Goal: Task Accomplishment & Management: Complete application form

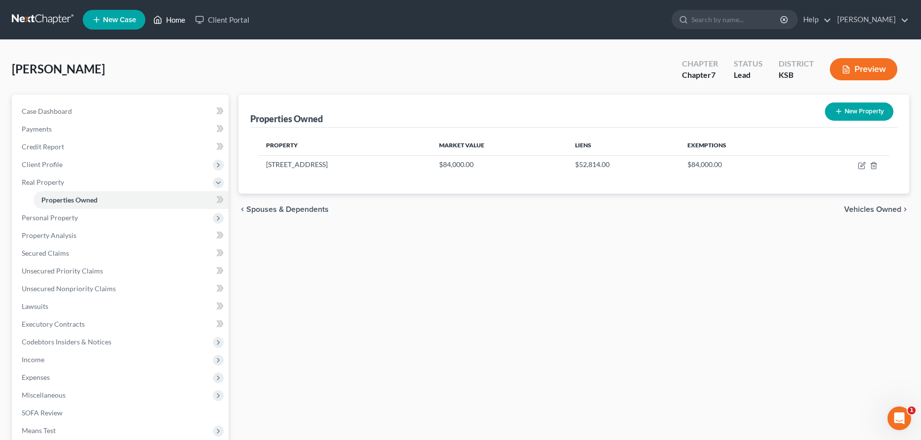
click at [179, 17] on link "Home" at bounding box center [169, 20] width 42 height 18
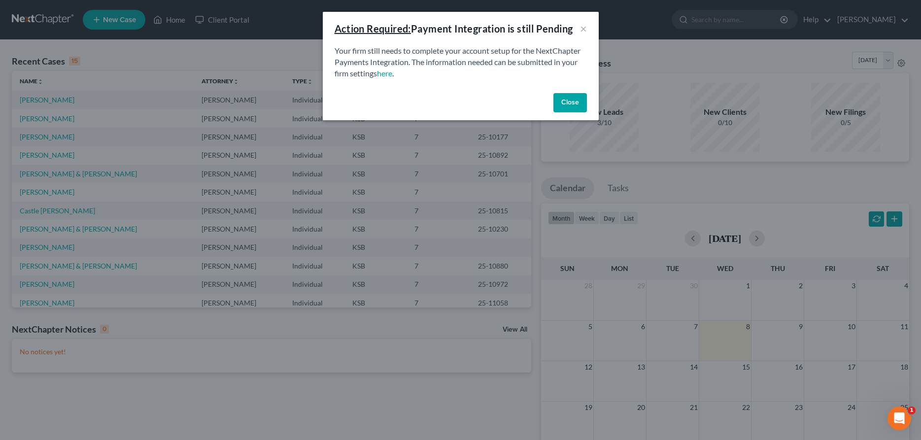
click at [576, 102] on button "Close" at bounding box center [571, 103] width 34 height 20
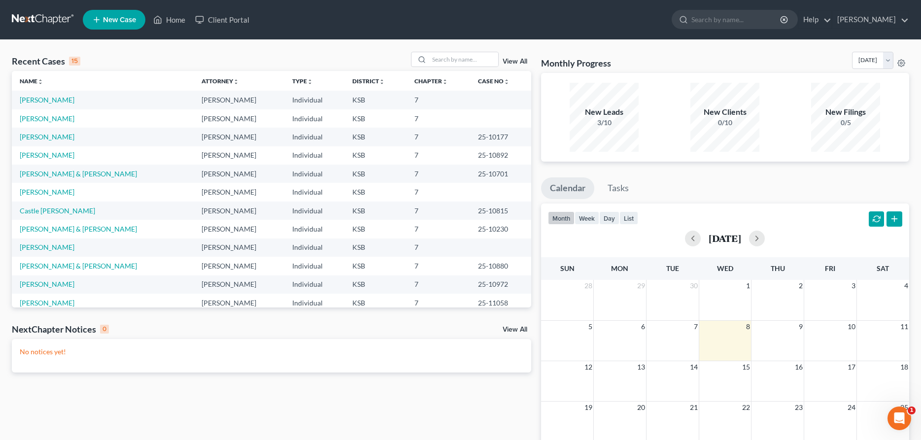
click at [108, 16] on span "New Case" at bounding box center [119, 19] width 33 height 7
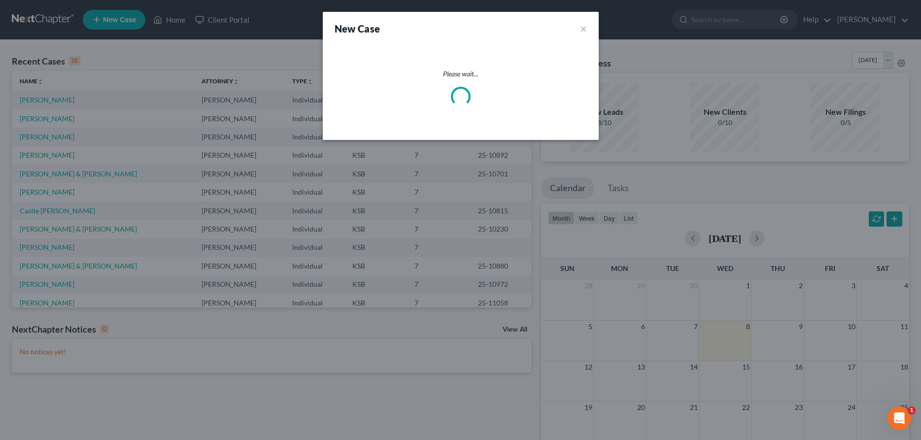
select select "31"
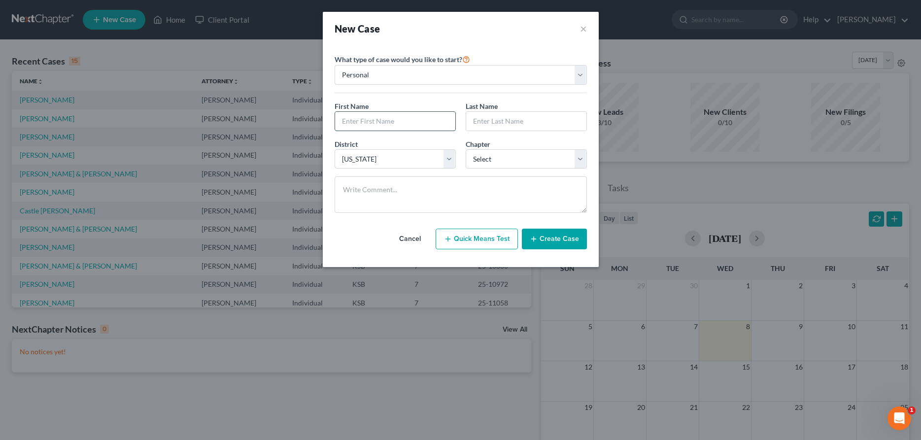
click at [355, 119] on input "text" at bounding box center [395, 121] width 120 height 19
type input "[PERSON_NAME]"
select select "0"
click at [565, 239] on button "Create Case" at bounding box center [554, 239] width 65 height 21
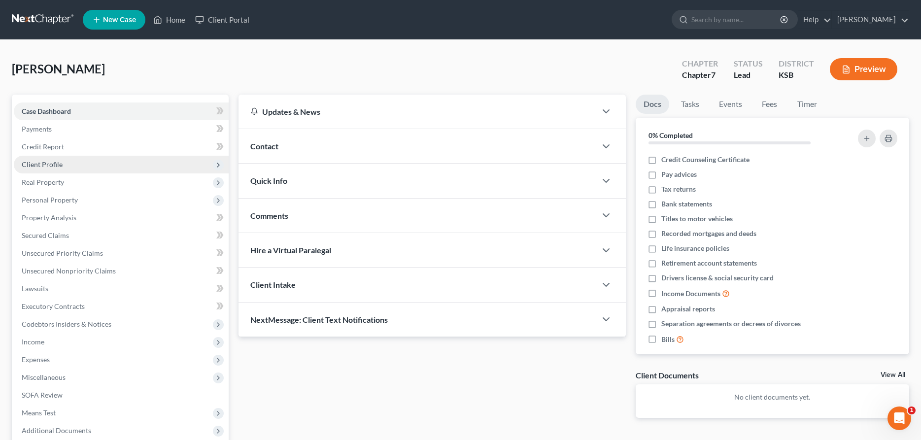
click at [55, 165] on span "Client Profile" at bounding box center [42, 164] width 41 height 8
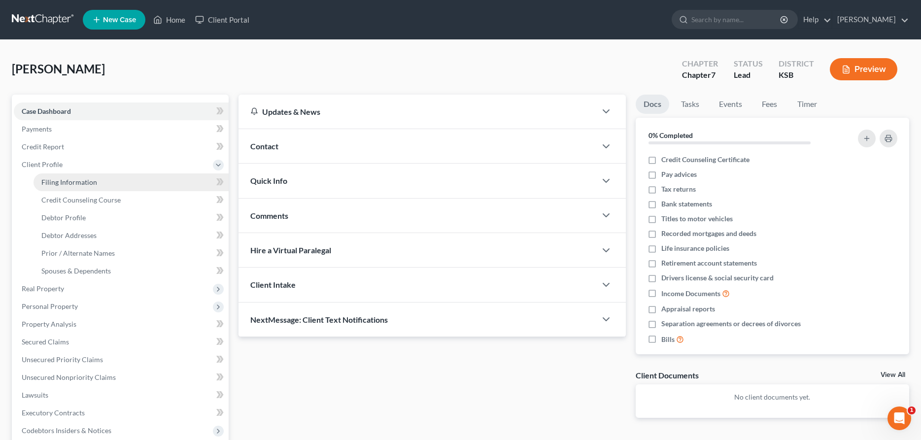
click at [62, 180] on span "Filing Information" at bounding box center [69, 182] width 56 height 8
select select "1"
select select "0"
select select "31"
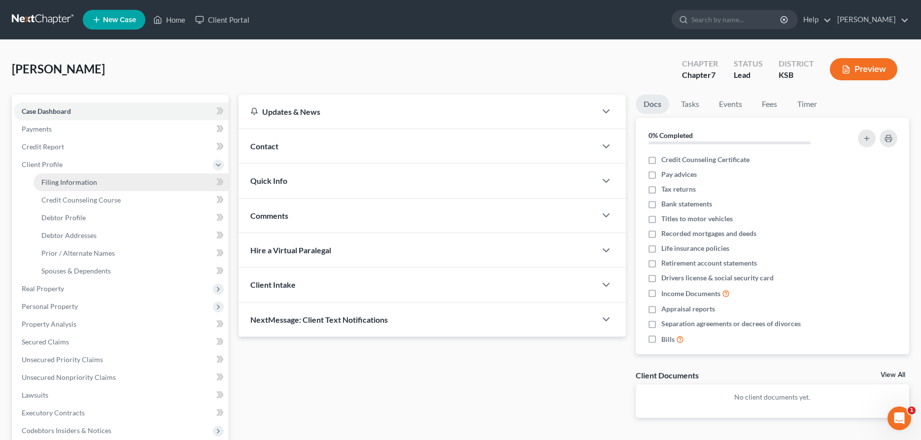
select select "17"
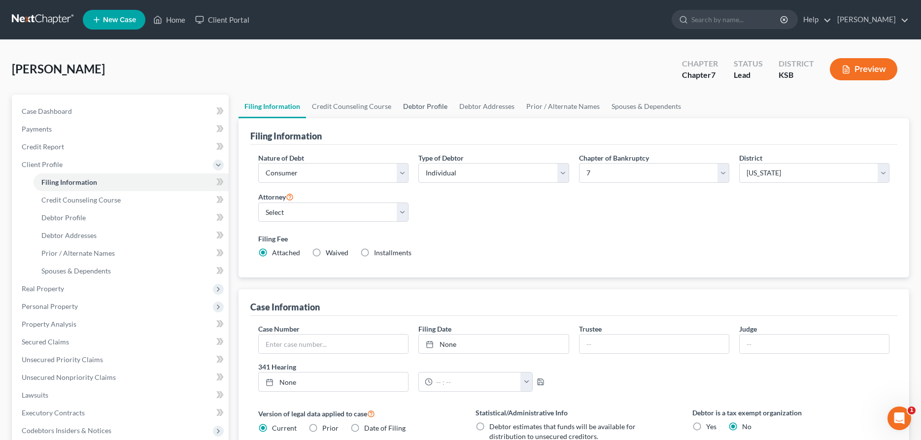
click at [429, 103] on link "Debtor Profile" at bounding box center [425, 107] width 56 height 24
select select "0"
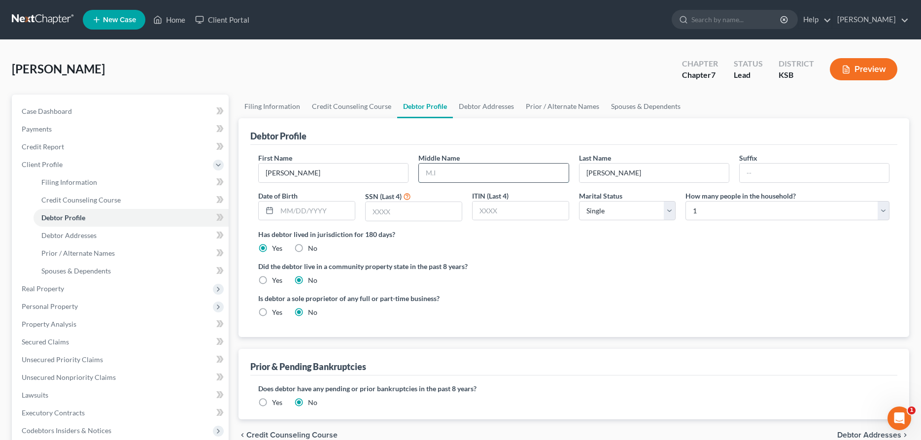
click at [466, 180] on input "text" at bounding box center [493, 173] width 149 height 19
type input "[PERSON_NAME]"
type input "6414"
click at [481, 105] on link "Debtor Addresses" at bounding box center [486, 107] width 67 height 24
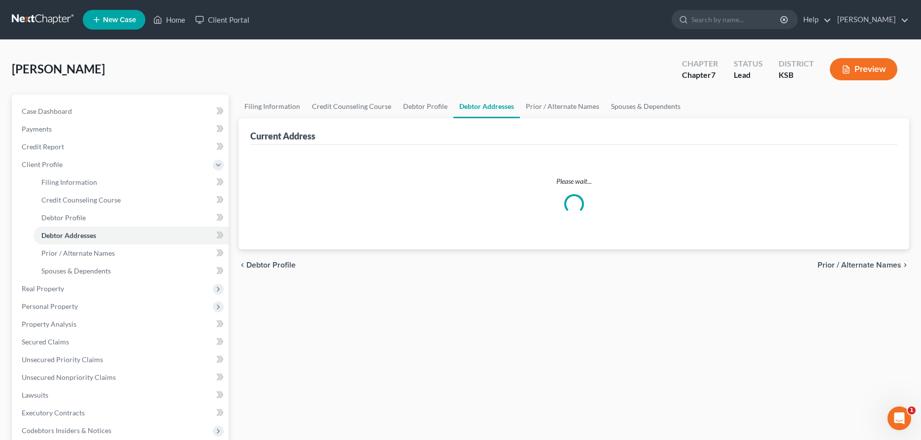
select select "0"
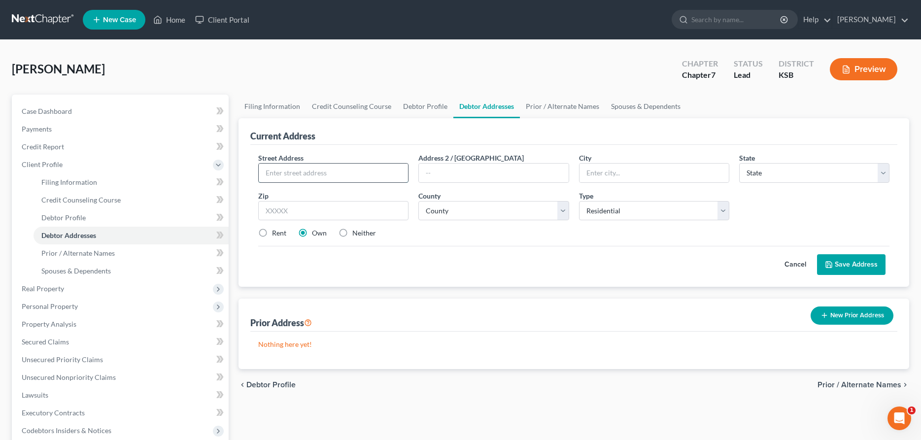
click at [299, 172] on input "text" at bounding box center [333, 173] width 149 height 19
type input "[STREET_ADDRESS][PERSON_NAME]"
type input "[PERSON_NAME]"
select select "17"
type input "67501"
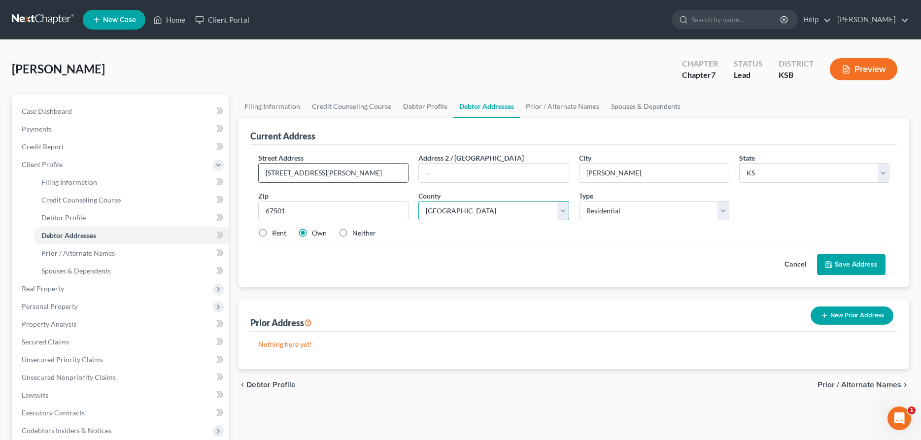
select select "77"
click at [272, 233] on label "Rent" at bounding box center [279, 233] width 14 height 10
click at [276, 233] on input "Rent" at bounding box center [279, 231] width 6 height 6
radio input "true"
click at [861, 263] on button "Save Address" at bounding box center [851, 264] width 69 height 21
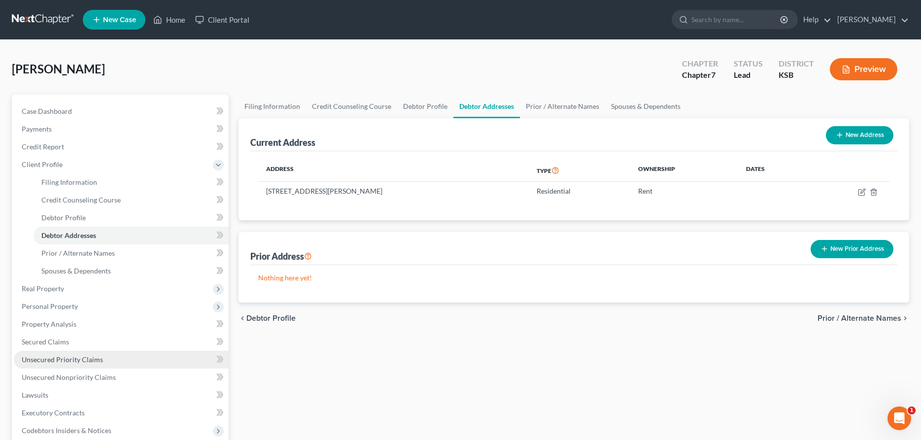
click at [71, 361] on span "Unsecured Priority Claims" at bounding box center [62, 359] width 81 height 8
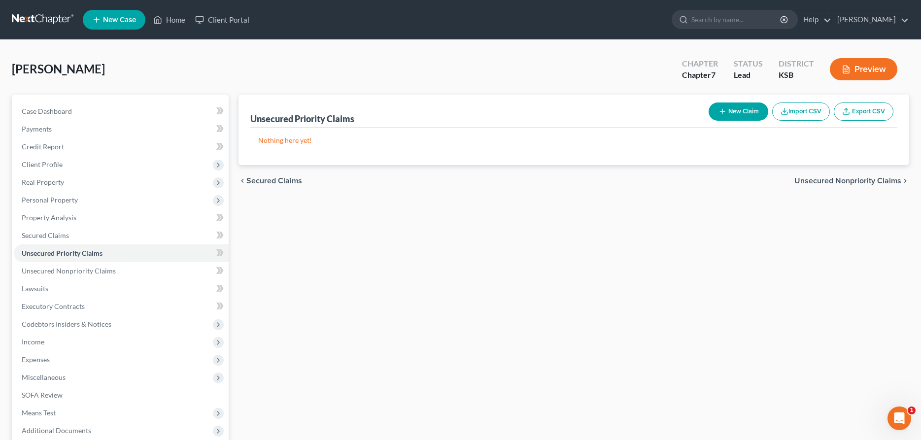
click at [746, 112] on button "New Claim" at bounding box center [739, 112] width 60 height 18
select select "0"
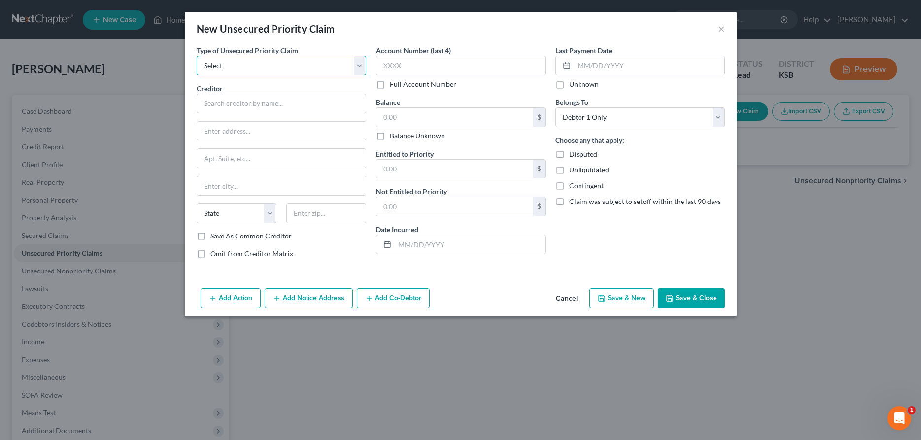
click at [197, 56] on select "Select Taxes & Other Government Units Domestic Support Obligations Extensions o…" at bounding box center [282, 66] width 170 height 20
select select "0"
click option "Taxes & Other Government Units" at bounding box center [0, 0] width 0 height 0
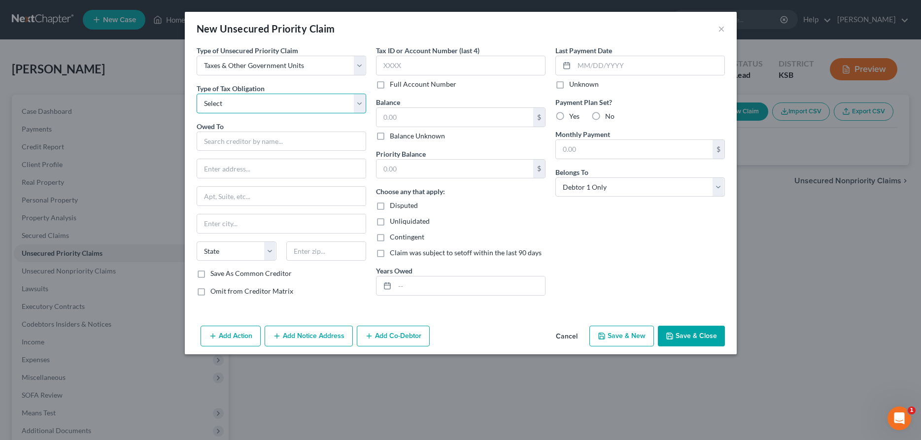
click at [197, 94] on select "Select Federal City State Franchise Tax Board Other" at bounding box center [282, 104] width 170 height 20
select select "0"
click option "Federal" at bounding box center [0, 0] width 0 height 0
click at [265, 138] on input "text" at bounding box center [282, 142] width 170 height 20
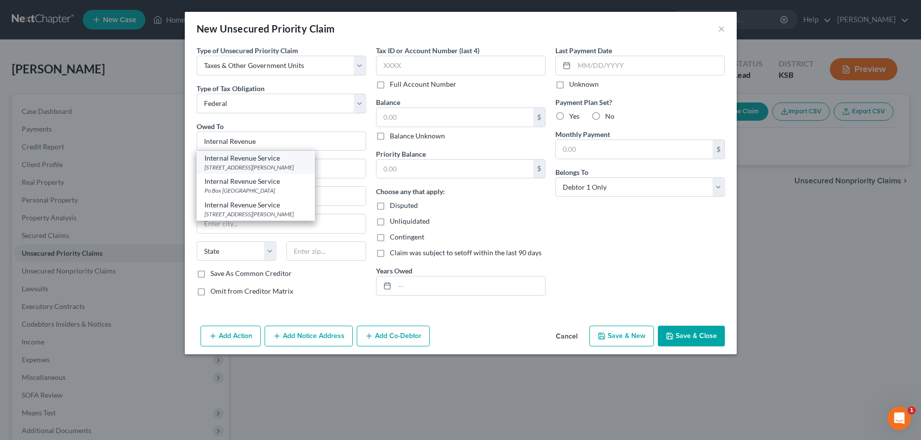
click at [275, 162] on div "Internal Revenue Service" at bounding box center [256, 158] width 103 height 10
type input "Internal Revenue Service"
type input "1973 N. [PERSON_NAME] Blvd"
type input "[PERSON_NAME]"
select select "46"
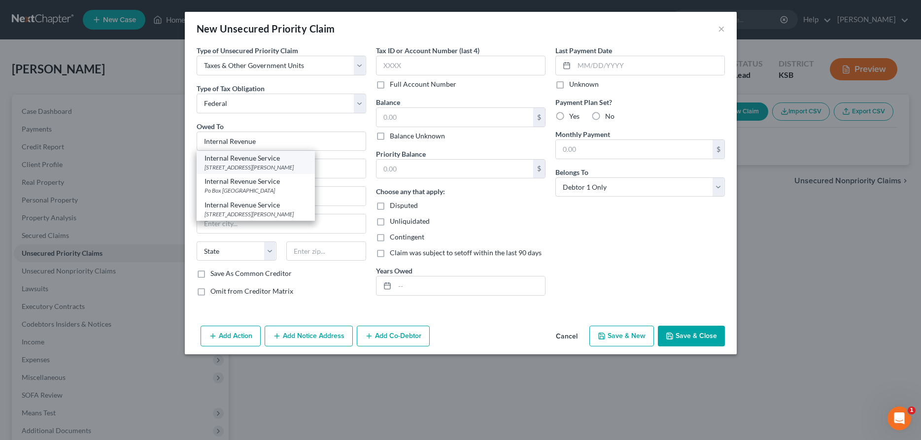
type input "84201"
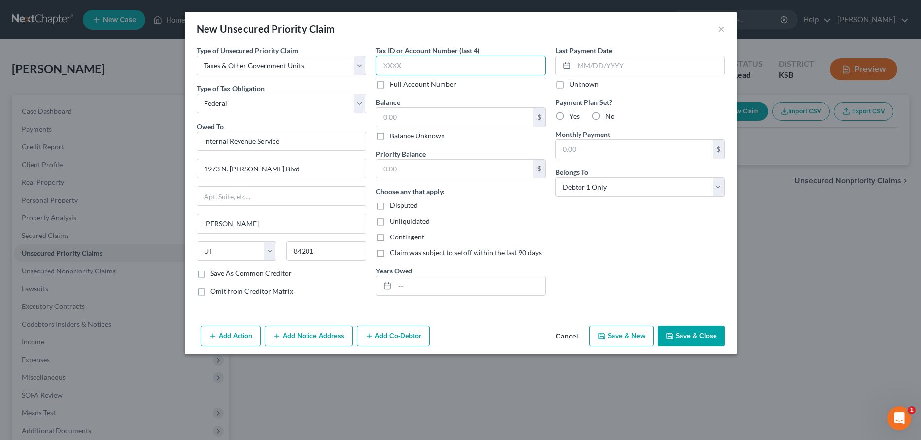
click at [398, 69] on input "text" at bounding box center [461, 66] width 170 height 20
type input "6414"
click at [422, 116] on input "text" at bounding box center [455, 117] width 157 height 19
type input "16,152.00"
click at [456, 173] on input "text" at bounding box center [455, 169] width 157 height 19
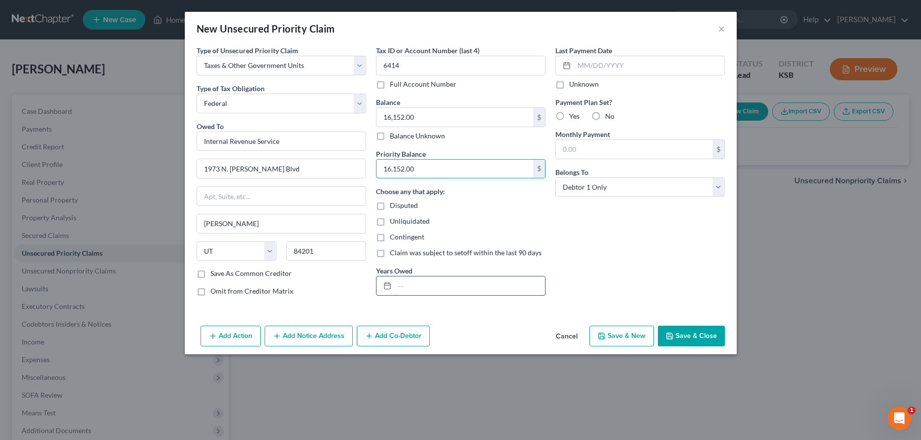
type input "16,152.00"
click at [420, 285] on input "text" at bounding box center [470, 286] width 150 height 19
type input "0"
type input "[DATE] through [DATE]"
click at [702, 334] on button "Save & Close" at bounding box center [691, 336] width 67 height 21
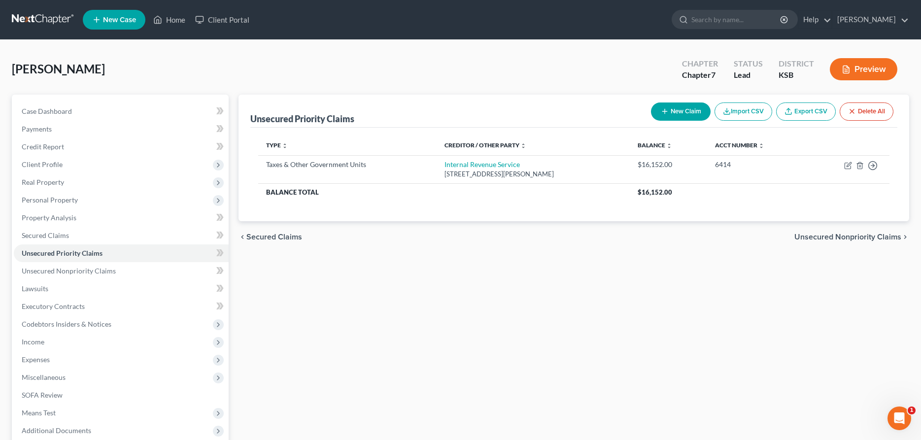
click at [403, 374] on div "Unsecured Priority Claims New Claim Import CSV Export CSV Delete All Type expan…" at bounding box center [574, 300] width 681 height 410
click at [83, 272] on span "Unsecured Nonpriority Claims" at bounding box center [69, 271] width 94 height 8
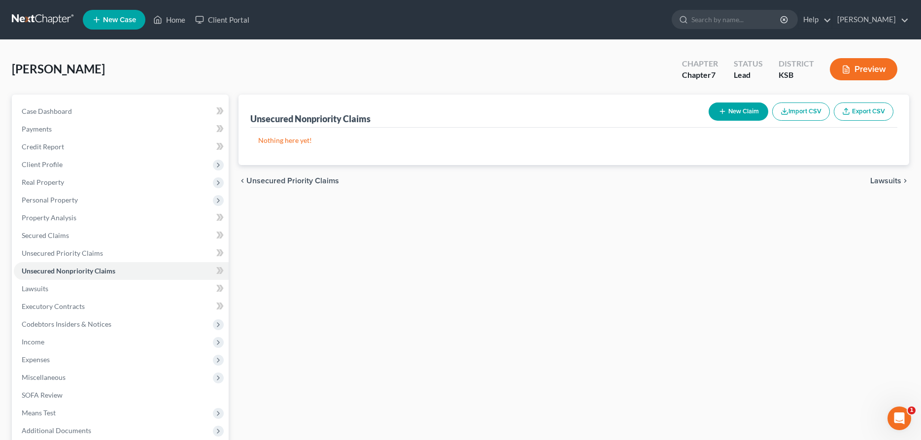
click at [738, 110] on button "New Claim" at bounding box center [739, 112] width 60 height 18
select select "0"
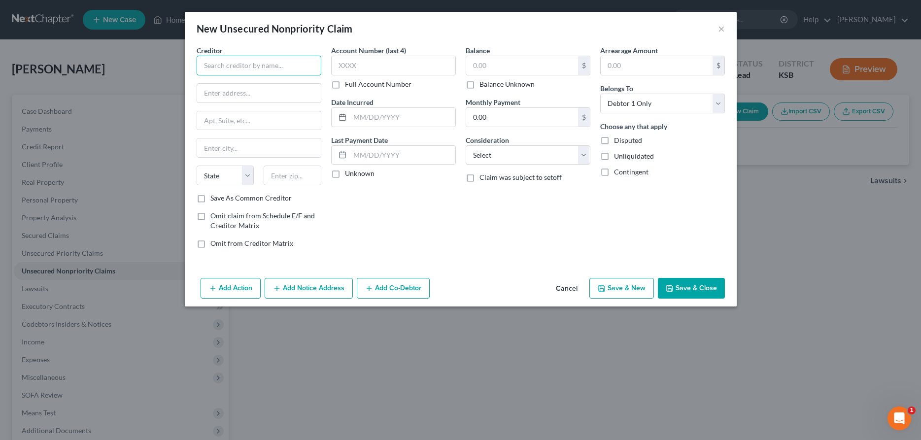
click at [253, 65] on input "text" at bounding box center [259, 66] width 125 height 20
drag, startPoint x: 238, startPoint y: 65, endPoint x: 276, endPoint y: 67, distance: 38.0
click at [276, 67] on input "Finance Co of [US_STATE]" at bounding box center [259, 66] width 125 height 20
type input "Finance Co of [US_STATE], Inc."
type input "924 N. Main"
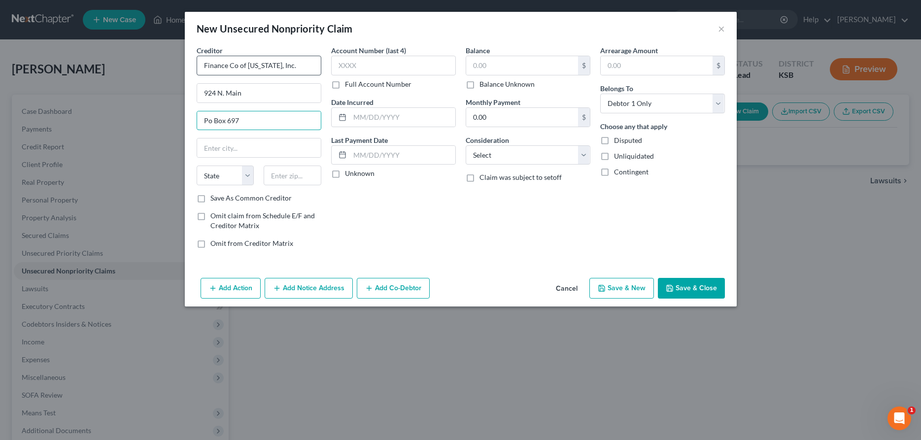
type input "Po Box 697"
type input "[PERSON_NAME]"
select select "17"
type input "67025"
click at [401, 62] on input "text" at bounding box center [393, 66] width 125 height 20
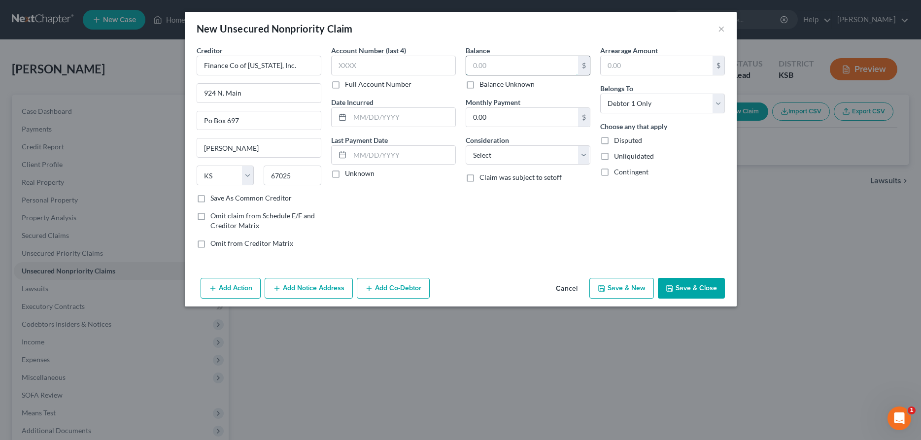
click at [503, 66] on input "text" at bounding box center [522, 65] width 112 height 19
type input "12,915.30"
click at [466, 145] on select "Select Cable / Satellite Services Collection Agency Credit Card Debt Debt Couns…" at bounding box center [528, 155] width 125 height 20
select select "4"
click at [321, 291] on button "Add Notice Address" at bounding box center [309, 288] width 88 height 21
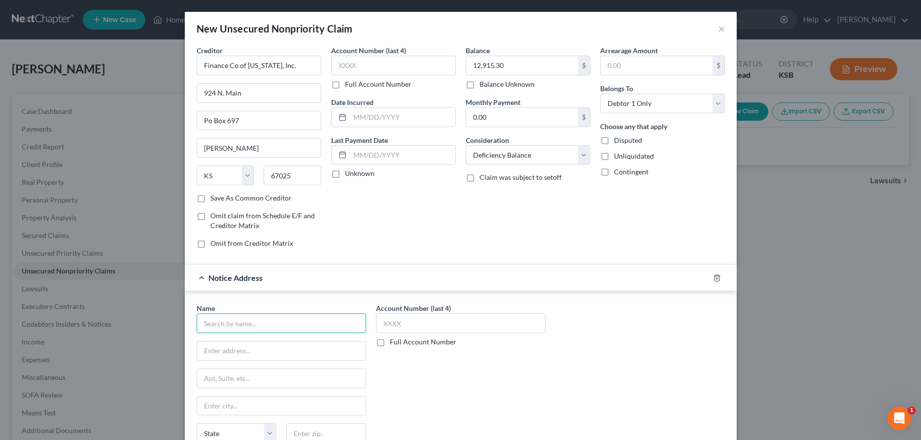
click at [283, 324] on input "text" at bounding box center [282, 323] width 170 height 20
type input "[PERSON_NAME]"
type input "1"
type input "c/o McPherson County Jail"
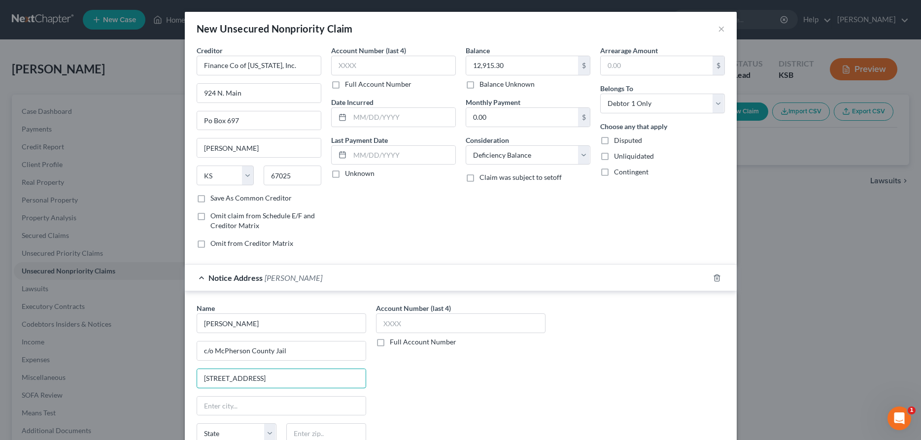
type input "[STREET_ADDRESS]"
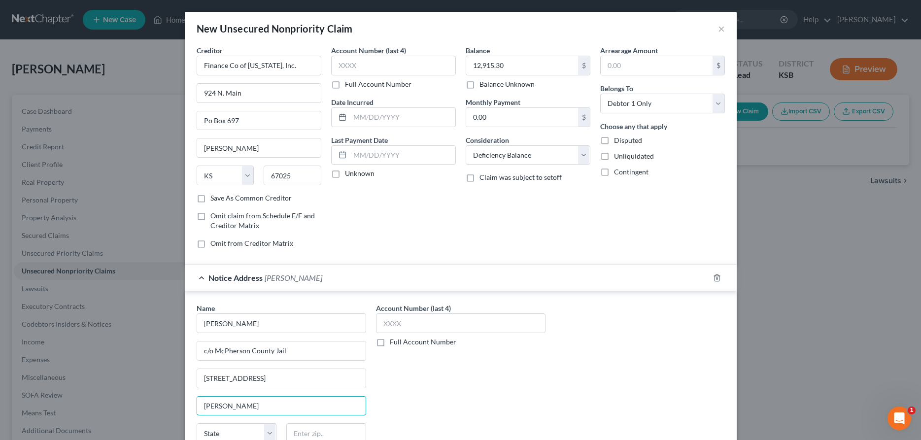
type input "[PERSON_NAME]"
select select "17"
type input "67460"
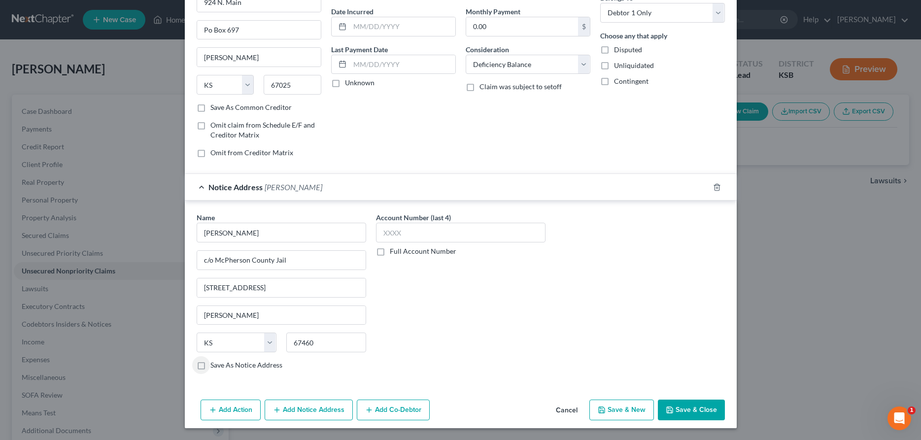
type input "[PERSON_NAME]"
click at [707, 408] on button "Save & Close" at bounding box center [691, 410] width 67 height 21
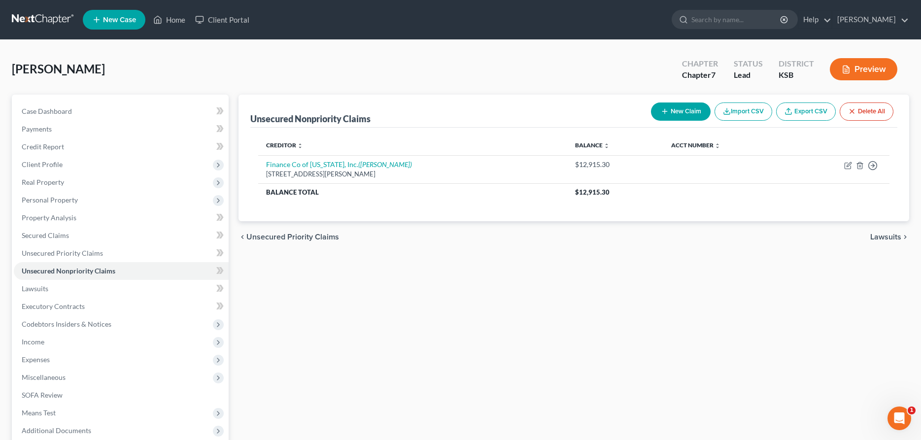
click at [669, 111] on button "New Claim" at bounding box center [681, 112] width 60 height 18
select select "0"
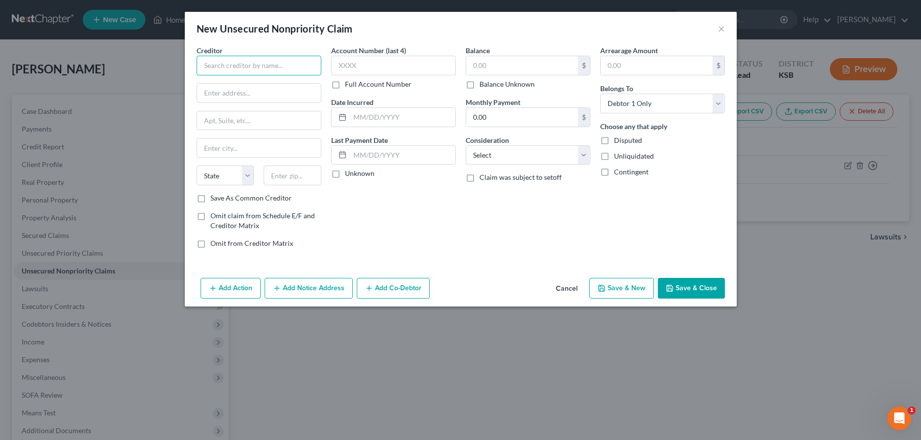
click at [266, 65] on input "text" at bounding box center [259, 66] width 125 height 20
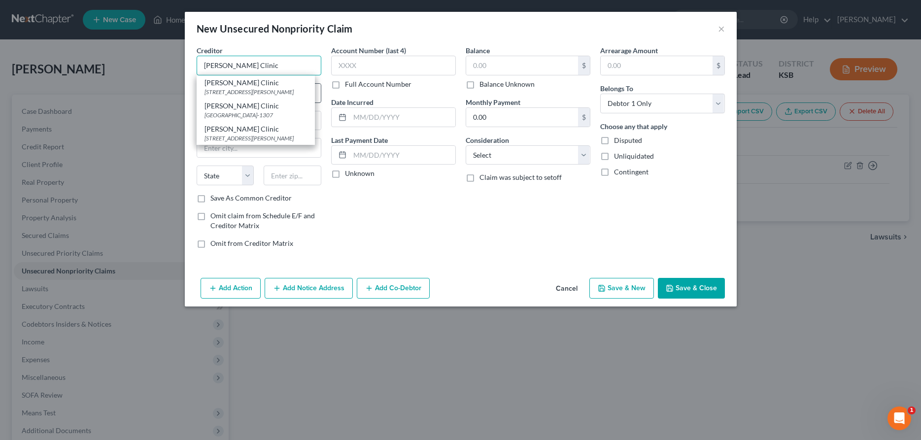
type input "[PERSON_NAME] Clinic"
click at [243, 88] on div "[STREET_ADDRESS][PERSON_NAME]" at bounding box center [256, 92] width 103 height 8
type input "[STREET_ADDRESS][PERSON_NAME]"
type input "[PERSON_NAME]"
select select "17"
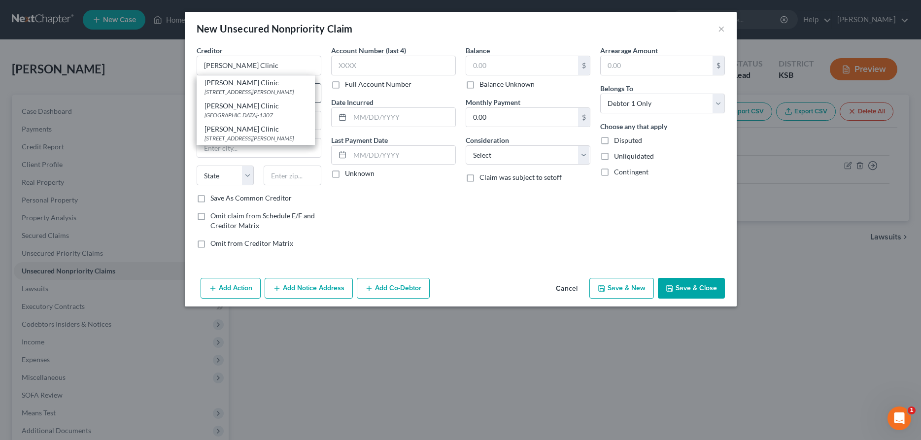
type input "67501"
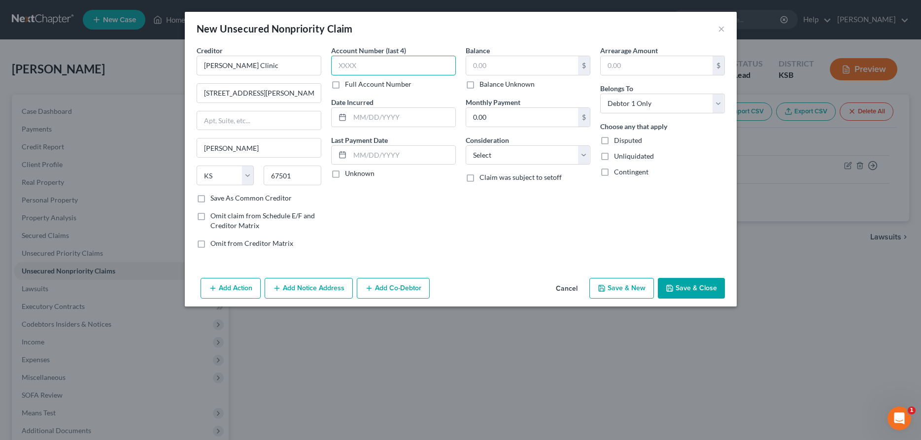
click at [417, 74] on input "text" at bounding box center [393, 66] width 125 height 20
click at [519, 66] on input "text" at bounding box center [522, 65] width 112 height 19
type input "1,172.00"
click at [466, 145] on select "Select Cable / Satellite Services Collection Agency Credit Card Debt Debt Couns…" at bounding box center [528, 155] width 125 height 20
select select "9"
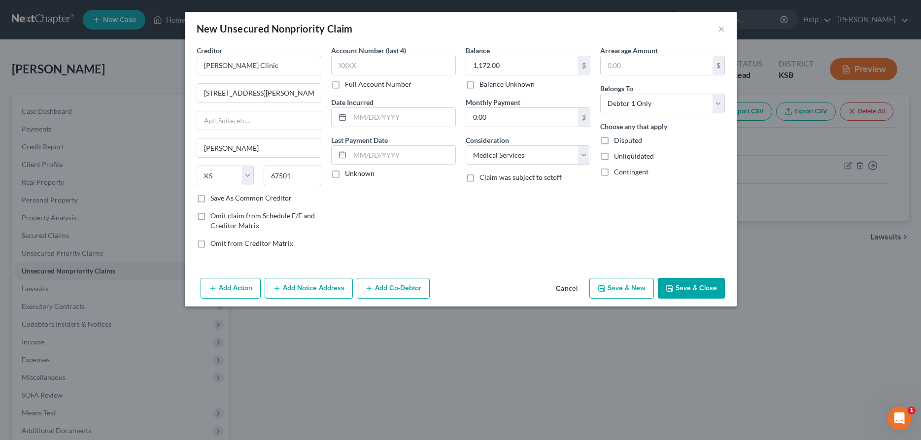
click at [317, 295] on button "Add Notice Address" at bounding box center [309, 288] width 88 height 21
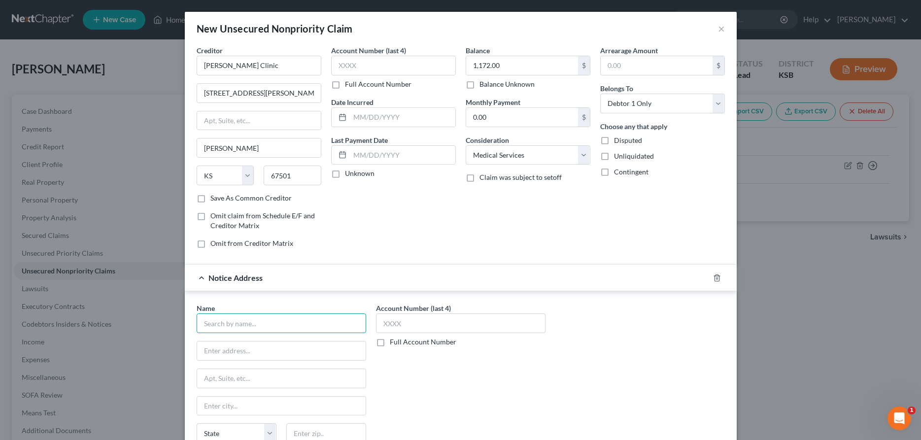
click at [298, 324] on input "text" at bounding box center [282, 323] width 170 height 20
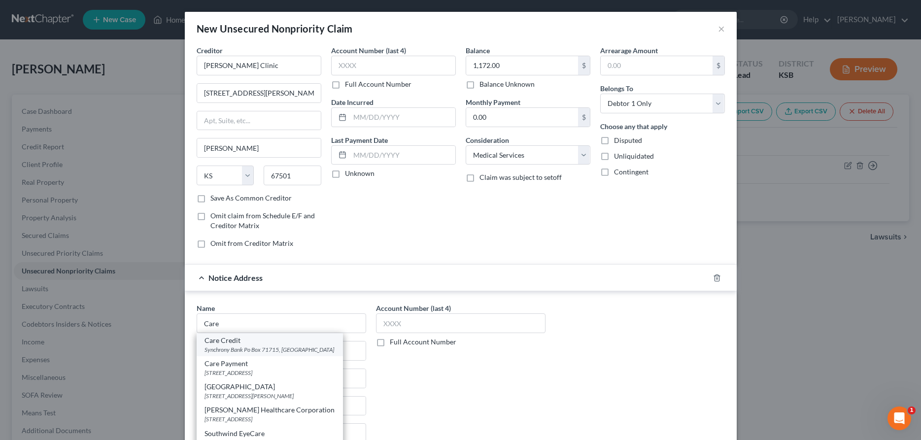
click at [301, 348] on div "Synchrony Bank Po Box 71715, [GEOGRAPHIC_DATA]" at bounding box center [270, 350] width 131 height 8
type input "Care Credit"
type input "Synchrony Bank"
type input "Po Box 71715"
type input "[GEOGRAPHIC_DATA]"
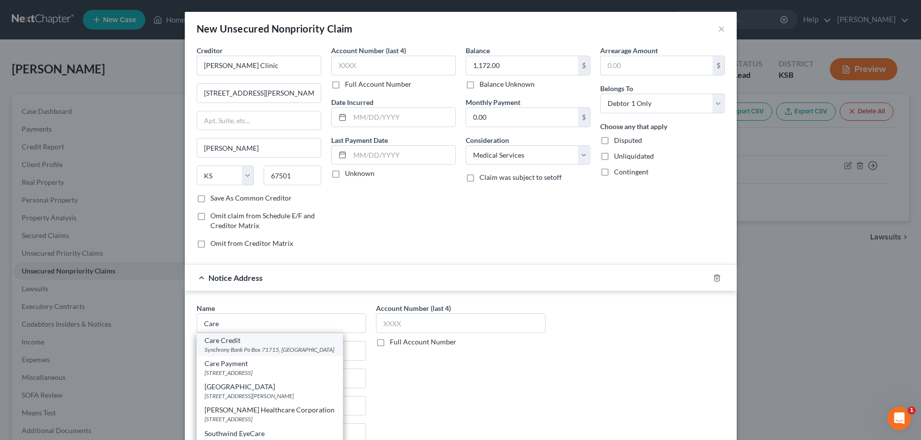
select select "39"
type input "19176"
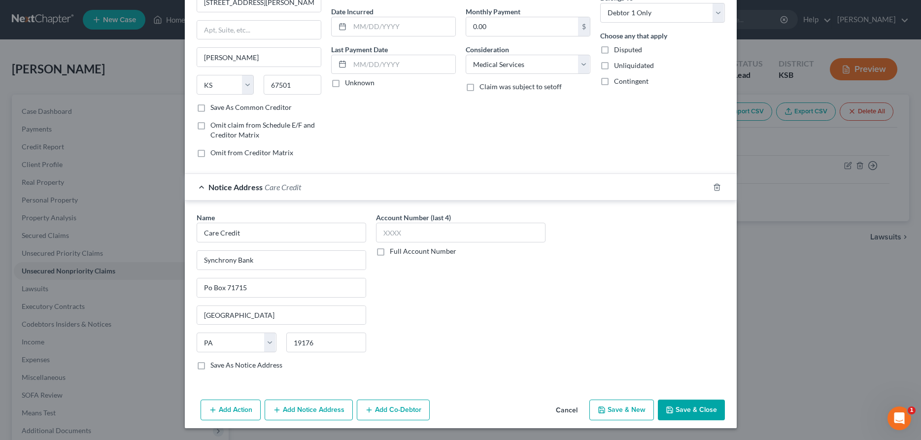
click at [694, 412] on button "Save & Close" at bounding box center [691, 410] width 67 height 21
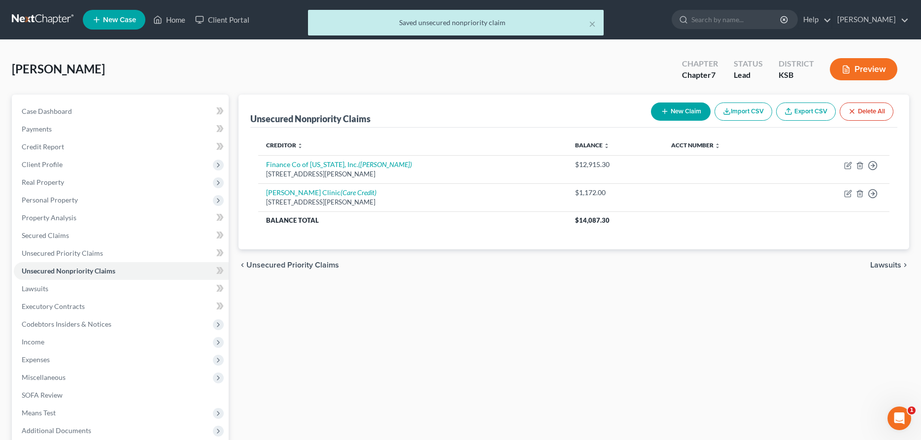
click at [671, 110] on button "New Claim" at bounding box center [681, 112] width 60 height 18
select select "0"
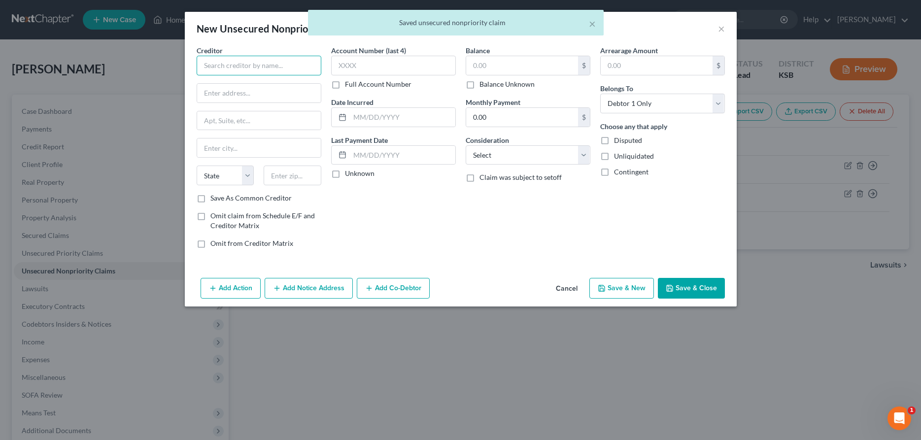
click at [244, 67] on input "text" at bounding box center [259, 66] width 125 height 20
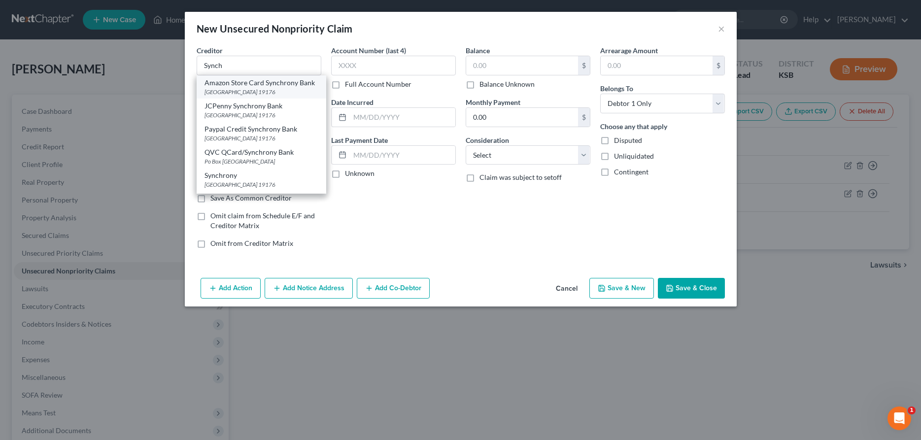
click at [259, 87] on div "Amazon Store Card Synchrony Bank" at bounding box center [262, 83] width 114 height 10
type input "Amazon Store Card Synchrony Bank"
type input "Po Box 71711"
type input "[GEOGRAPHIC_DATA]"
select select "39"
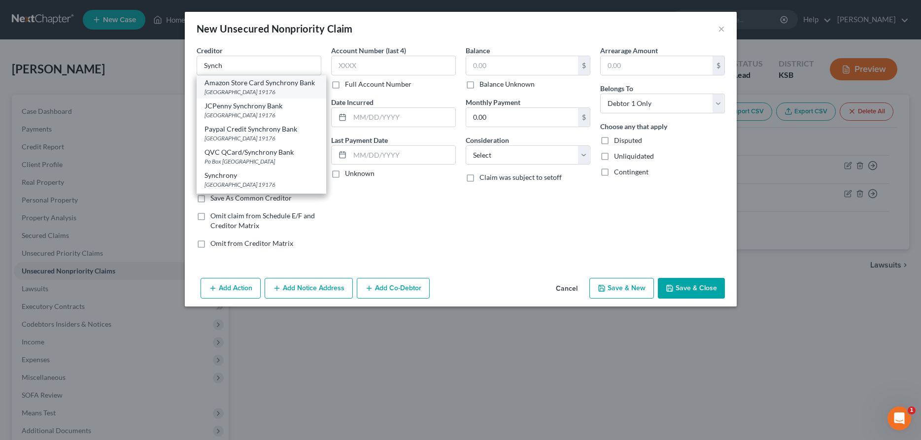
type input "19176"
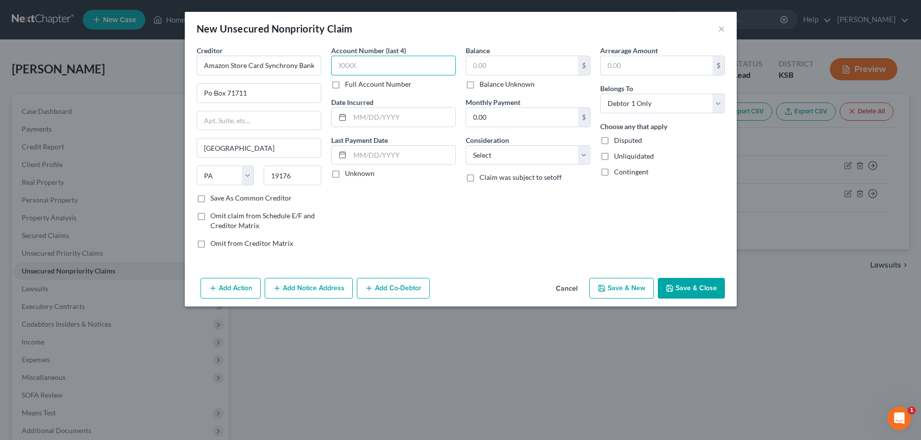
click at [354, 64] on input "text" at bounding box center [393, 66] width 125 height 20
click at [497, 66] on input "text" at bounding box center [522, 65] width 112 height 19
type input "851.38"
click at [466, 145] on select "Select Cable / Satellite Services Collection Agency Credit Card Debt Debt Couns…" at bounding box center [528, 155] width 125 height 20
select select "2"
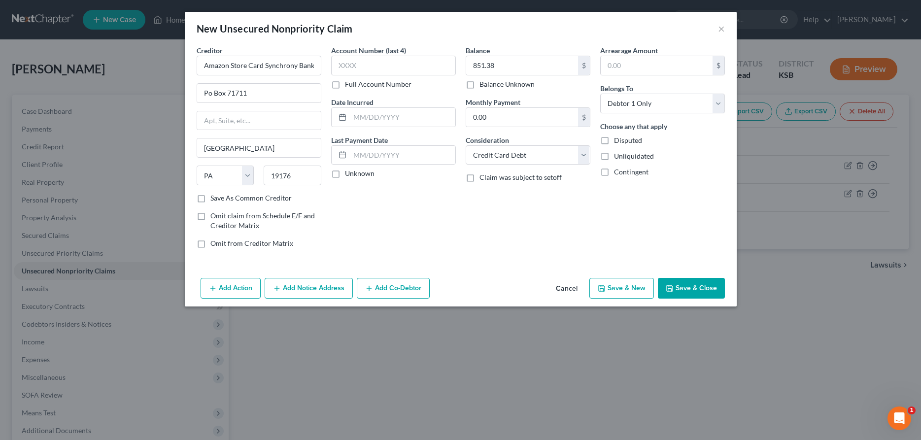
click at [310, 291] on button "Add Notice Address" at bounding box center [309, 288] width 88 height 21
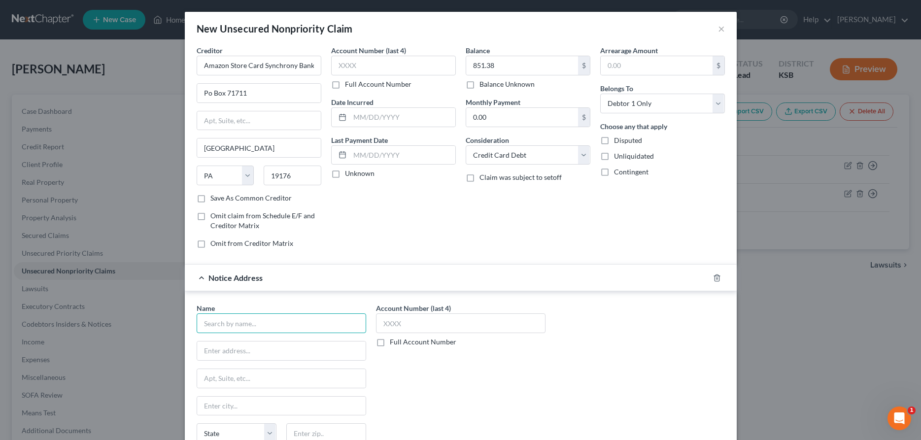
click at [283, 322] on input "text" at bounding box center [282, 323] width 170 height 20
click at [275, 347] on div "[STREET_ADDRESS]" at bounding box center [256, 350] width 103 height 8
type input "Portfolio Recovery Associates"
type input "[STREET_ADDRESS]"
type input "[GEOGRAPHIC_DATA]"
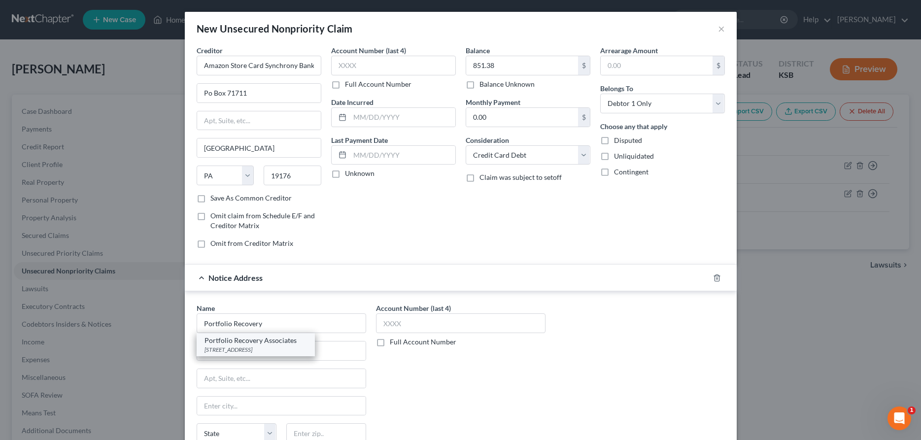
select select "48"
type input "23502"
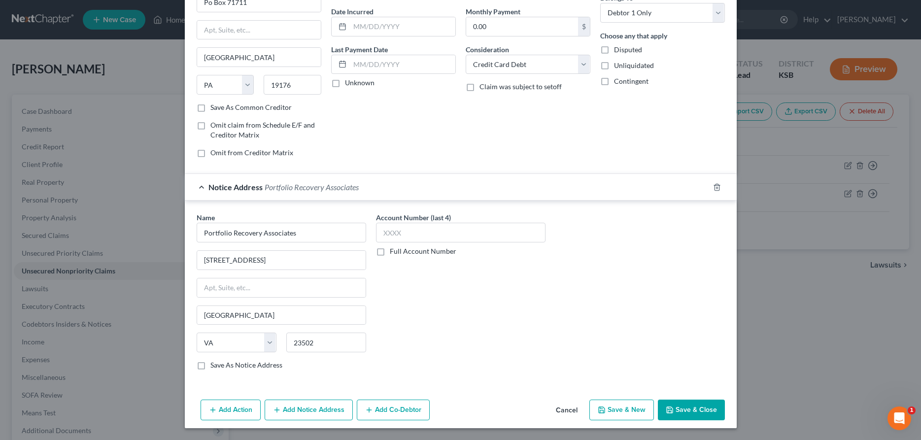
click at [623, 412] on button "Save & New" at bounding box center [622, 410] width 65 height 21
select select "0"
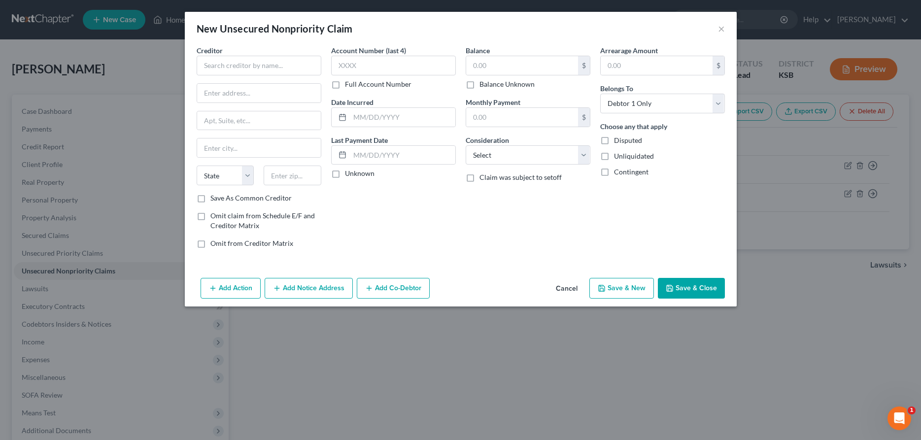
scroll to position [0, 0]
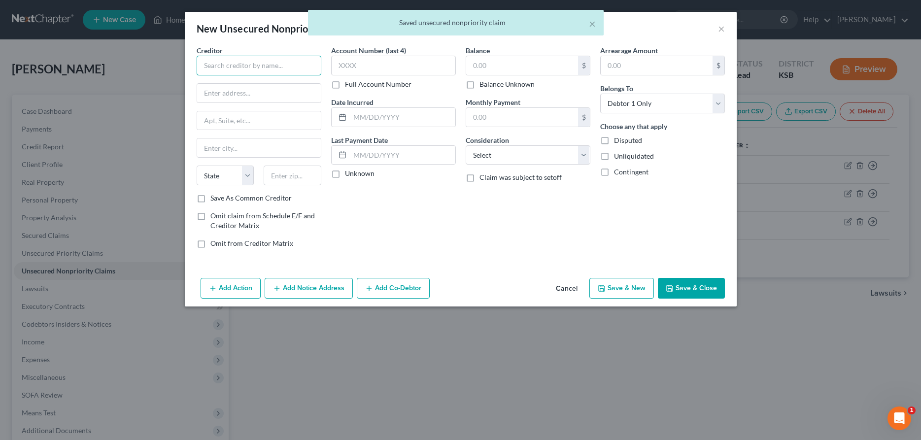
click at [304, 68] on input "text" at bounding box center [259, 66] width 125 height 20
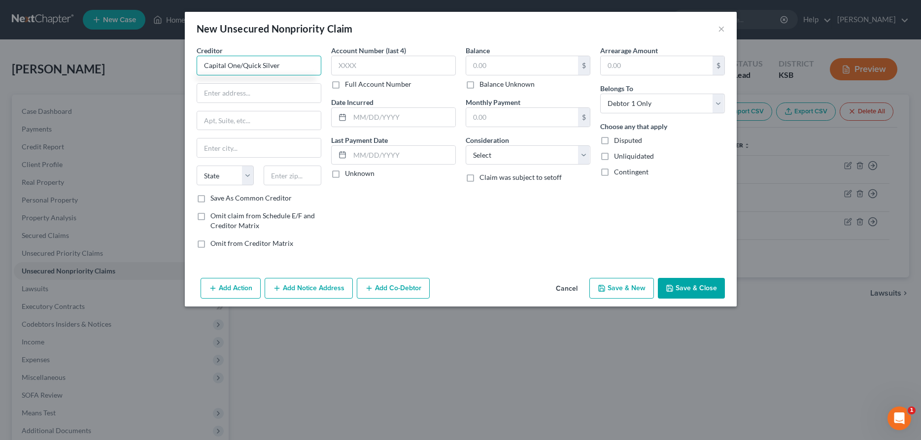
type input "Capital One/Quick Silver"
type input "Po Box 60519"
type input "City of Industry"
select select "4"
type input "91716-0519"
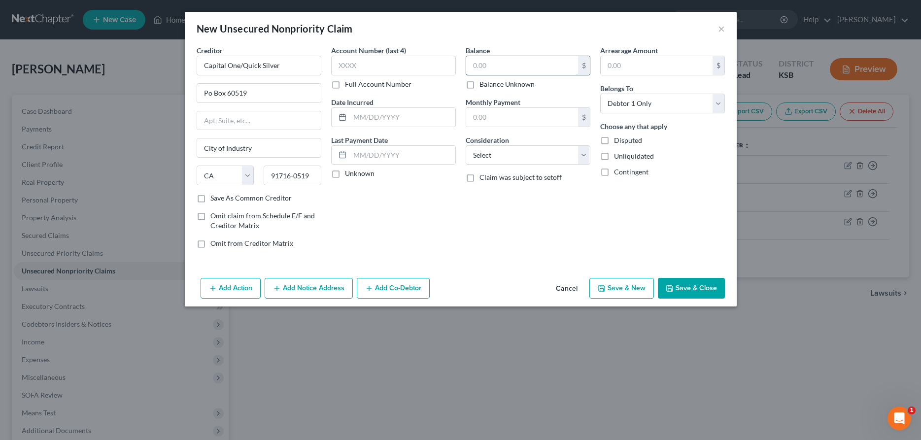
click at [492, 68] on input "text" at bounding box center [522, 65] width 112 height 19
type input "3,298.40"
click at [466, 145] on select "Select Cable / Satellite Services Collection Agency Credit Card Debt Debt Couns…" at bounding box center [528, 155] width 125 height 20
select select "2"
click at [606, 290] on icon "button" at bounding box center [602, 288] width 8 height 8
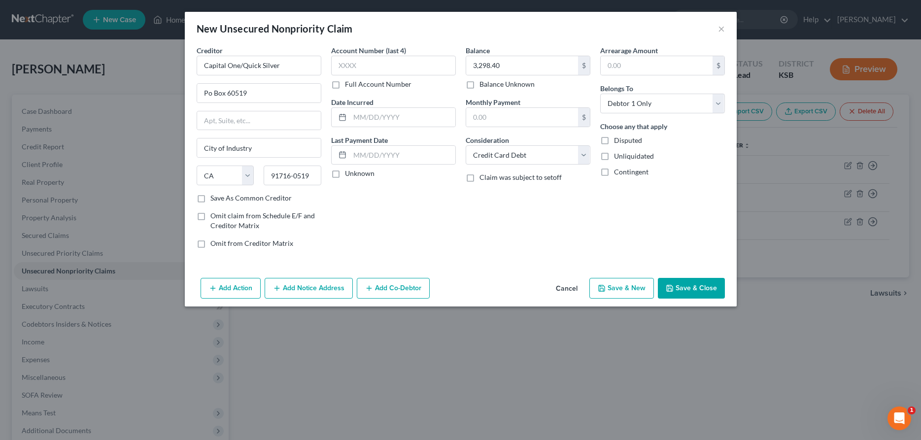
select select "0"
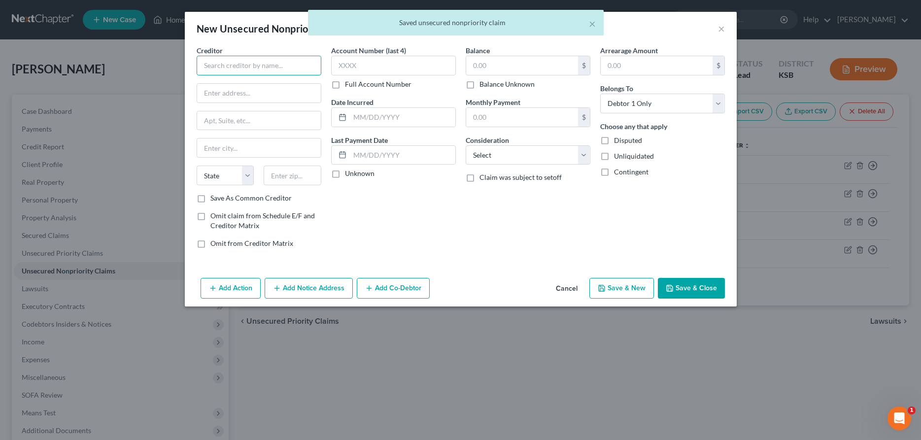
click at [218, 62] on input "text" at bounding box center [259, 66] width 125 height 20
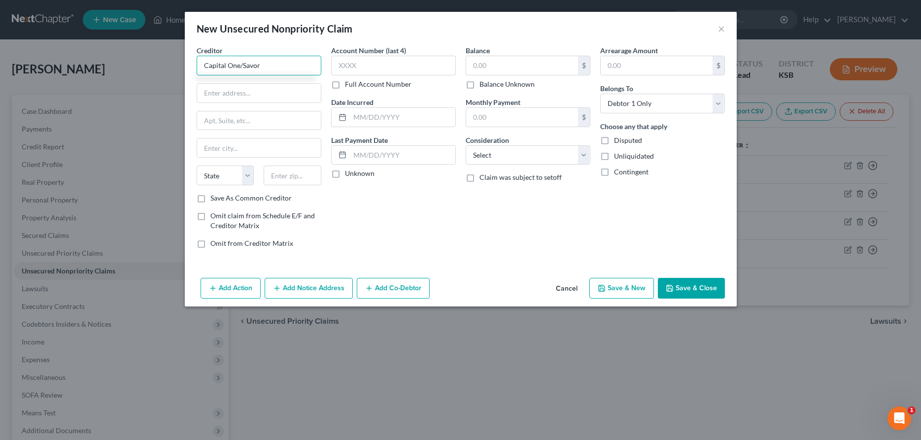
type input "Capital One/Savor"
type input "Po Box 60519"
type input "City of Industry"
select select "4"
type input "91716"
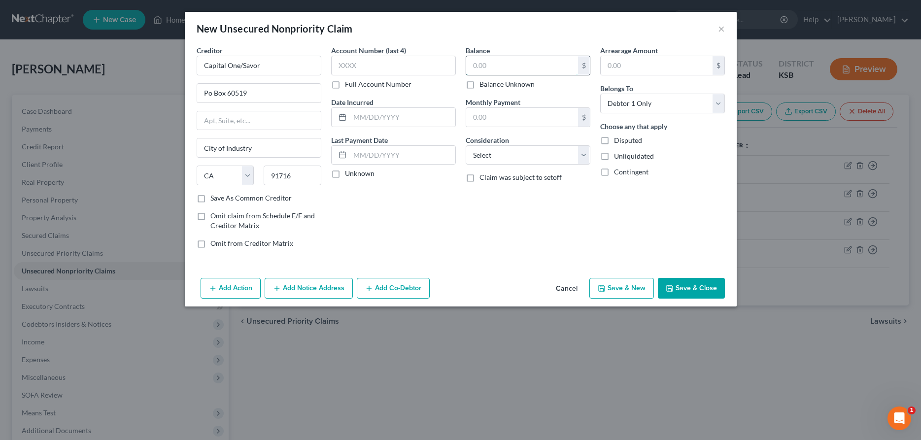
click at [494, 70] on input "text" at bounding box center [522, 65] width 112 height 19
type input "City Of Industry"
type input "1,002.33"
click at [466, 145] on select "Select Cable / Satellite Services Collection Agency Credit Card Debt Debt Couns…" at bounding box center [528, 155] width 125 height 20
select select "2"
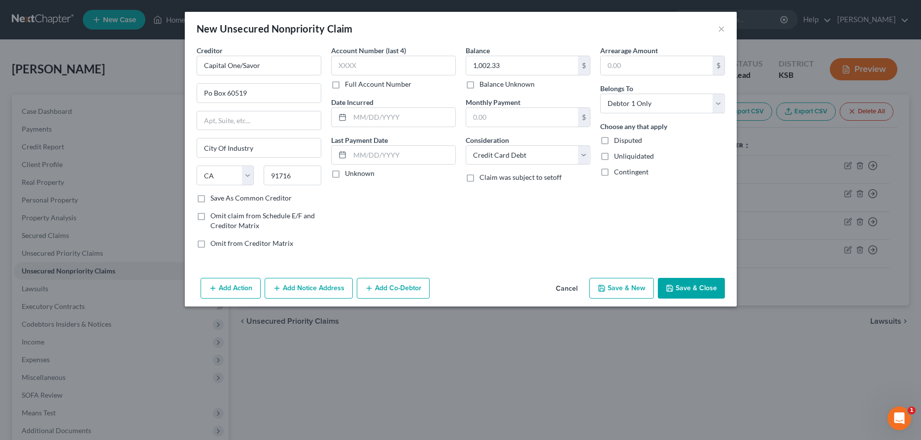
click at [632, 288] on button "Save & New" at bounding box center [622, 288] width 65 height 21
select select "0"
type input "0.00"
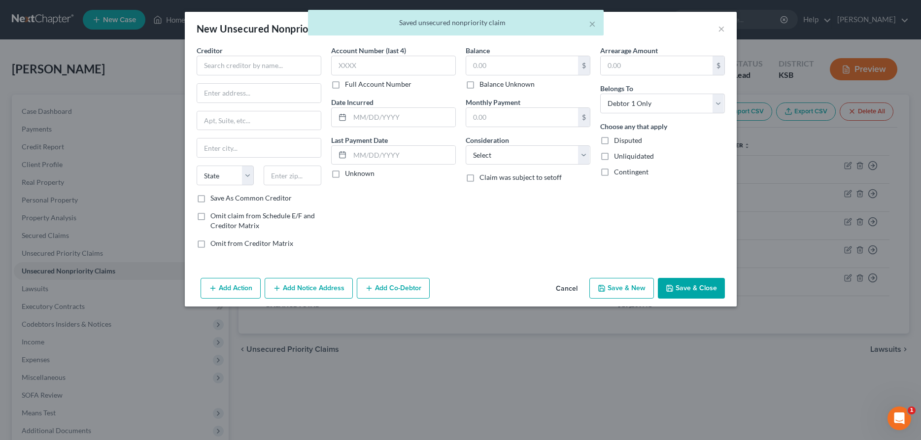
click at [722, 27] on div "× Saved unsecured nonpriority claim" at bounding box center [455, 25] width 921 height 31
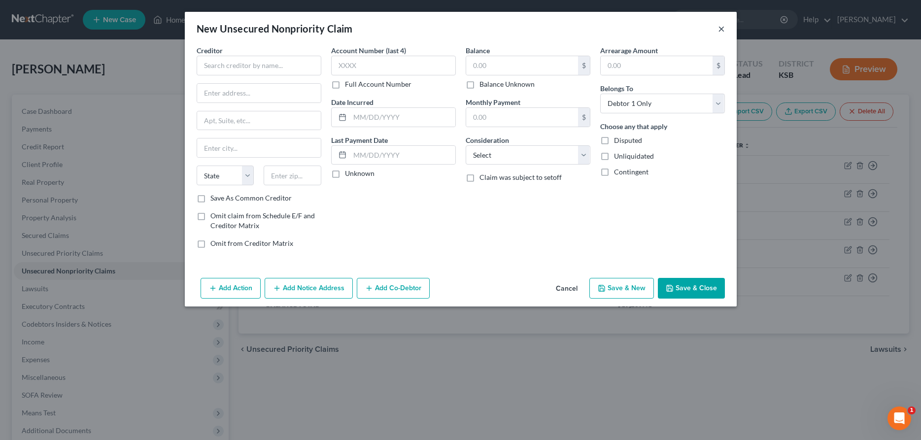
click at [721, 28] on button "×" at bounding box center [721, 29] width 7 height 12
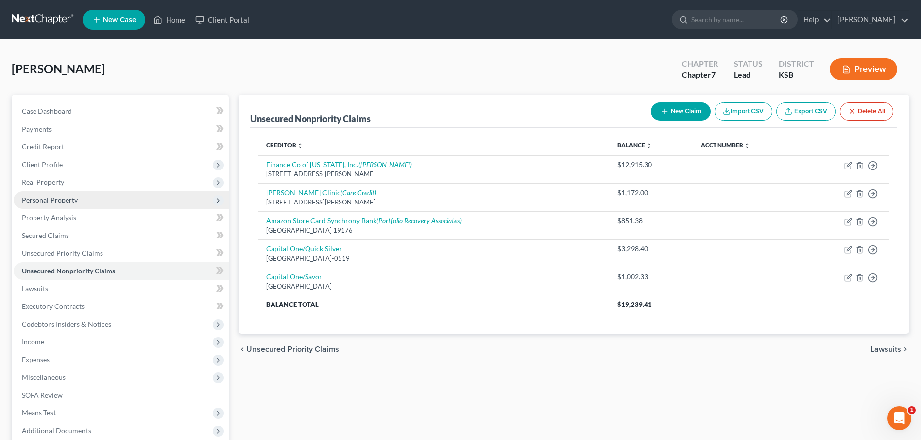
click at [39, 199] on span "Personal Property" at bounding box center [50, 200] width 56 height 8
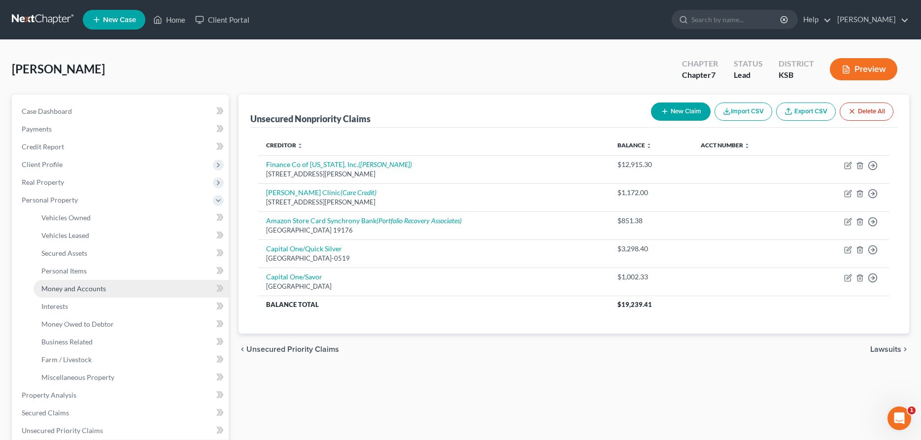
click at [82, 284] on link "Money and Accounts" at bounding box center [131, 289] width 195 height 18
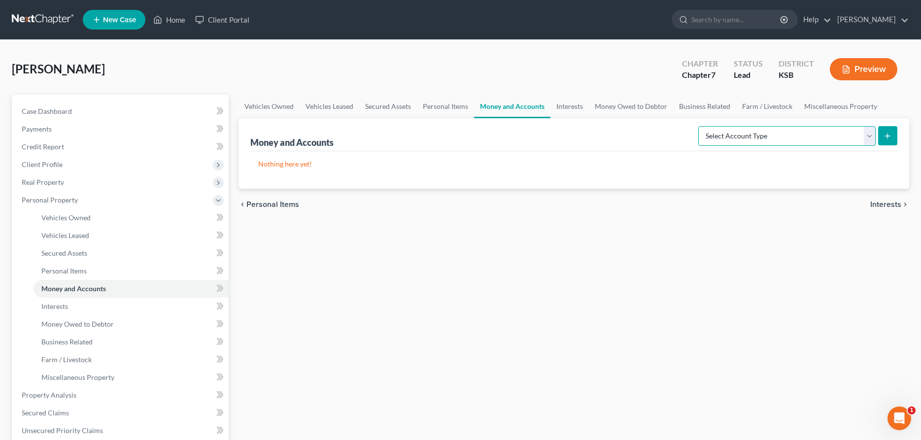
click at [698, 126] on select "Select Account Type Brokerage Cash on Hand Certificates of Deposit Checking Acc…" at bounding box center [786, 136] width 177 height 20
select select "checking"
click option "Checking Account" at bounding box center [0, 0] width 0 height 0
click at [888, 132] on icon "submit" at bounding box center [888, 136] width 8 height 8
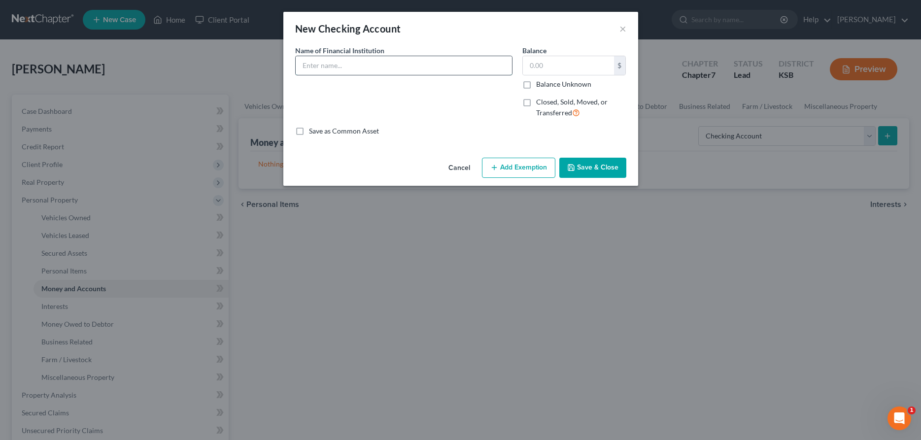
click at [379, 69] on input "text" at bounding box center [404, 65] width 216 height 19
type input "First National Bank"
type input "10.00"
click at [590, 170] on button "Save & Close" at bounding box center [592, 168] width 67 height 21
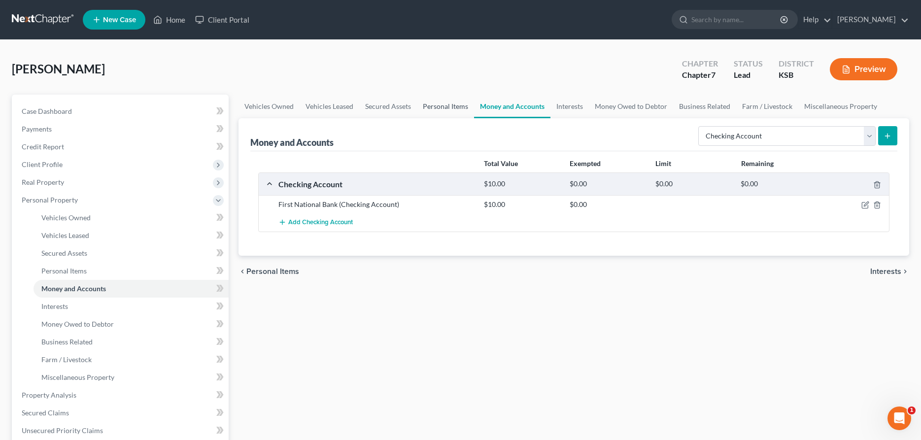
click at [438, 104] on link "Personal Items" at bounding box center [445, 107] width 57 height 24
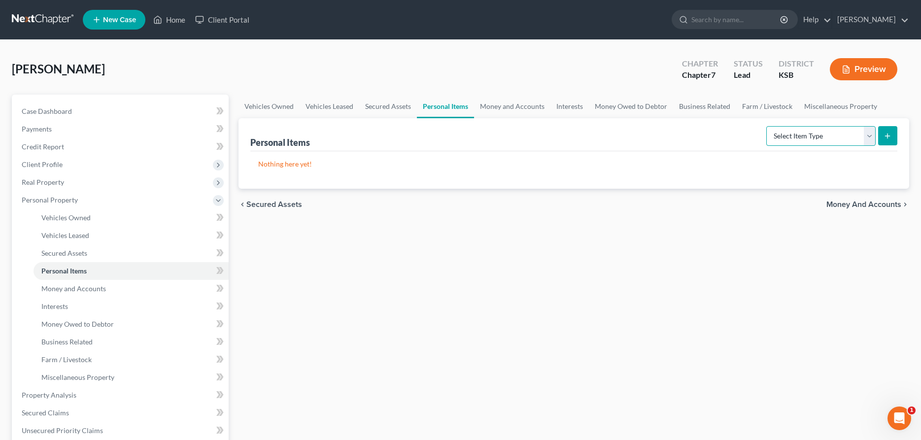
click at [766, 126] on select "Select Item Type Clothing Collectibles Of Value Electronics Firearms Household …" at bounding box center [820, 136] width 109 height 20
select select "household_goods"
click option "Household Goods" at bounding box center [0, 0] width 0 height 0
click at [888, 132] on icon "submit" at bounding box center [888, 136] width 8 height 8
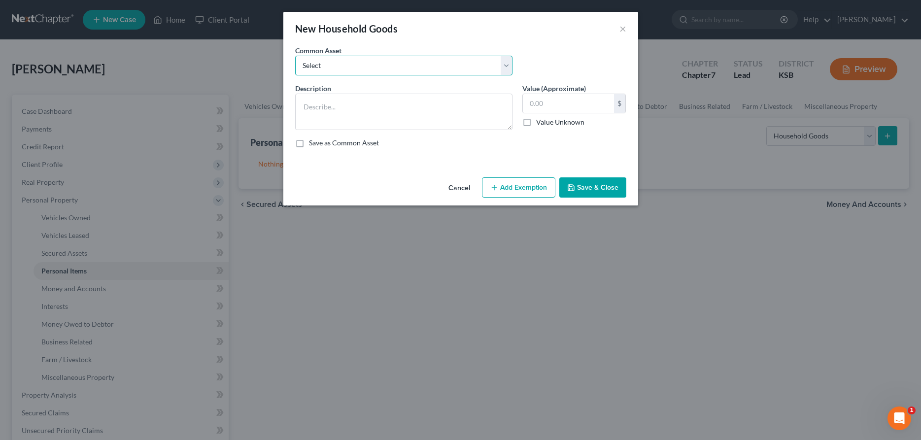
click at [295, 56] on select "Select Household Goods" at bounding box center [403, 66] width 217 height 20
select select "0"
click option "Household Goods" at bounding box center [0, 0] width 0 height 0
type textarea "Household Goods"
drag, startPoint x: 564, startPoint y: 105, endPoint x: 648, endPoint y: 114, distance: 84.2
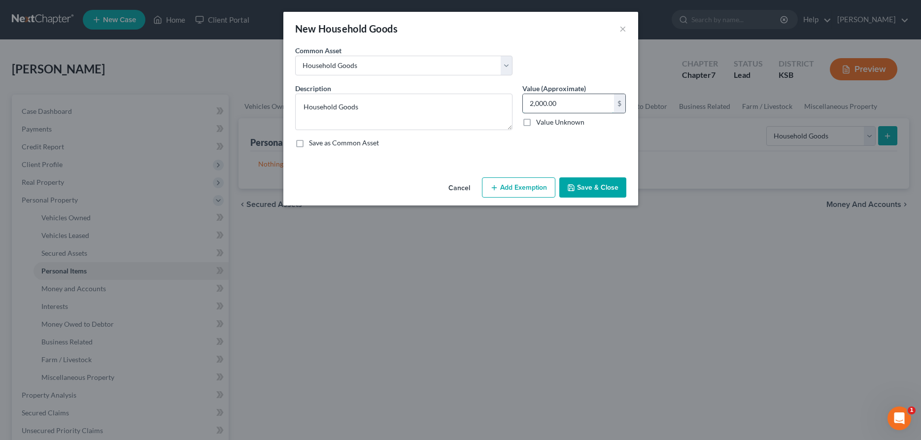
click at [614, 113] on input "2,000.00" at bounding box center [568, 103] width 91 height 19
type input "3,500.00"
click at [537, 183] on button "Add Exemption" at bounding box center [518, 187] width 73 height 21
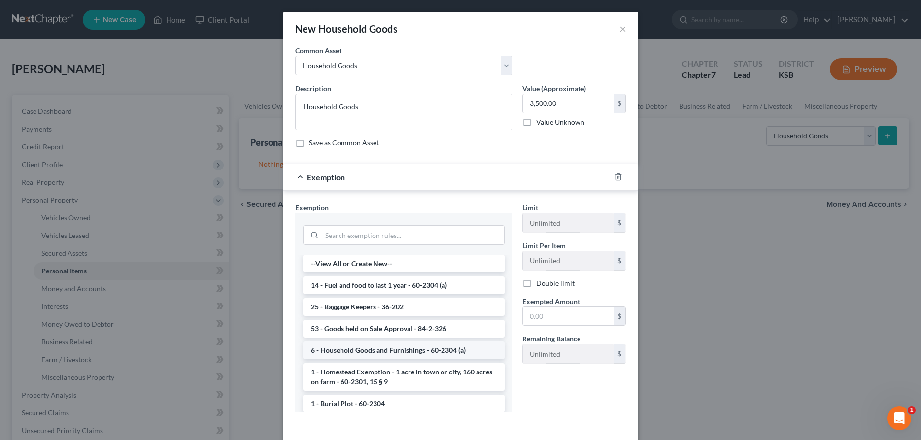
click at [398, 346] on li "6 - Household Goods and Furnishings - 60-2304 (a)" at bounding box center [404, 351] width 202 height 18
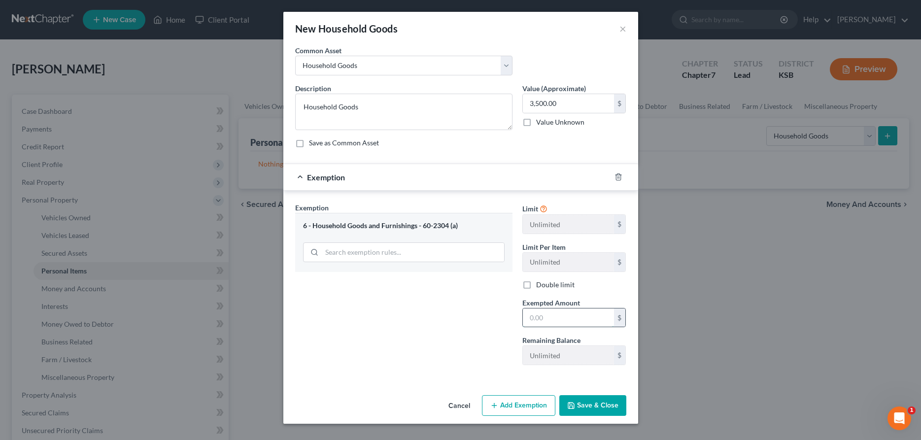
click at [527, 318] on input "text" at bounding box center [568, 318] width 91 height 19
type input "3,500.00"
click at [587, 405] on button "Save & Close" at bounding box center [592, 405] width 67 height 21
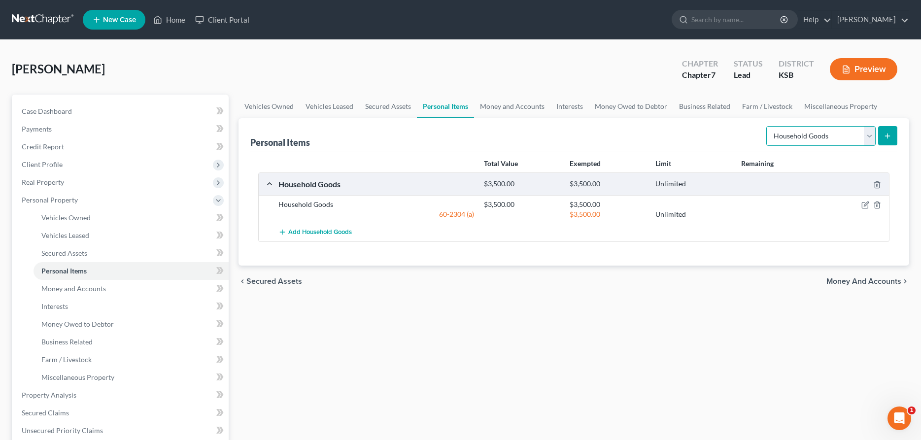
click at [766, 126] on select "Select Item Type Clothing Collectibles Of Value Electronics Firearms Household …" at bounding box center [820, 136] width 109 height 20
select select "clothing"
click option "Clothing" at bounding box center [0, 0] width 0 height 0
click at [893, 136] on button "submit" at bounding box center [887, 135] width 19 height 19
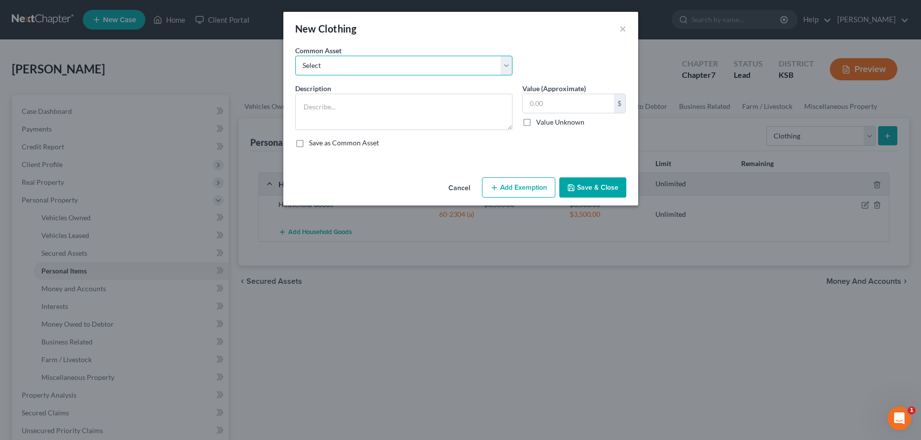
click at [295, 56] on select "Select Clothing" at bounding box center [403, 66] width 217 height 20
select select "0"
click option "Clothing" at bounding box center [0, 0] width 0 height 0
type textarea "Clothing"
type input "1,000.00"
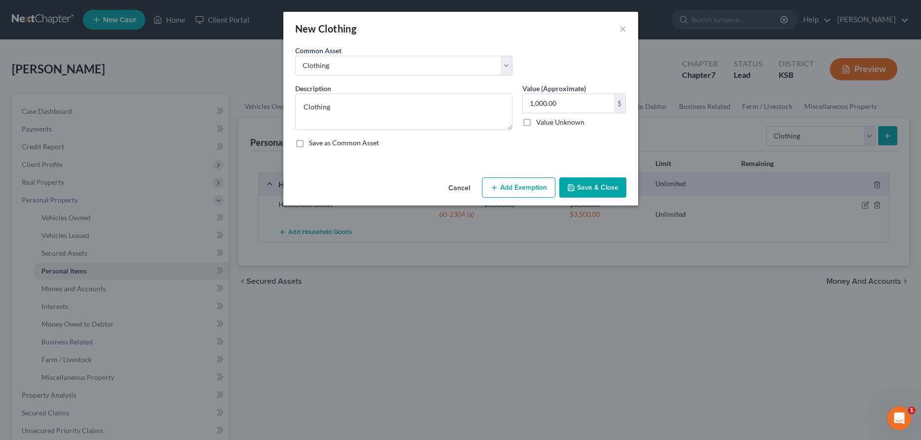
click at [519, 184] on button "Add Exemption" at bounding box center [518, 187] width 73 height 21
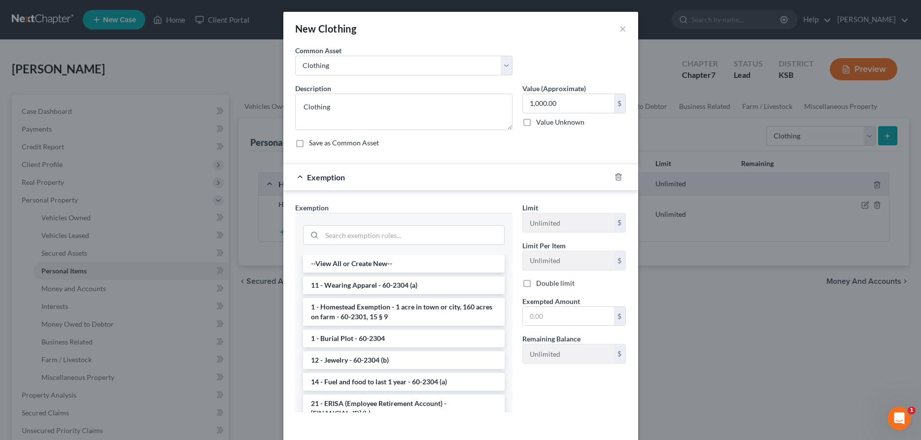
click at [381, 286] on li "11 - Wearing Apparel - 60-2304 (a)" at bounding box center [404, 286] width 202 height 18
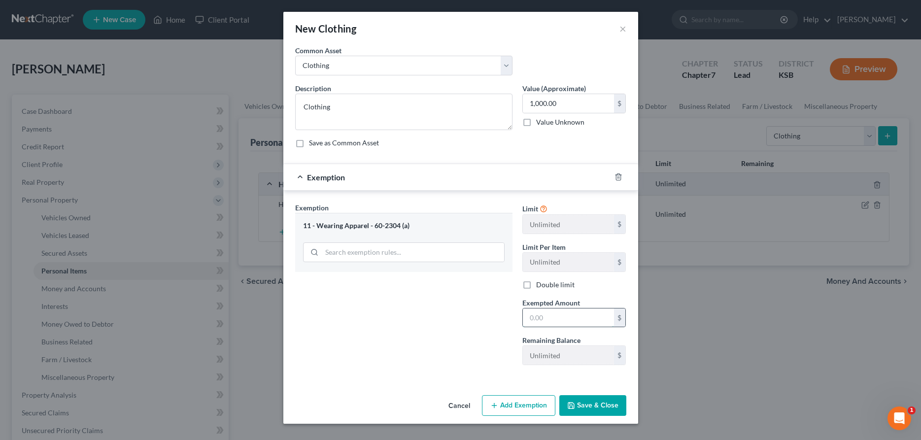
click at [533, 317] on input "text" at bounding box center [568, 318] width 91 height 19
type input "1,000.00"
click at [584, 405] on button "Save & Close" at bounding box center [592, 405] width 67 height 21
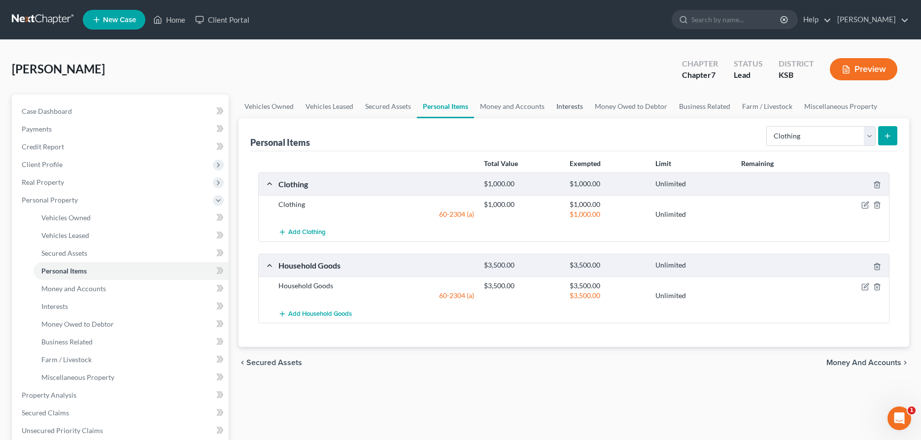
click at [569, 105] on link "Interests" at bounding box center [570, 107] width 38 height 24
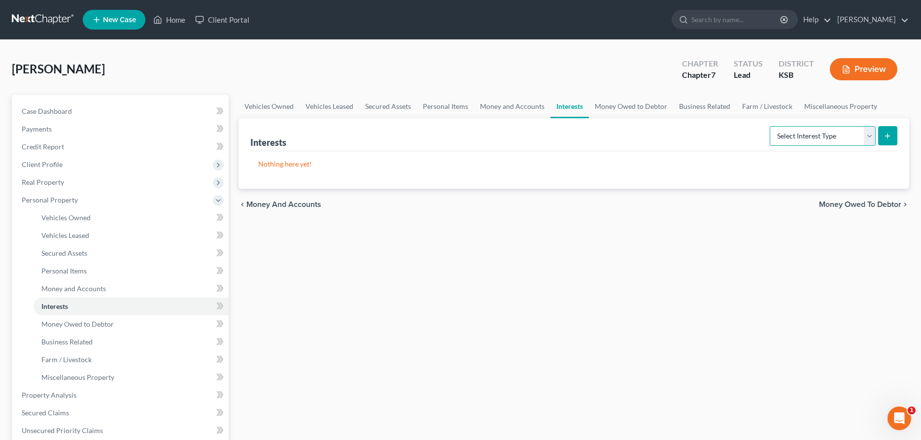
click at [770, 126] on select "Select Interest Type 401K Annuity Bond Education IRA Government Bond Government…" at bounding box center [823, 136] width 106 height 20
select select "401k"
click option "401K" at bounding box center [0, 0] width 0 height 0
click at [891, 135] on icon "submit" at bounding box center [888, 136] width 8 height 8
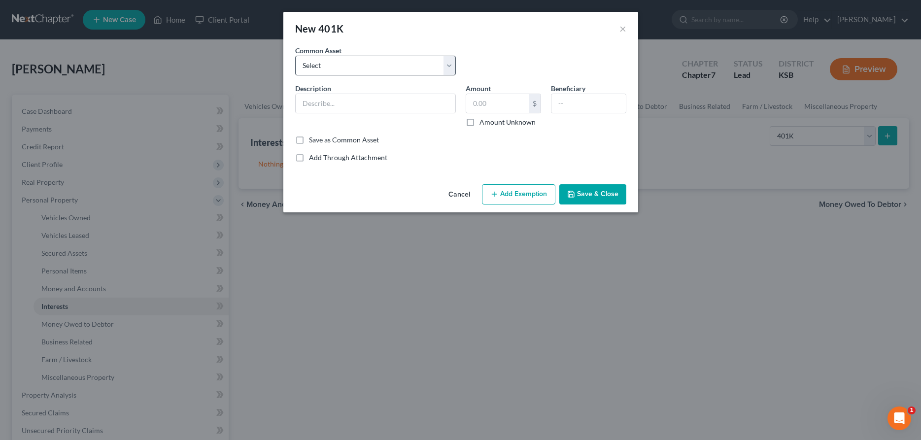
click at [408, 75] on div "Common Asset Select 401 K" at bounding box center [460, 64] width 341 height 38
click at [295, 56] on select "Select 401 K" at bounding box center [375, 66] width 161 height 20
select select "0"
click option "401 K" at bounding box center [0, 0] width 0 height 0
type input "401 K"
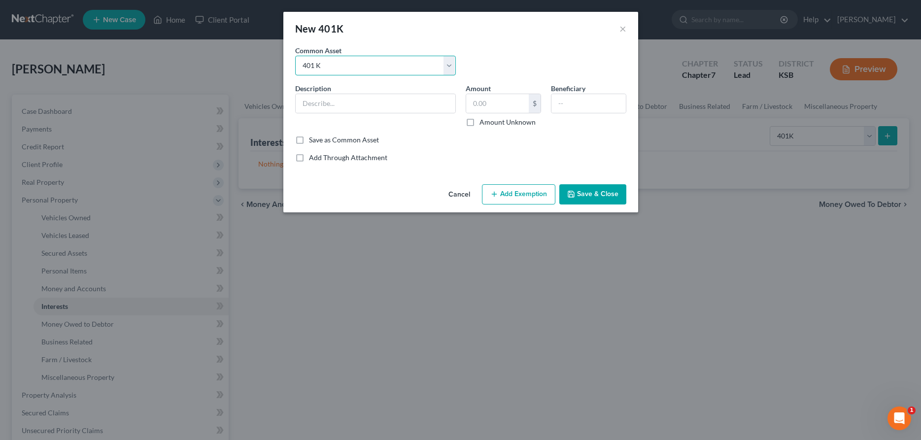
type input "2,044.92"
click at [596, 200] on button "Save & Close" at bounding box center [592, 194] width 67 height 21
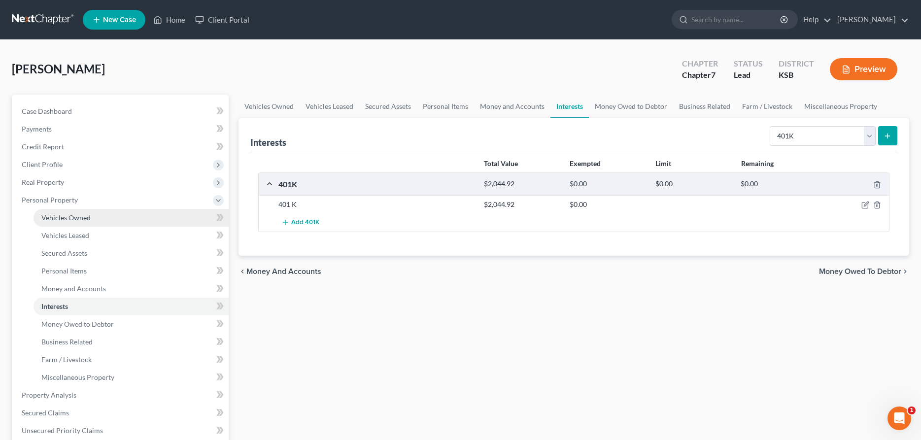
click at [44, 218] on span "Vehicles Owned" at bounding box center [65, 217] width 49 height 8
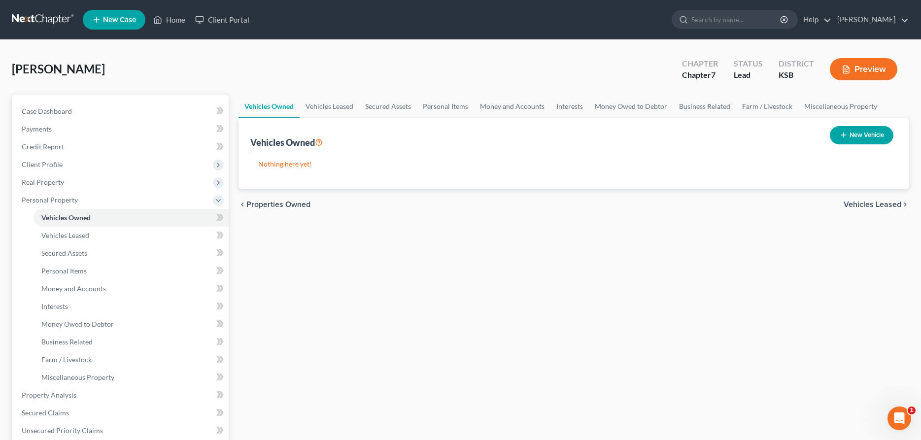
click at [848, 132] on button "New Vehicle" at bounding box center [862, 135] width 64 height 18
select select "0"
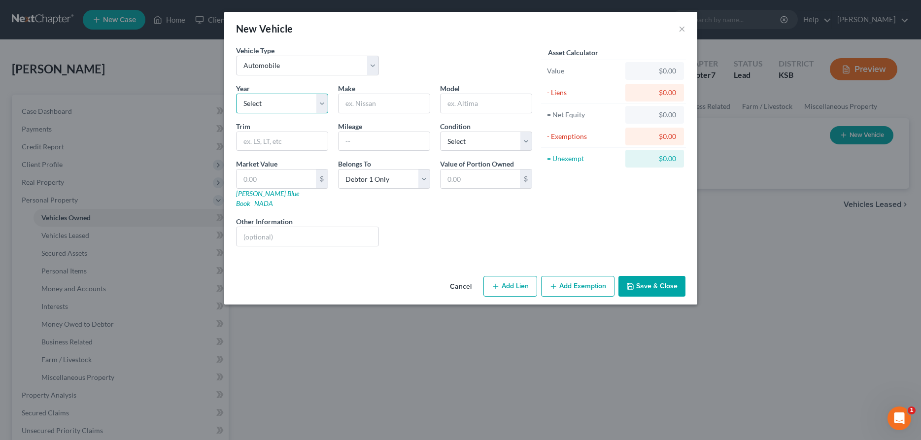
click at [236, 94] on select "Select 2026 2025 2024 2023 2022 2021 2020 2019 2018 2017 2016 2015 2014 2013 20…" at bounding box center [282, 104] width 92 height 20
select select "12"
click option "2014" at bounding box center [0, 0] width 0 height 0
type input "o"
type input "Dodge"
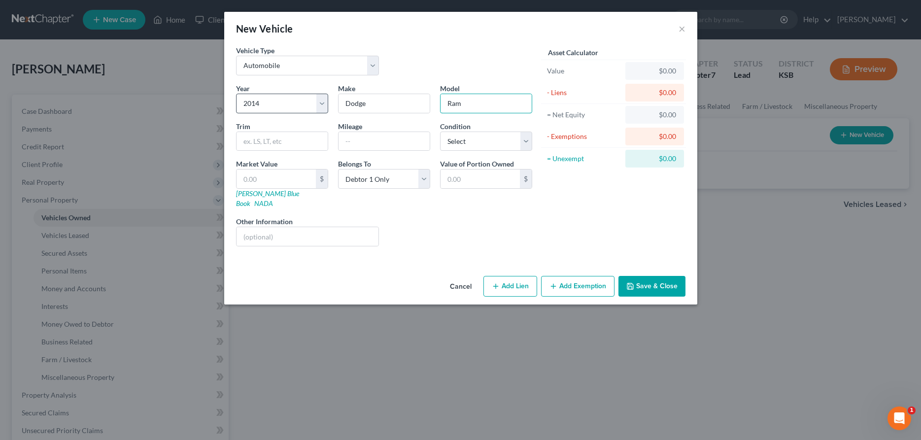
type input "Ram"
click at [440, 132] on select "Select Excellent Very Good Good Fair Poor" at bounding box center [486, 142] width 92 height 20
select select "2"
click option "Good" at bounding box center [0, 0] width 0 height 0
click at [304, 180] on input "text" at bounding box center [276, 179] width 79 height 19
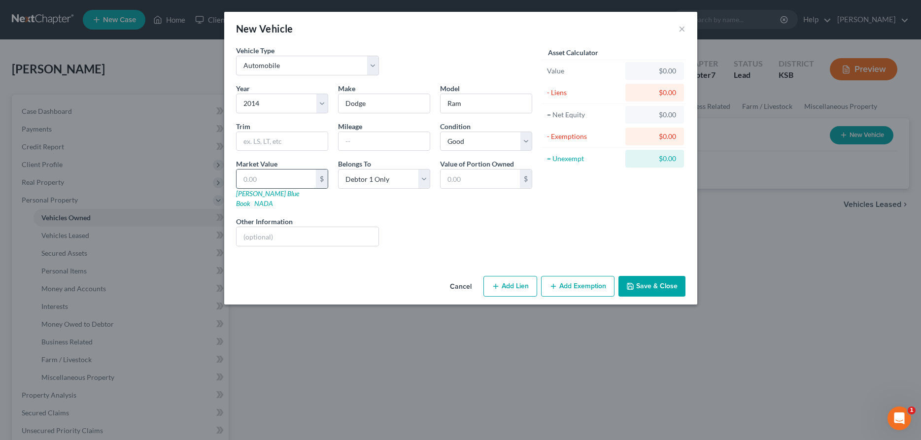
type input "2"
type input "2.00"
type input "23"
type input "23.00"
type input "230"
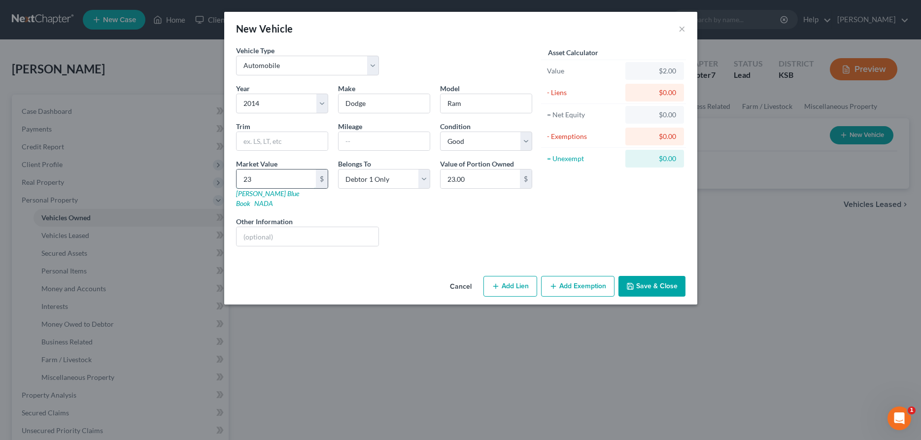
type input "230.00"
type input "2300"
type input "2,300.00"
type input "2,3000"
type input "23,000.00"
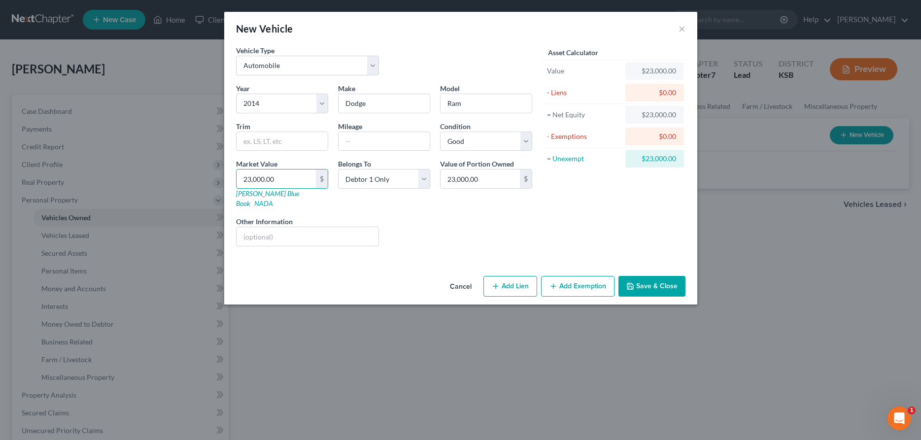
type input "23,000.00"
click at [587, 278] on button "Add Exemption" at bounding box center [577, 286] width 73 height 21
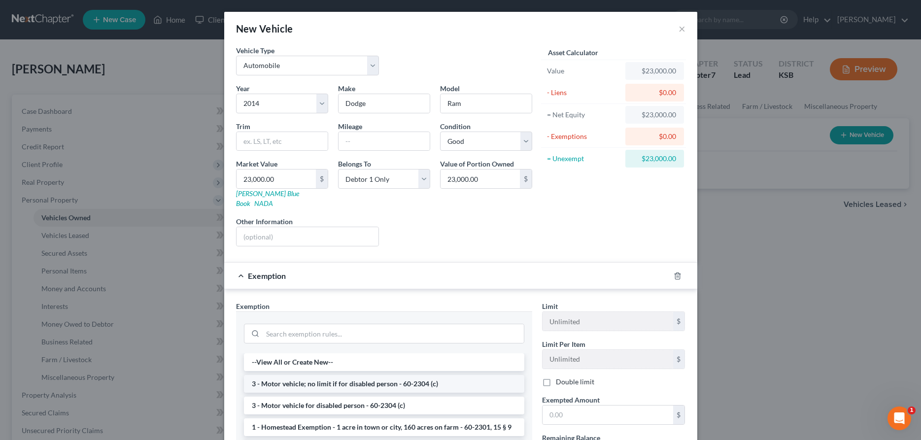
click at [384, 375] on li "3 - Motor vehicle; no limit if for disabled person - 60-2304 (c)" at bounding box center [384, 384] width 280 height 18
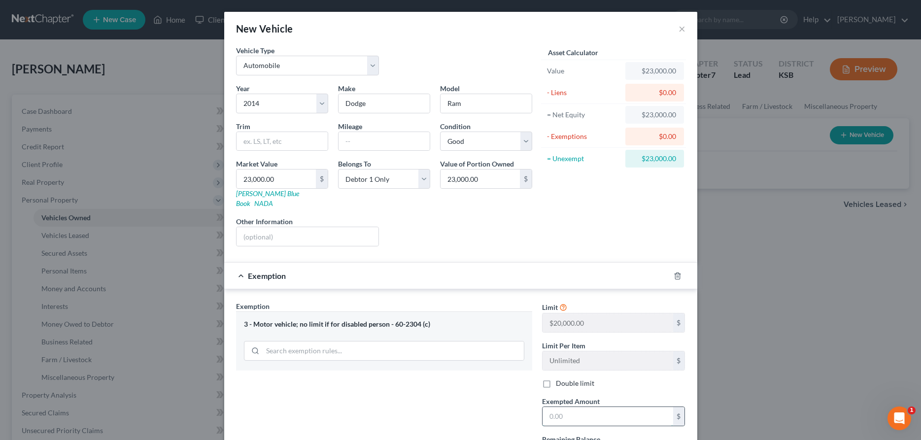
click at [572, 411] on input "text" at bounding box center [608, 416] width 131 height 19
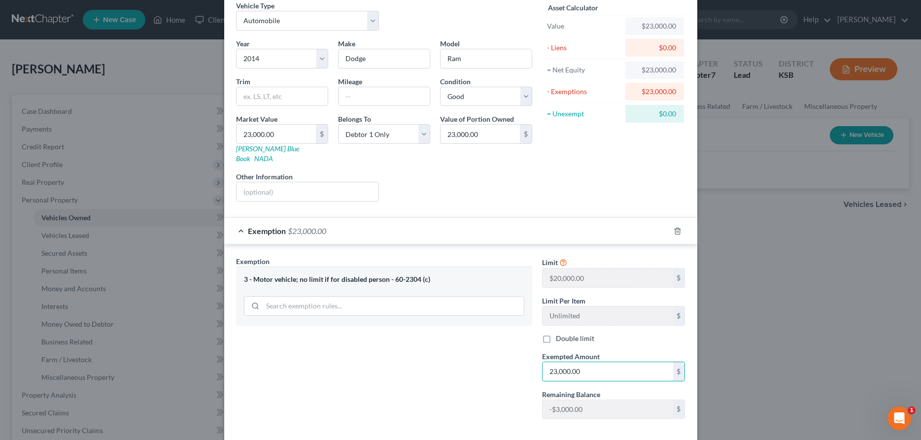
scroll to position [84, 0]
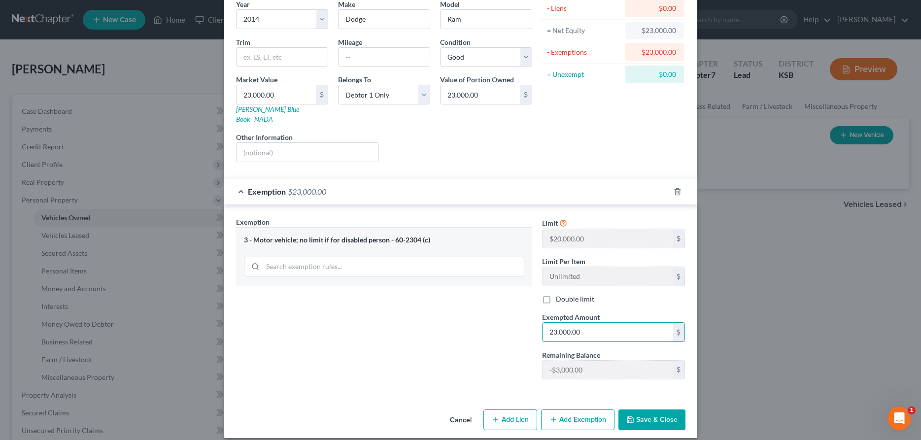
type input "23,000.00"
click at [675, 410] on button "Save & Close" at bounding box center [652, 420] width 67 height 21
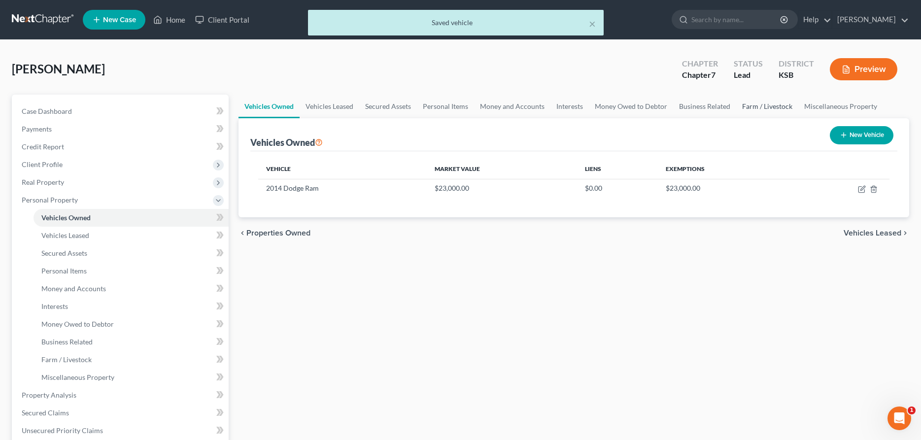
click at [754, 108] on link "Farm / Livestock" at bounding box center [767, 107] width 62 height 24
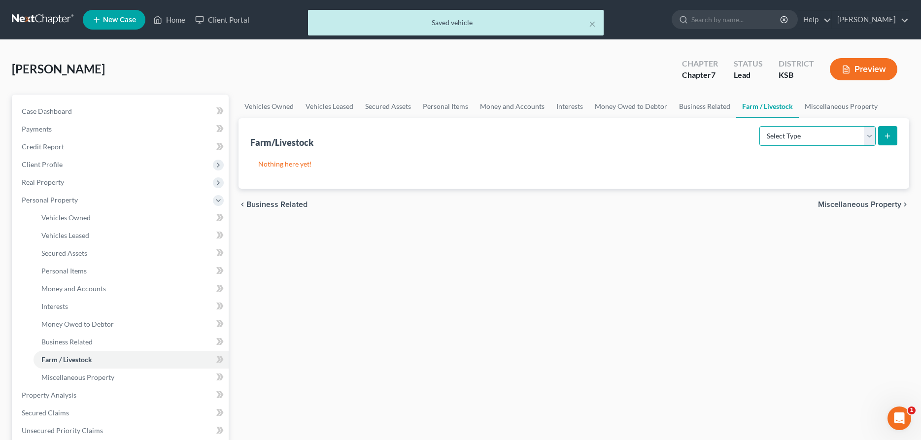
click at [760, 126] on select "Select Type Animals & Livestock Crops: Growing or Harvested Farming Equipment F…" at bounding box center [818, 136] width 116 height 20
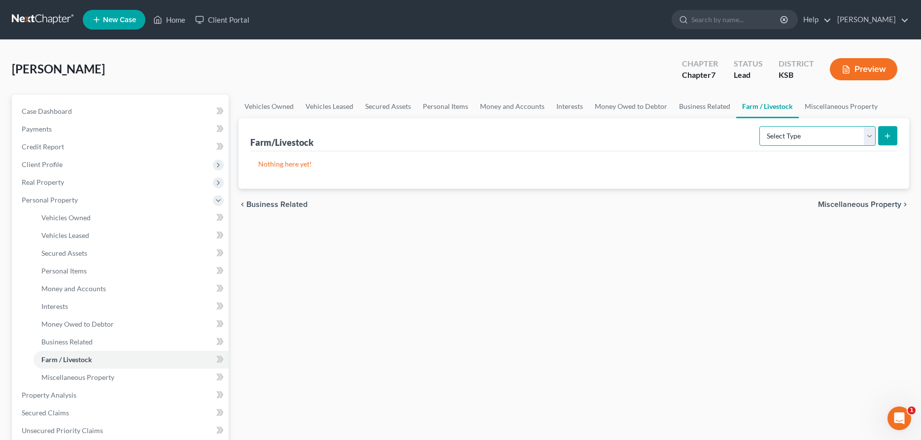
select select "animals"
click option "Animals & Livestock" at bounding box center [0, 0] width 0 height 0
click at [888, 132] on icon "submit" at bounding box center [888, 136] width 8 height 8
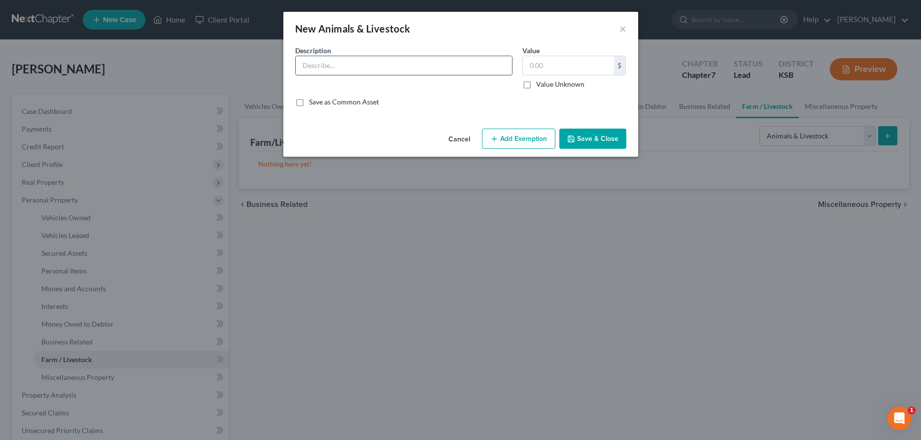
click at [392, 69] on input "text" at bounding box center [404, 65] width 216 height 19
type input "5 dogs and 1 cat"
type input "10.00"
click at [570, 138] on icon "button" at bounding box center [571, 139] width 8 height 8
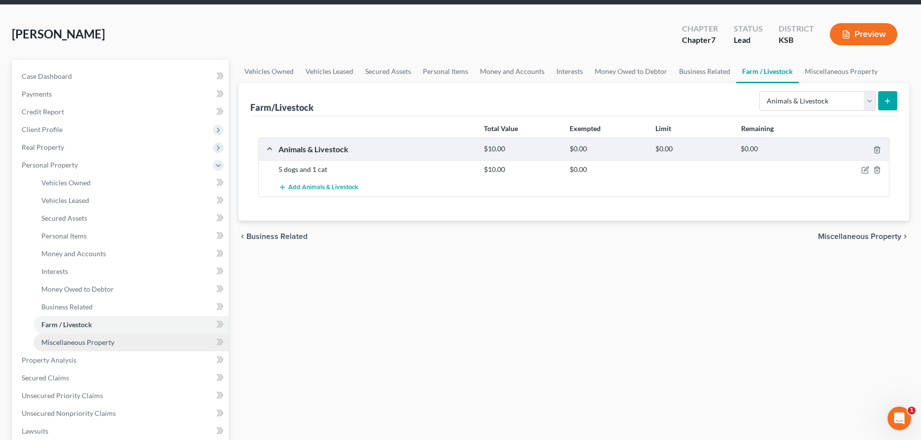
scroll to position [50, 0]
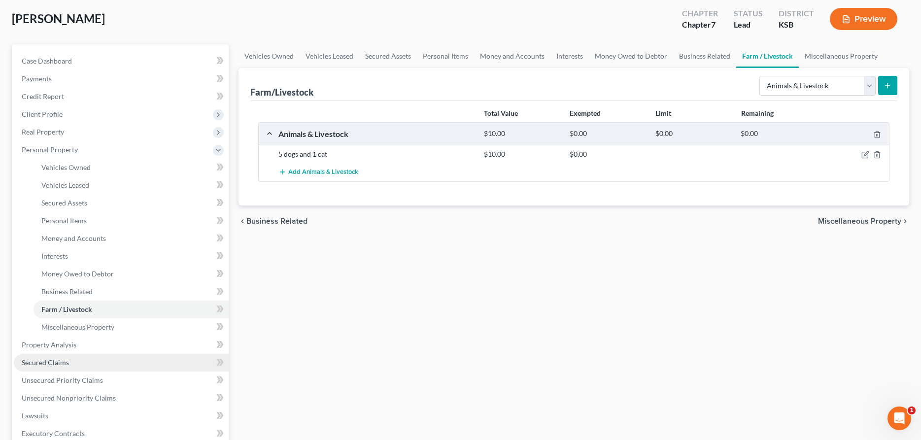
click at [45, 363] on span "Secured Claims" at bounding box center [45, 362] width 47 height 8
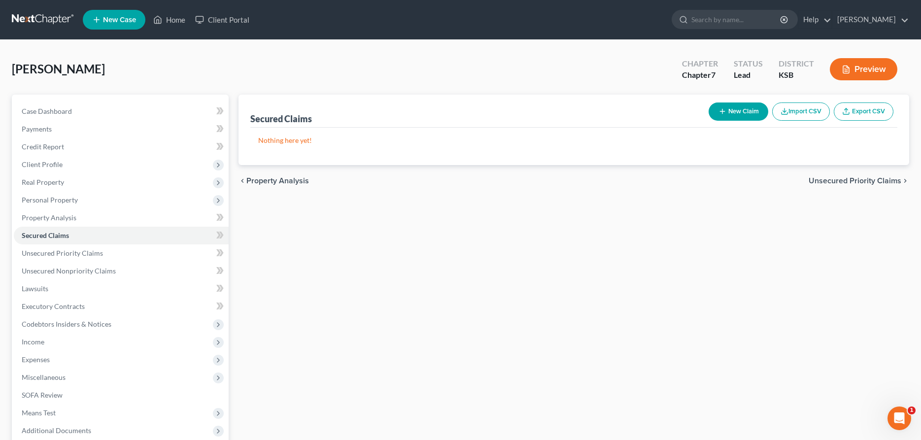
click at [742, 106] on button "New Claim" at bounding box center [739, 112] width 60 height 18
select select "0"
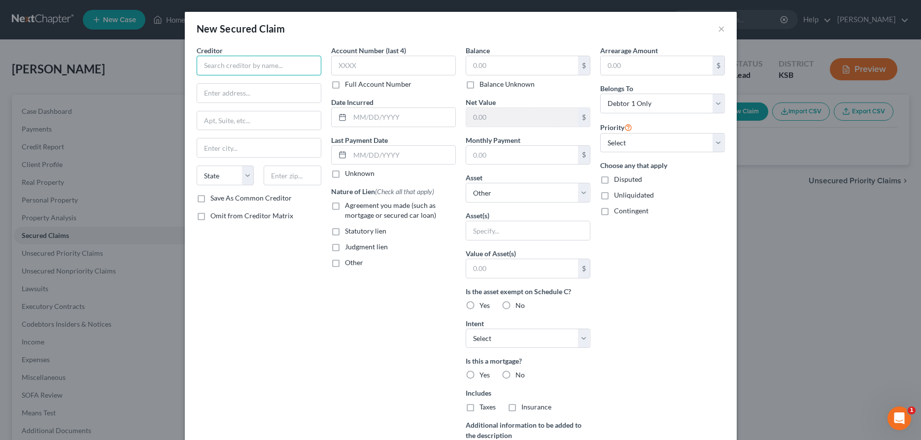
click at [271, 68] on input "text" at bounding box center [259, 66] width 125 height 20
type input "Meritrust Credit Union"
type input "1322 West Pawnee"
type input "Wichita"
select select "17"
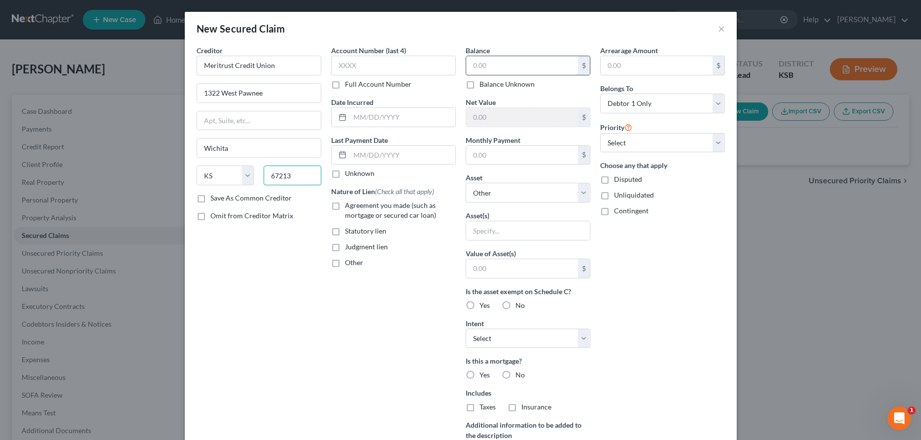
type input "67213"
click at [484, 67] on input "text" at bounding box center [522, 65] width 112 height 19
type input "22,392.59"
click at [466, 183] on select "Select Other Multiple Assets Household Goods - Household Goods - $3500.0 First …" at bounding box center [528, 193] width 125 height 20
select select "6"
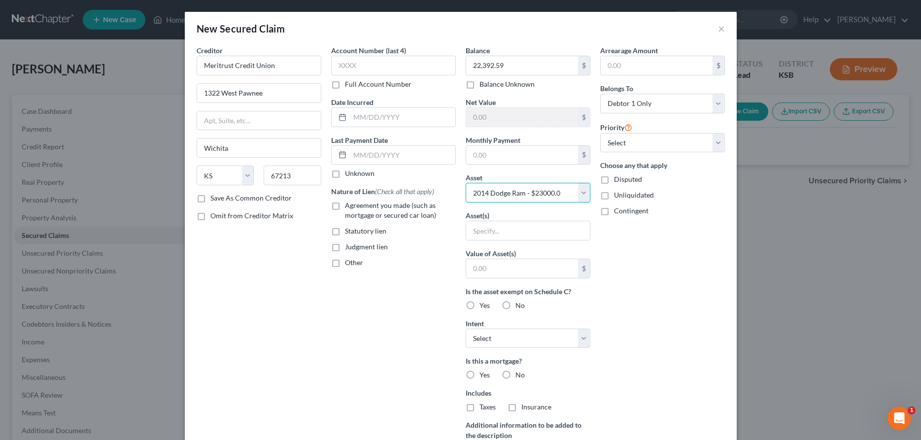
click option "2014 Dodge Ram - $23000.0" at bounding box center [0, 0] width 0 height 0
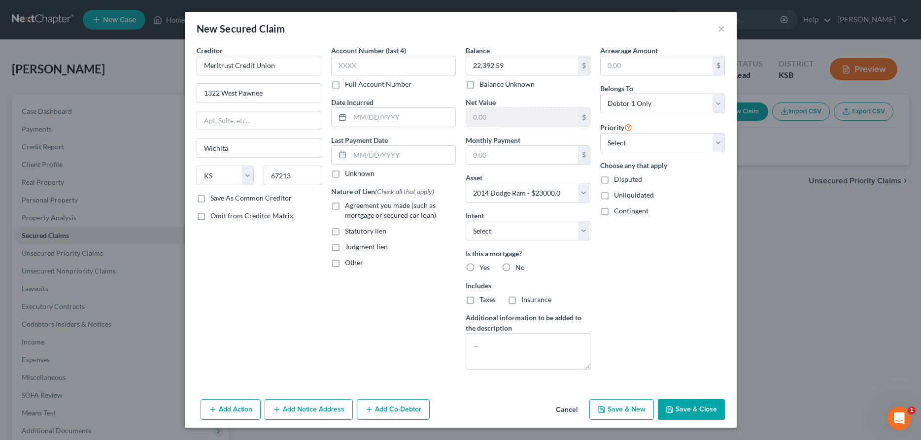
click at [516, 266] on label "No" at bounding box center [520, 268] width 9 height 10
click at [520, 266] on input "No" at bounding box center [523, 266] width 6 height 6
radio input "true"
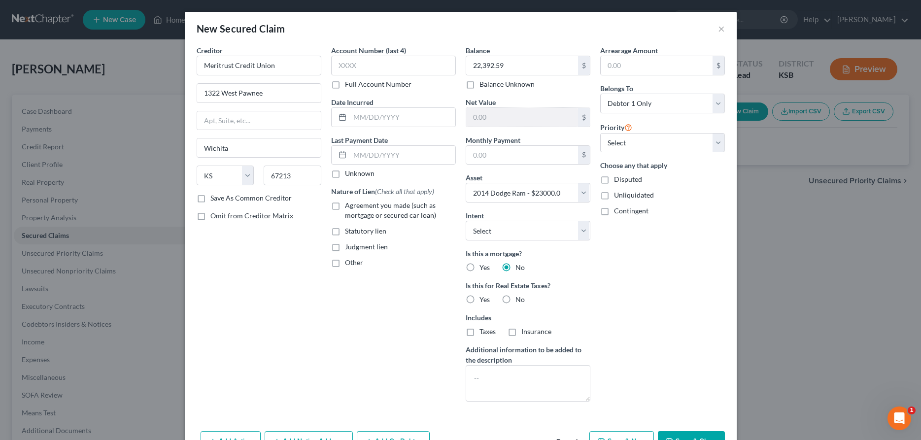
click at [345, 207] on label "Agreement you made (such as mortgage or secured car loan)" at bounding box center [400, 211] width 111 height 20
click at [349, 207] on input "Agreement you made (such as mortgage or secured car loan)" at bounding box center [352, 204] width 6 height 6
checkbox input "true"
click at [516, 299] on label "No" at bounding box center [520, 300] width 9 height 10
click at [520, 299] on input "No" at bounding box center [523, 298] width 6 height 6
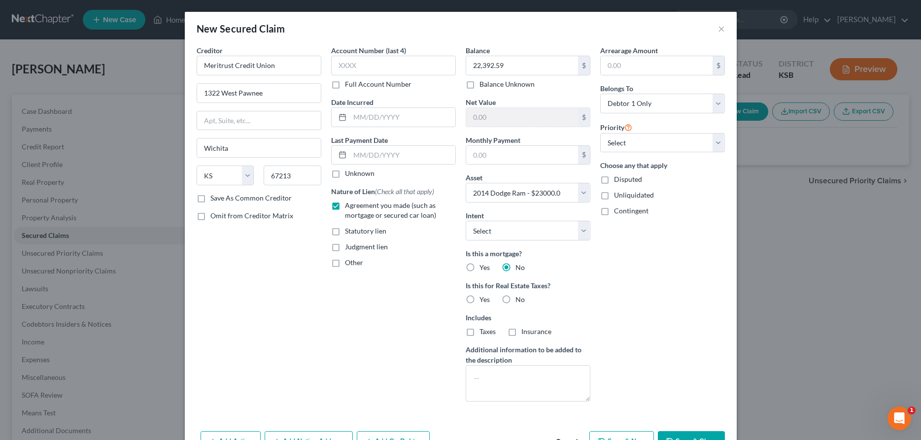
radio input "true"
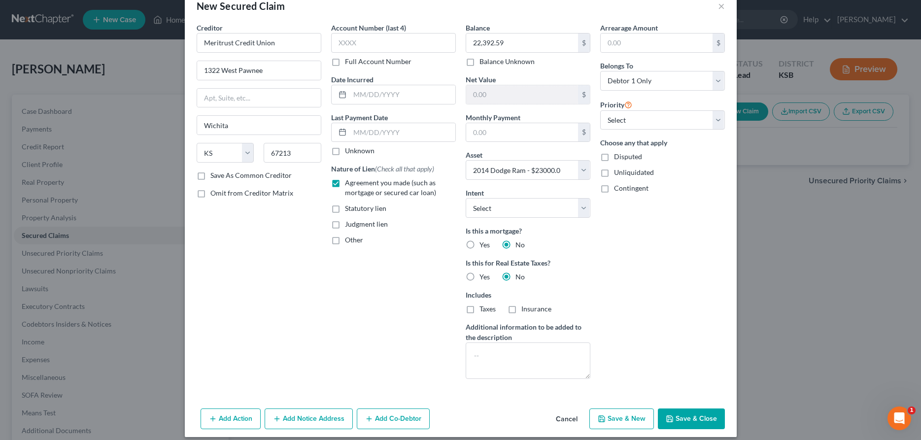
scroll to position [32, 0]
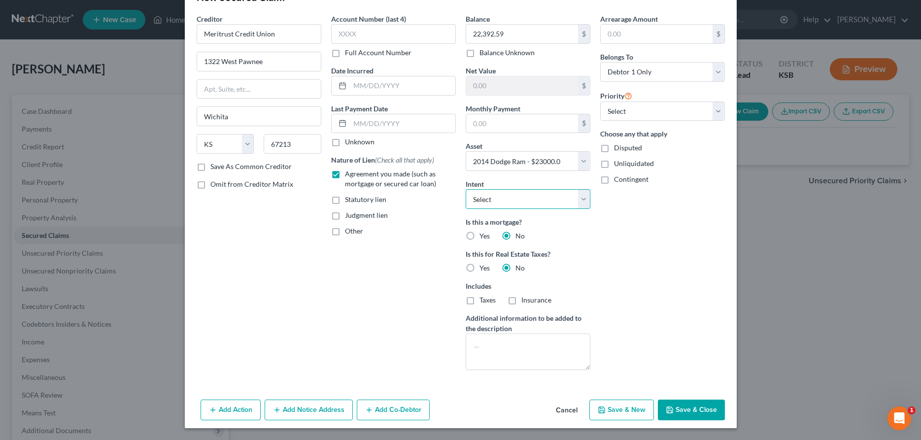
click at [466, 189] on select "Select Surrender Redeem Reaffirm Avoid Other" at bounding box center [528, 199] width 125 height 20
select select "2"
click option "Reaffirm" at bounding box center [0, 0] width 0 height 0
click at [691, 409] on button "Save & Close" at bounding box center [691, 410] width 67 height 21
select select
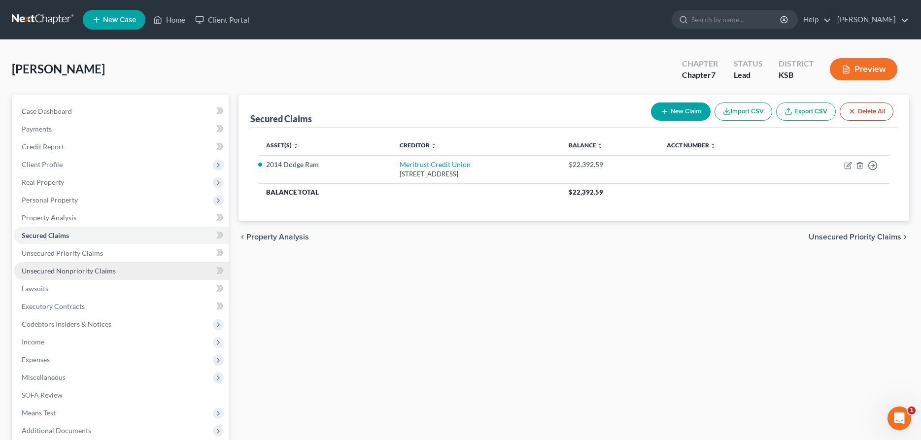
click at [56, 272] on span "Unsecured Nonpriority Claims" at bounding box center [69, 271] width 94 height 8
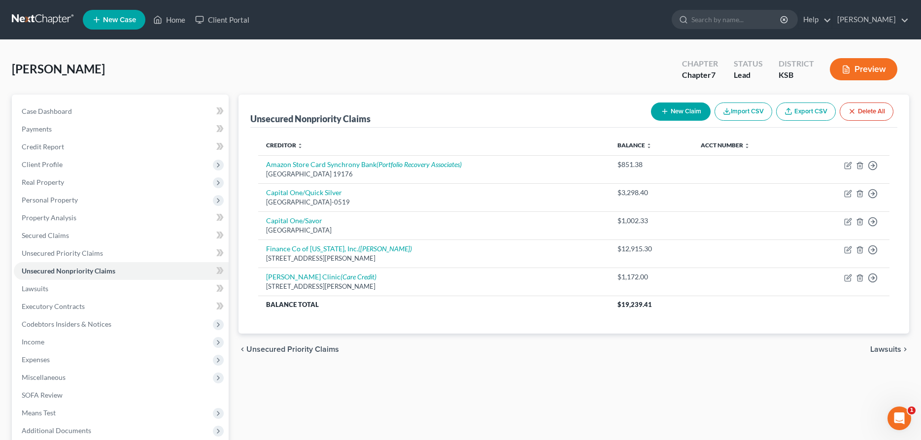
click at [667, 111] on button "New Claim" at bounding box center [681, 112] width 60 height 18
select select "0"
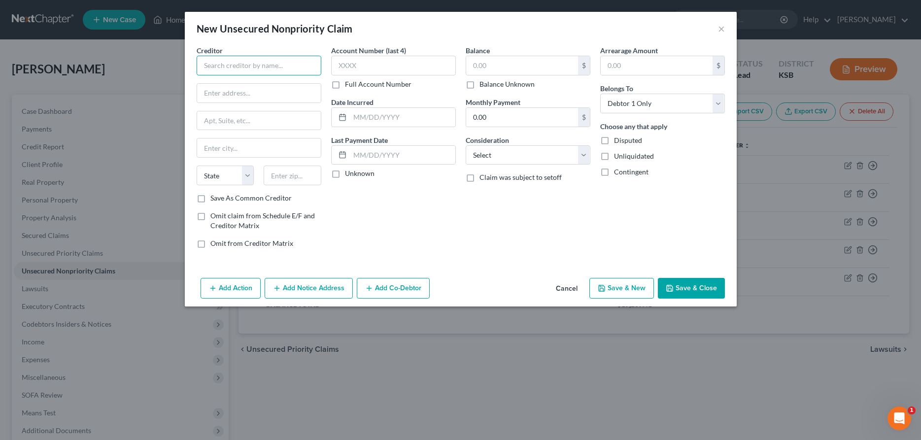
click at [223, 65] on input "text" at bounding box center [259, 66] width 125 height 20
type input "Quantumcu"
type input "[STREET_ADDRESS]"
type input "Wichita"
select select "17"
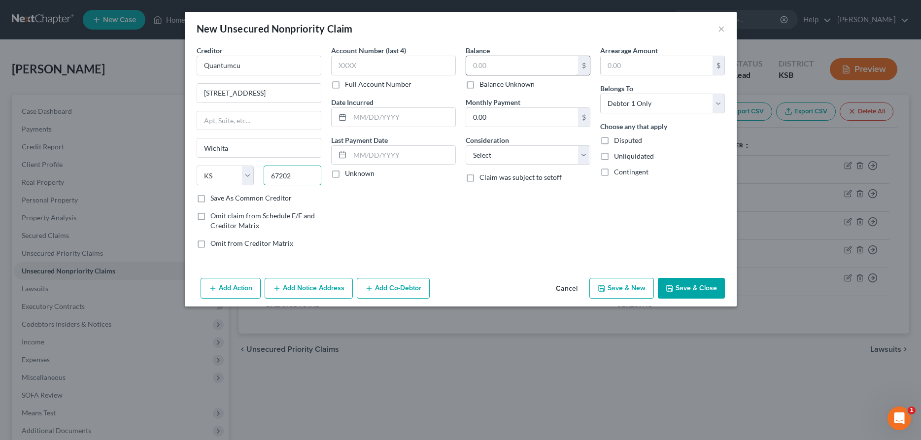
type input "67202"
click at [489, 64] on input "text" at bounding box center [522, 65] width 112 height 19
type input "19,924.00"
click at [466, 145] on select "Select Cable / Satellite Services Collection Agency Credit Card Debt Debt Couns…" at bounding box center [528, 155] width 125 height 20
select select "4"
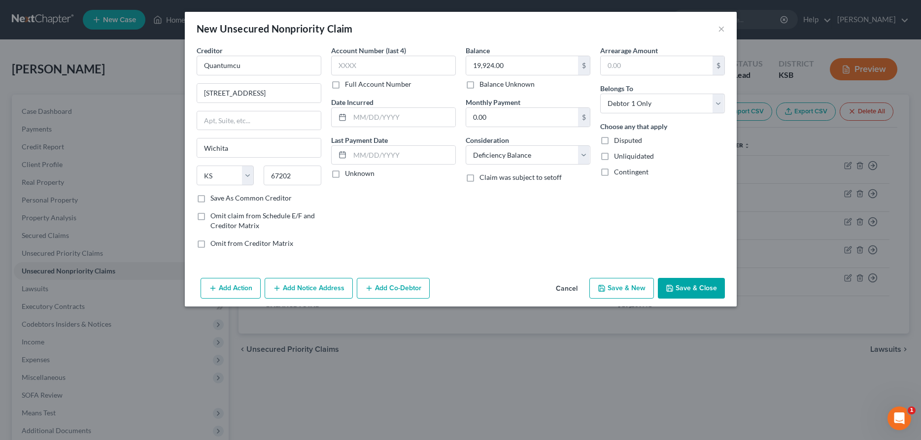
click at [370, 288] on line "button" at bounding box center [369, 288] width 4 height 0
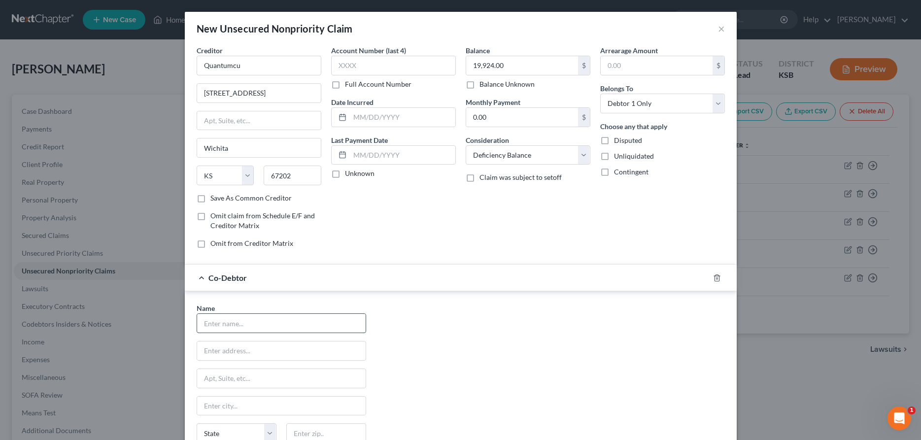
click at [302, 324] on input "text" at bounding box center [281, 323] width 169 height 19
type input "[PERSON_NAME]"
type input "[STREET_ADDRESS][PERSON_NAME]"
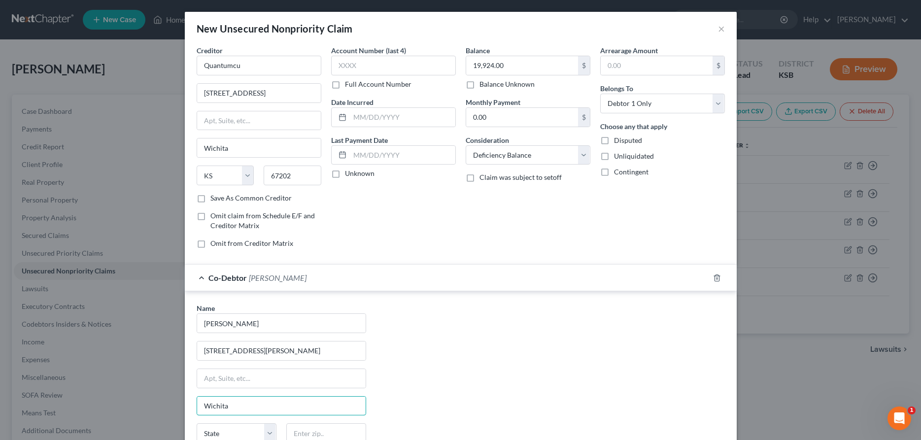
type input "Wichita"
select select "17"
click at [304, 431] on input "text" at bounding box center [326, 433] width 80 height 20
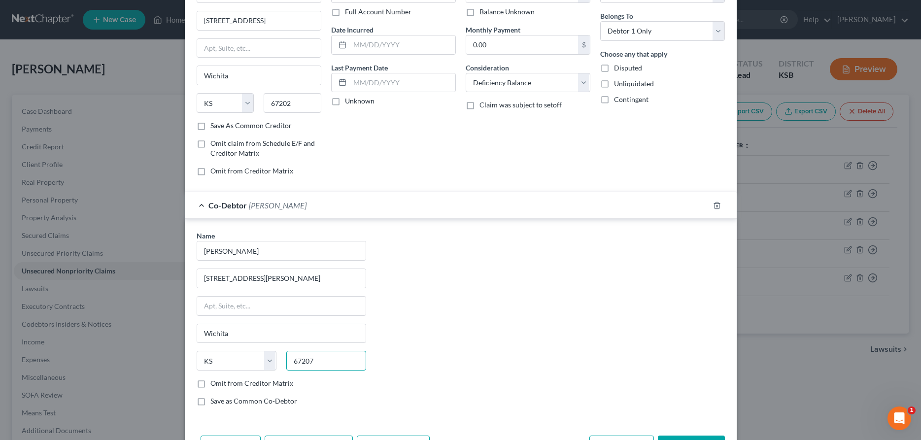
scroll to position [108, 0]
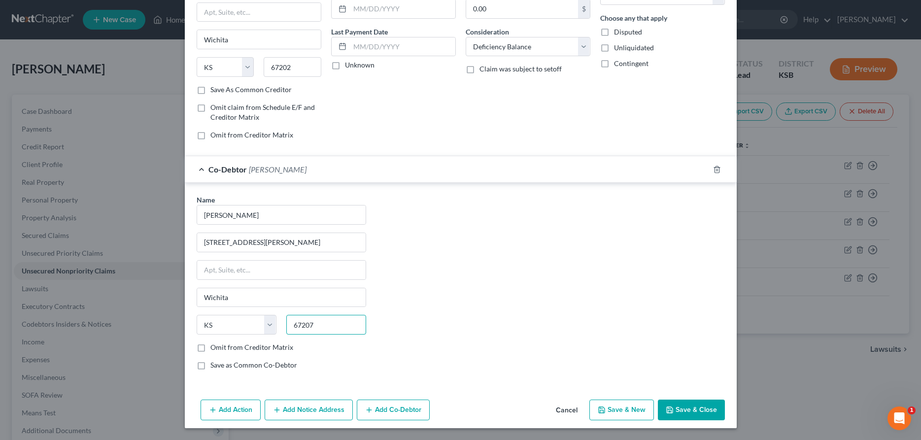
type input "67207"
click at [684, 410] on button "Save & Close" at bounding box center [691, 410] width 67 height 21
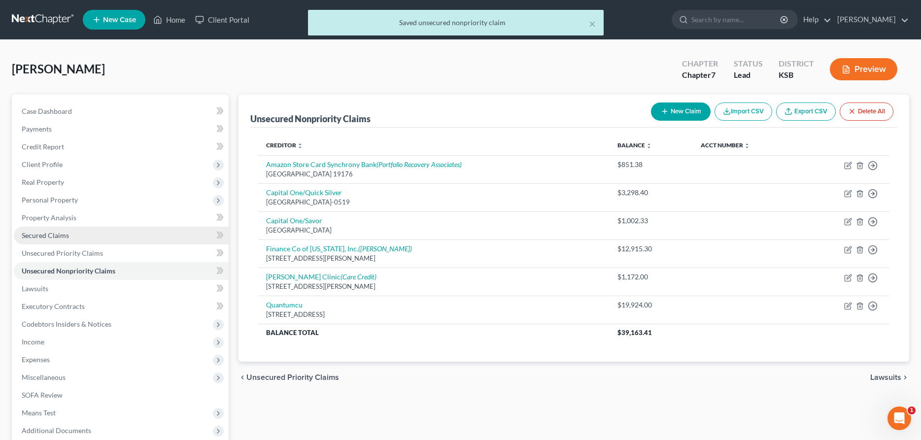
click at [50, 235] on span "Secured Claims" at bounding box center [45, 235] width 47 height 8
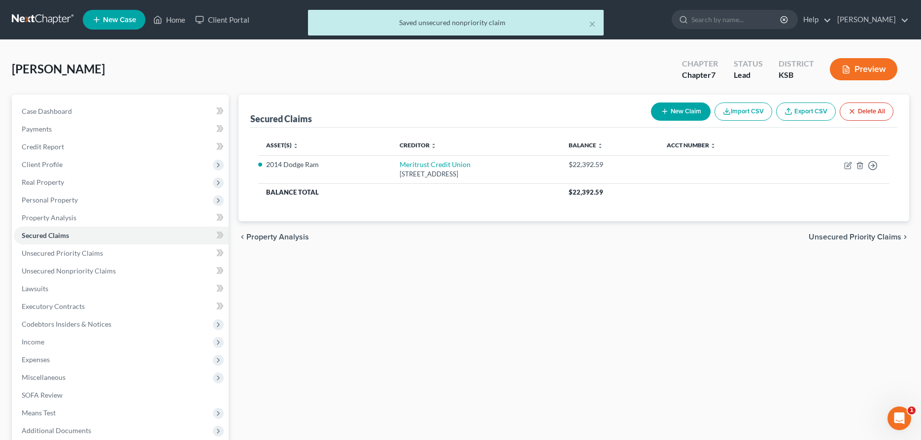
click at [674, 108] on button "New Claim" at bounding box center [681, 112] width 60 height 18
select select "0"
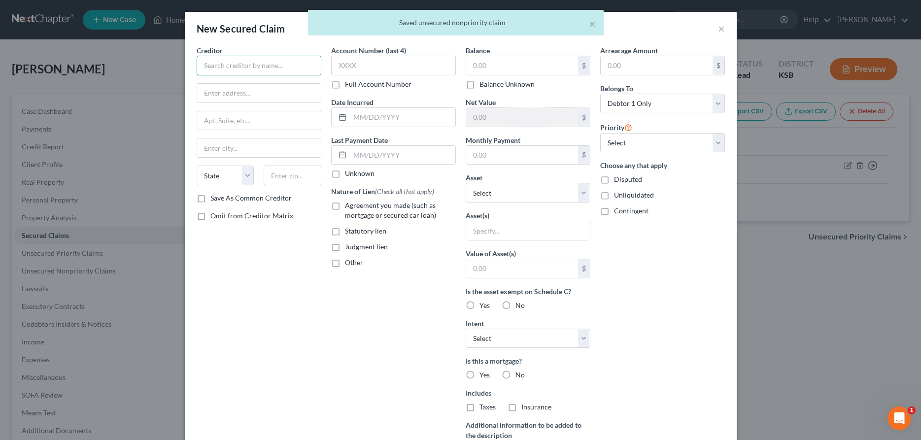
click at [223, 69] on input "text" at bounding box center [259, 66] width 125 height 20
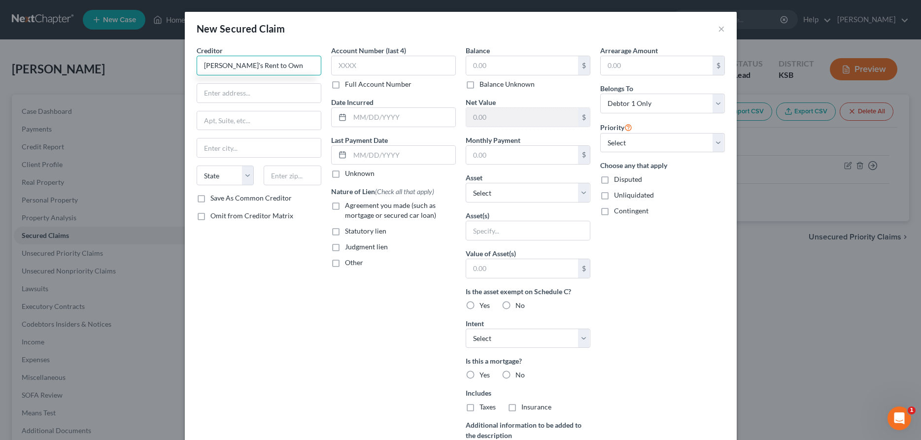
type input "[PERSON_NAME]'s Rent to Own"
type input "124 West 2nd"
type input "[PERSON_NAME]"
select select "17"
type input "67501"
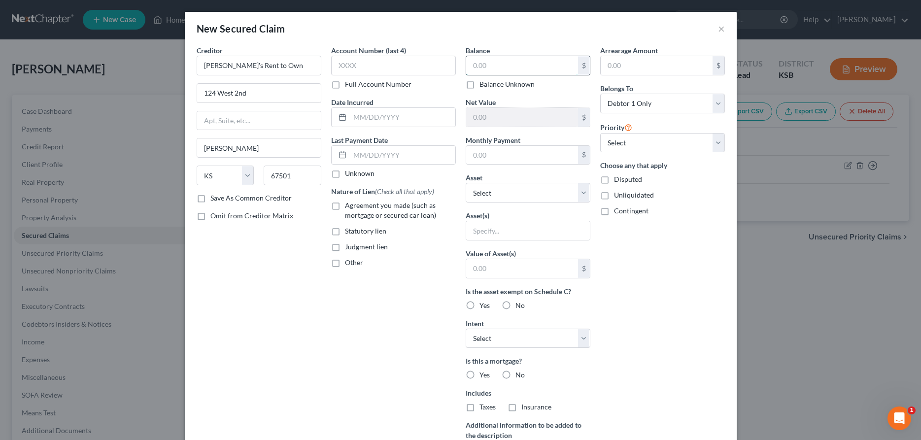
click at [476, 64] on input "text" at bounding box center [522, 65] width 112 height 19
type input "1,399.16"
click at [466, 183] on select "Select Other Multiple Assets Household Goods - Household Goods - $3500.0 First …" at bounding box center [528, 193] width 125 height 20
select select "2"
click option "Household Goods - Household Goods - $3500.0" at bounding box center [0, 0] width 0 height 0
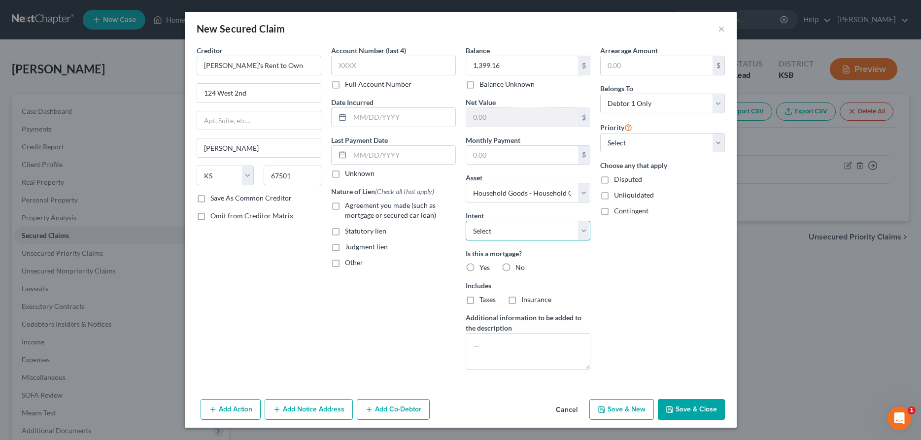
click at [466, 221] on select "Select Surrender Redeem Reaffirm Avoid Other" at bounding box center [528, 231] width 125 height 20
select select "2"
click option "Reaffirm" at bounding box center [0, 0] width 0 height 0
click at [345, 205] on label "Agreement you made (such as mortgage or secured car loan)" at bounding box center [400, 211] width 111 height 20
click at [349, 205] on input "Agreement you made (such as mortgage or secured car loan)" at bounding box center [352, 204] width 6 height 6
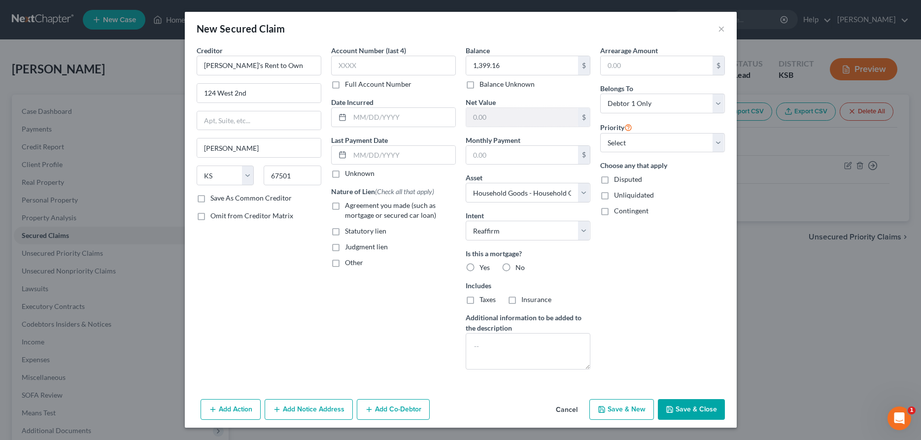
checkbox input "true"
click at [516, 265] on label "No" at bounding box center [520, 268] width 9 height 10
click at [520, 265] on input "No" at bounding box center [523, 266] width 6 height 6
radio input "true"
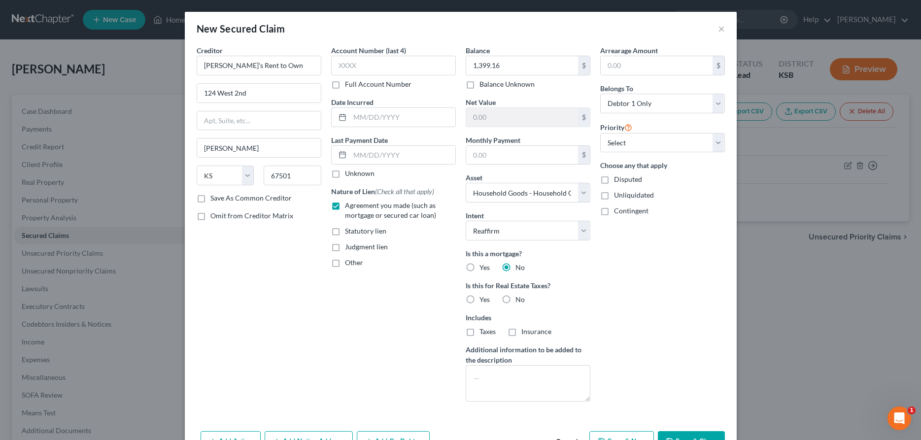
click at [516, 298] on label "No" at bounding box center [520, 300] width 9 height 10
click at [520, 298] on input "No" at bounding box center [523, 298] width 6 height 6
radio input "true"
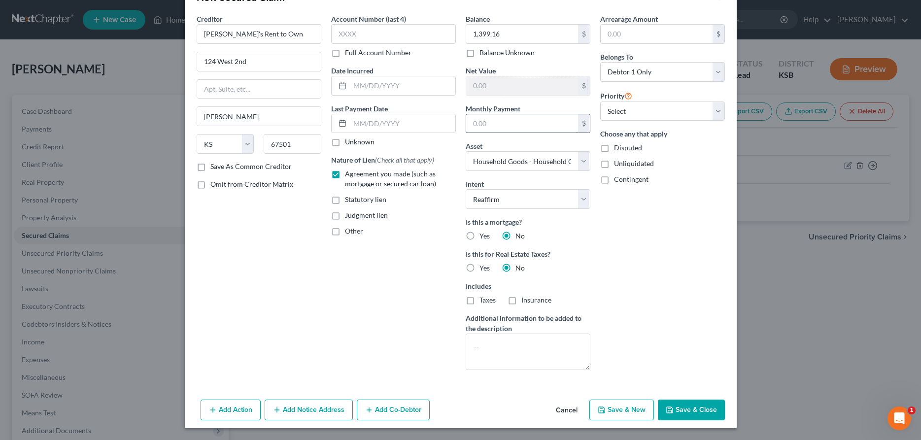
click at [531, 126] on input "text" at bounding box center [522, 123] width 112 height 19
type input "95.00"
click at [683, 405] on button "Save & Close" at bounding box center [691, 410] width 67 height 21
select select
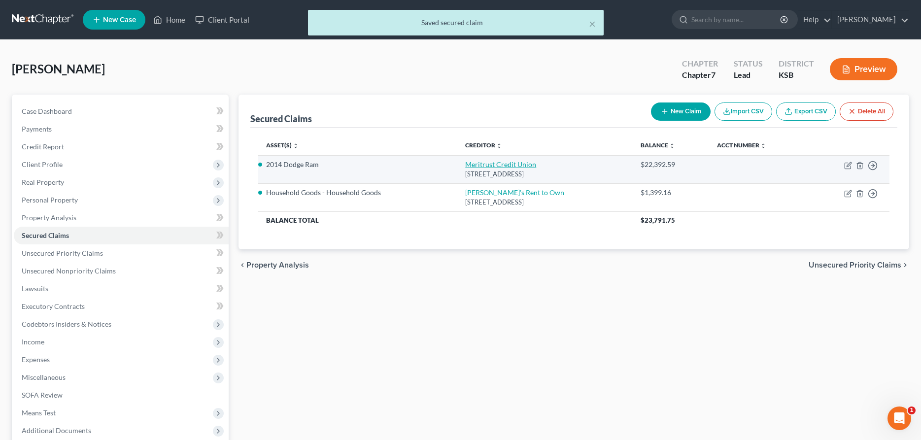
click at [469, 167] on link "Meritrust Credit Union" at bounding box center [500, 164] width 71 height 8
select select "17"
select select "2"
select select "0"
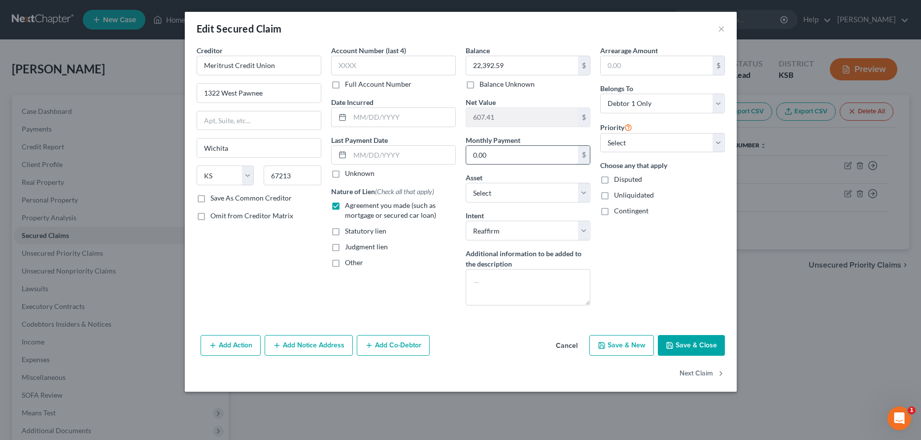
click at [552, 154] on input "0.00" at bounding box center [522, 155] width 112 height 19
type input "593.67"
click at [687, 343] on button "Save & Close" at bounding box center [691, 345] width 67 height 21
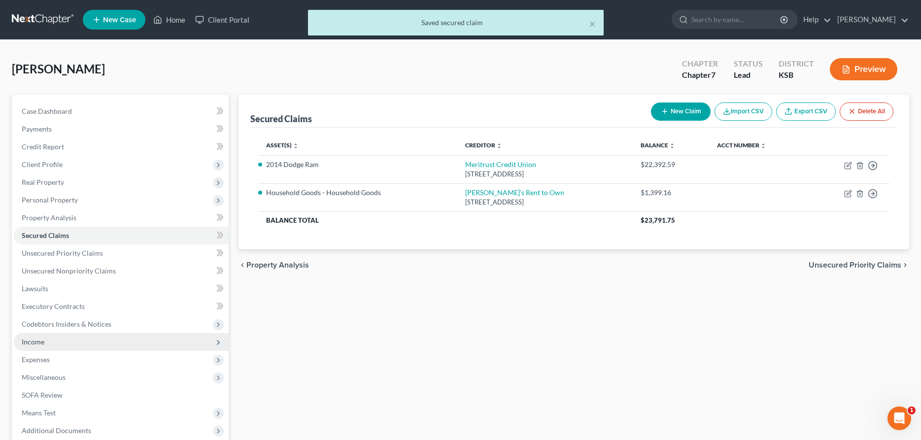
click at [105, 343] on span "Income" at bounding box center [121, 342] width 215 height 18
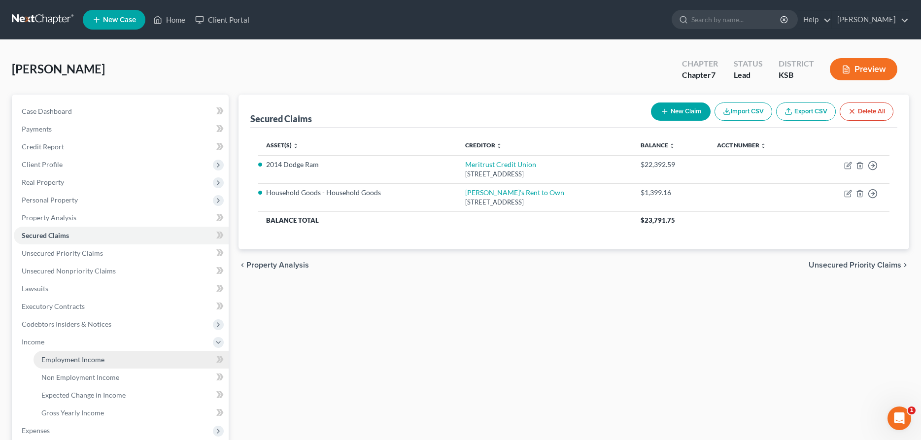
click at [124, 356] on link "Employment Income" at bounding box center [131, 360] width 195 height 18
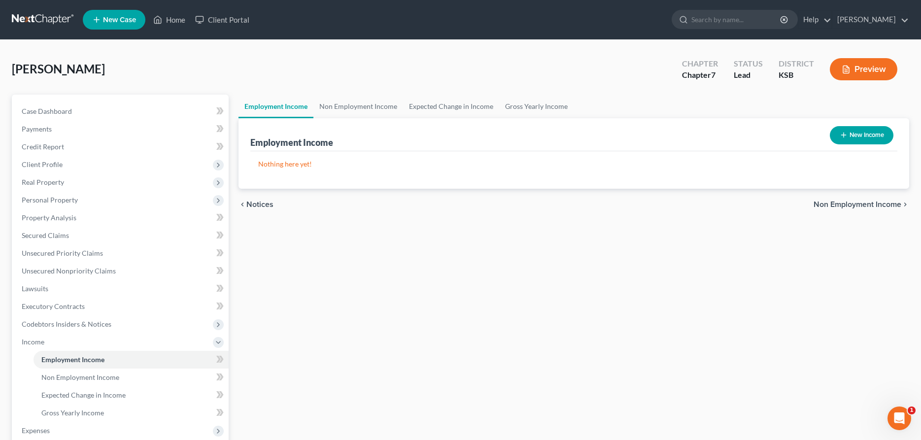
click at [847, 132] on button "New Income" at bounding box center [862, 135] width 64 height 18
select select "0"
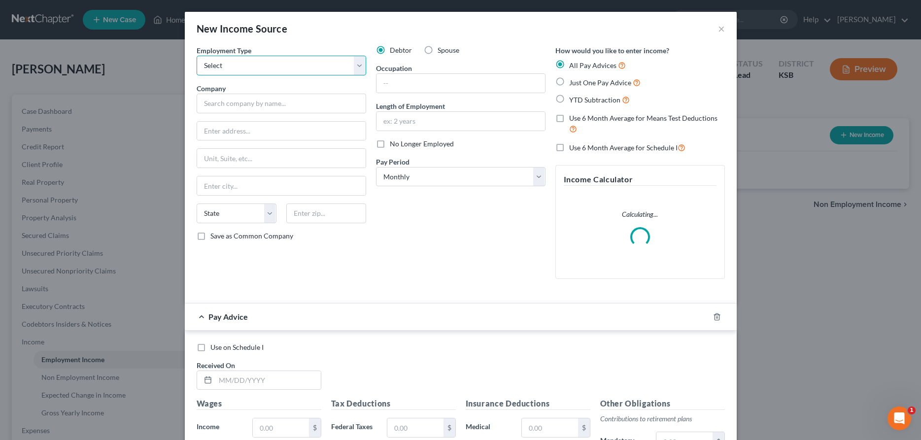
click at [197, 56] on select "Select Full or [DEMOGRAPHIC_DATA] Employment Self Employment" at bounding box center [282, 66] width 170 height 20
select select "0"
click option "Full or [DEMOGRAPHIC_DATA] Employment" at bounding box center [0, 0] width 0 height 0
click at [239, 105] on input "text" at bounding box center [282, 104] width 170 height 20
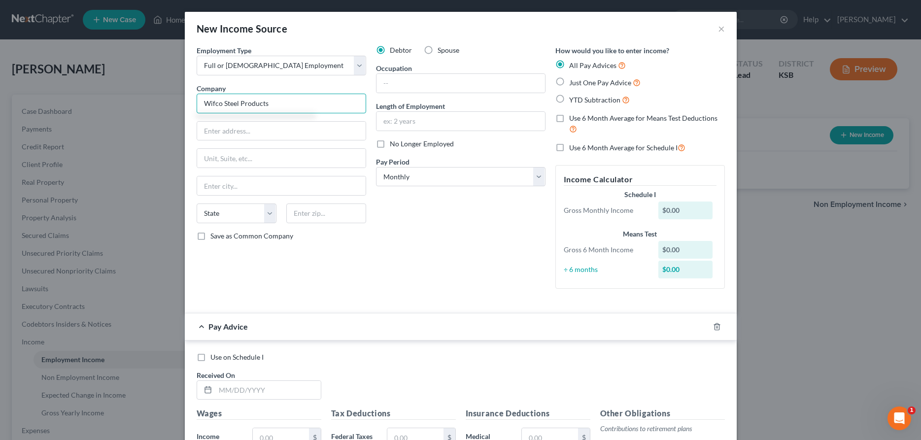
type input "Wifco Steel Products"
type input "[STREET_ADDRESS]"
type input "[PERSON_NAME]"
select select "17"
type input "67502"
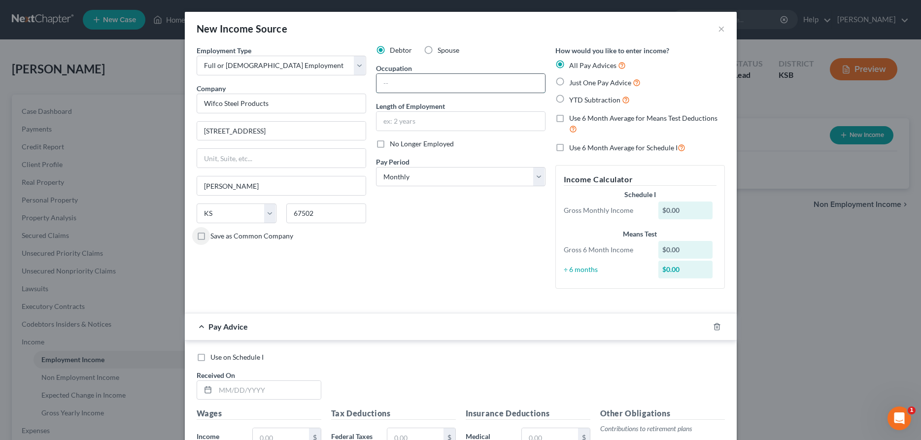
click at [400, 84] on input "text" at bounding box center [461, 83] width 169 height 19
type input "Tool and Die Manager"
select select "3"
click at [718, 328] on line "button" at bounding box center [718, 327] width 0 height 2
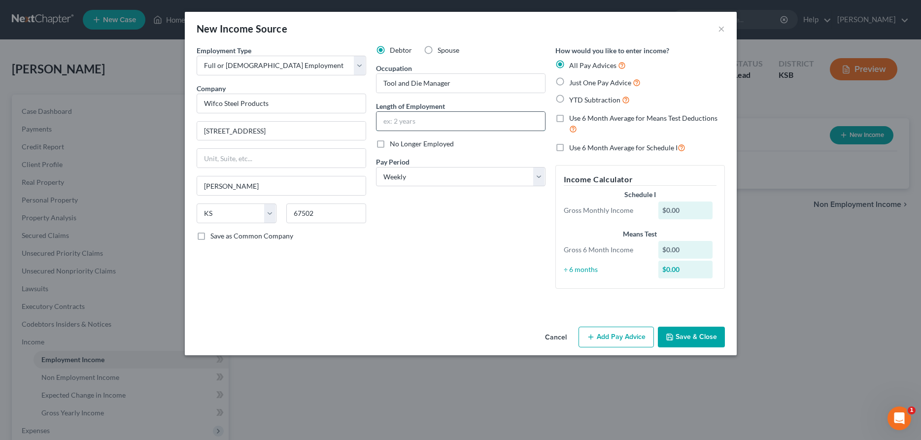
click at [396, 121] on input "text" at bounding box center [461, 121] width 169 height 19
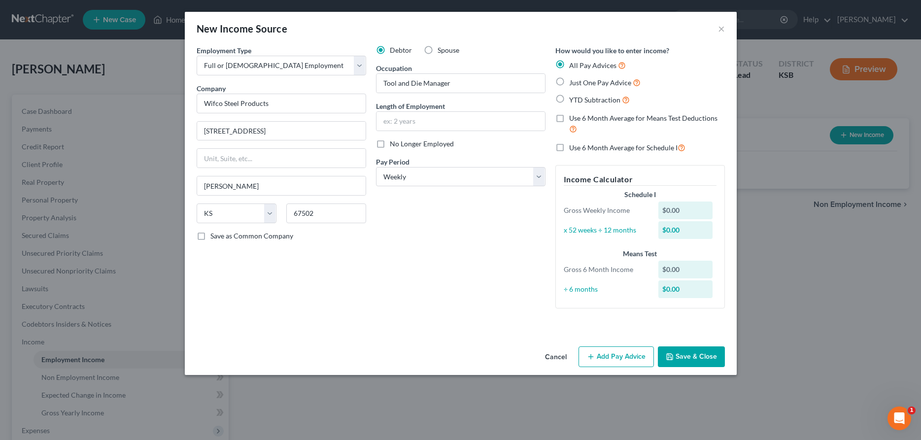
click at [696, 364] on button "Save & Close" at bounding box center [691, 357] width 67 height 21
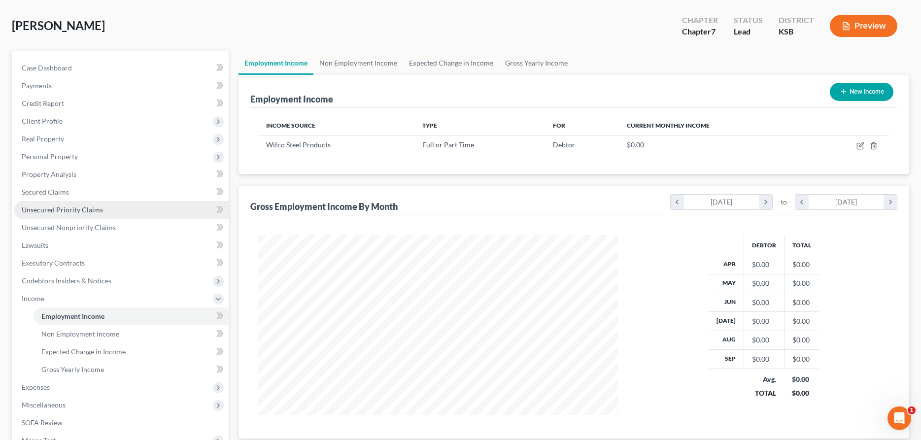
scroll to position [101, 0]
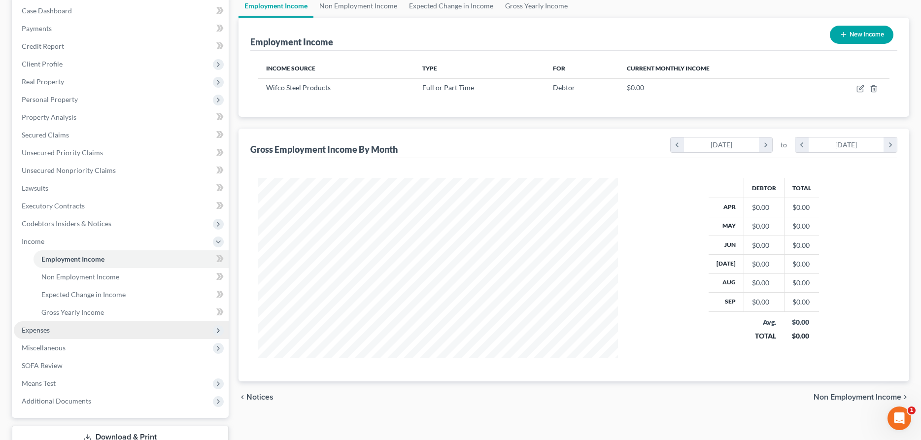
click at [53, 328] on span "Expenses" at bounding box center [121, 330] width 215 height 18
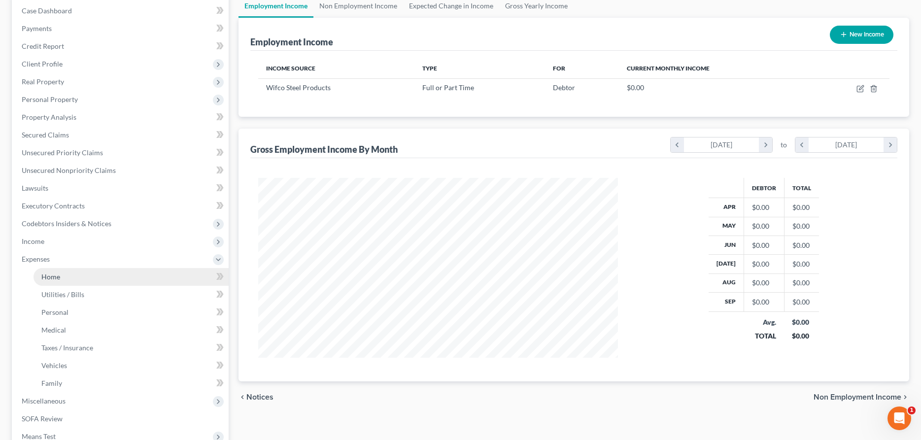
click at [83, 278] on link "Home" at bounding box center [131, 277] width 195 height 18
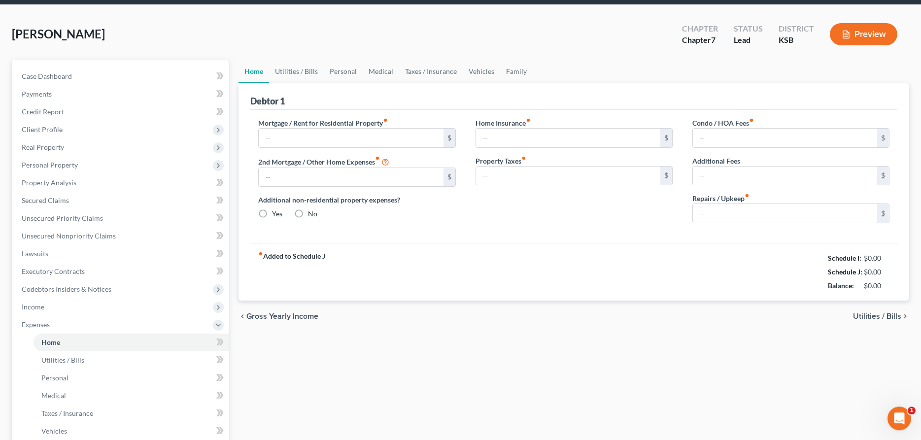
type input "0.00"
radio input "true"
type input "0.00"
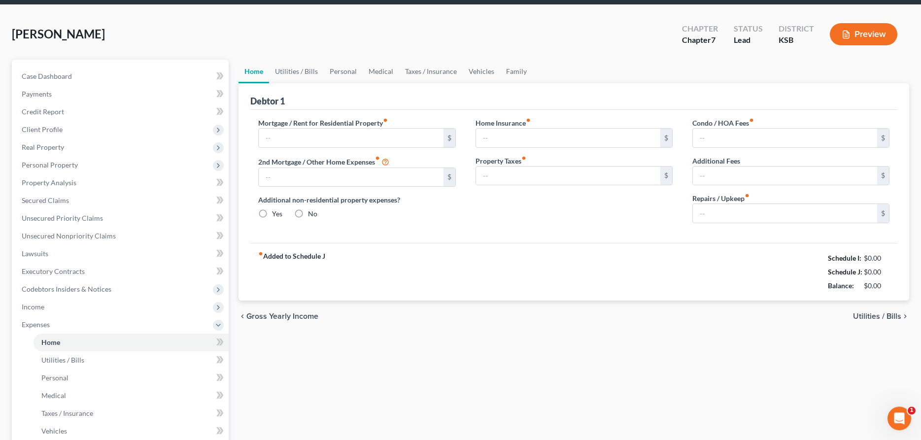
type input "0.00"
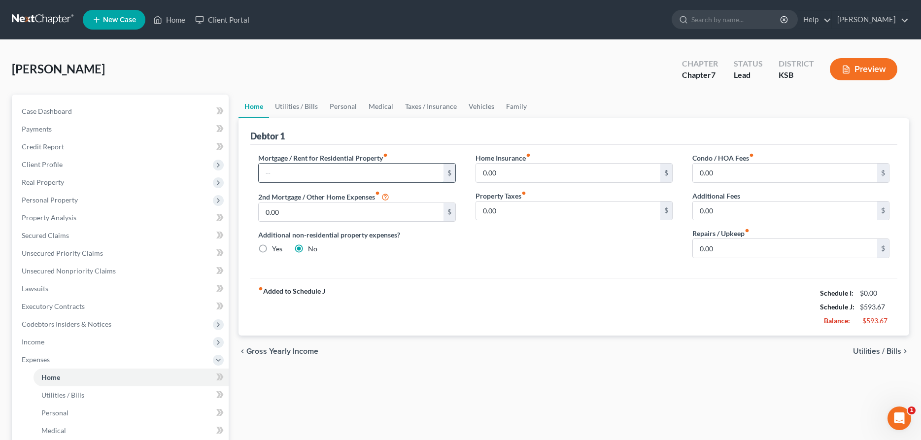
click at [304, 180] on input "text" at bounding box center [351, 173] width 184 height 19
type input "825.00"
click at [513, 181] on input "0.00" at bounding box center [568, 173] width 184 height 19
type input "30.00"
click at [728, 249] on input "0.00" at bounding box center [785, 248] width 184 height 19
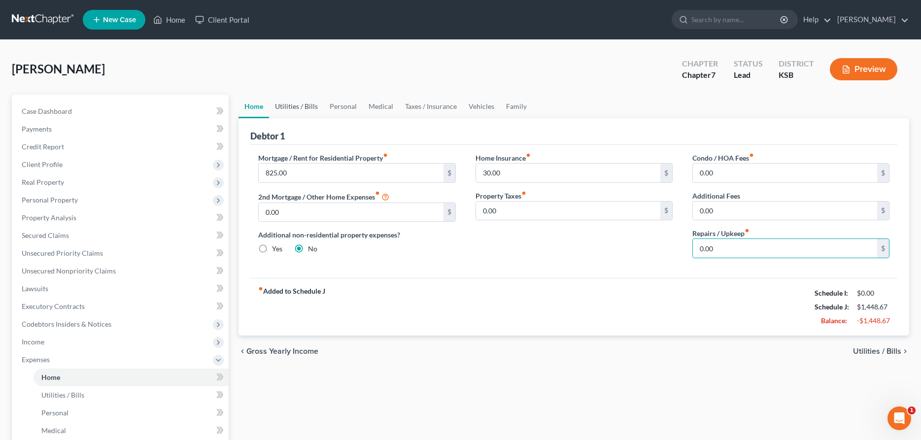
click at [287, 104] on link "Utilities / Bills" at bounding box center [296, 107] width 55 height 24
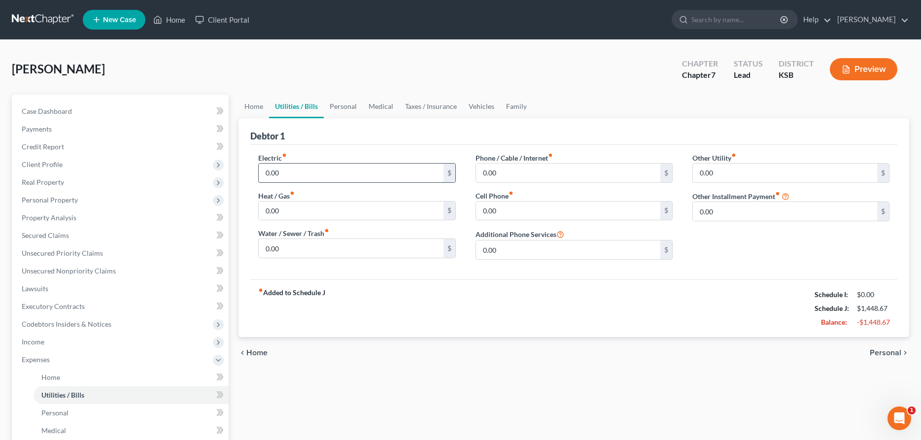
click at [294, 175] on input "0.00" at bounding box center [351, 173] width 184 height 19
type input "160.00"
type input "150.00"
click at [350, 104] on link "Personal" at bounding box center [343, 107] width 39 height 24
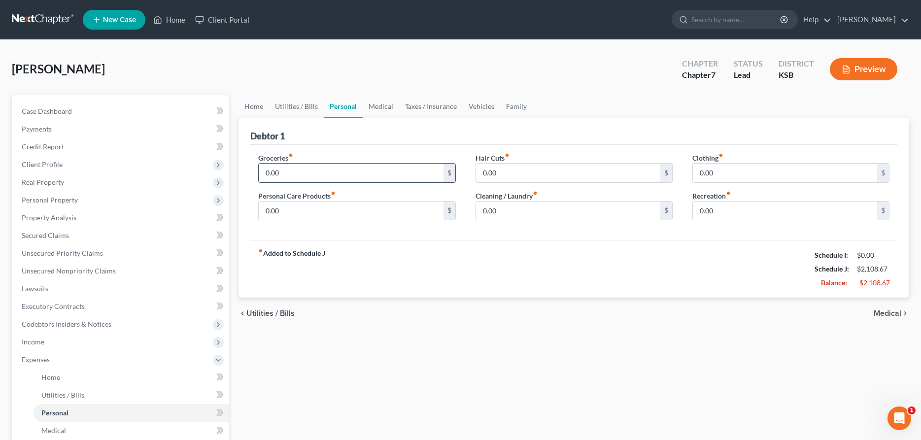
click at [290, 172] on input "0.00" at bounding box center [351, 173] width 184 height 19
click at [384, 103] on link "Medical" at bounding box center [381, 107] width 36 height 24
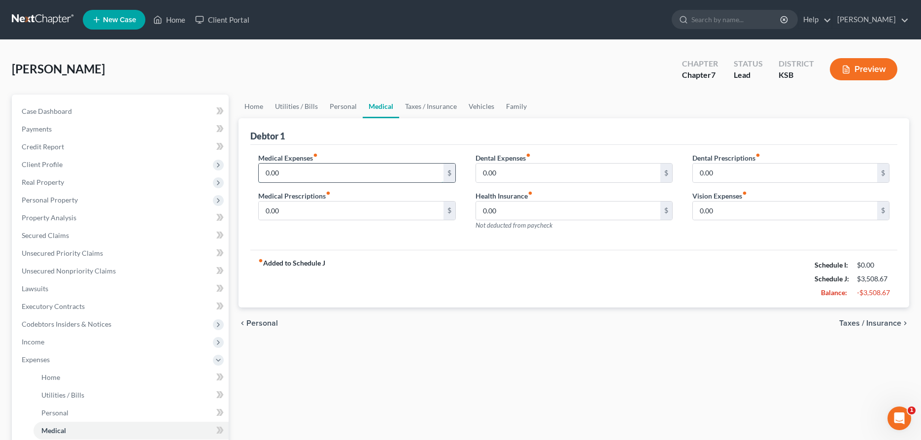
click at [346, 178] on input "0.00" at bounding box center [351, 173] width 184 height 19
click at [424, 102] on link "Taxes / Insurance" at bounding box center [431, 107] width 64 height 24
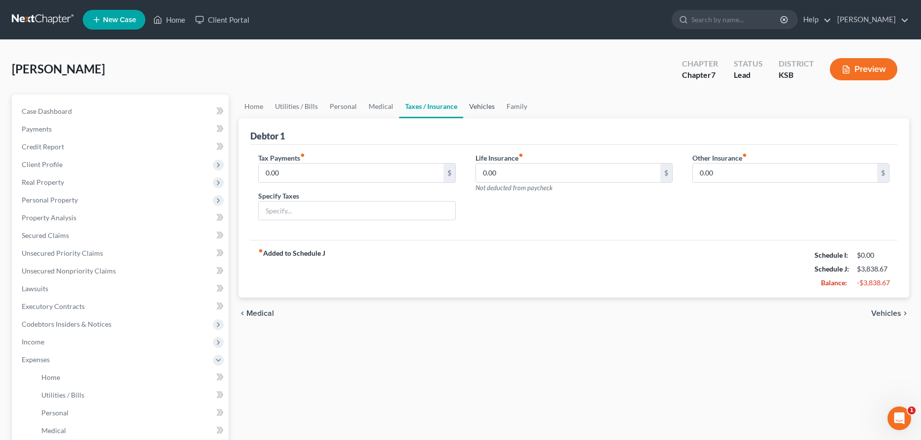
click at [481, 106] on link "Vehicles" at bounding box center [481, 107] width 37 height 24
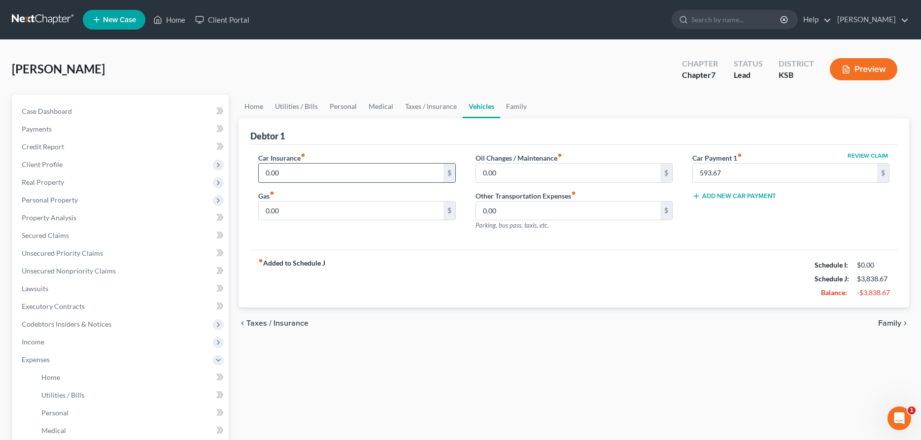
click at [393, 177] on input "0.00" at bounding box center [351, 173] width 184 height 19
click at [626, 176] on input "0.00" at bounding box center [568, 173] width 184 height 19
click at [513, 105] on link "Family" at bounding box center [516, 107] width 33 height 24
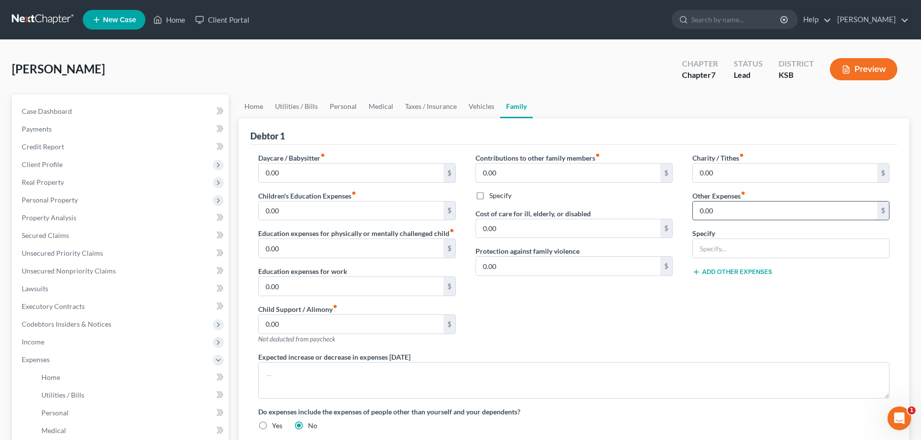
click at [773, 207] on input "0.00" at bounding box center [785, 211] width 184 height 19
click at [69, 274] on span "Unsecured Nonpriority Claims" at bounding box center [69, 271] width 94 height 8
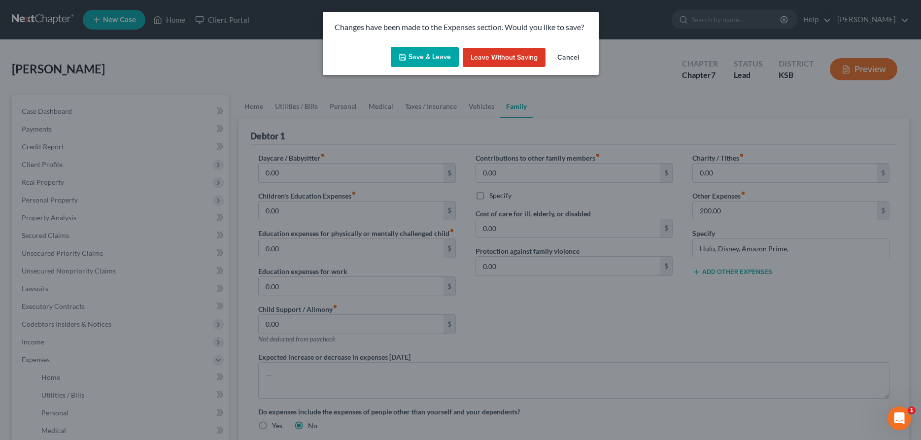
click at [426, 62] on button "Save & Leave" at bounding box center [425, 57] width 68 height 21
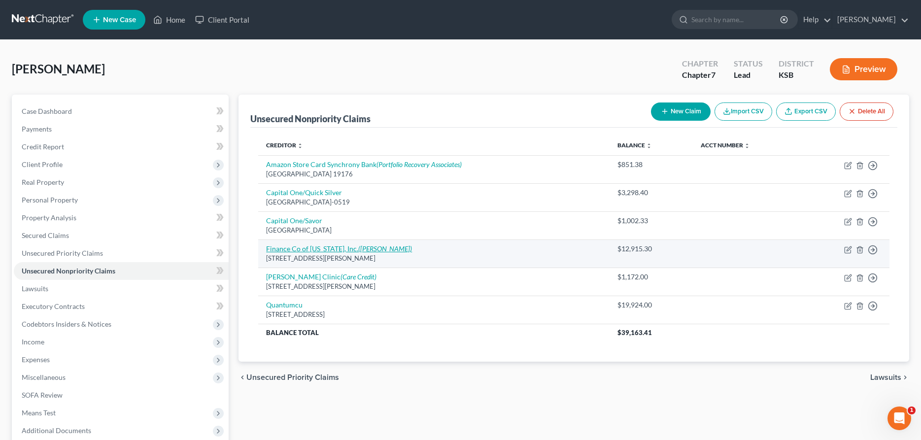
click at [314, 248] on link "Finance Co of [US_STATE], Inc. ([PERSON_NAME])" at bounding box center [339, 248] width 146 height 8
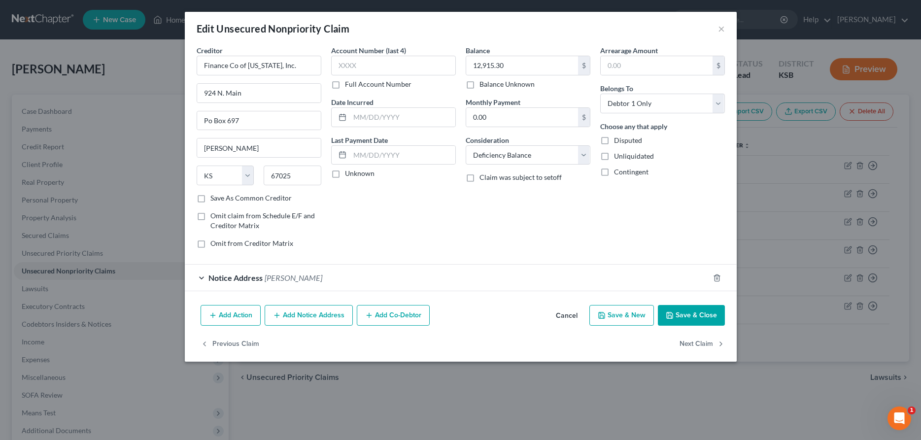
click at [308, 313] on button "Add Notice Address" at bounding box center [309, 315] width 88 height 21
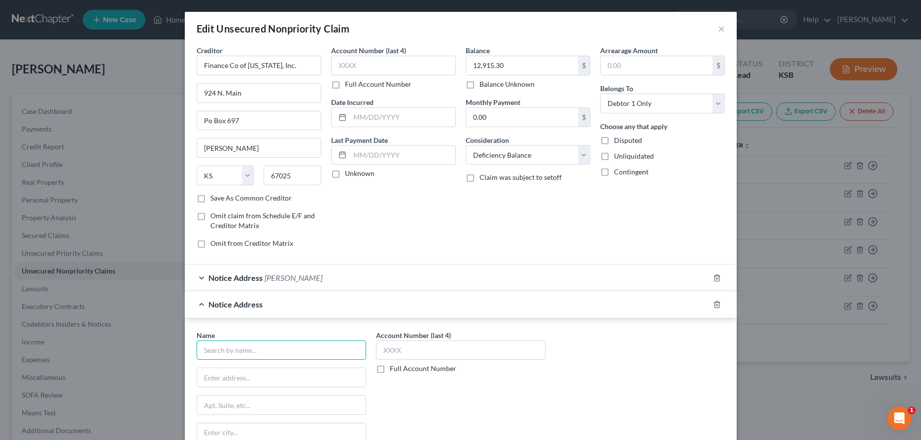
click at [301, 349] on input "text" at bounding box center [282, 351] width 170 height 20
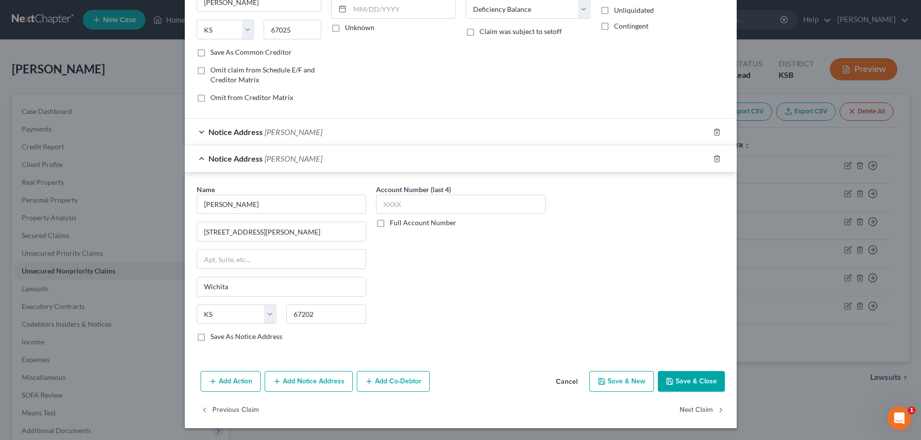
click at [706, 387] on button "Save & Close" at bounding box center [691, 381] width 67 height 21
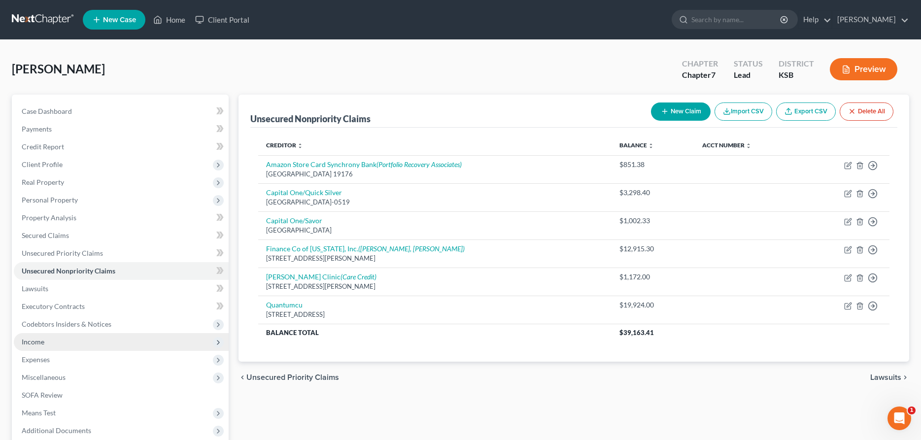
click at [36, 343] on span "Income" at bounding box center [33, 342] width 23 height 8
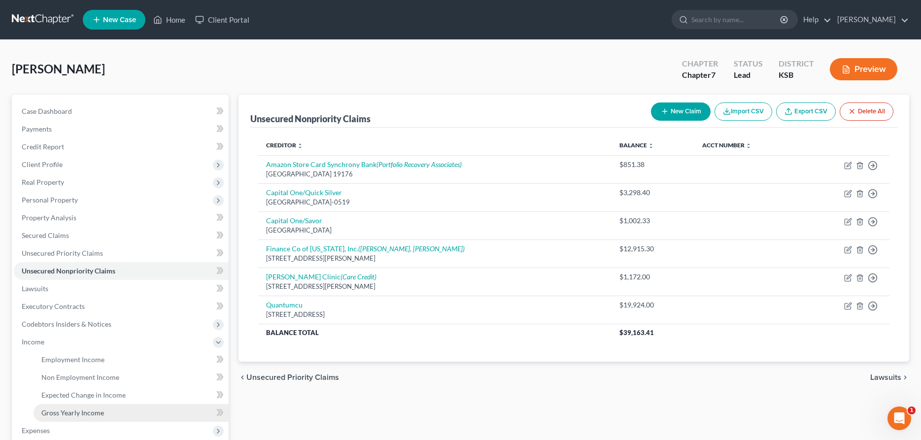
click at [86, 412] on span "Gross Yearly Income" at bounding box center [72, 413] width 63 height 8
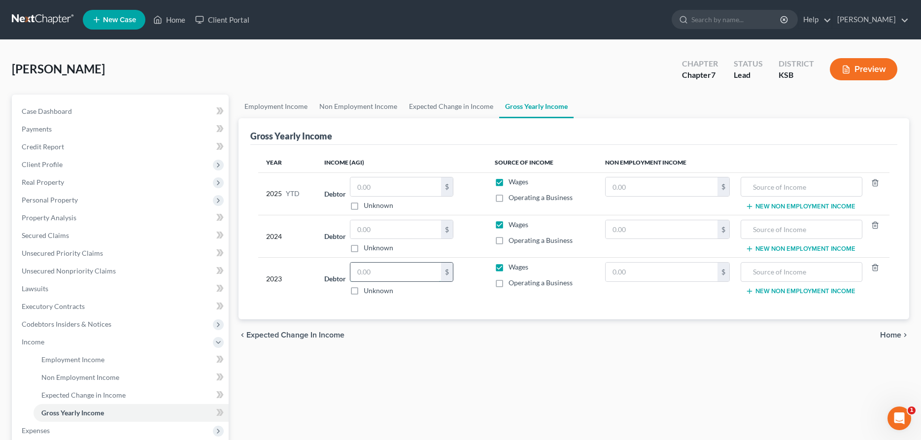
click at [396, 276] on input "text" at bounding box center [395, 272] width 91 height 19
click at [389, 229] on input "text" at bounding box center [395, 229] width 91 height 19
drag, startPoint x: 402, startPoint y: 230, endPoint x: 324, endPoint y: 235, distance: 77.5
click at [350, 235] on input "85,529.00" at bounding box center [395, 229] width 91 height 19
click at [44, 164] on span "Client Profile" at bounding box center [42, 164] width 41 height 8
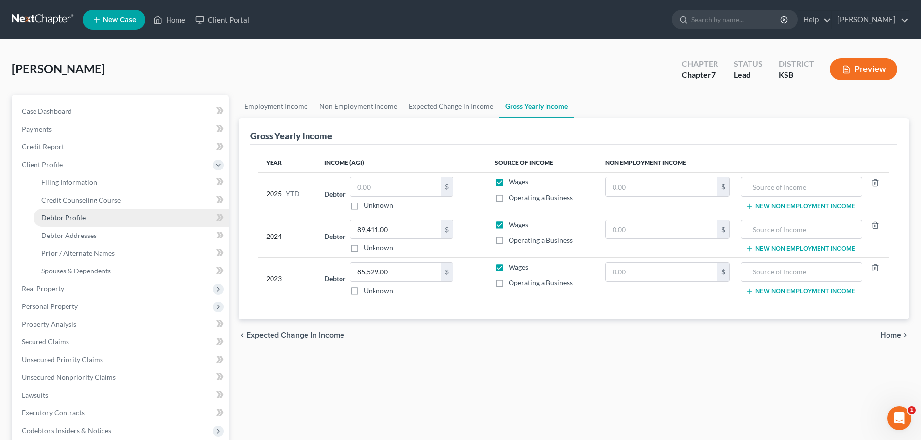
click at [69, 219] on span "Debtor Profile" at bounding box center [63, 217] width 44 height 8
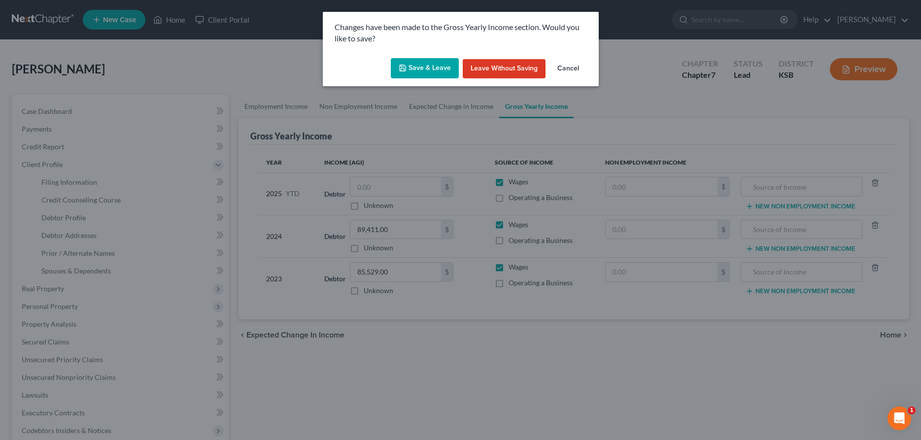
click at [407, 69] on icon "button" at bounding box center [403, 68] width 8 height 8
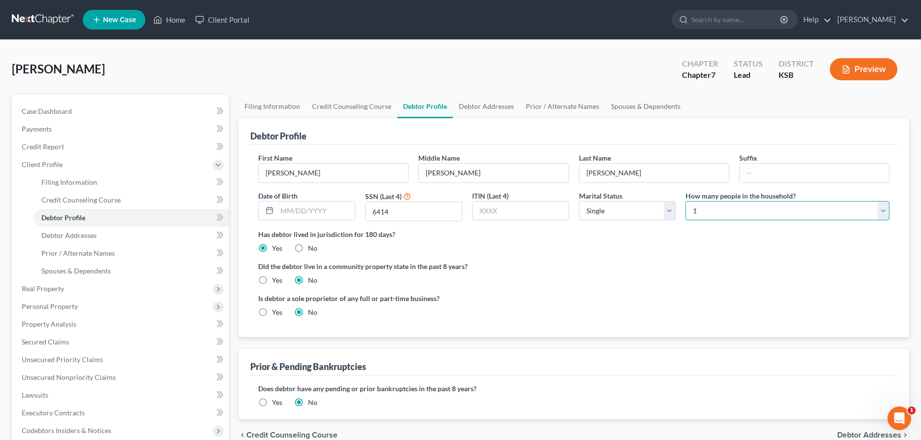
click at [686, 201] on select "Select 1 2 3 4 5 6 7 8 9 10 11 12 13 14 15 16 17 18 19 20" at bounding box center [788, 211] width 204 height 20
click option "3" at bounding box center [0, 0] width 0 height 0
click at [301, 213] on input "text" at bounding box center [316, 211] width 78 height 19
click at [330, 209] on input "text" at bounding box center [316, 211] width 78 height 19
click at [686, 201] on select "Select 1 2 3 4 5 6 7 8 9 10 11 12 13 14 15 16 17 18 19 20" at bounding box center [788, 211] width 204 height 20
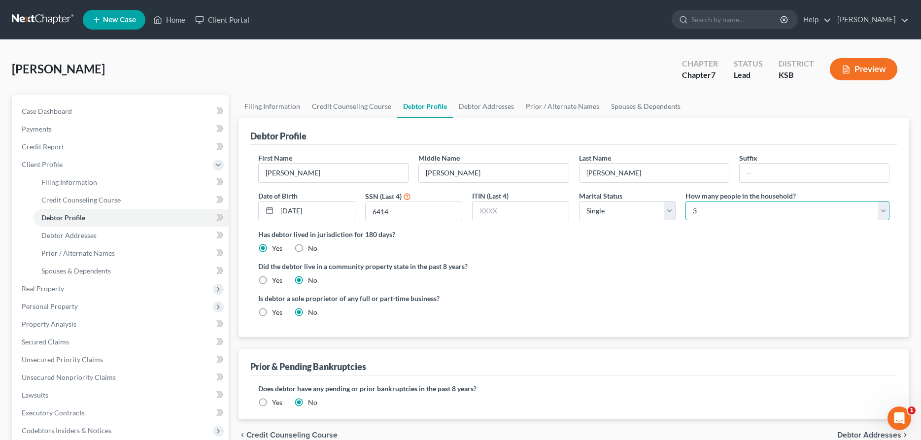
click option "3" at bounding box center [0, 0] width 0 height 0
click at [69, 268] on span "Spouses & Dependents" at bounding box center [75, 271] width 69 height 8
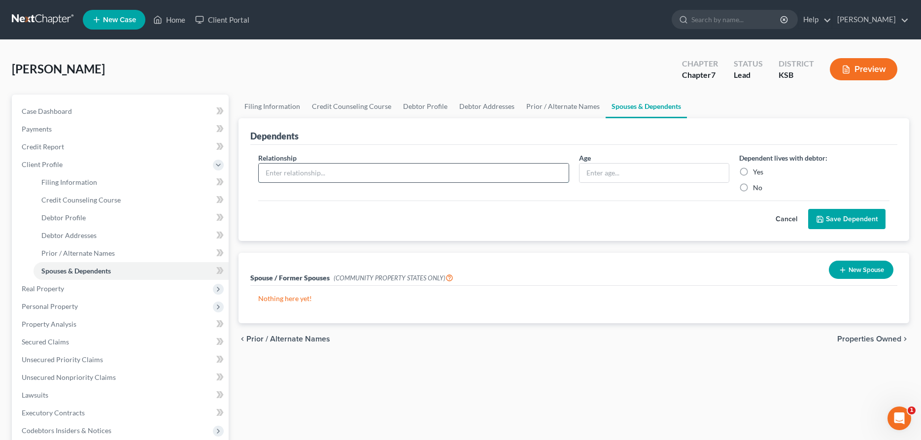
click at [311, 171] on input "text" at bounding box center [414, 173] width 310 height 19
click at [757, 167] on input "Yes" at bounding box center [760, 170] width 6 height 6
click at [848, 222] on button "Save Dependent" at bounding box center [846, 219] width 77 height 21
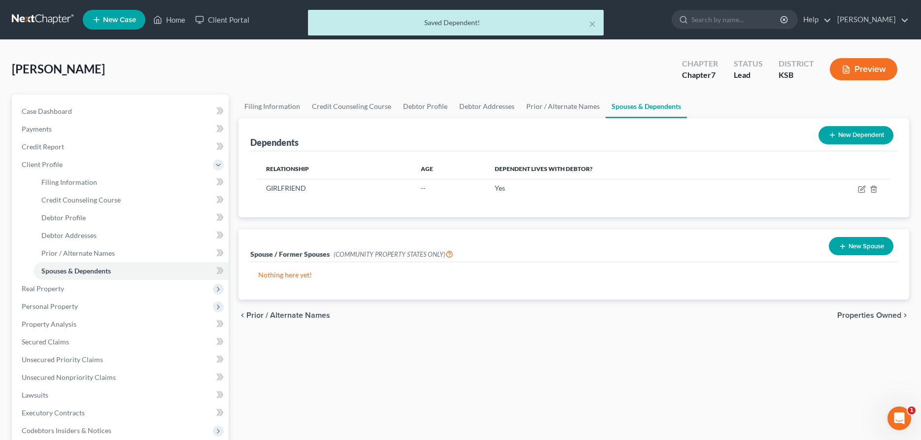
click at [867, 136] on button "New Dependent" at bounding box center [856, 135] width 75 height 18
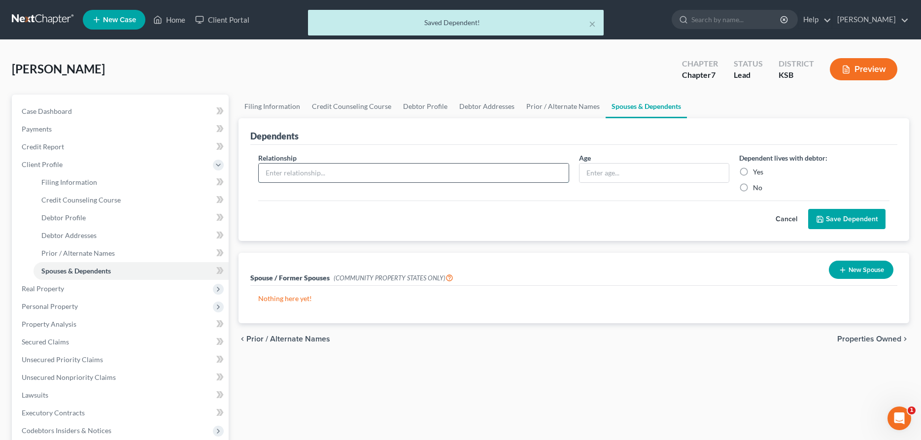
click at [287, 178] on input "text" at bounding box center [414, 173] width 310 height 19
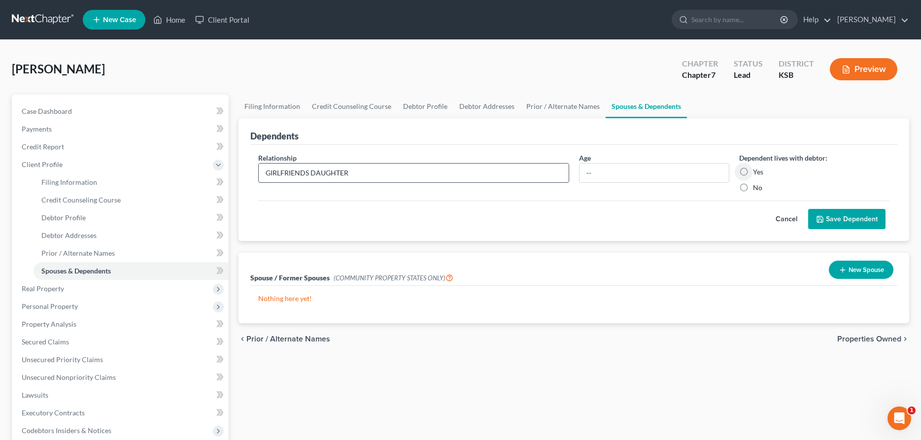
click at [757, 167] on input "Yes" at bounding box center [760, 170] width 6 height 6
click at [837, 219] on button "Save Dependent" at bounding box center [846, 219] width 77 height 21
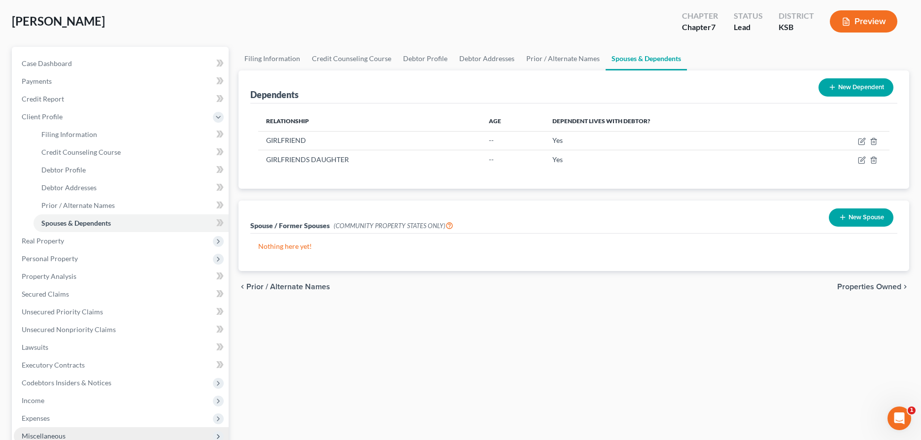
scroll to position [101, 0]
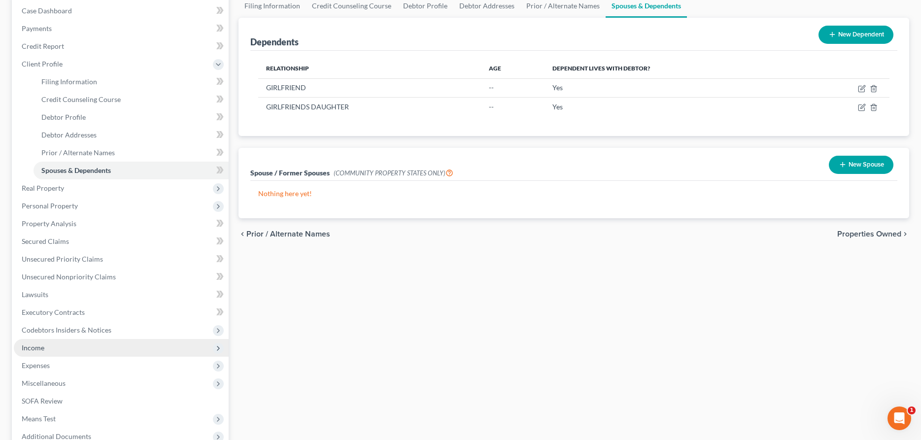
click at [39, 346] on span "Income" at bounding box center [33, 348] width 23 height 8
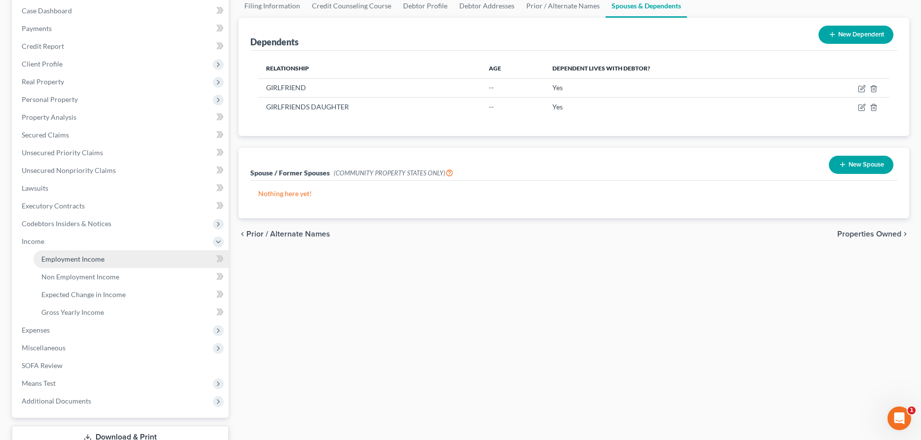
click at [57, 257] on span "Employment Income" at bounding box center [72, 259] width 63 height 8
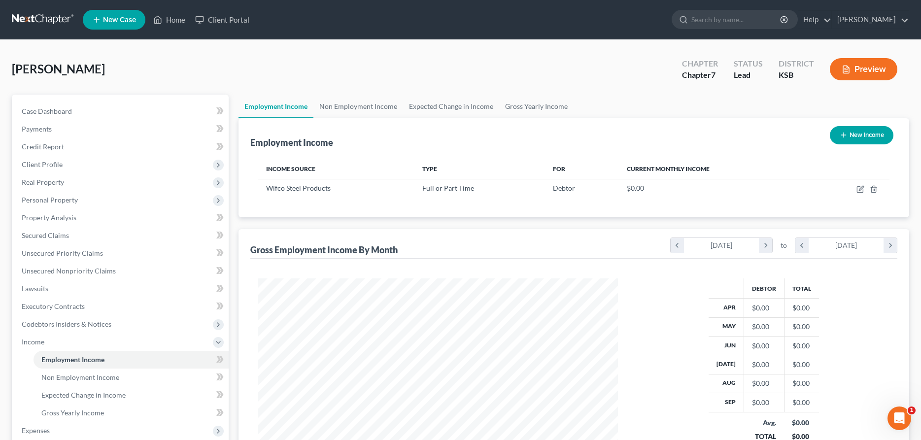
scroll to position [180, 380]
click at [861, 190] on icon "button" at bounding box center [861, 189] width 8 height 8
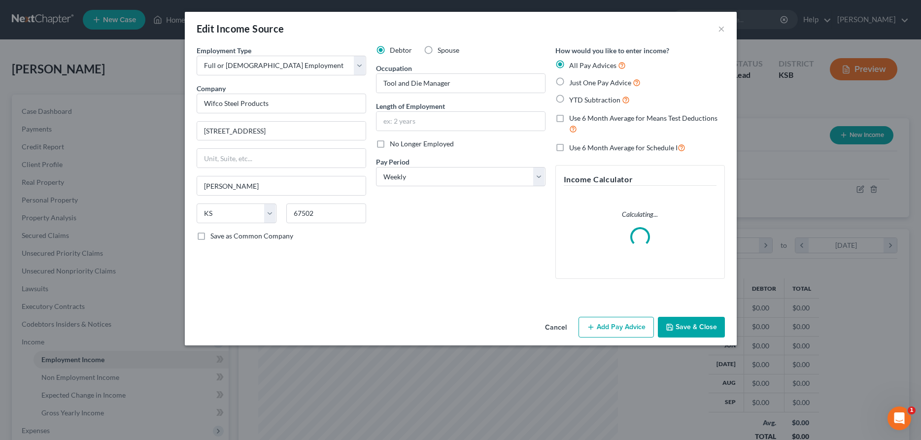
click at [624, 323] on button "Add Pay Advice" at bounding box center [616, 327] width 75 height 21
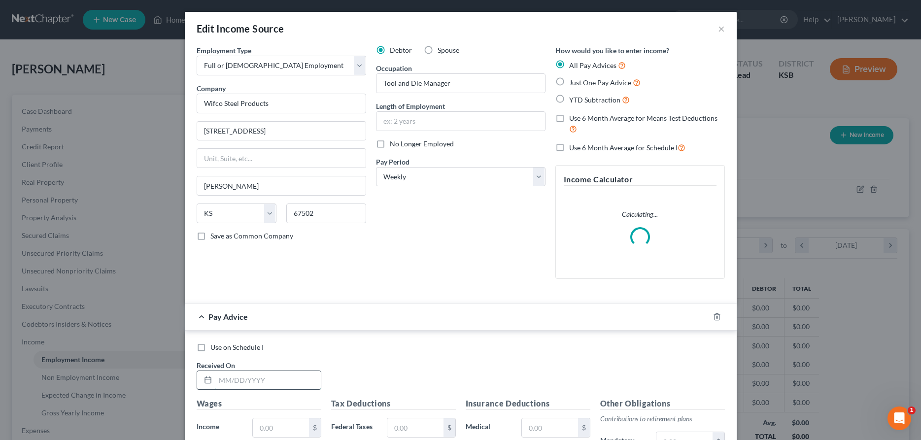
click at [253, 385] on input "text" at bounding box center [267, 380] width 105 height 19
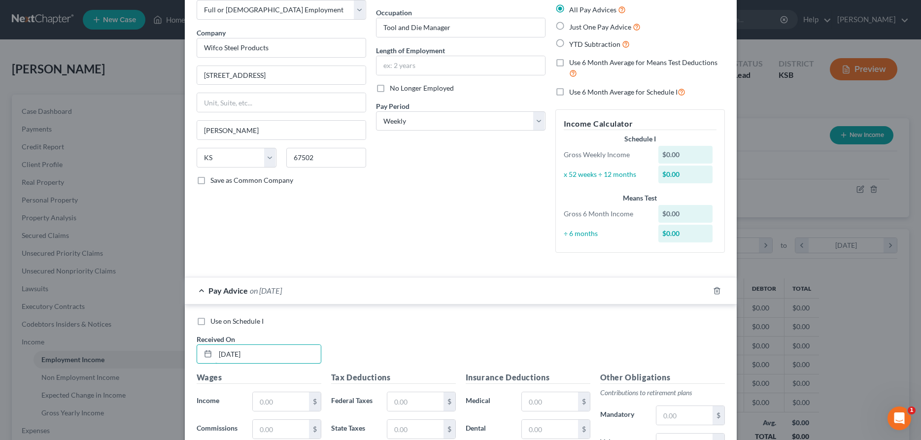
scroll to position [101, 0]
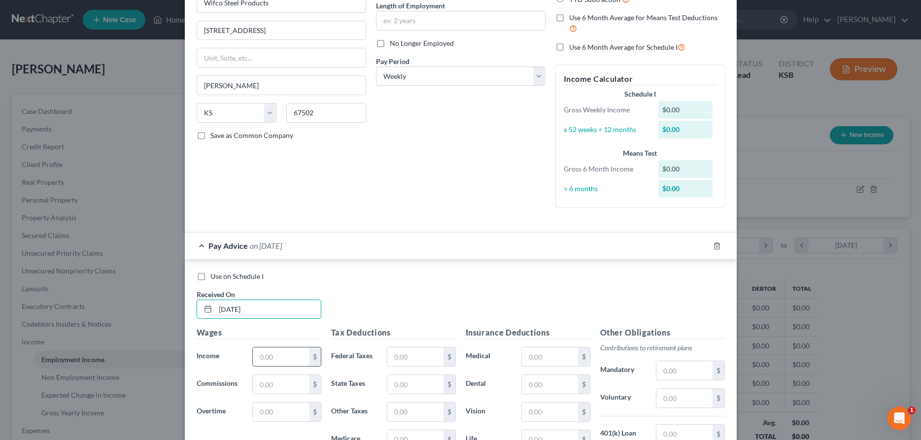
click at [266, 354] on input "text" at bounding box center [281, 356] width 56 height 19
click at [401, 356] on input "text" at bounding box center [415, 356] width 56 height 19
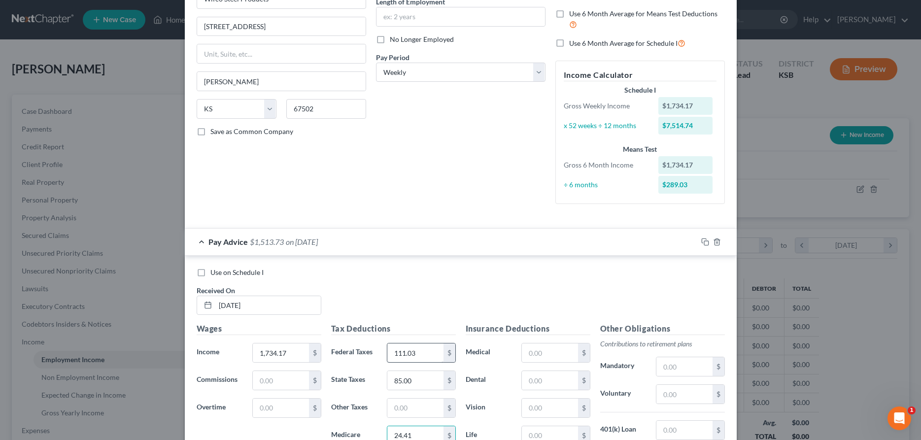
scroll to position [271, 0]
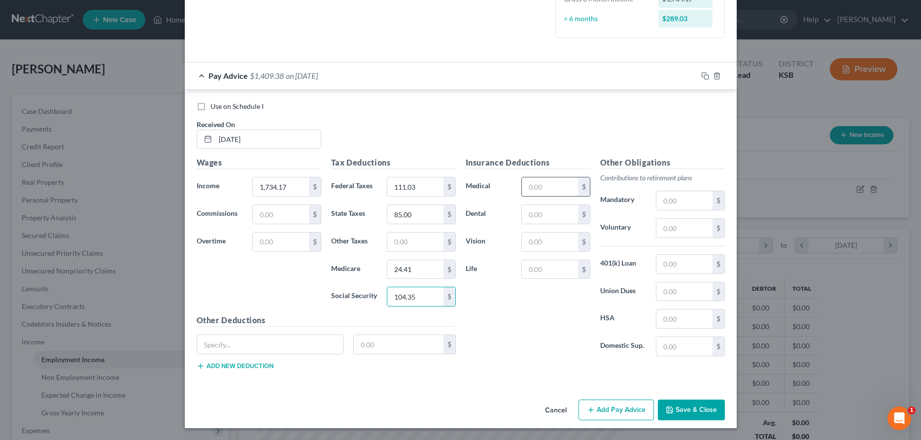
click at [544, 183] on input "text" at bounding box center [550, 186] width 56 height 19
click at [536, 273] on input "text" at bounding box center [550, 269] width 56 height 19
click at [688, 208] on input "text" at bounding box center [685, 200] width 56 height 19
click at [285, 347] on input "text" at bounding box center [270, 344] width 146 height 19
click at [706, 74] on icon "button" at bounding box center [705, 76] width 8 height 8
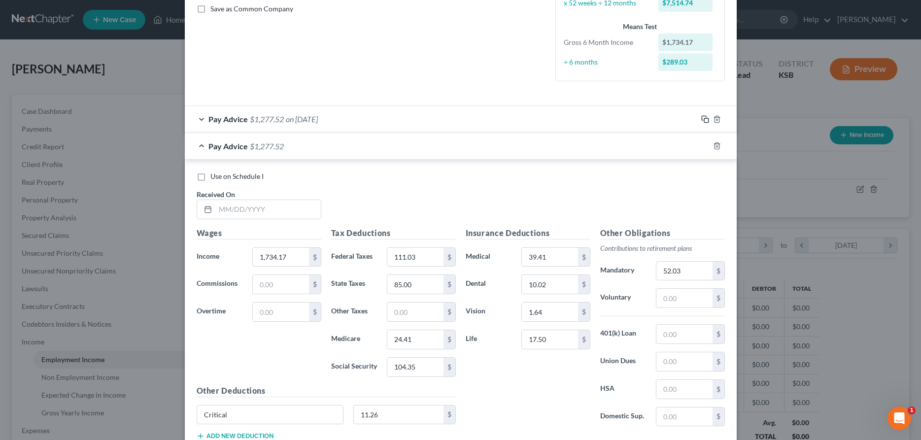
scroll to position [269, 0]
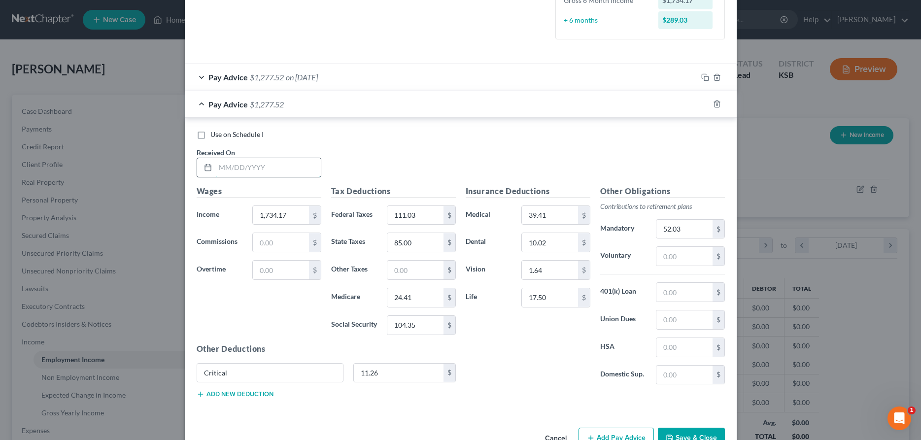
click at [266, 164] on input "text" at bounding box center [267, 167] width 105 height 19
click at [705, 103] on icon "button" at bounding box center [705, 104] width 8 height 8
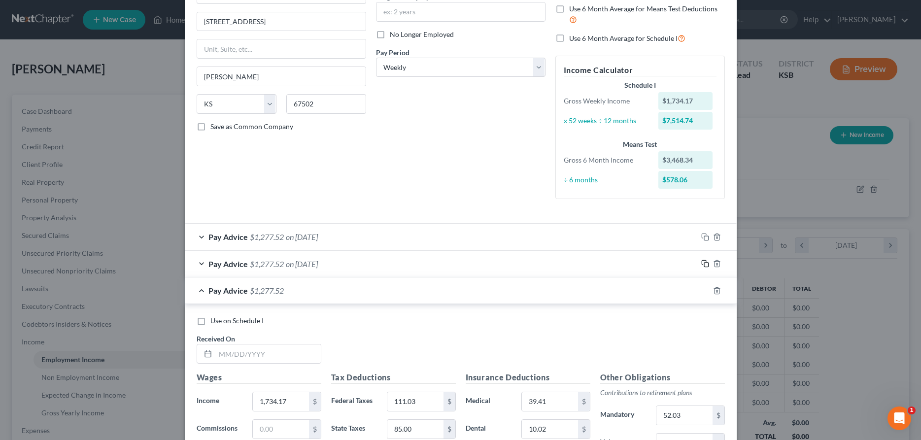
scroll to position [210, 0]
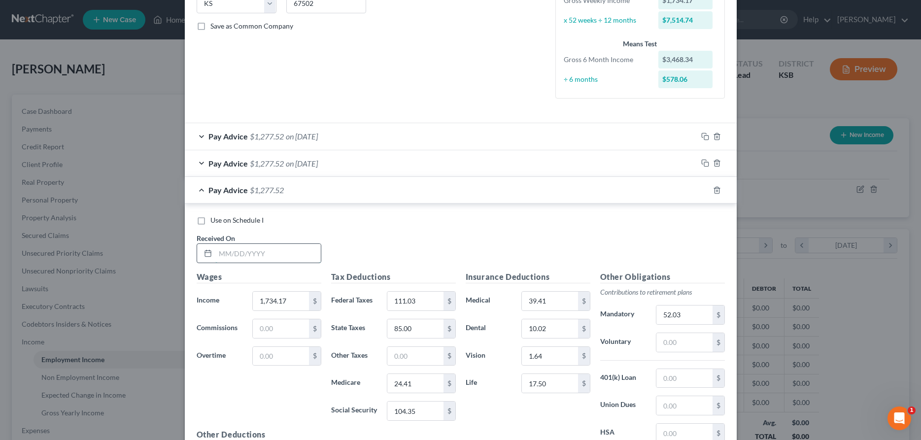
click at [243, 250] on input "text" at bounding box center [267, 253] width 105 height 19
click at [707, 188] on icon "button" at bounding box center [705, 190] width 8 height 8
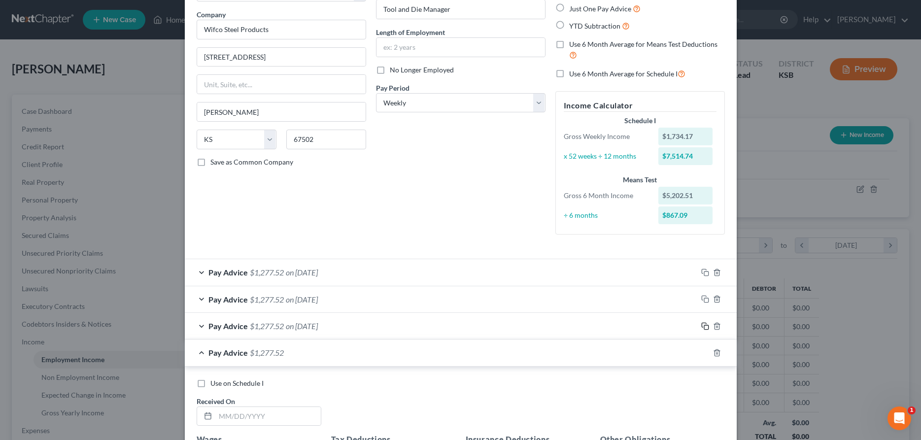
scroll to position [174, 0]
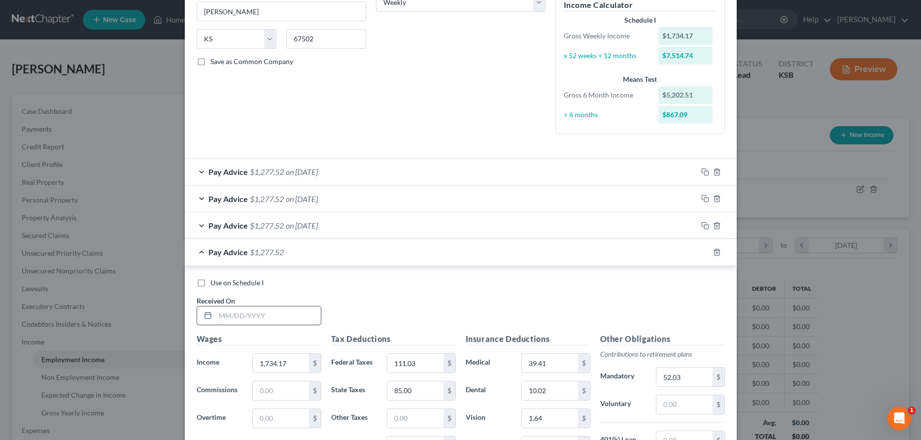
click at [269, 321] on input "text" at bounding box center [267, 316] width 105 height 19
click at [703, 252] on icon "button" at bounding box center [705, 252] width 8 height 8
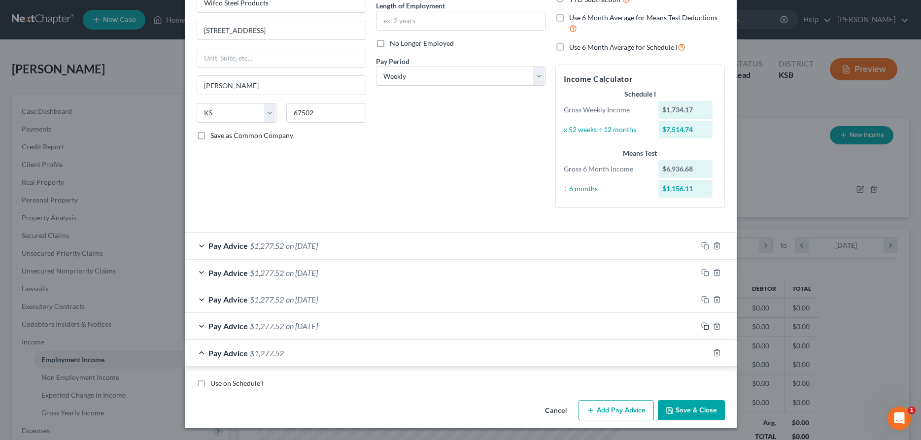
scroll to position [163, 0]
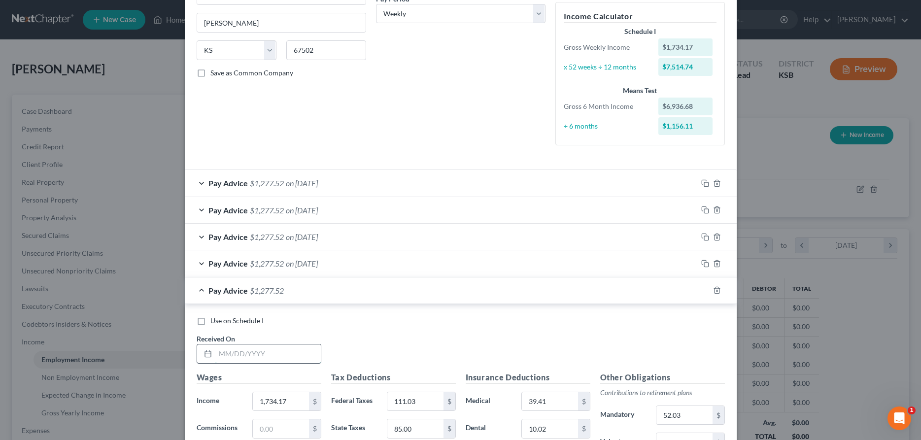
click at [318, 360] on input "text" at bounding box center [267, 354] width 105 height 19
click at [704, 292] on icon "button" at bounding box center [705, 290] width 8 height 8
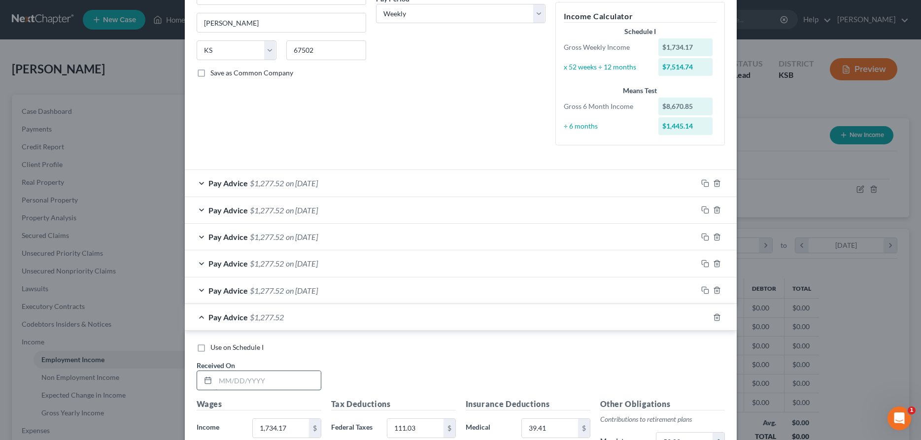
click at [290, 379] on input "text" at bounding box center [267, 380] width 105 height 19
click at [705, 318] on icon "button" at bounding box center [705, 317] width 8 height 8
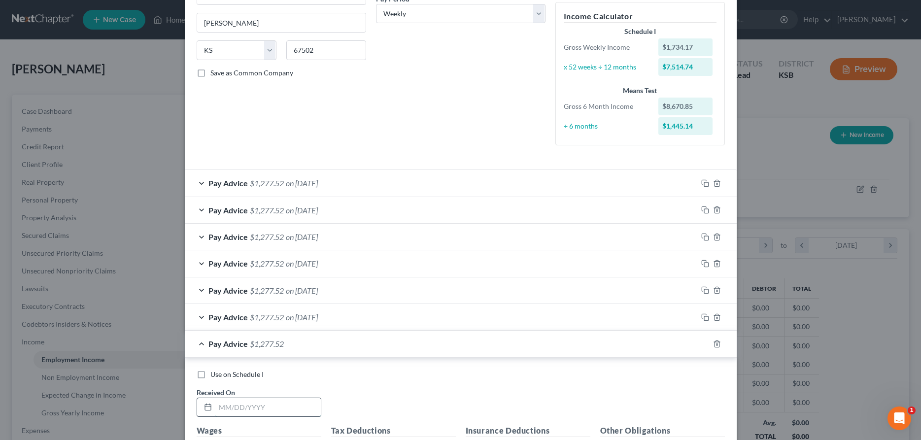
click at [277, 403] on input "text" at bounding box center [267, 407] width 105 height 19
click at [703, 341] on icon "button" at bounding box center [704, 343] width 4 height 4
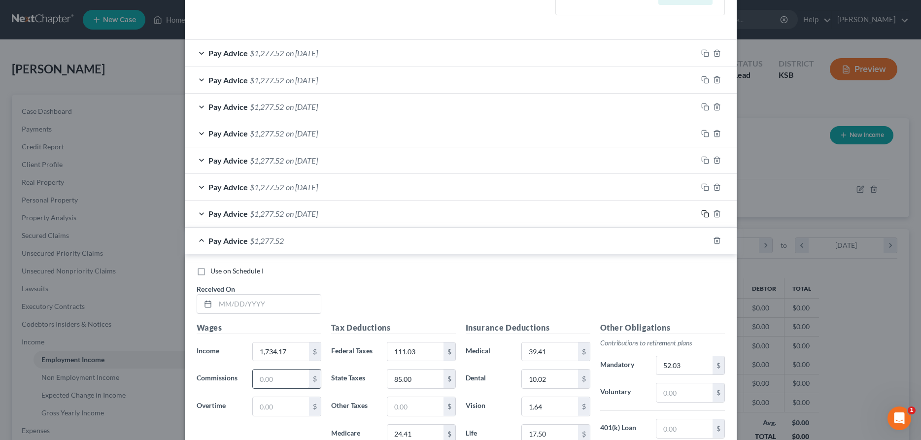
scroll to position [314, 0]
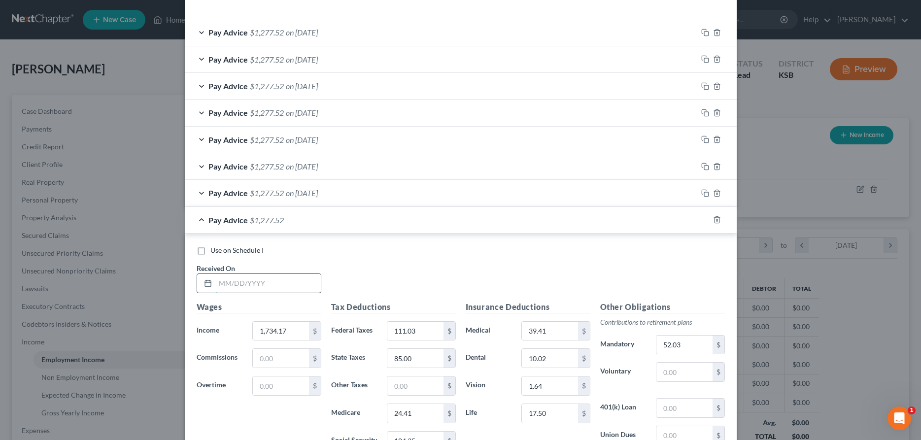
click at [275, 284] on input "text" at bounding box center [267, 283] width 105 height 19
click at [703, 218] on icon "button" at bounding box center [705, 220] width 8 height 8
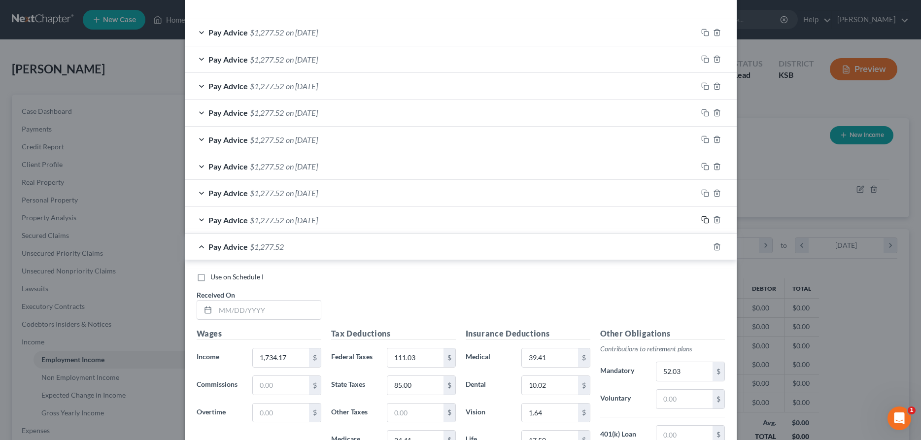
scroll to position [205, 0]
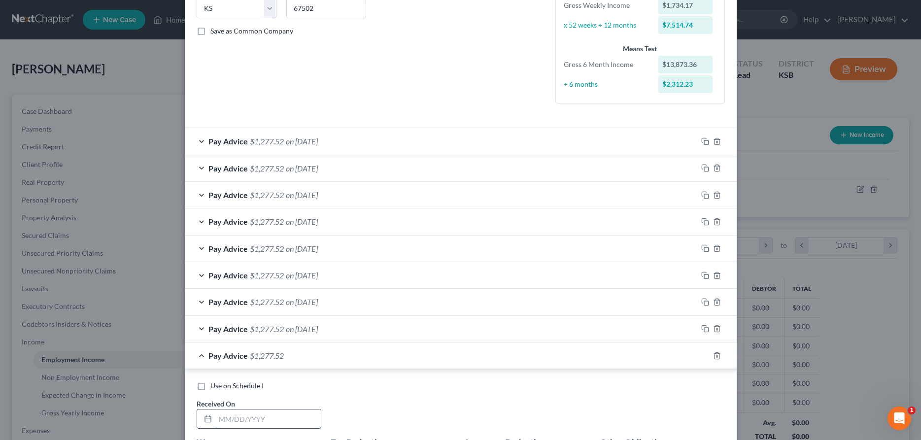
click at [257, 422] on input "text" at bounding box center [267, 419] width 105 height 19
click at [705, 355] on rect "button" at bounding box center [706, 357] width 4 height 4
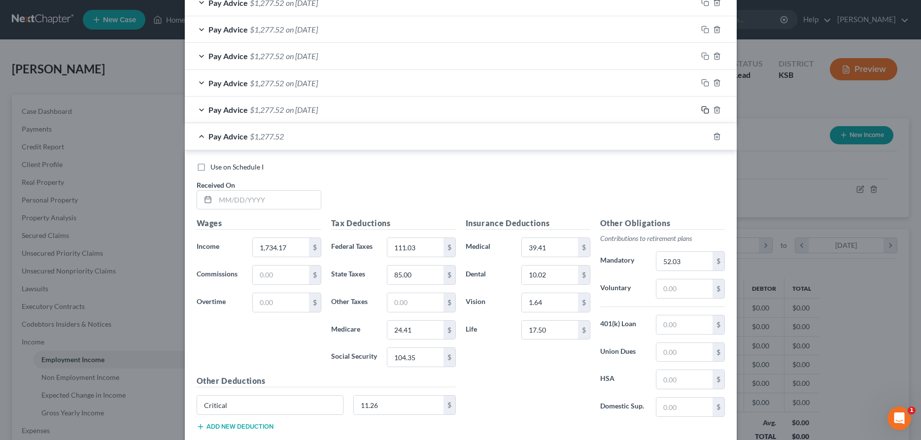
scroll to position [512, 0]
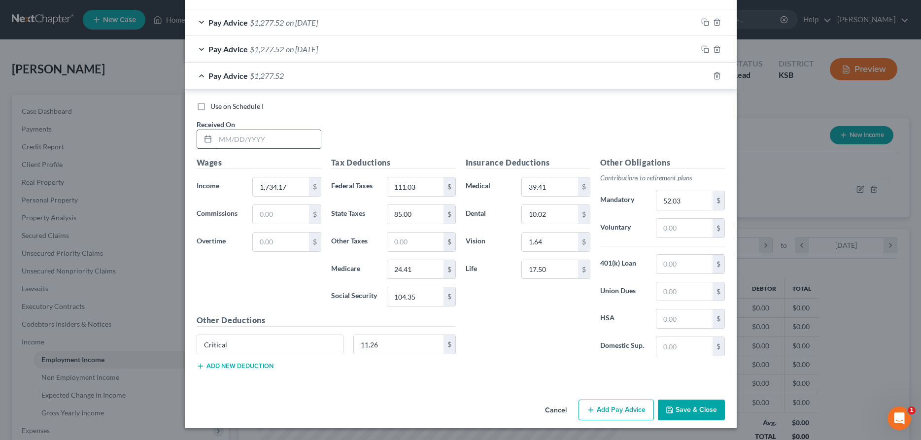
click at [223, 141] on input "text" at bounding box center [267, 139] width 105 height 19
click at [702, 78] on icon "button" at bounding box center [705, 76] width 8 height 8
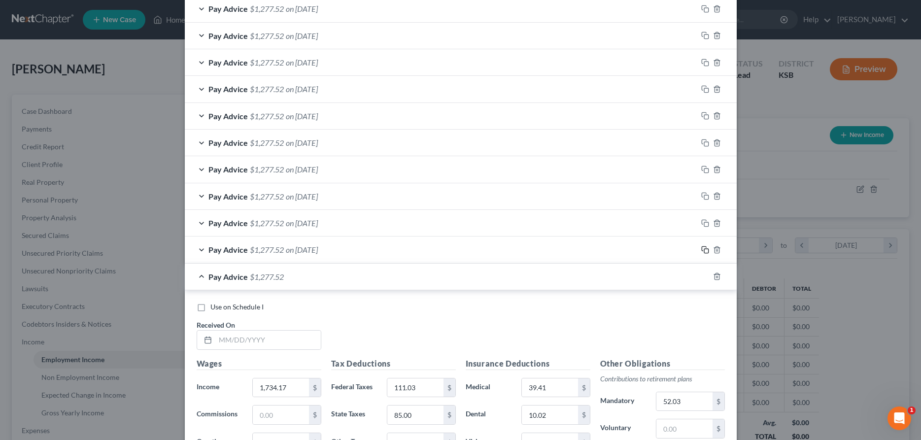
scroll to position [408, 0]
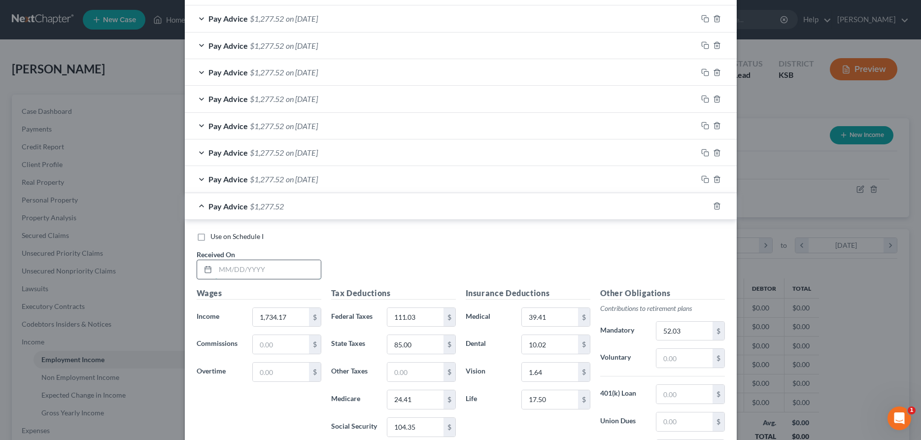
click at [241, 271] on input "text" at bounding box center [267, 269] width 105 height 19
click at [702, 204] on icon "button" at bounding box center [704, 205] width 4 height 4
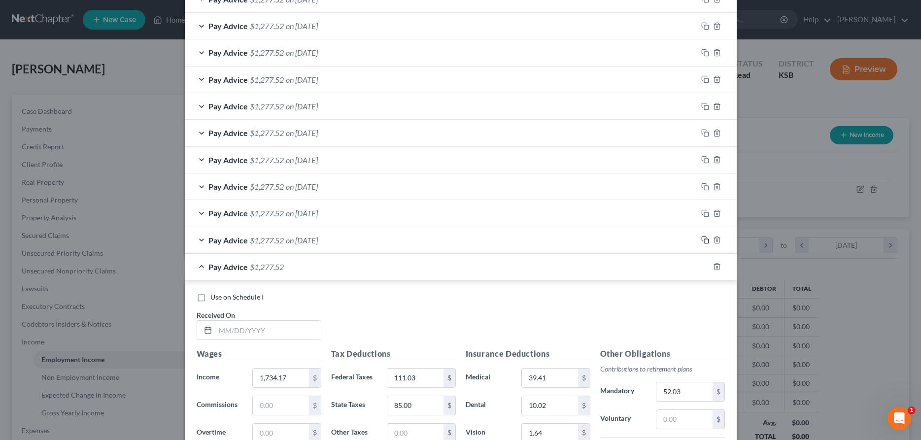
scroll to position [427, 0]
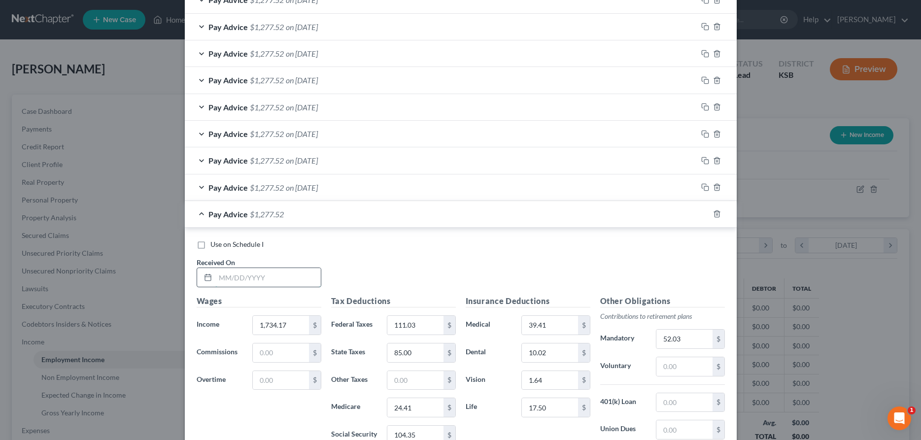
click at [303, 277] on input "text" at bounding box center [267, 277] width 105 height 19
click at [706, 214] on icon "button" at bounding box center [705, 214] width 8 height 8
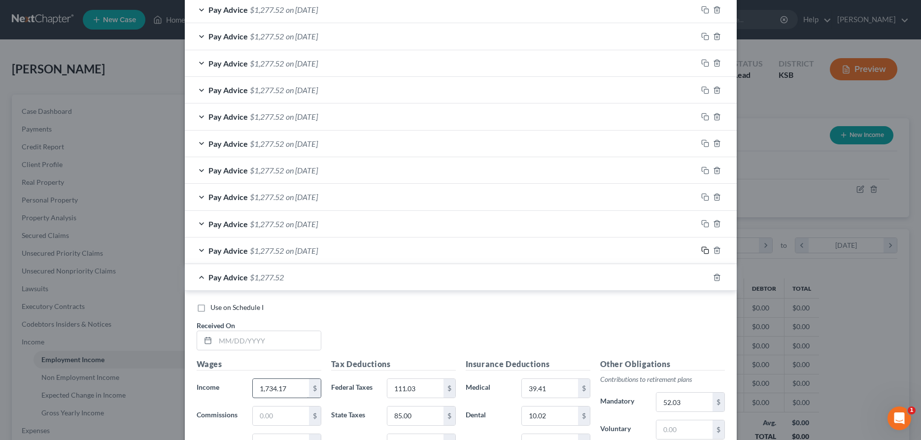
scroll to position [409, 0]
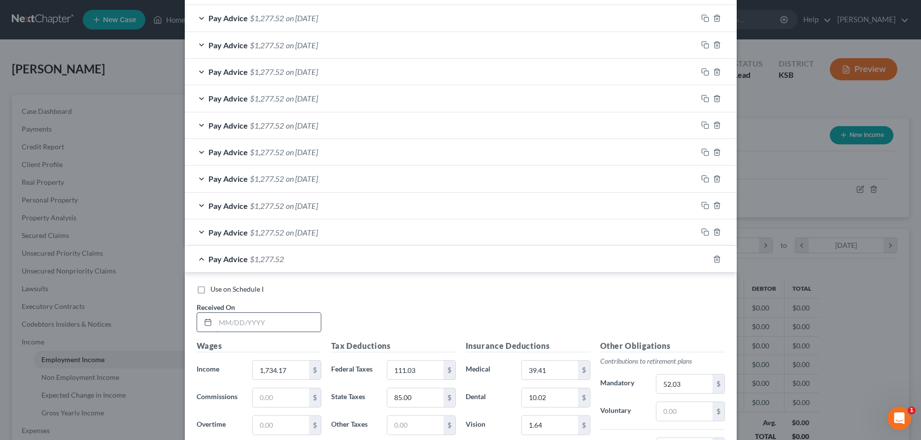
click at [286, 325] on input "text" at bounding box center [267, 322] width 105 height 19
click at [706, 260] on icon "button" at bounding box center [705, 259] width 8 height 8
click at [309, 323] on input "text" at bounding box center [267, 322] width 105 height 19
click at [706, 260] on icon "button" at bounding box center [705, 259] width 8 height 8
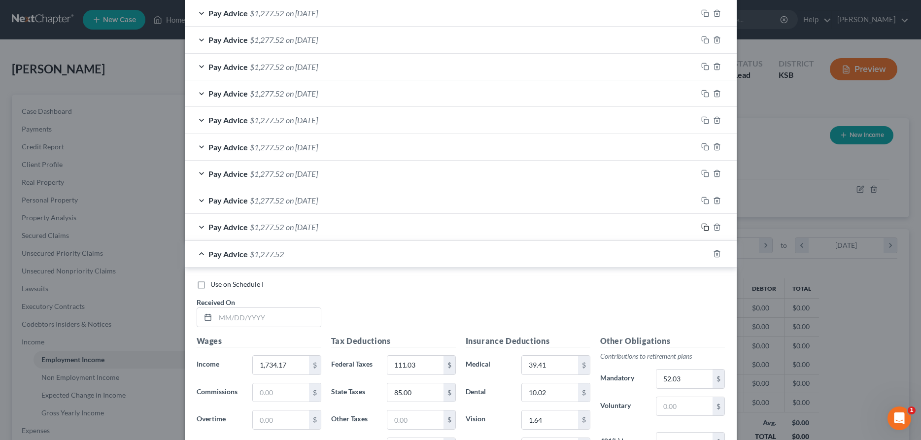
scroll to position [513, 0]
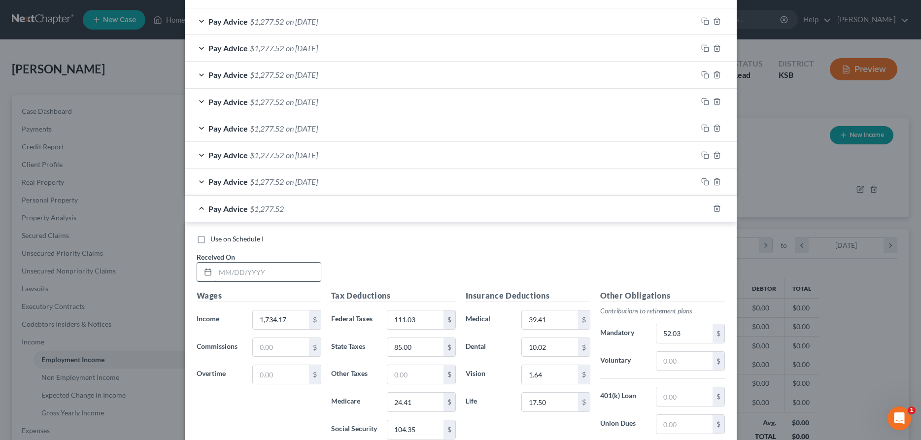
click at [291, 274] on input "text" at bounding box center [267, 272] width 105 height 19
click at [704, 208] on icon "button" at bounding box center [705, 209] width 8 height 8
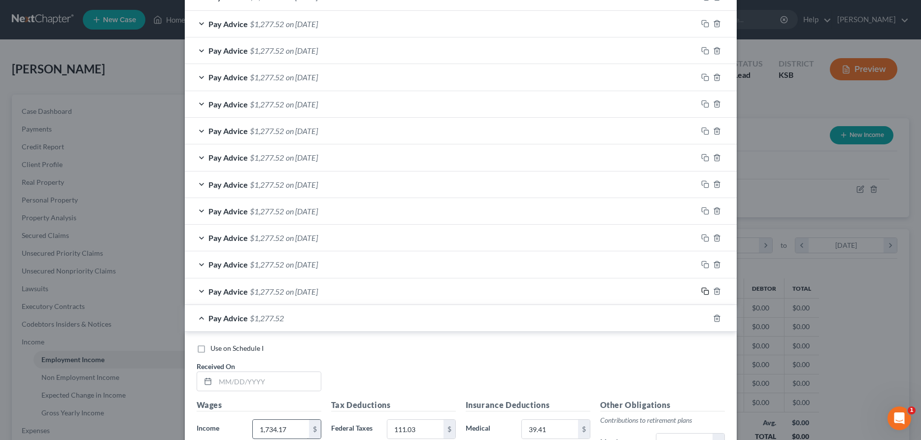
scroll to position [539, 0]
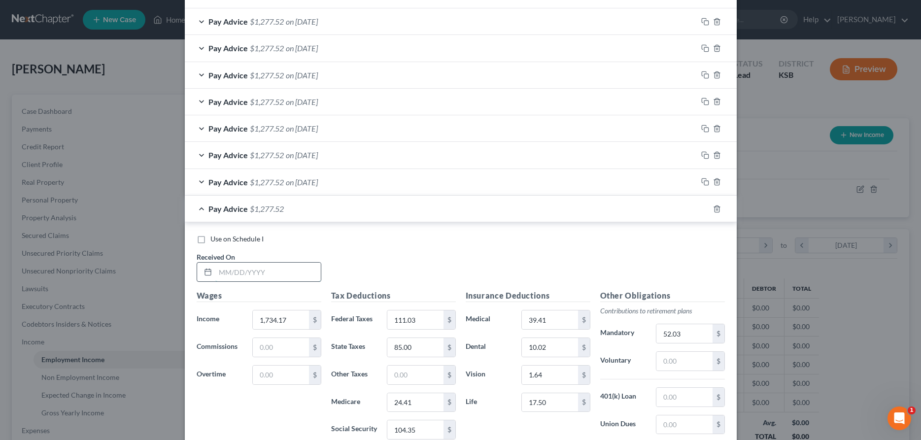
click at [255, 275] on input "text" at bounding box center [267, 272] width 105 height 19
click at [706, 210] on icon "button" at bounding box center [705, 209] width 8 height 8
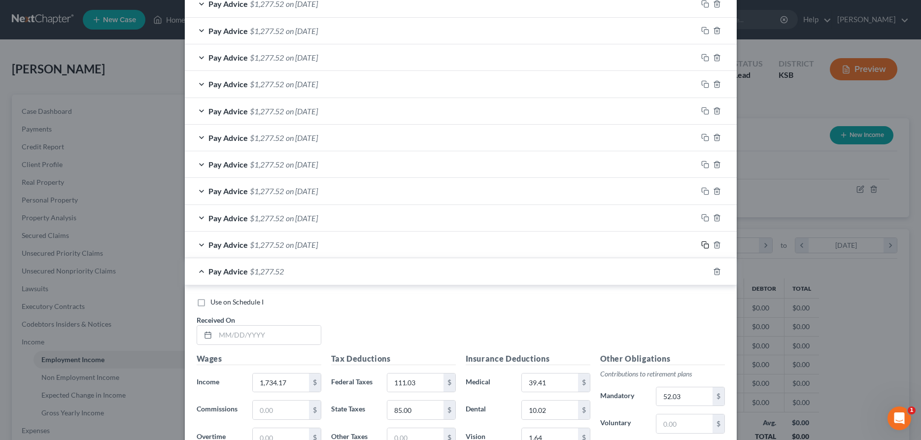
scroll to position [516, 0]
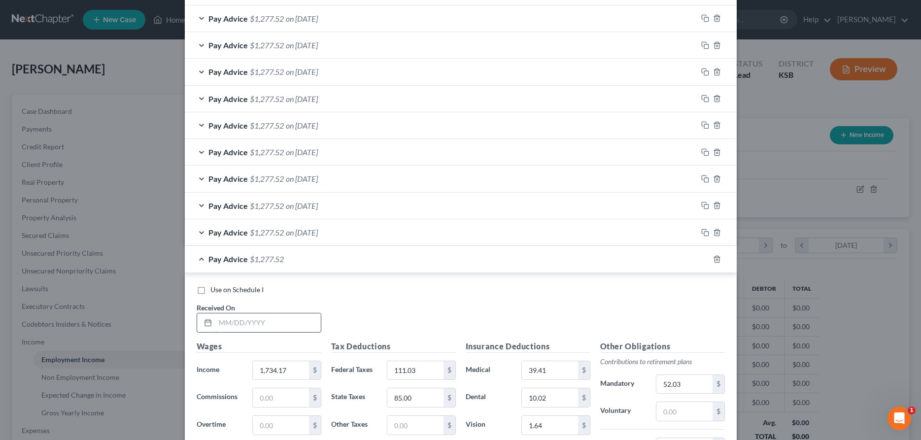
click at [298, 330] on input "text" at bounding box center [267, 322] width 105 height 19
click at [705, 260] on icon "button" at bounding box center [705, 259] width 8 height 8
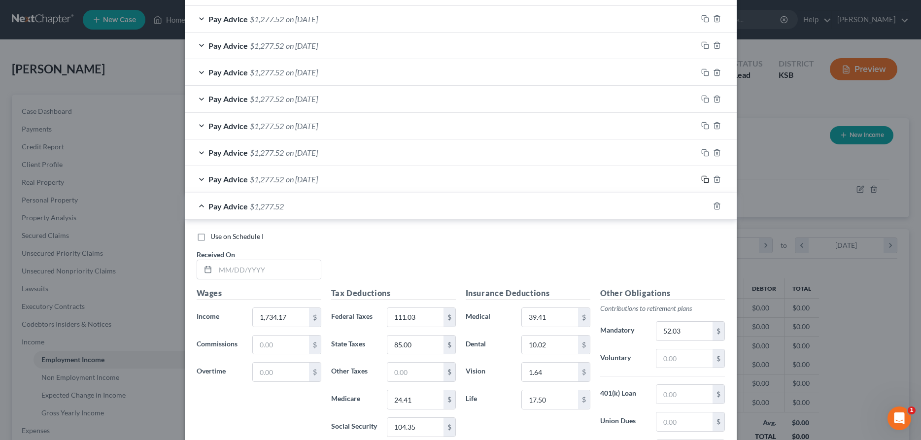
scroll to position [639, 0]
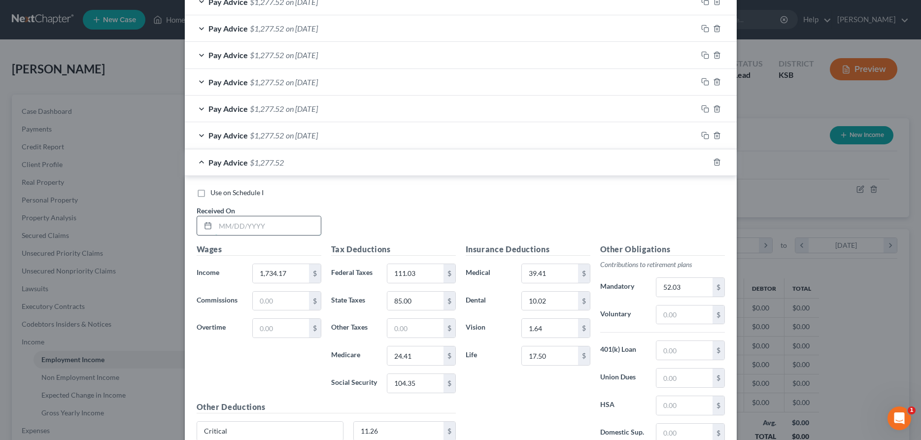
click at [243, 226] on input "text" at bounding box center [267, 225] width 105 height 19
click at [703, 159] on icon "button" at bounding box center [705, 162] width 8 height 8
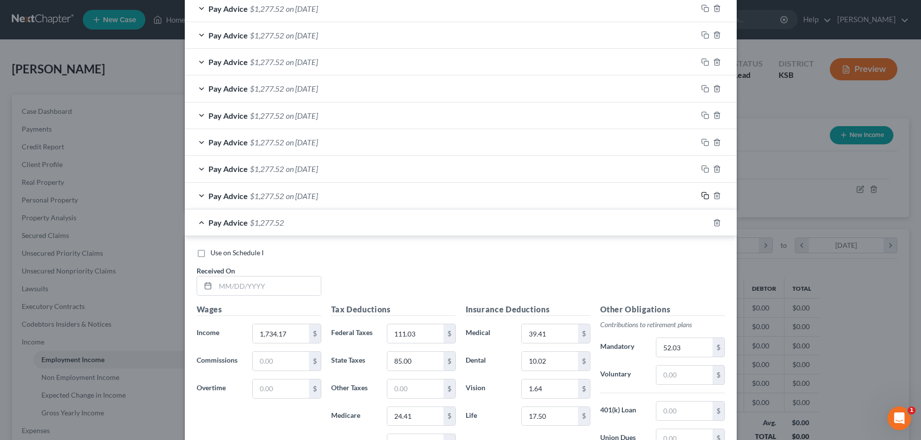
scroll to position [607, 0]
click at [302, 280] on input "text" at bounding box center [267, 284] width 105 height 19
click at [703, 221] on icon "button" at bounding box center [705, 221] width 8 height 8
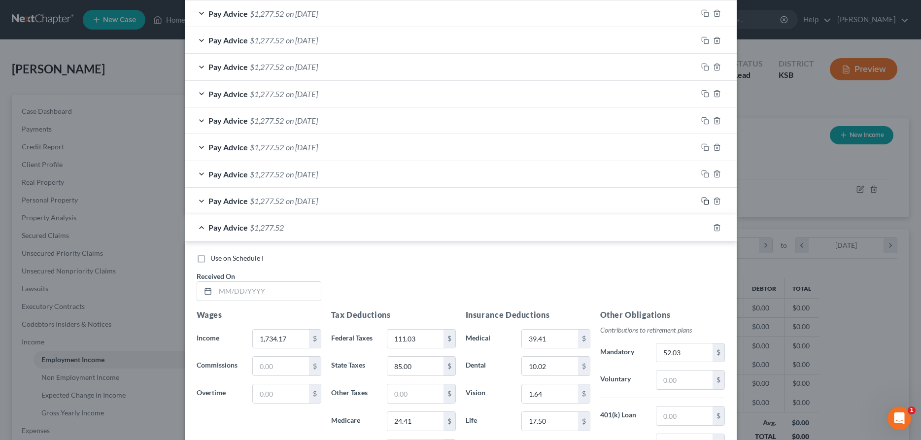
scroll to position [646, 0]
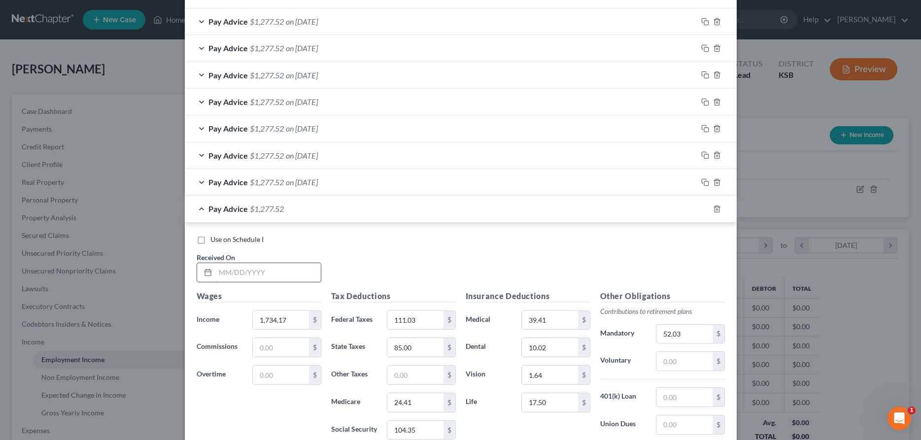
click at [267, 275] on input "text" at bounding box center [267, 272] width 105 height 19
click at [704, 208] on icon "button" at bounding box center [705, 209] width 8 height 8
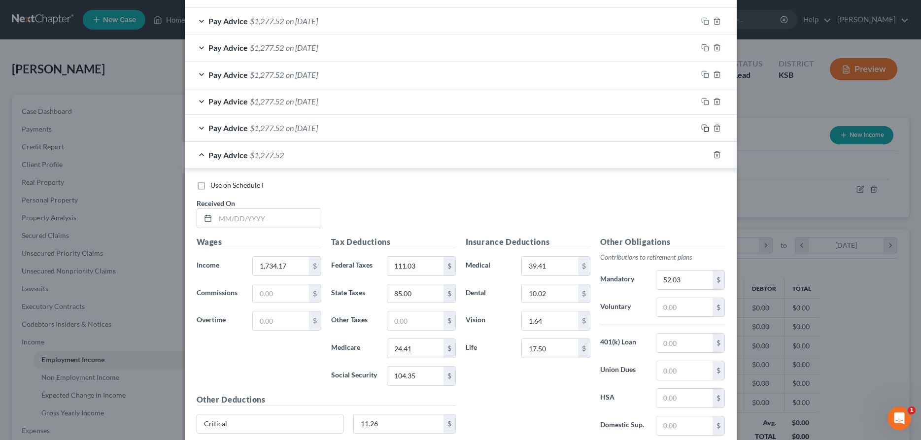
scroll to position [728, 0]
click at [253, 219] on input "text" at bounding box center [267, 217] width 105 height 19
click at [704, 152] on icon "button" at bounding box center [705, 154] width 8 height 8
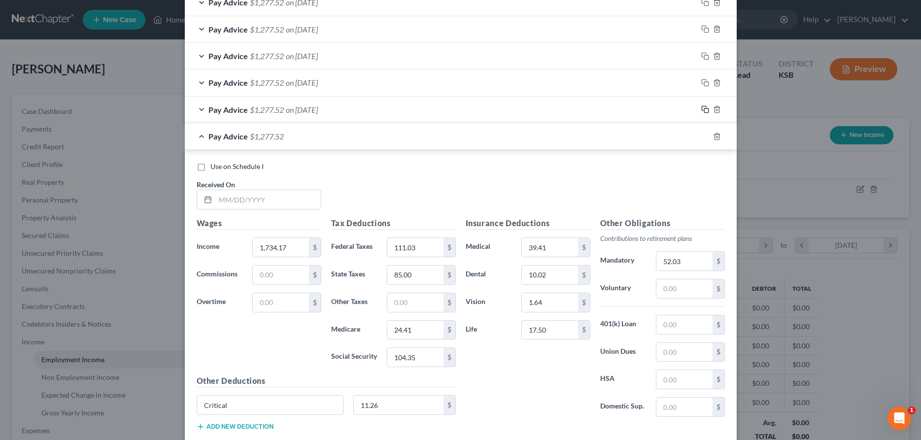
scroll to position [797, 0]
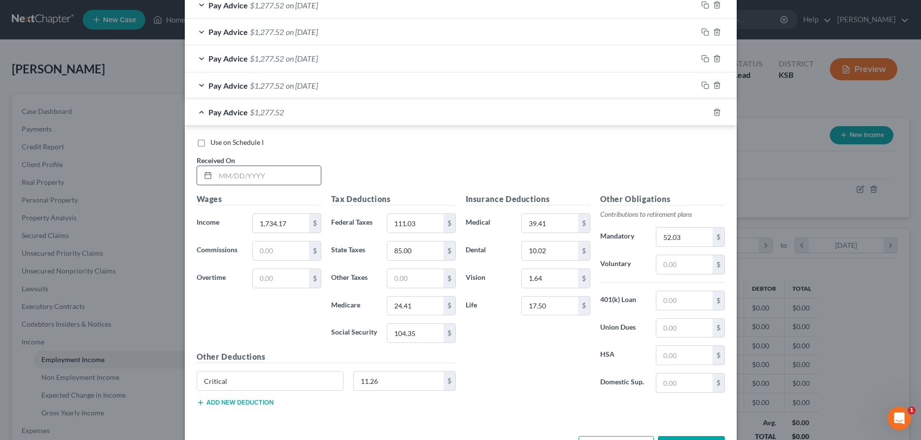
click at [277, 174] on input "text" at bounding box center [267, 175] width 105 height 19
click at [704, 110] on icon "button" at bounding box center [705, 112] width 8 height 8
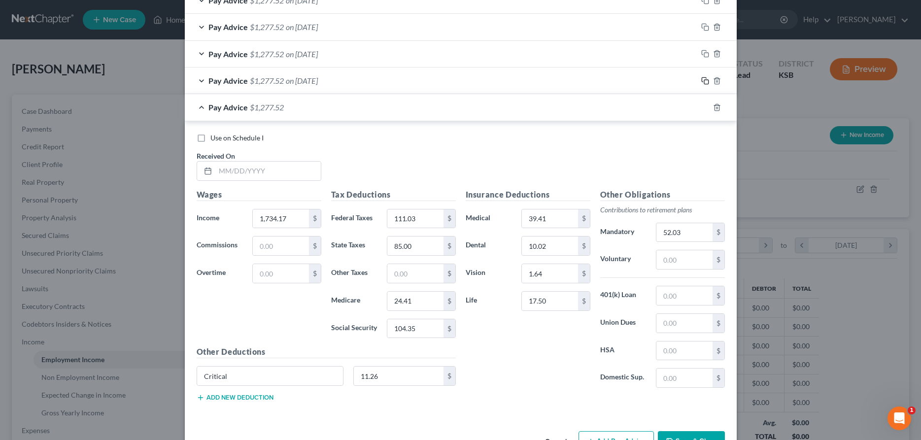
scroll to position [860, 0]
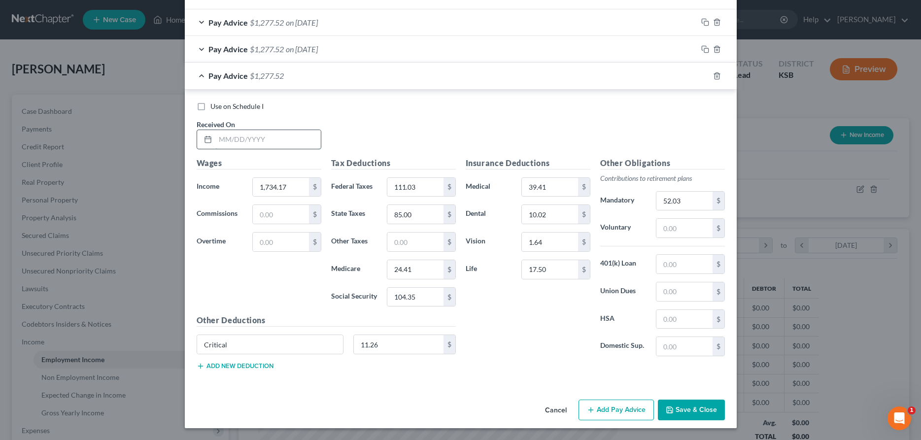
click at [299, 145] on input "text" at bounding box center [267, 139] width 105 height 19
click at [705, 77] on icon "button" at bounding box center [705, 76] width 8 height 8
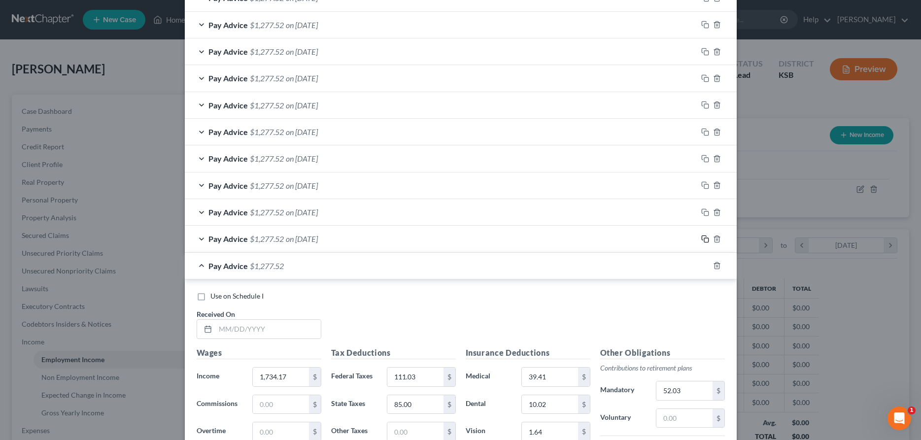
scroll to position [754, 0]
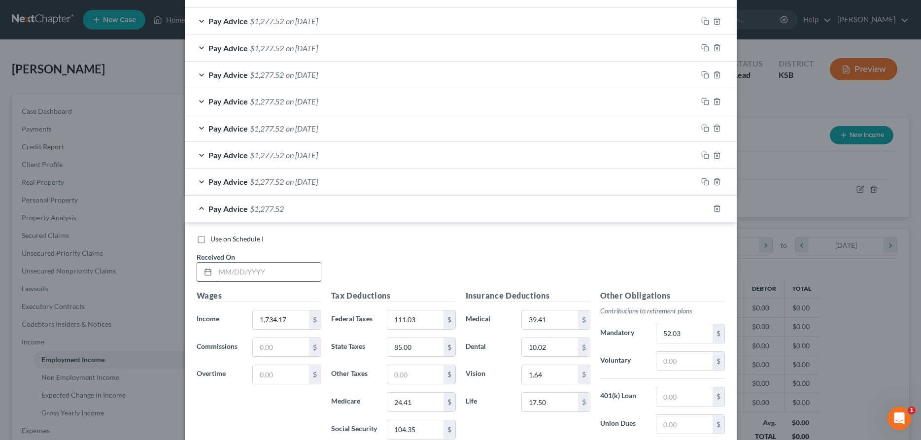
click at [294, 274] on input "text" at bounding box center [267, 272] width 105 height 19
click at [704, 209] on rect "button" at bounding box center [706, 210] width 4 height 4
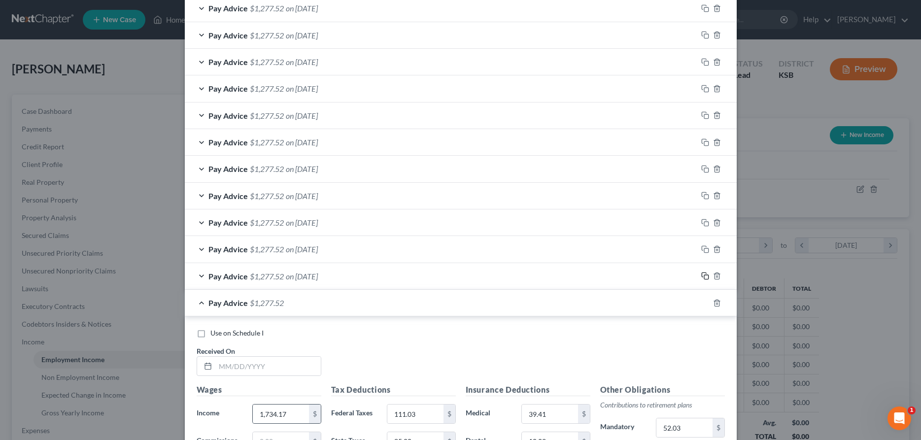
scroll to position [780, 0]
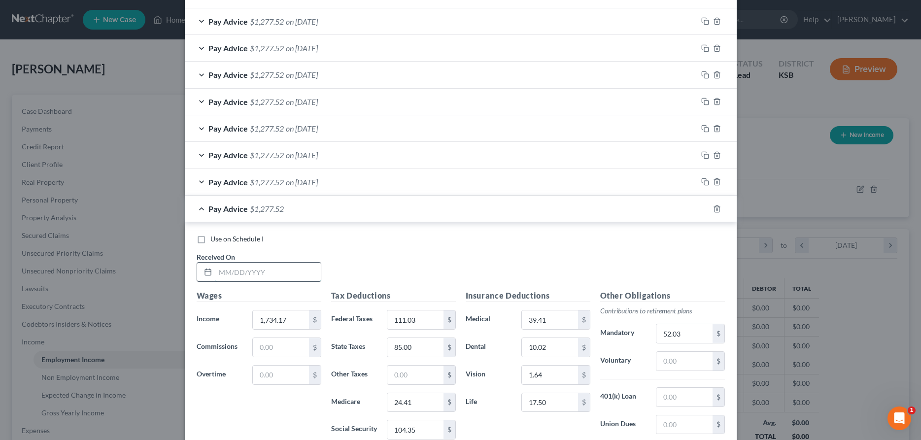
click at [291, 280] on input "text" at bounding box center [267, 272] width 105 height 19
click at [705, 206] on icon "button" at bounding box center [704, 208] width 4 height 4
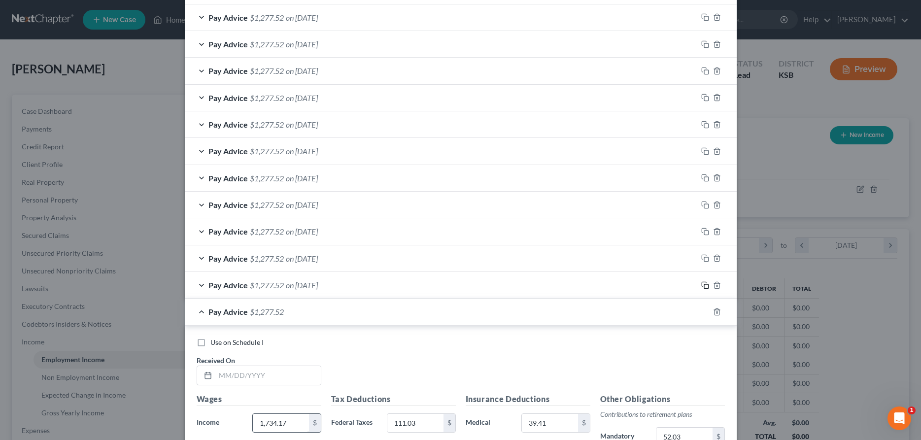
scroll to position [753, 0]
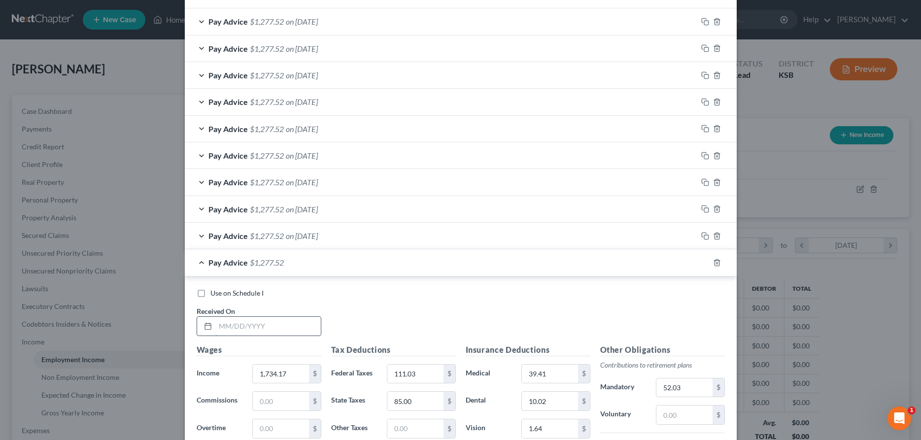
click at [263, 332] on input "text" at bounding box center [267, 326] width 105 height 19
click at [706, 264] on icon "button" at bounding box center [705, 263] width 8 height 8
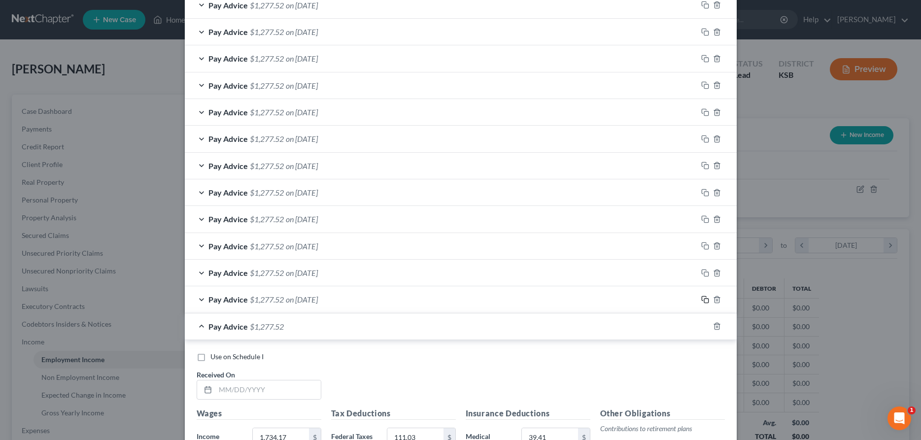
scroll to position [725, 0]
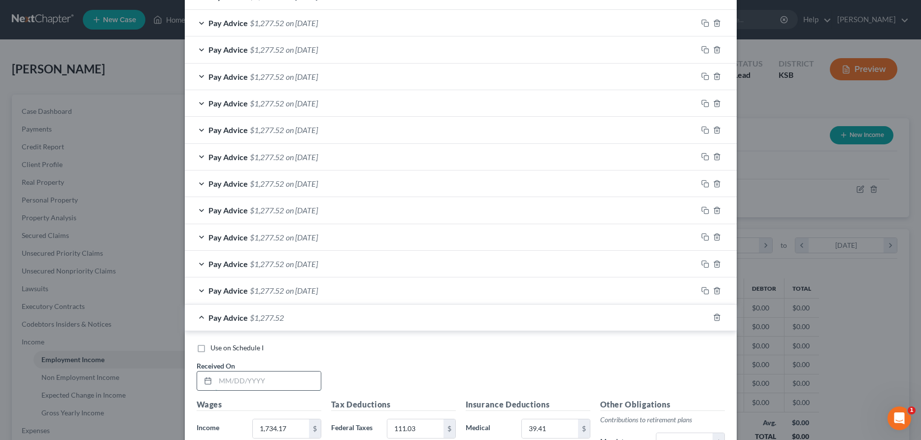
click at [264, 379] on input "text" at bounding box center [267, 381] width 105 height 19
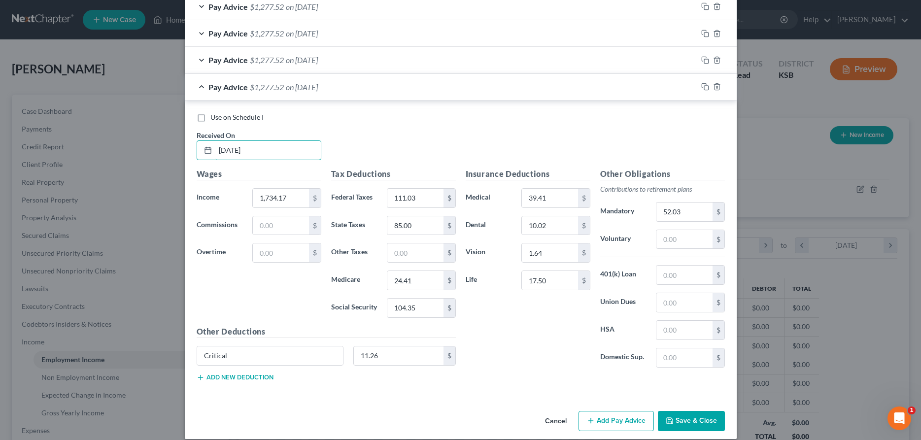
scroll to position [967, 0]
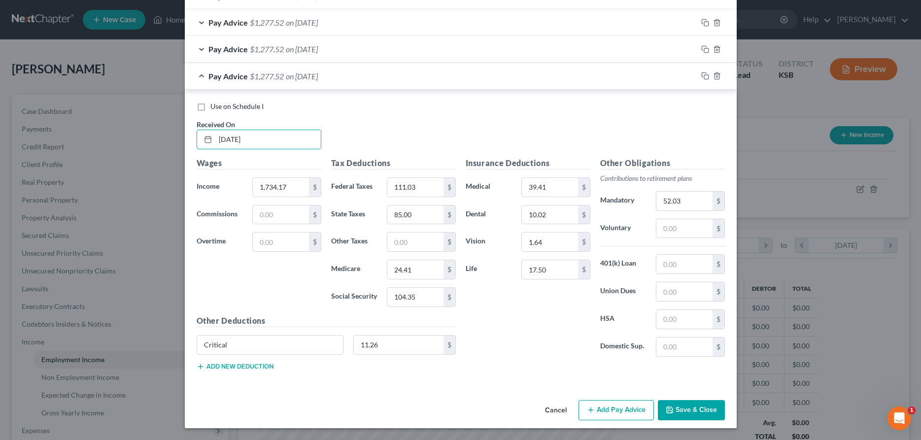
click at [689, 409] on button "Save & Close" at bounding box center [691, 410] width 67 height 21
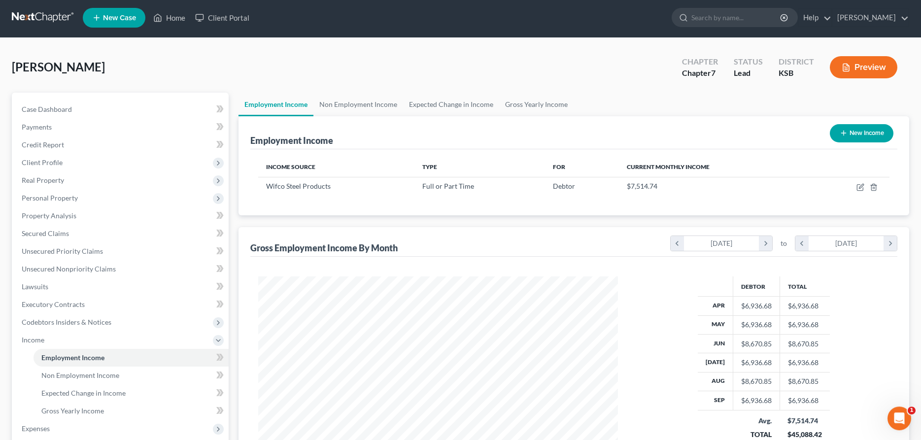
scroll to position [151, 0]
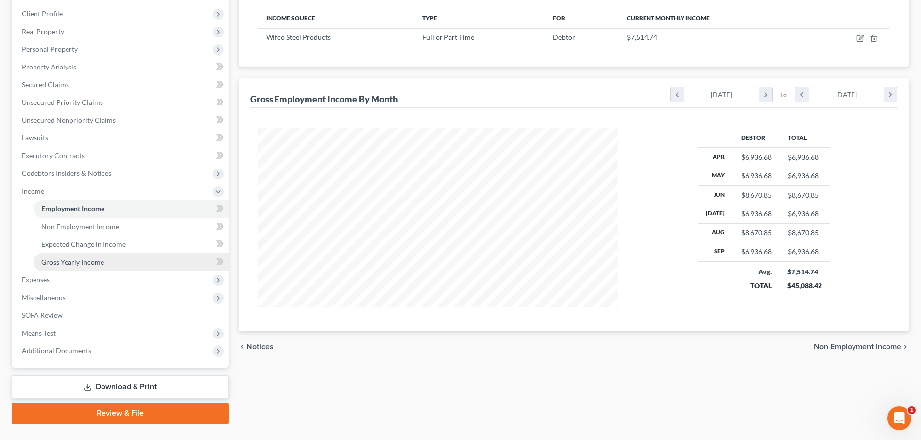
click at [96, 260] on span "Gross Yearly Income" at bounding box center [72, 262] width 63 height 8
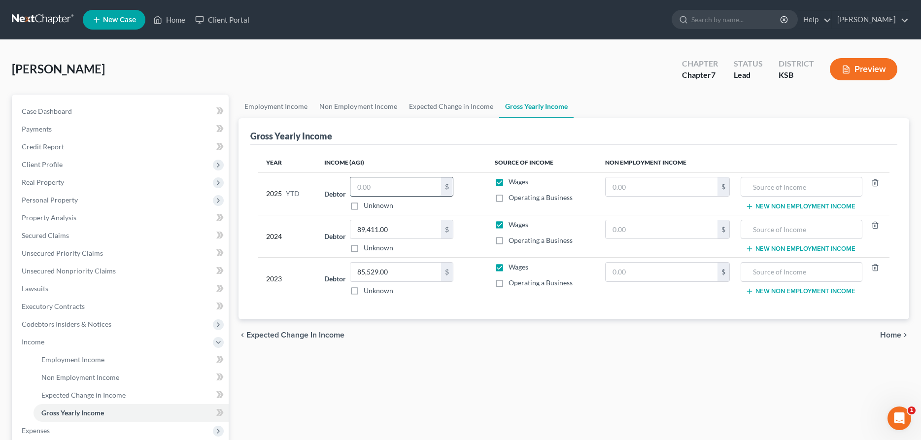
click at [368, 182] on input "text" at bounding box center [395, 186] width 91 height 19
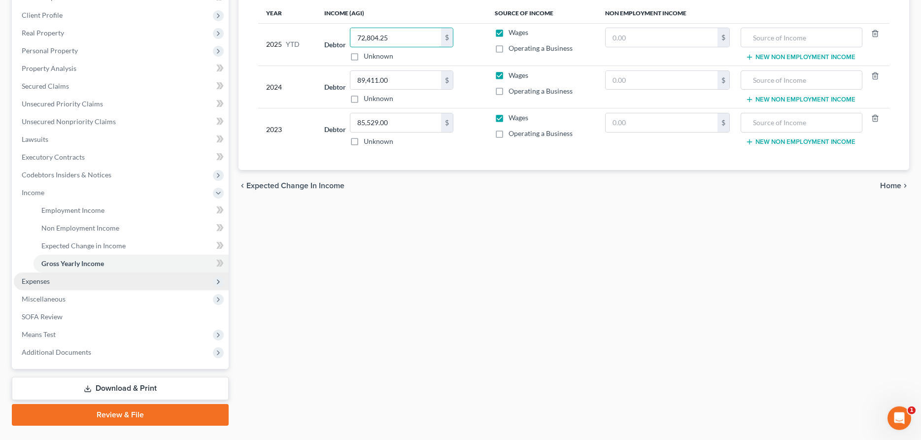
scroll to position [151, 0]
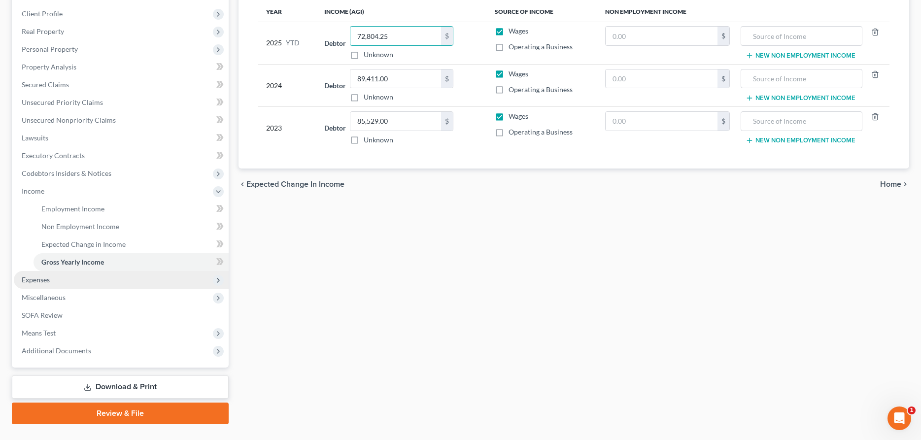
click at [41, 278] on span "Expenses" at bounding box center [36, 280] width 28 height 8
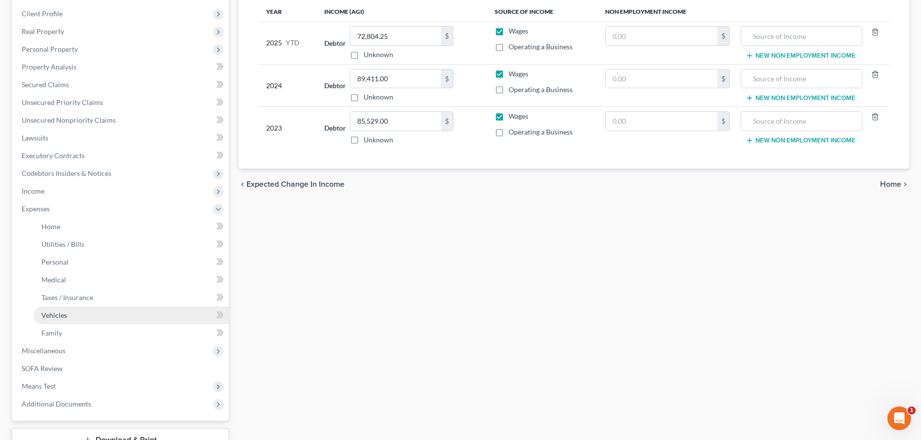
click at [48, 319] on span "Vehicles" at bounding box center [54, 315] width 26 height 8
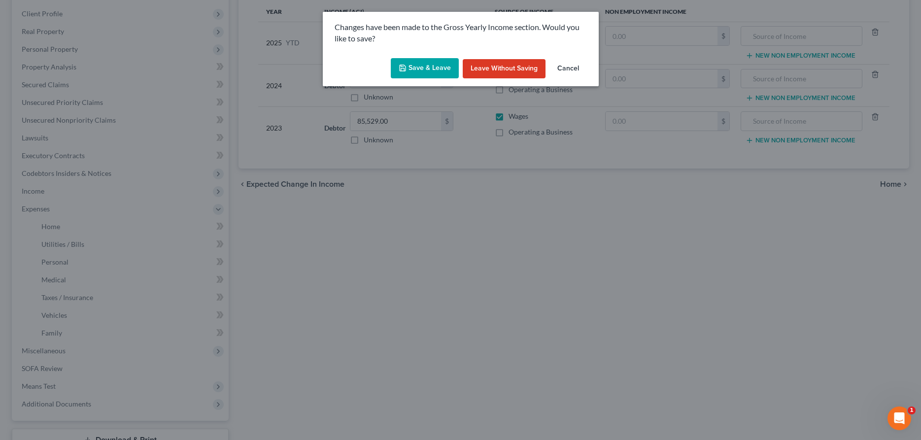
click at [434, 66] on button "Save & Leave" at bounding box center [425, 68] width 68 height 21
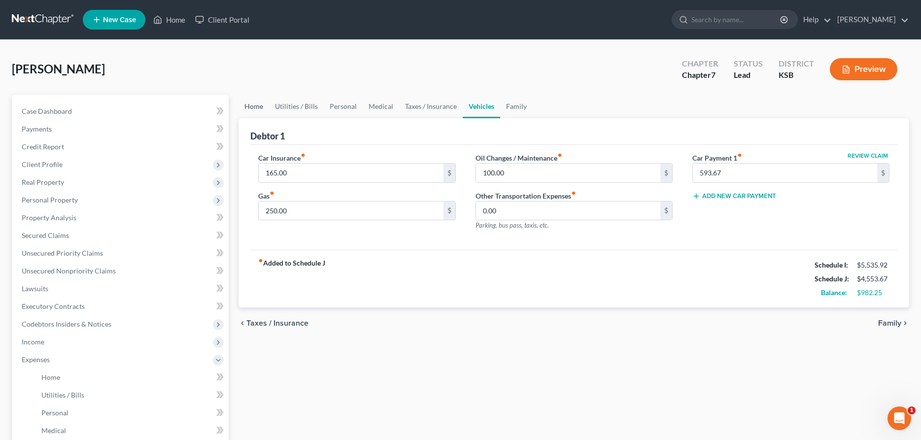
click at [246, 106] on link "Home" at bounding box center [254, 107] width 31 height 24
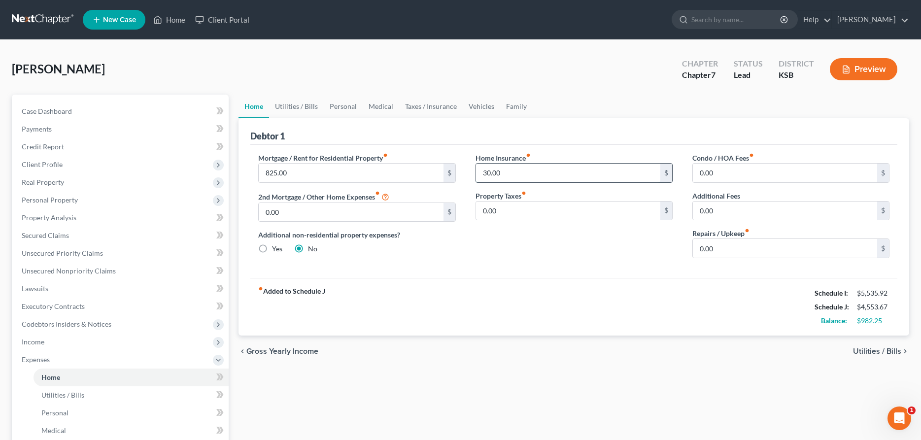
drag, startPoint x: 514, startPoint y: 176, endPoint x: 433, endPoint y: 177, distance: 80.4
click at [476, 177] on input "30.00" at bounding box center [568, 173] width 184 height 19
drag, startPoint x: 433, startPoint y: 177, endPoint x: 543, endPoint y: 176, distance: 109.9
click at [443, 176] on input "825.00" at bounding box center [351, 173] width 184 height 19
click at [543, 176] on input "30.00" at bounding box center [568, 173] width 184 height 19
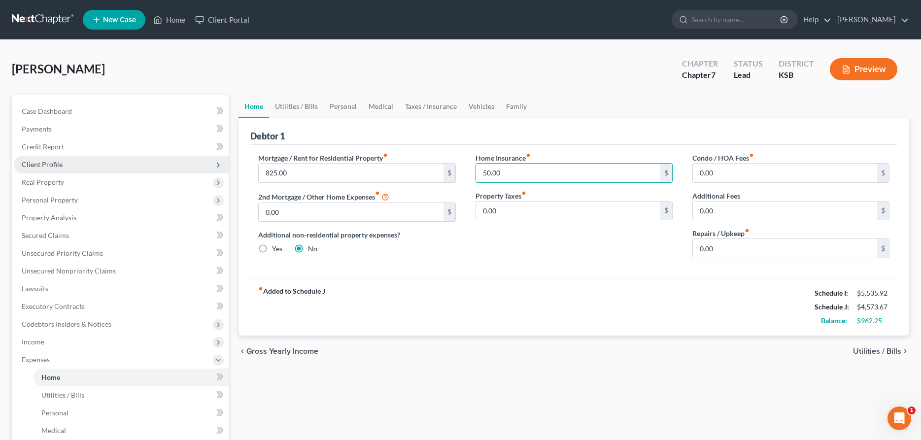
click at [100, 166] on span "Client Profile" at bounding box center [121, 165] width 215 height 18
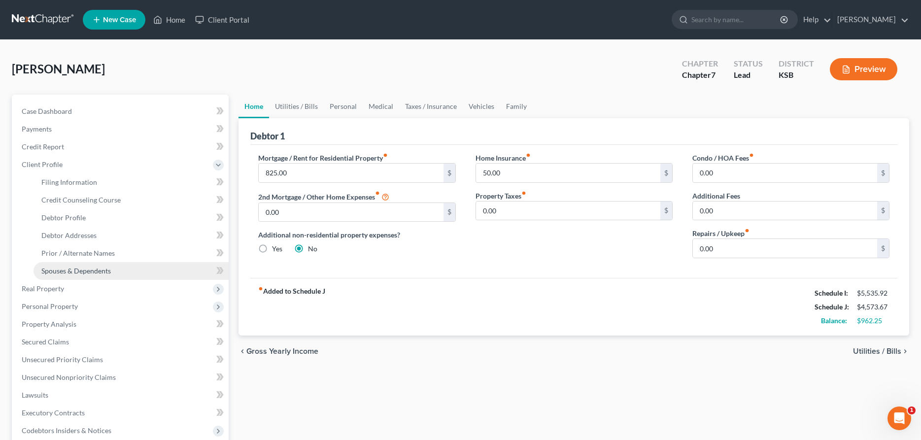
click at [75, 274] on span "Spouses & Dependents" at bounding box center [75, 271] width 69 height 8
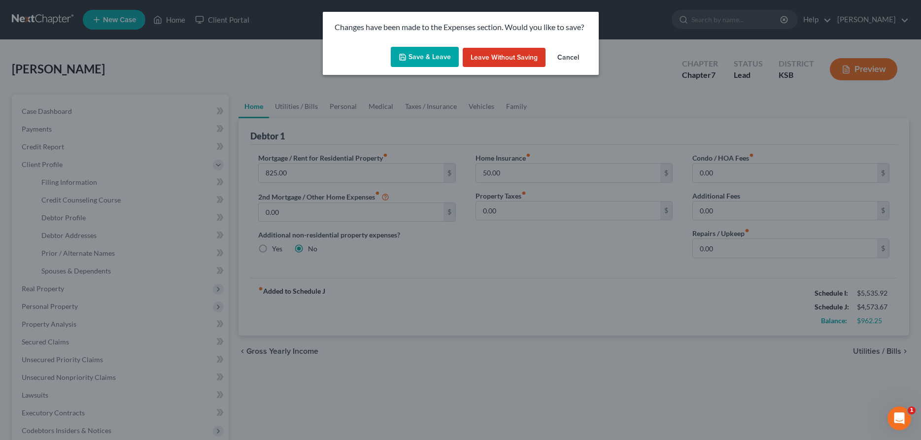
click at [402, 61] on button "Save & Leave" at bounding box center [425, 57] width 68 height 21
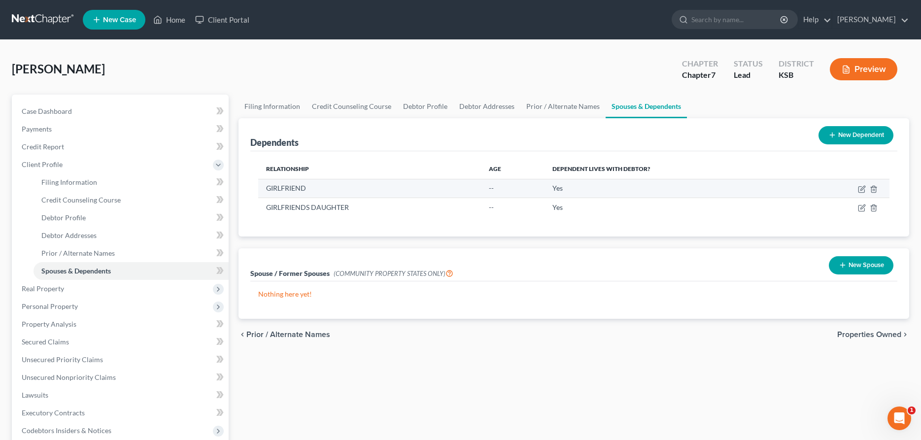
click at [416, 180] on td "GIRLFRIEND" at bounding box center [369, 188] width 223 height 19
click at [414, 186] on td "GIRLFRIEND" at bounding box center [369, 188] width 223 height 19
click at [861, 188] on icon "button" at bounding box center [862, 189] width 8 height 8
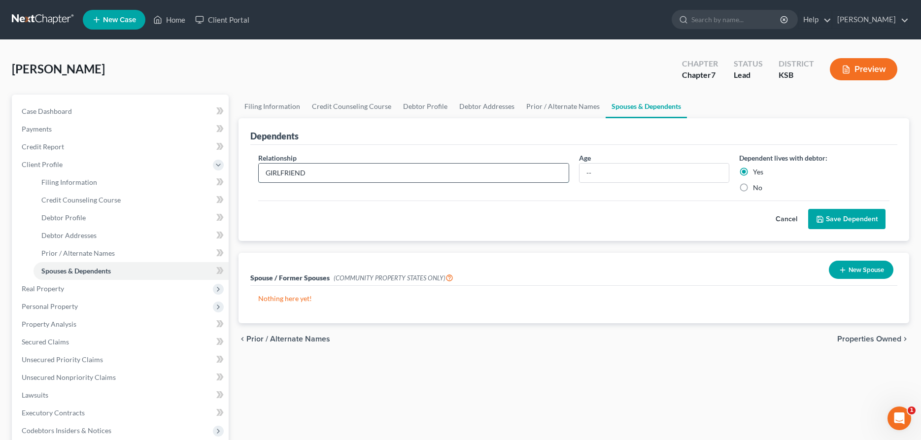
click at [389, 179] on input "GIRLFRIEND" at bounding box center [414, 173] width 310 height 19
click at [836, 219] on button "Save Dependent" at bounding box center [846, 219] width 77 height 21
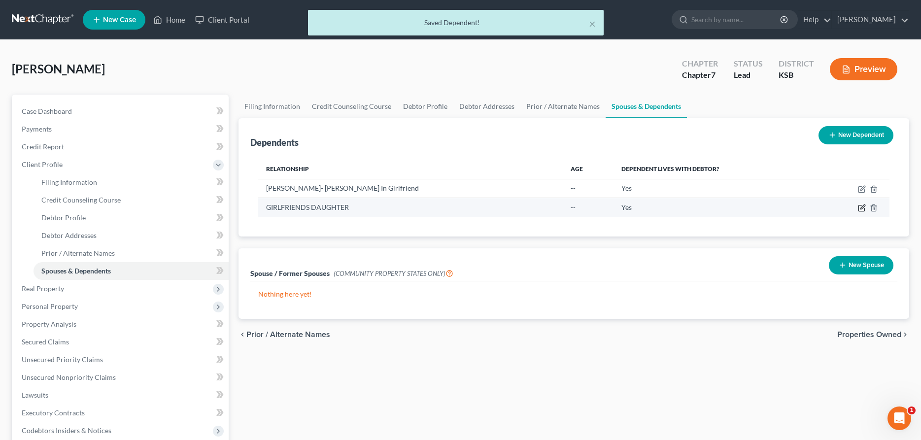
click at [863, 208] on icon "button" at bounding box center [863, 207] width 4 height 4
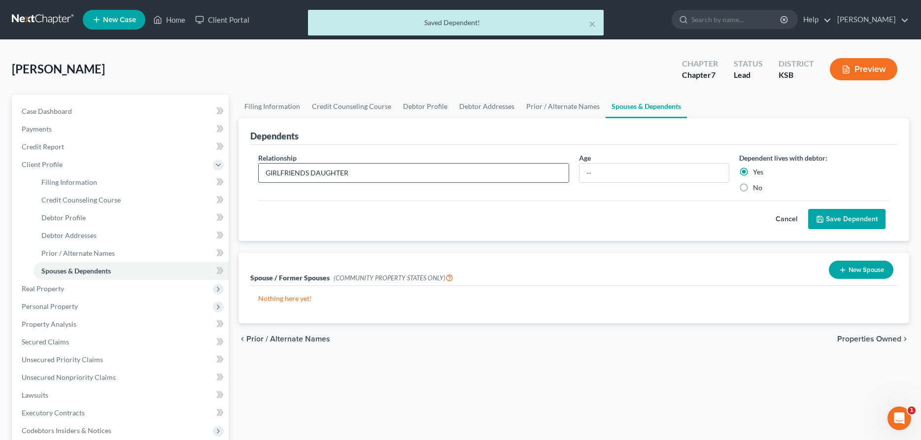
click at [383, 173] on input "GIRLFRIENDS DAUGHTER" at bounding box center [414, 173] width 310 height 19
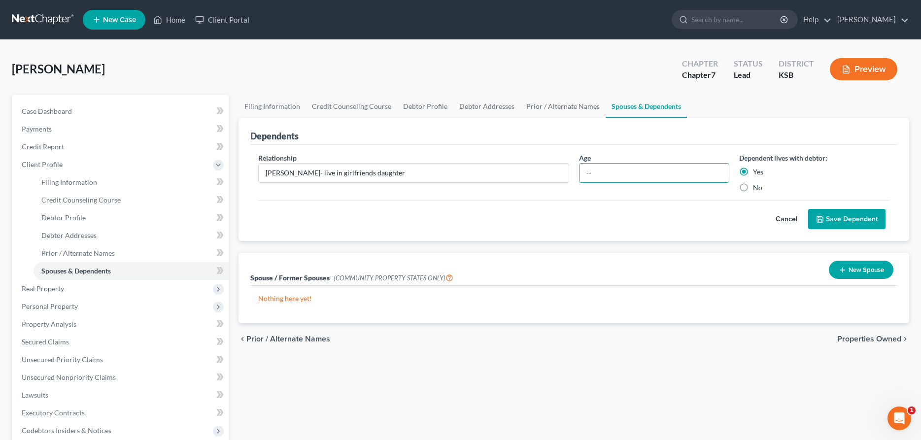
click at [837, 216] on button "Save Dependent" at bounding box center [846, 219] width 77 height 21
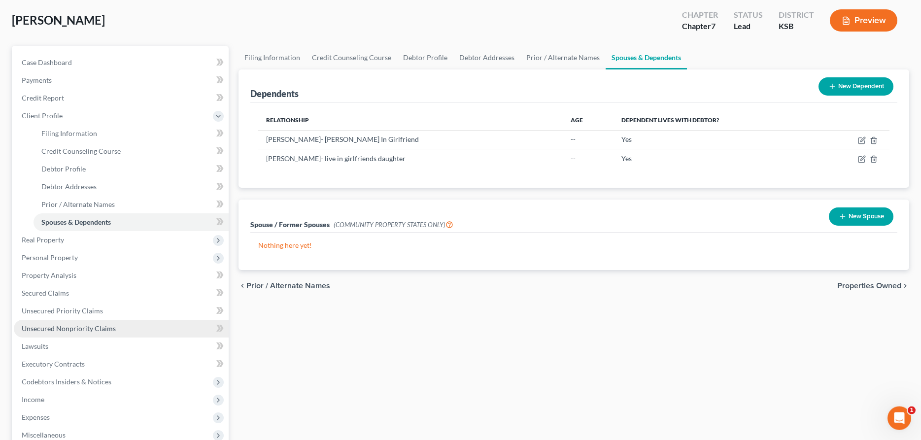
scroll to position [50, 0]
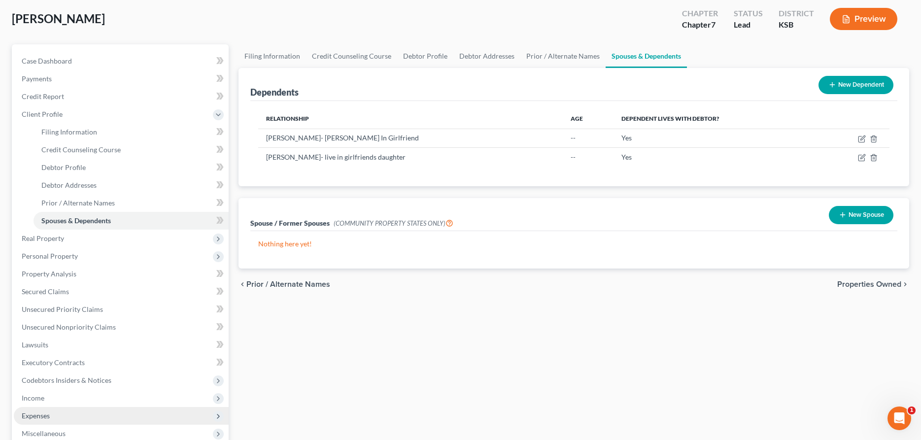
click at [40, 417] on span "Expenses" at bounding box center [36, 416] width 28 height 8
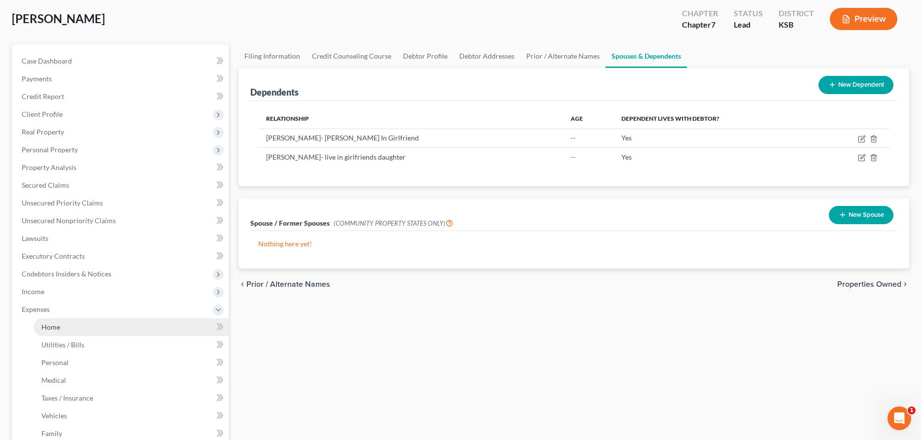
click at [49, 327] on span "Home" at bounding box center [50, 327] width 19 height 8
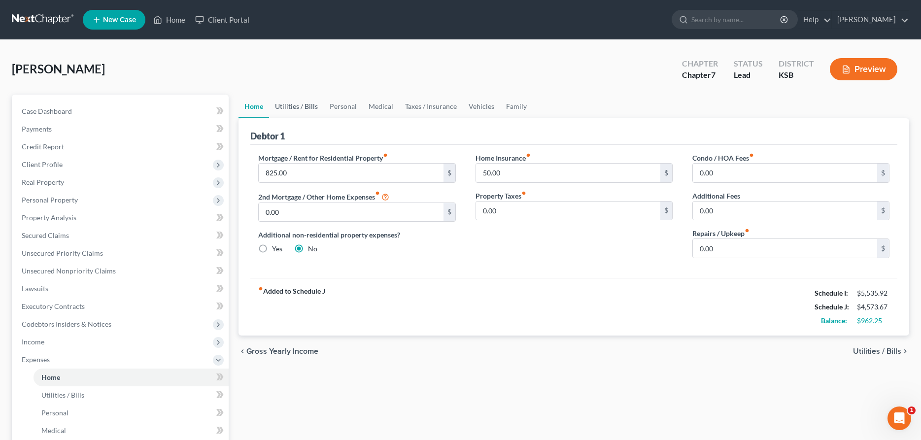
click at [293, 104] on link "Utilities / Bills" at bounding box center [296, 107] width 55 height 24
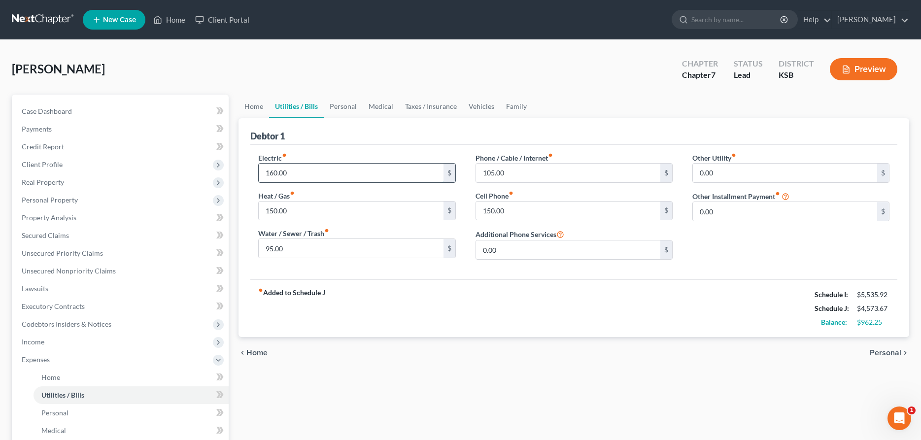
click at [308, 174] on input "160.00" at bounding box center [351, 173] width 184 height 19
click at [341, 105] on link "Personal" at bounding box center [343, 107] width 39 height 24
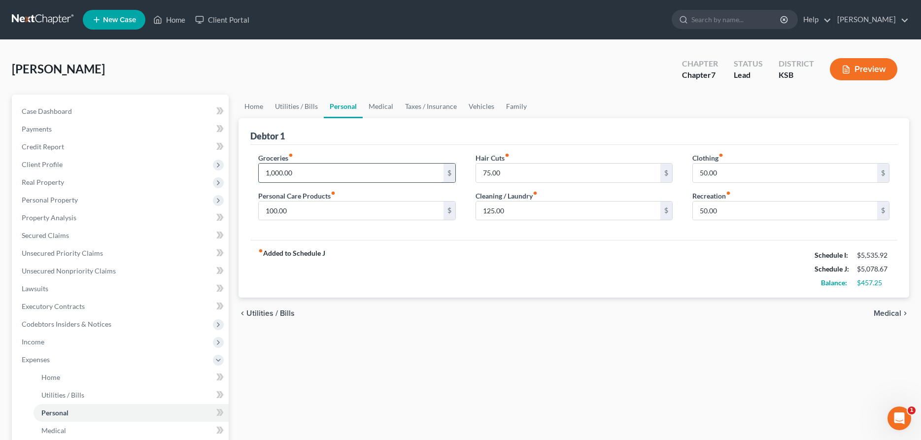
click at [341, 175] on input "1,000.00" at bounding box center [351, 173] width 184 height 19
click at [379, 106] on link "Medical" at bounding box center [381, 107] width 36 height 24
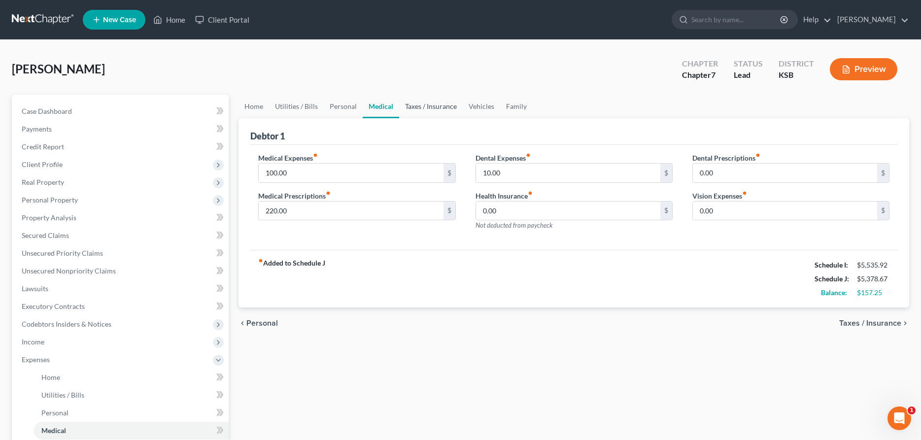
click at [441, 105] on link "Taxes / Insurance" at bounding box center [431, 107] width 64 height 24
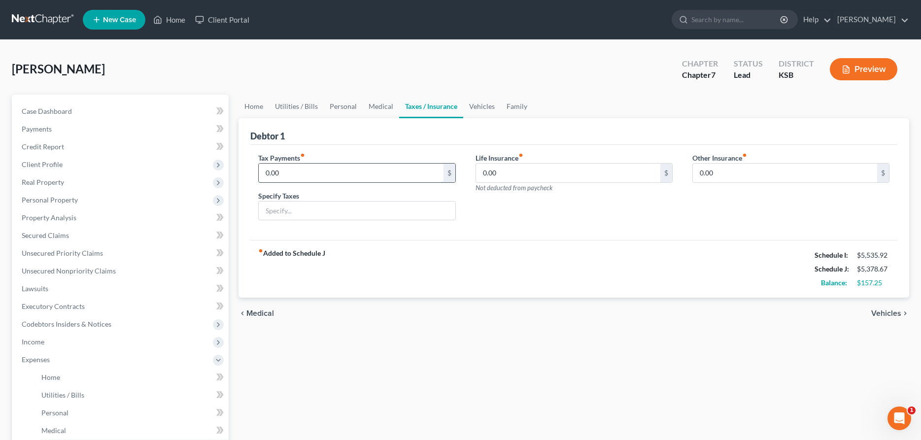
click at [327, 172] on input "0.00" at bounding box center [351, 173] width 184 height 19
click at [344, 105] on link "Personal" at bounding box center [343, 107] width 39 height 24
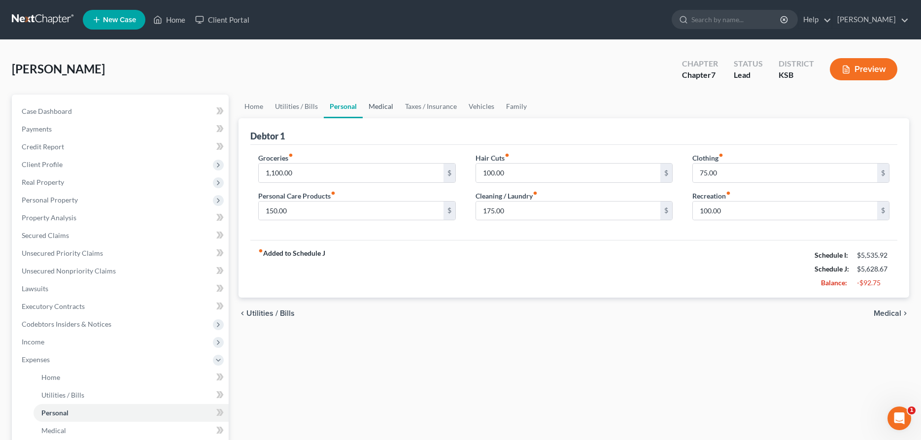
click at [385, 103] on link "Medical" at bounding box center [381, 107] width 36 height 24
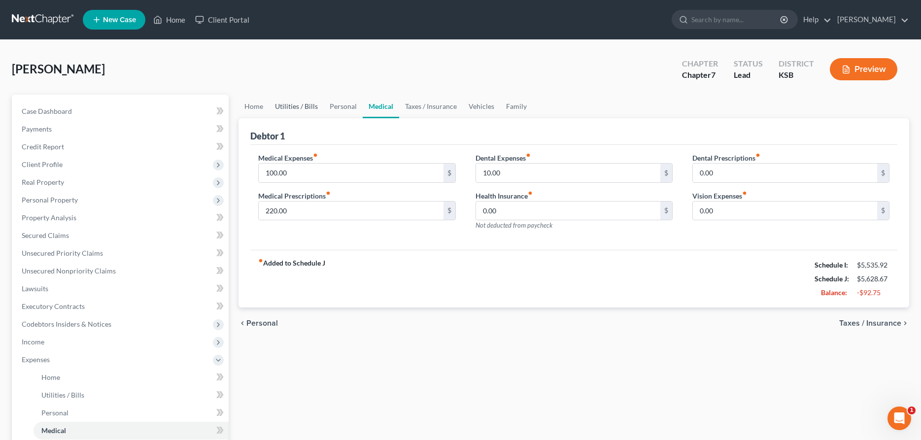
click at [304, 104] on link "Utilities / Bills" at bounding box center [296, 107] width 55 height 24
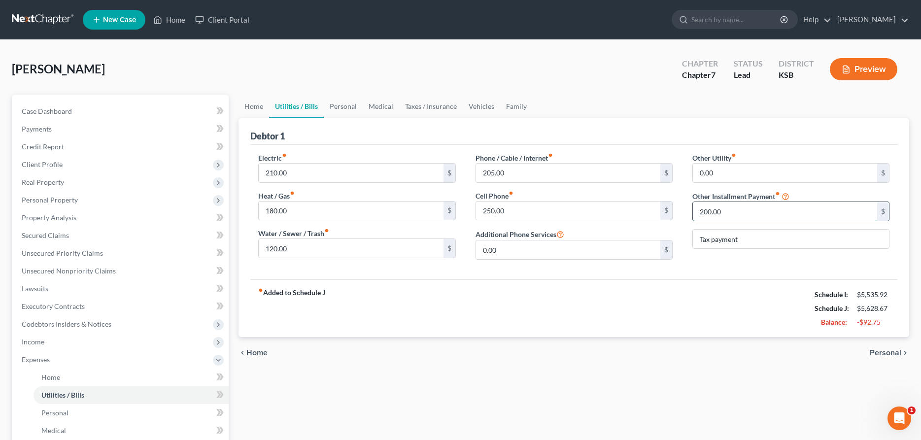
drag, startPoint x: 730, startPoint y: 209, endPoint x: 796, endPoint y: 221, distance: 67.0
click at [796, 221] on input "200.00" at bounding box center [785, 211] width 184 height 19
click at [350, 108] on link "Personal" at bounding box center [343, 107] width 39 height 24
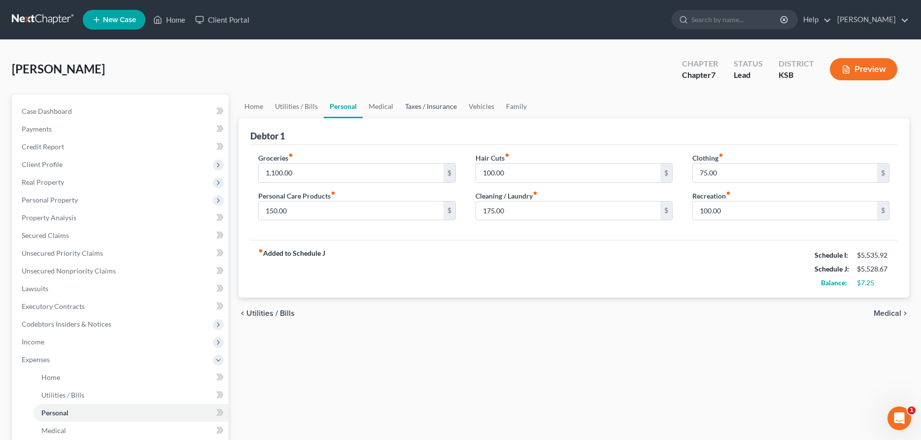
click at [417, 105] on link "Taxes / Insurance" at bounding box center [431, 107] width 64 height 24
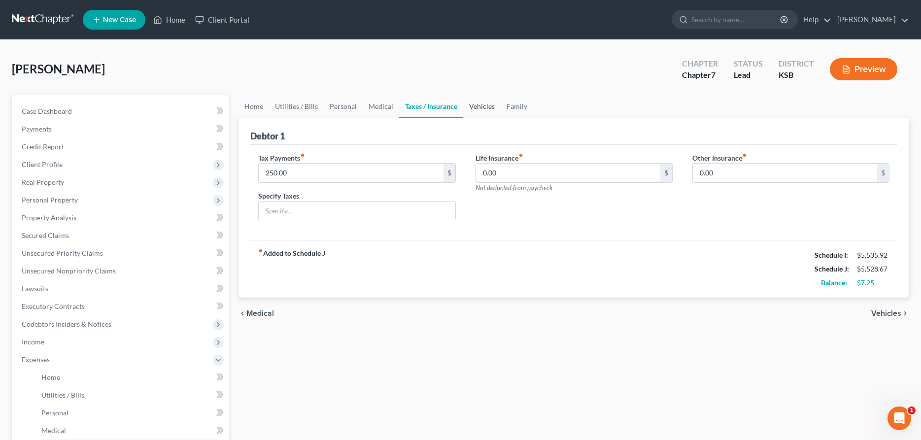
click at [484, 106] on link "Vehicles" at bounding box center [481, 107] width 37 height 24
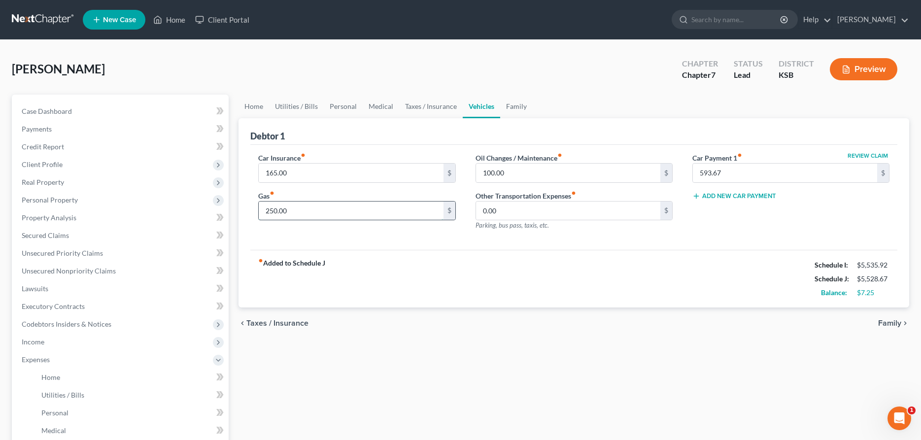
click at [356, 212] on input "250.00" at bounding box center [351, 211] width 184 height 19
click at [430, 105] on link "Taxes / Insurance" at bounding box center [431, 107] width 64 height 24
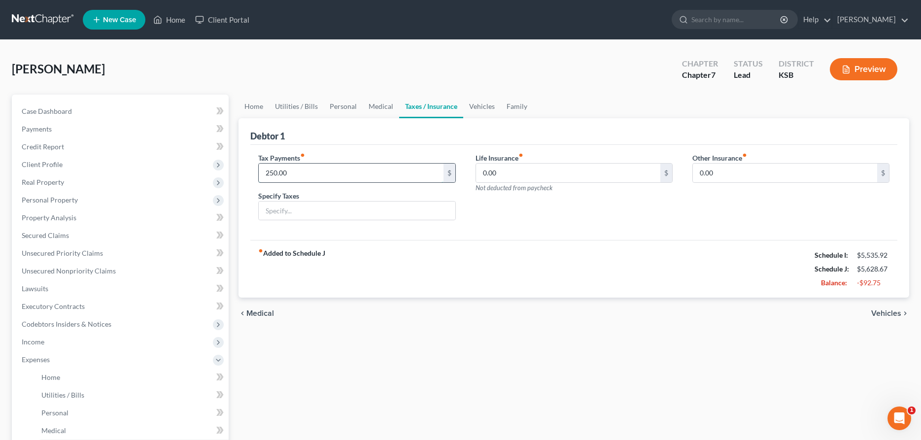
click at [337, 175] on input "250.00" at bounding box center [351, 173] width 184 height 19
click at [480, 106] on link "Vehicles" at bounding box center [481, 107] width 37 height 24
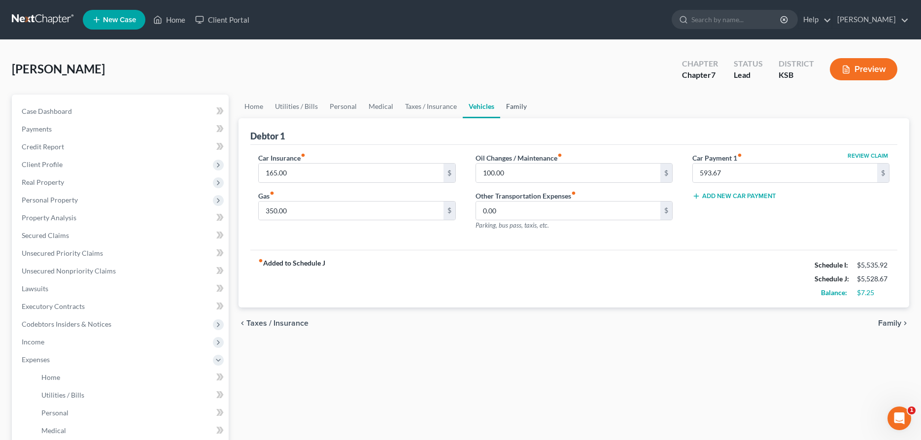
click at [521, 104] on link "Family" at bounding box center [516, 107] width 33 height 24
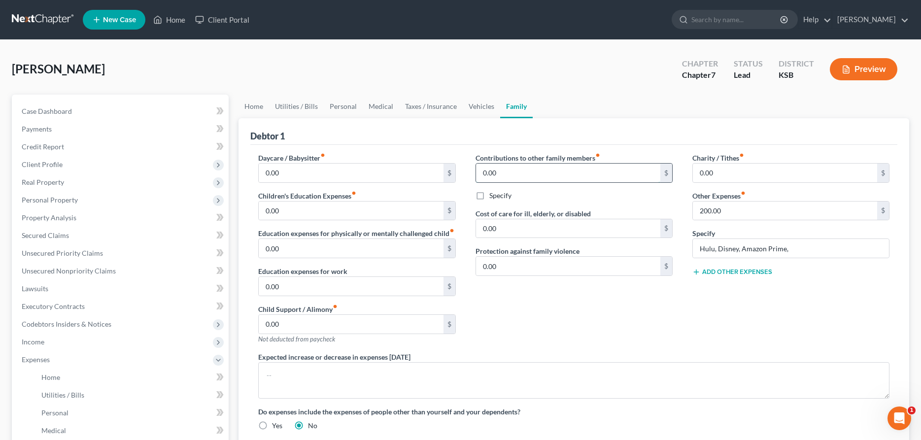
click at [523, 169] on input "0.00" at bounding box center [568, 173] width 184 height 19
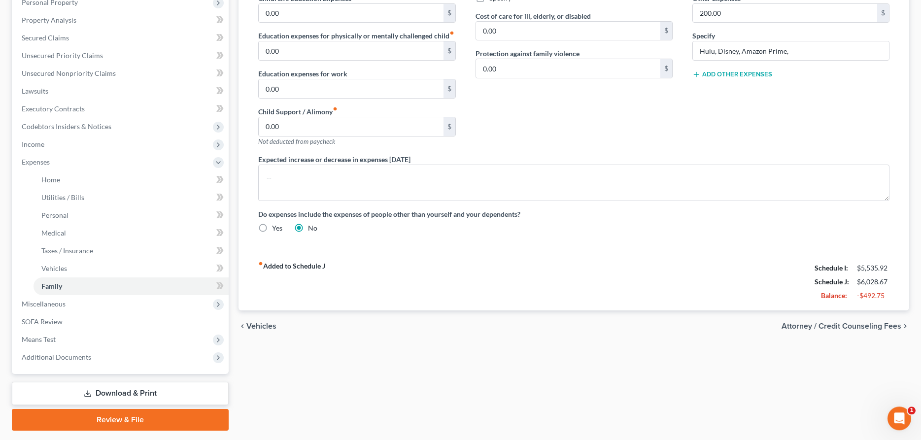
scroll to position [225, 0]
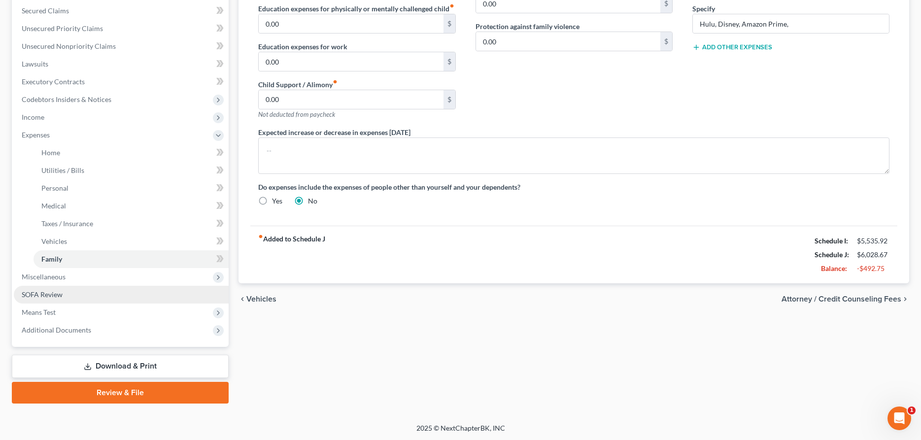
click at [76, 292] on link "SOFA Review" at bounding box center [121, 295] width 215 height 18
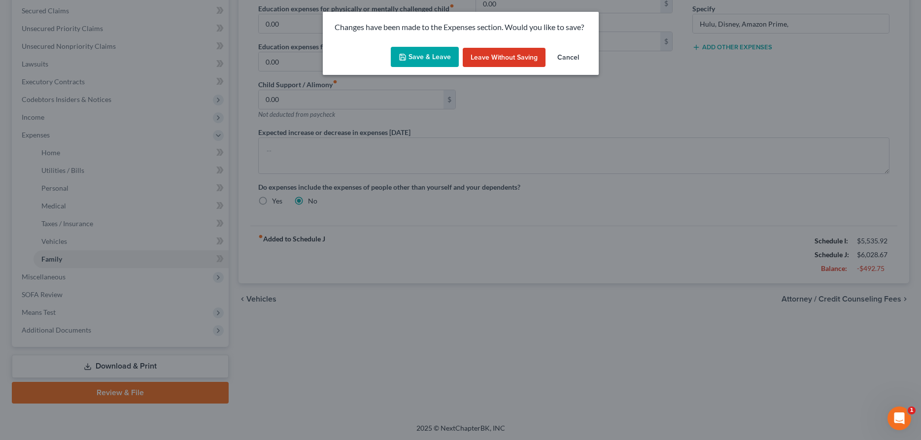
click at [414, 58] on button "Save & Leave" at bounding box center [425, 57] width 68 height 21
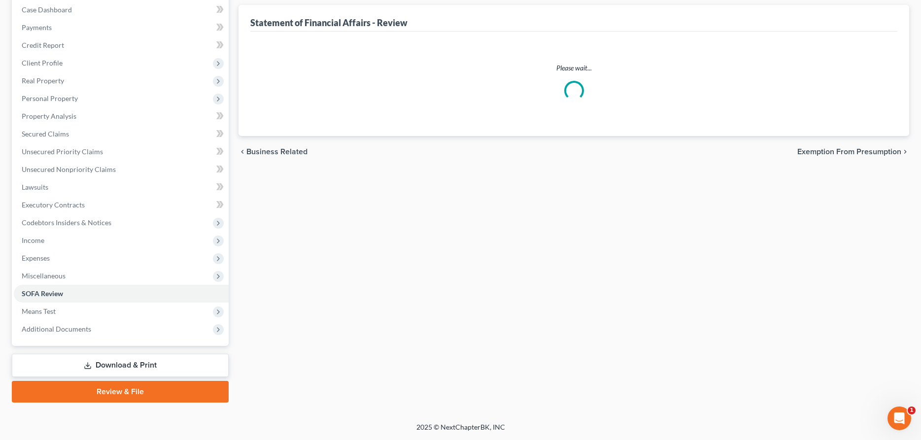
scroll to position [101, 0]
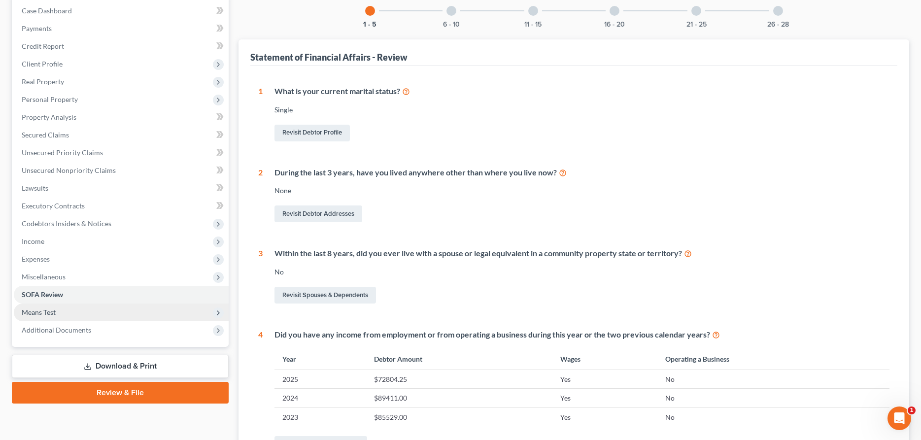
click at [54, 313] on span "Means Test" at bounding box center [39, 312] width 34 height 8
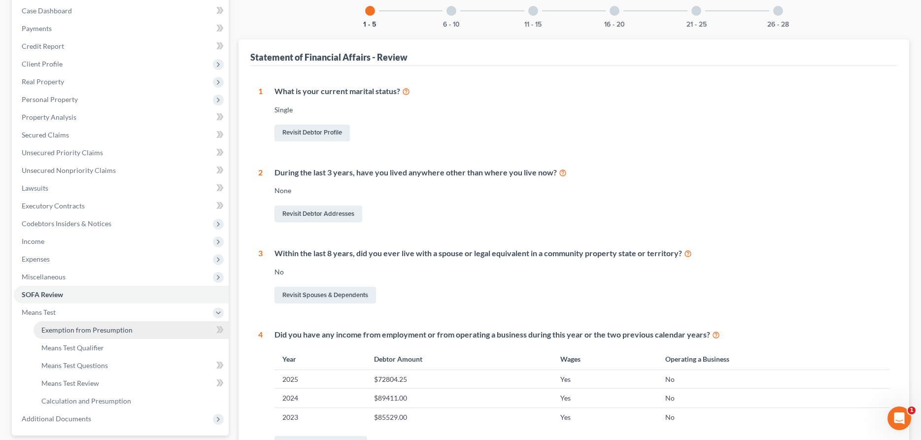
click at [70, 331] on span "Exemption from Presumption" at bounding box center [86, 330] width 91 height 8
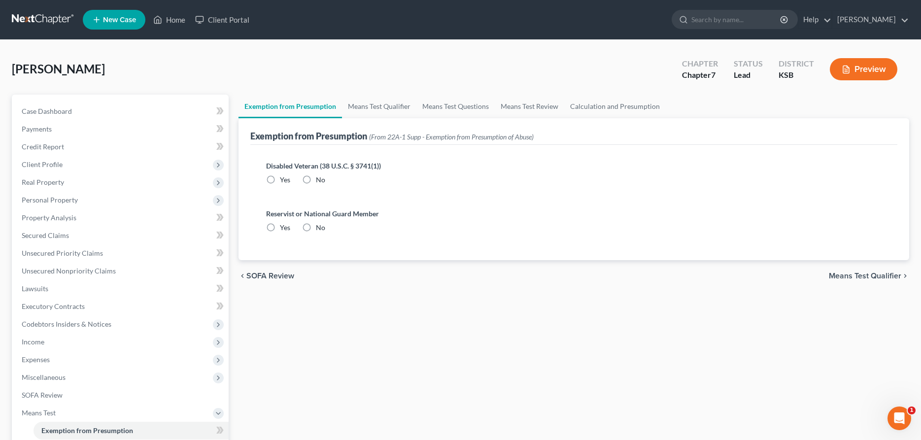
click at [316, 180] on label "No" at bounding box center [320, 180] width 9 height 10
click at [320, 180] on input "No" at bounding box center [323, 178] width 6 height 6
click at [316, 229] on label "No" at bounding box center [320, 228] width 9 height 10
click at [320, 229] on input "No" at bounding box center [323, 226] width 6 height 6
click at [363, 107] on link "Means Test Qualifier" at bounding box center [379, 107] width 74 height 24
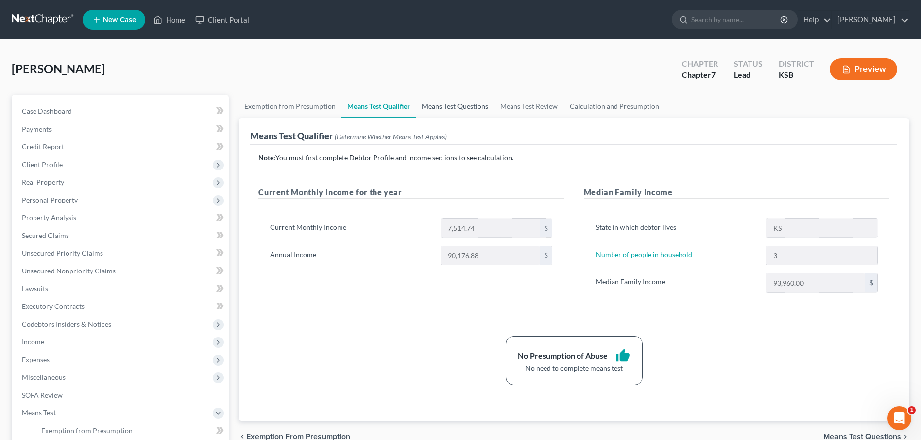
click at [465, 102] on link "Means Test Questions" at bounding box center [455, 107] width 78 height 24
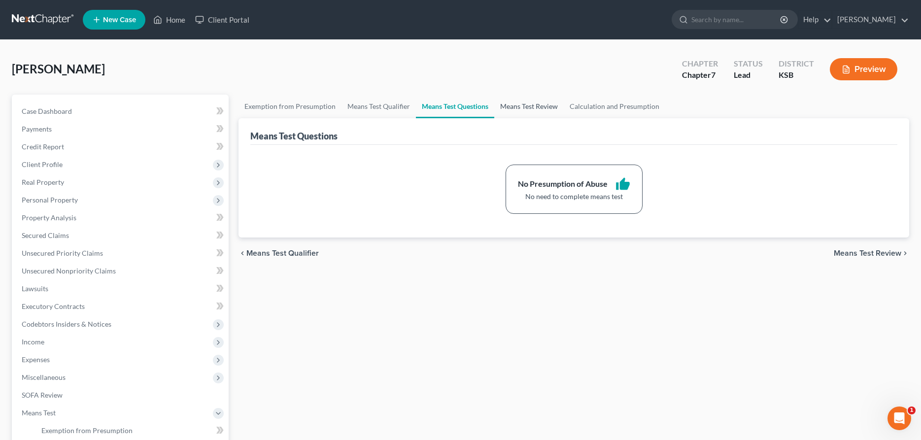
click at [539, 108] on link "Means Test Review" at bounding box center [528, 107] width 69 height 24
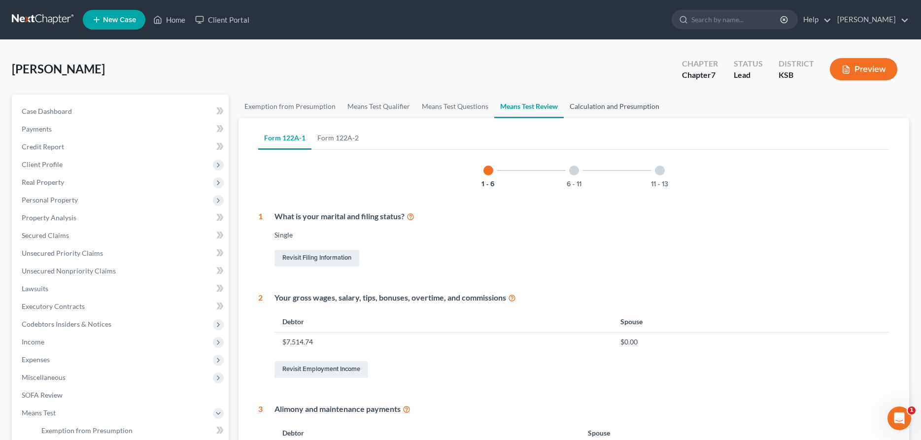
click at [583, 108] on link "Calculation and Presumption" at bounding box center [615, 107] width 102 height 24
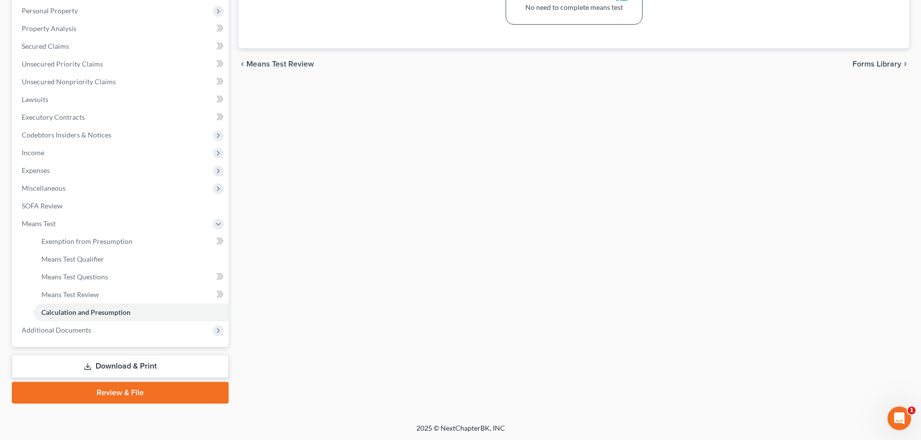
click at [96, 363] on link "Download & Print" at bounding box center [120, 366] width 217 height 23
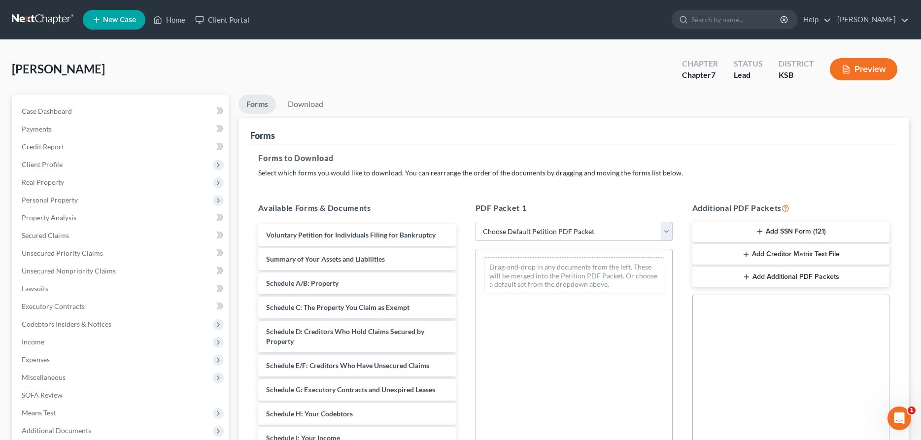
click at [476, 222] on select "Choose Default Petition PDF Packet Complete Bankruptcy Petition (all forms and …" at bounding box center [574, 232] width 197 height 20
click at [49, 202] on span "Personal Property" at bounding box center [50, 200] width 56 height 8
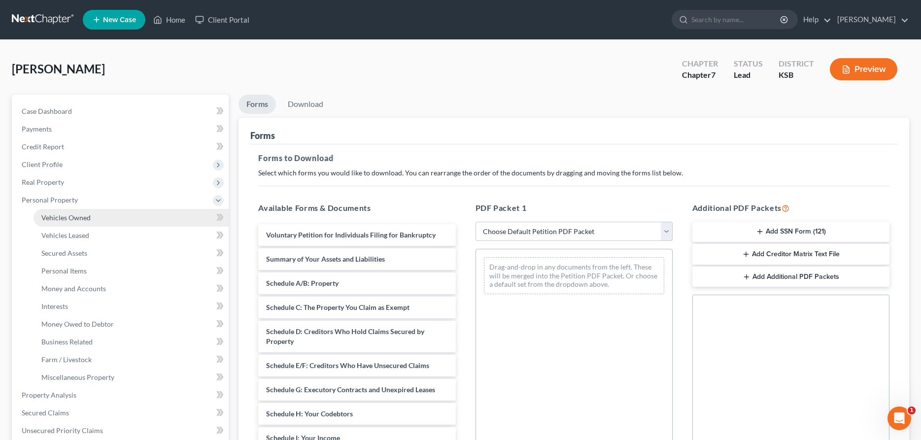
click at [56, 218] on span "Vehicles Owned" at bounding box center [65, 217] width 49 height 8
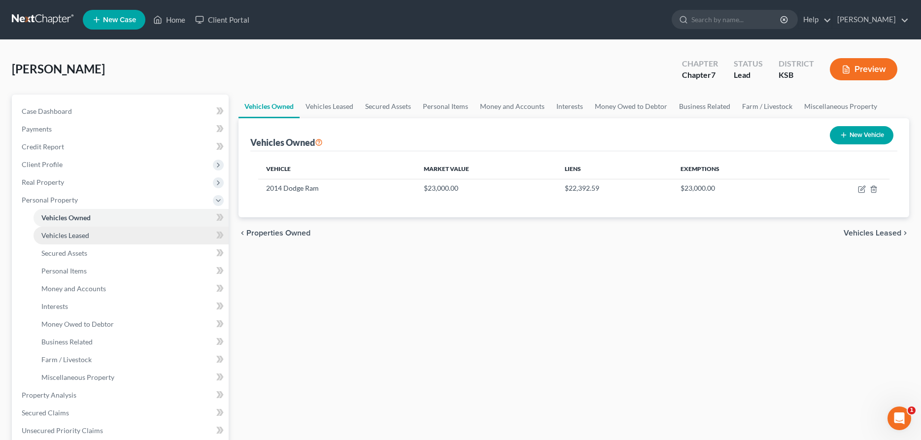
click at [56, 234] on span "Vehicles Leased" at bounding box center [65, 235] width 48 height 8
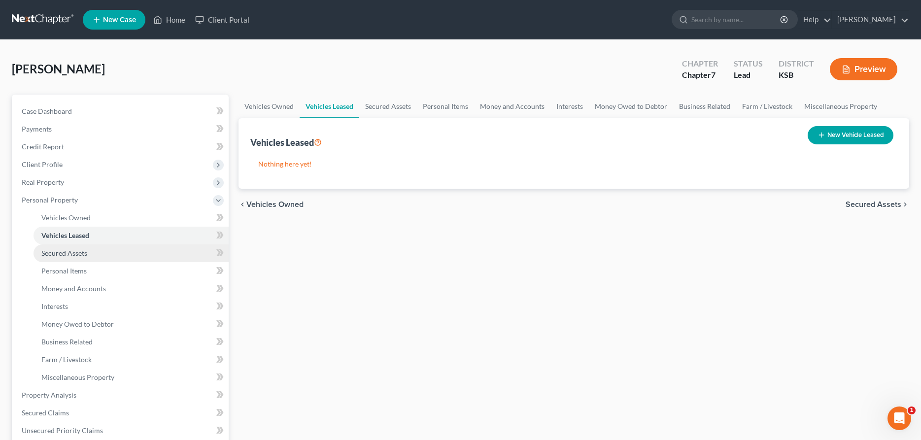
click at [64, 252] on span "Secured Assets" at bounding box center [64, 253] width 46 height 8
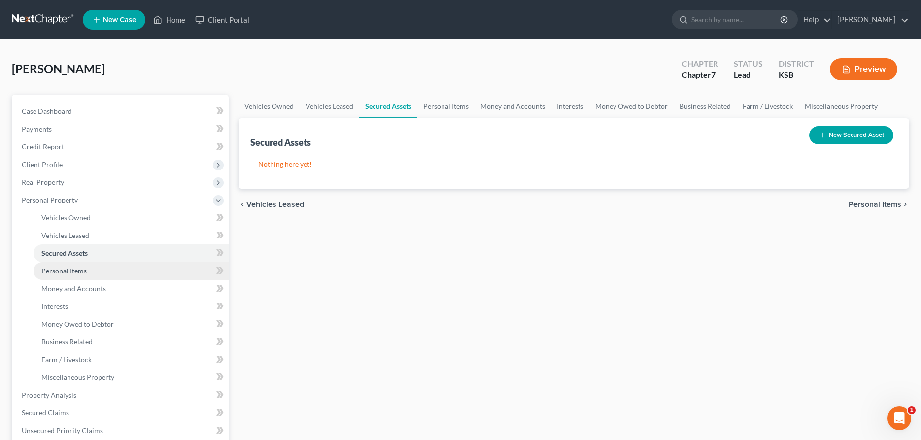
click at [69, 272] on span "Personal Items" at bounding box center [63, 271] width 45 height 8
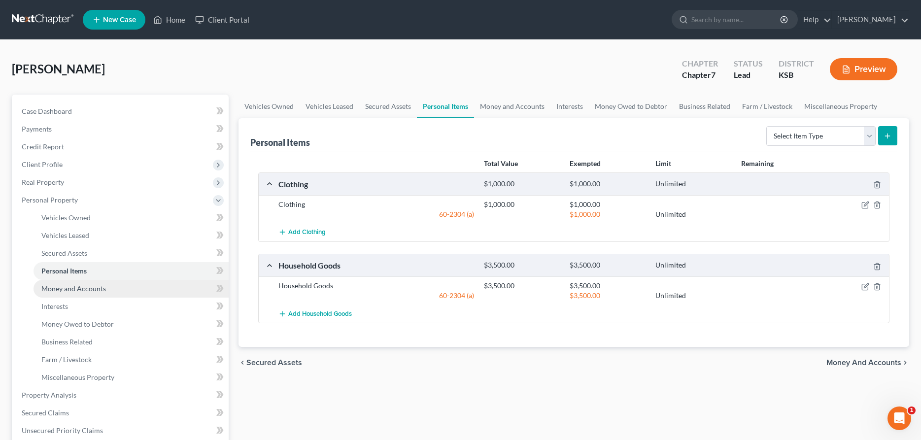
click at [76, 290] on span "Money and Accounts" at bounding box center [73, 288] width 65 height 8
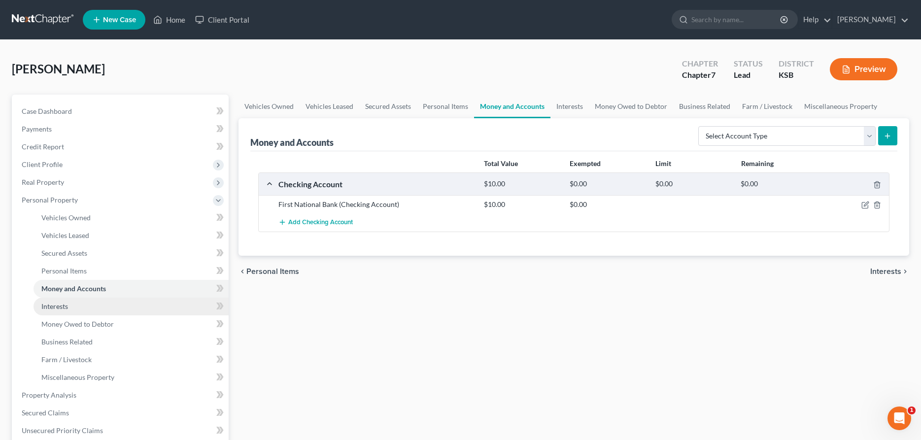
click at [82, 309] on link "Interests" at bounding box center [131, 307] width 195 height 18
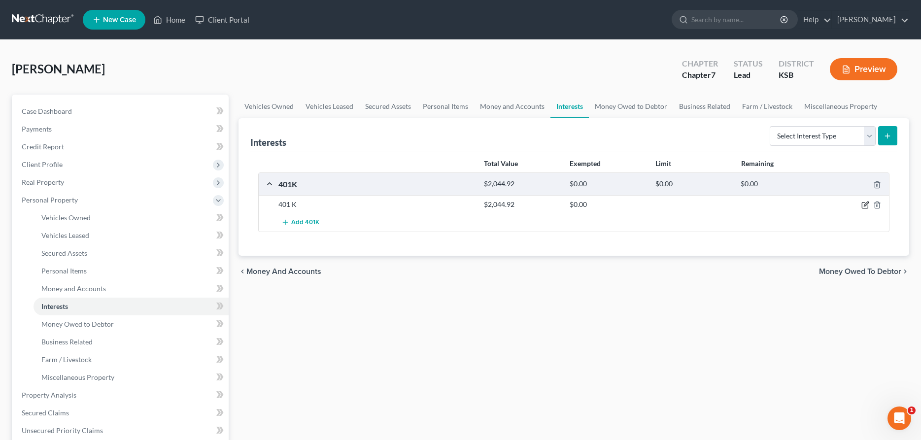
click at [868, 206] on icon "button" at bounding box center [865, 206] width 6 height 6
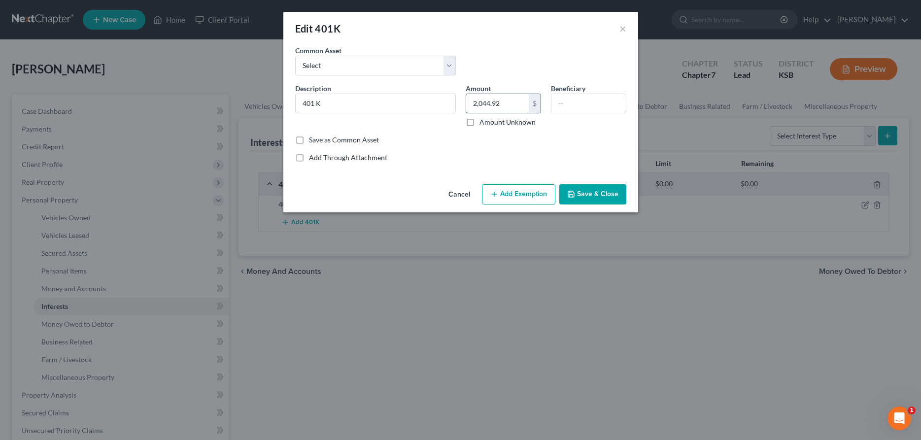
drag, startPoint x: 511, startPoint y: 100, endPoint x: 454, endPoint y: 106, distance: 57.5
click at [466, 106] on input "2,044.92" at bounding box center [497, 103] width 63 height 19
drag, startPoint x: 454, startPoint y: 106, endPoint x: 550, endPoint y: 117, distance: 96.7
click at [550, 117] on div "Description * 401 K Amount 2,044.92 $ Amount Unknown Beneficiary" at bounding box center [460, 109] width 341 height 52
click at [506, 104] on input "2,044.92" at bounding box center [497, 103] width 63 height 19
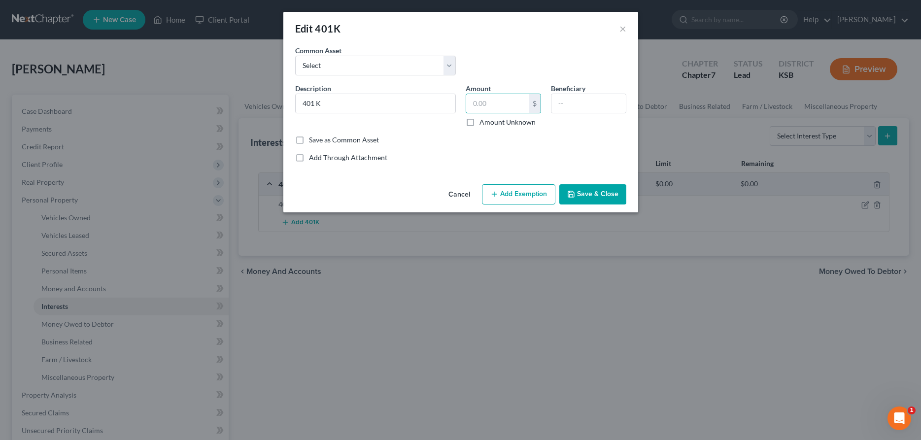
click at [599, 195] on button "Save & Close" at bounding box center [592, 194] width 67 height 21
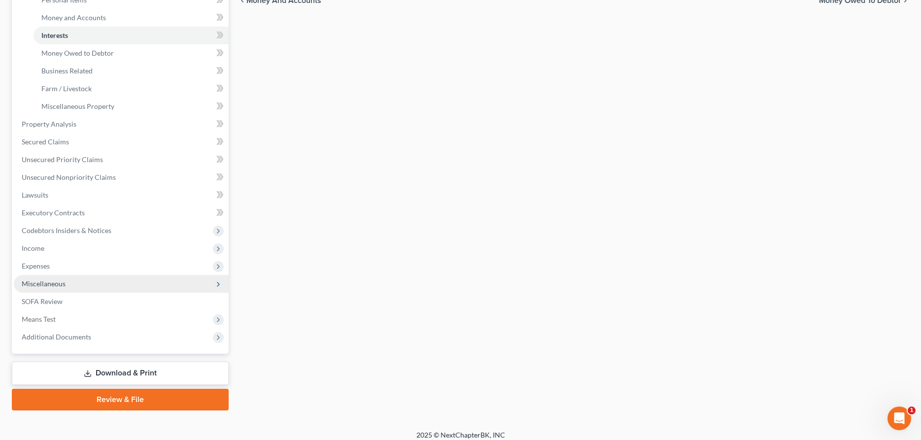
scroll to position [278, 0]
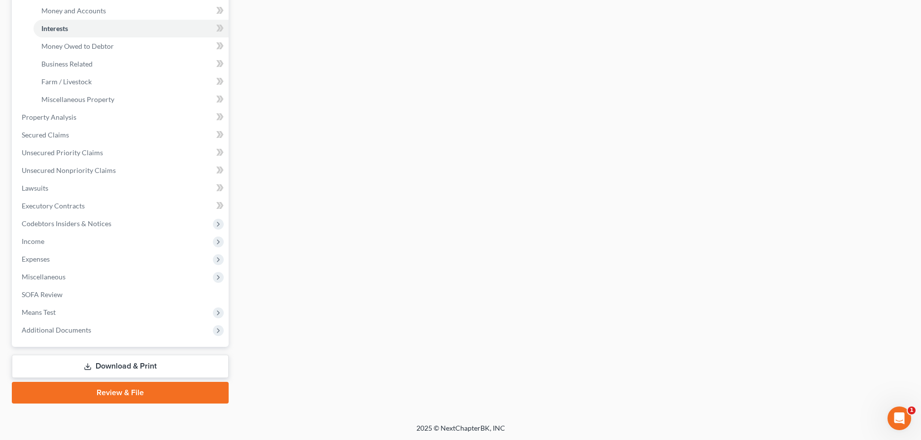
click at [113, 365] on link "Download & Print" at bounding box center [120, 366] width 217 height 23
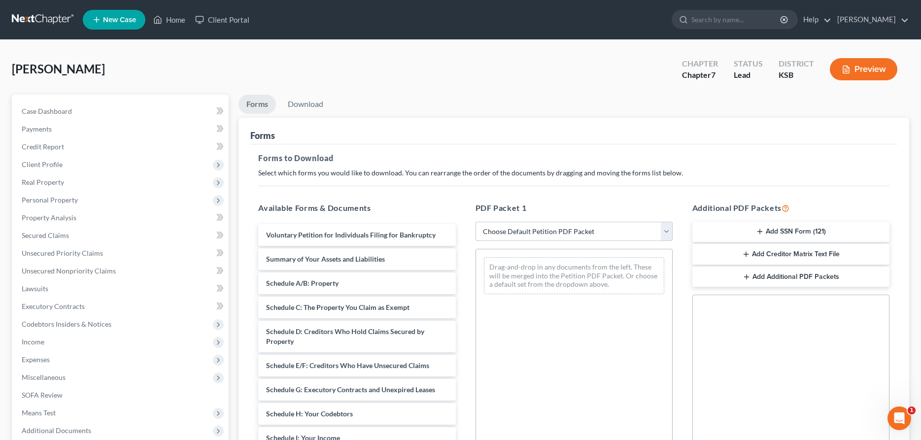
click at [476, 222] on select "Choose Default Petition PDF Packet Complete Bankruptcy Petition (all forms and …" at bounding box center [574, 232] width 197 height 20
click option "District of KS" at bounding box center [0, 0] width 0 height 0
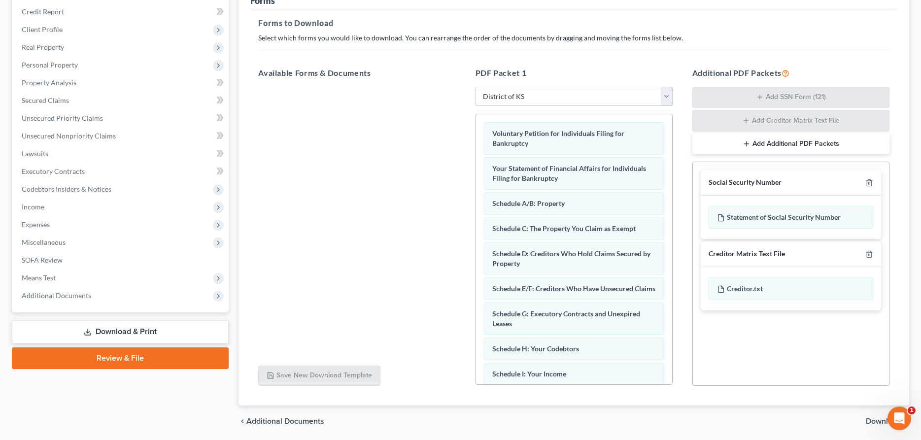
scroll to position [169, 0]
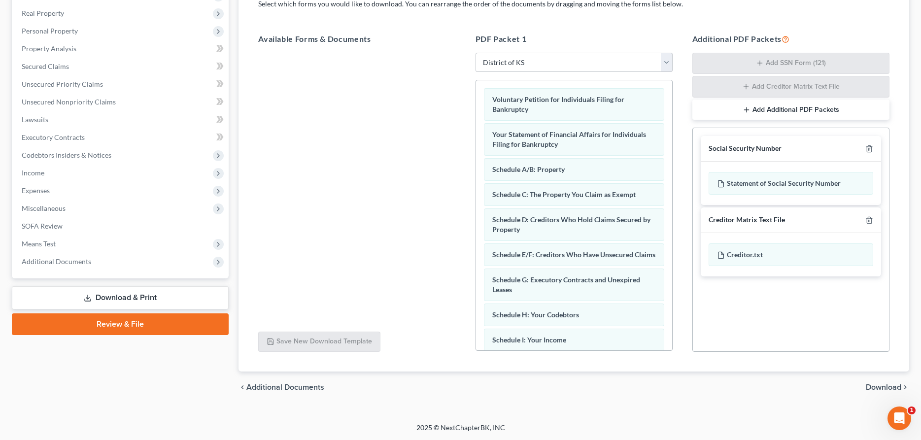
click at [882, 387] on span "Download" at bounding box center [883, 387] width 35 height 8
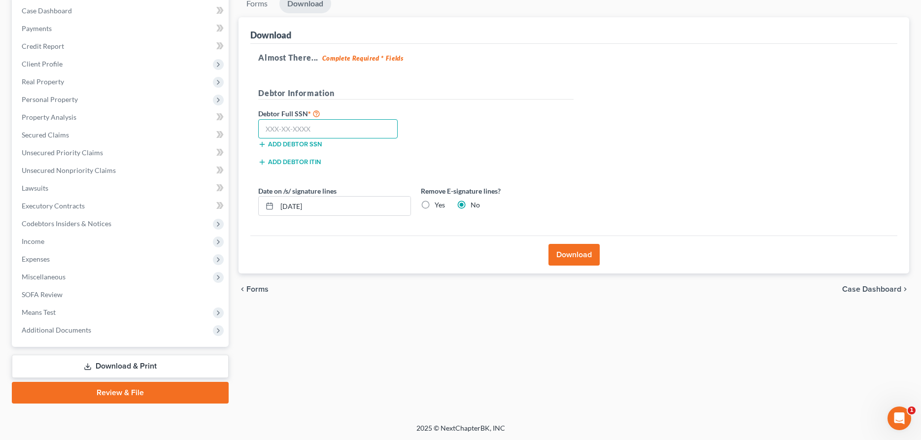
click at [309, 122] on input "text" at bounding box center [327, 129] width 139 height 20
click at [561, 254] on button "Download" at bounding box center [574, 255] width 51 height 22
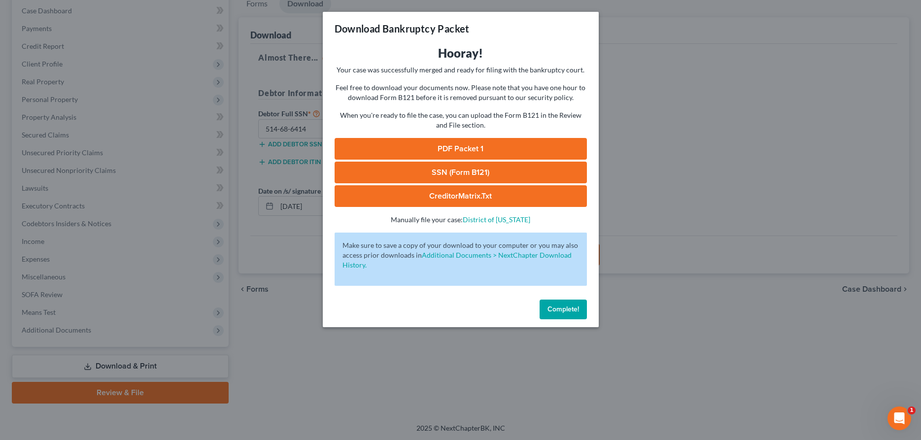
click at [451, 147] on link "PDF Packet 1" at bounding box center [461, 149] width 252 height 22
click at [551, 306] on span "Complete!" at bounding box center [564, 309] width 32 height 8
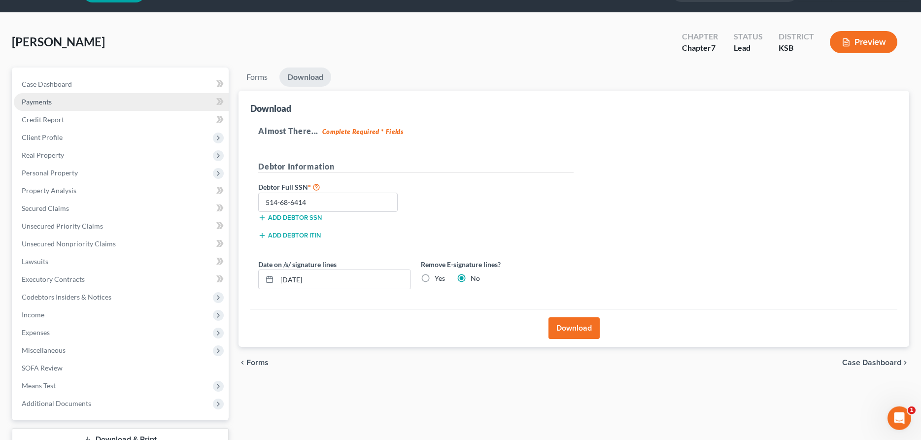
scroll to position [0, 0]
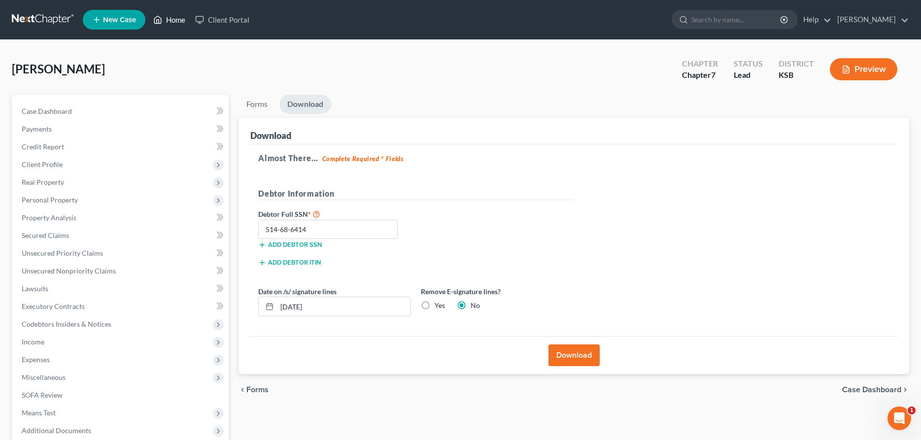
click at [174, 18] on link "Home" at bounding box center [169, 20] width 42 height 18
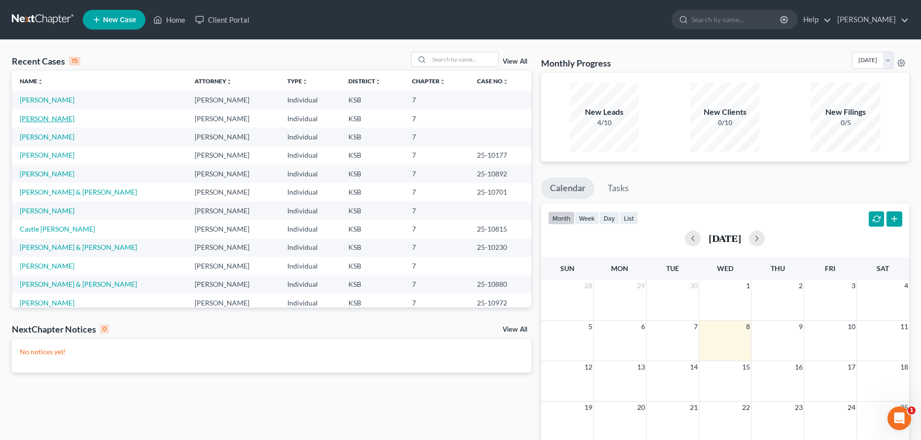
click at [41, 120] on link "[PERSON_NAME]" at bounding box center [47, 118] width 55 height 8
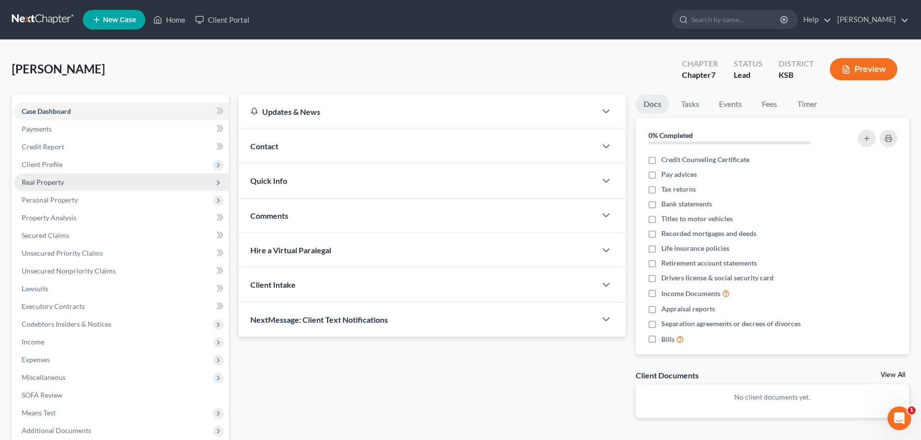
click at [48, 184] on span "Real Property" at bounding box center [43, 182] width 42 height 8
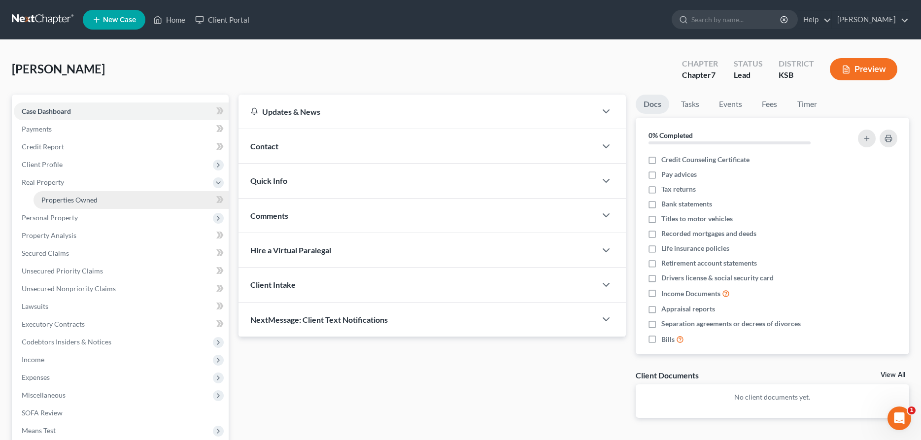
click at [53, 201] on span "Properties Owned" at bounding box center [69, 200] width 56 height 8
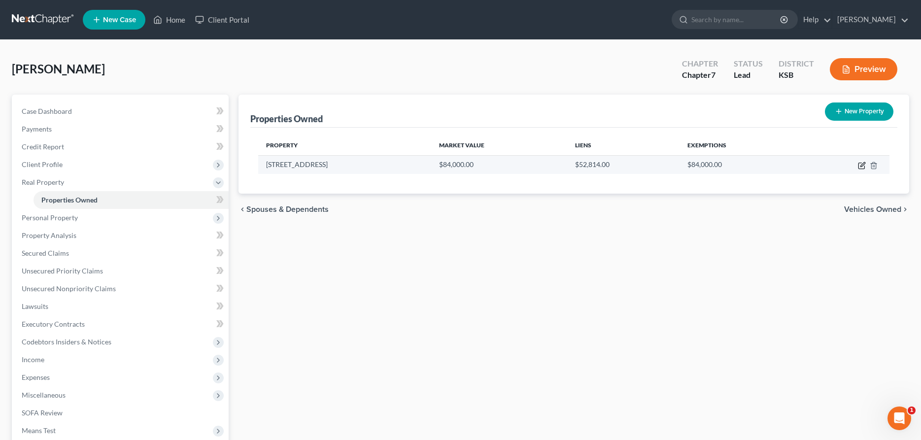
click at [859, 167] on icon "button" at bounding box center [862, 166] width 6 height 6
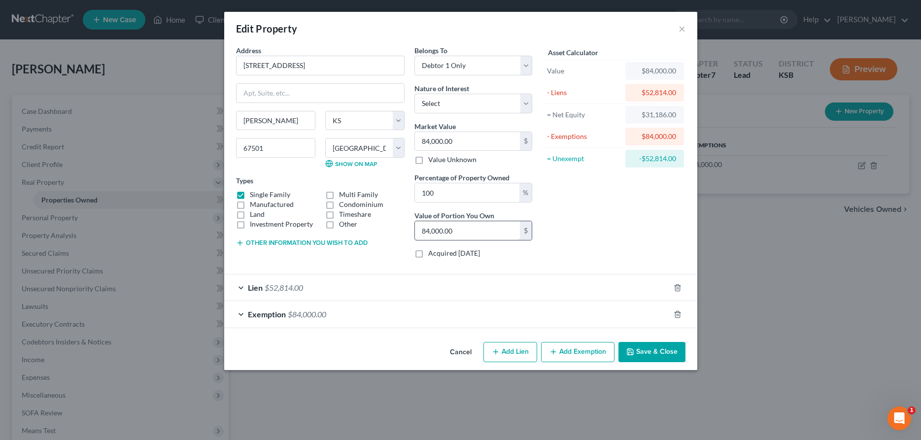
drag, startPoint x: 468, startPoint y: 228, endPoint x: 388, endPoint y: 222, distance: 80.1
click at [415, 222] on input "84,000.00" at bounding box center [467, 230] width 105 height 19
click at [649, 353] on button "Save & Close" at bounding box center [652, 352] width 67 height 21
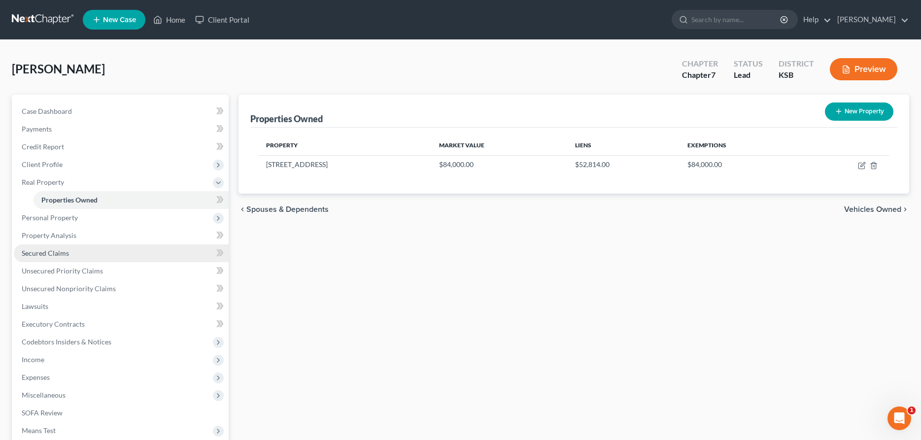
click at [54, 255] on span "Secured Claims" at bounding box center [45, 253] width 47 height 8
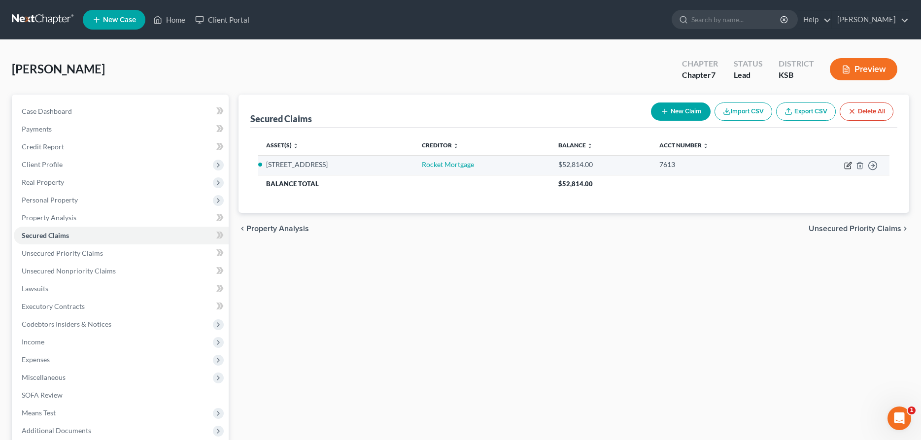
click at [849, 164] on icon "button" at bounding box center [848, 166] width 8 height 8
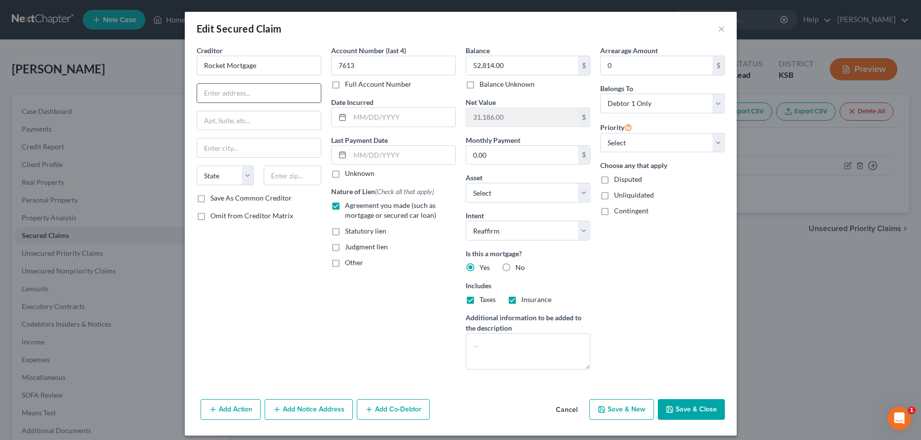
click at [273, 102] on input "text" at bounding box center [259, 93] width 124 height 19
click at [549, 154] on input "0.00" at bounding box center [522, 155] width 112 height 19
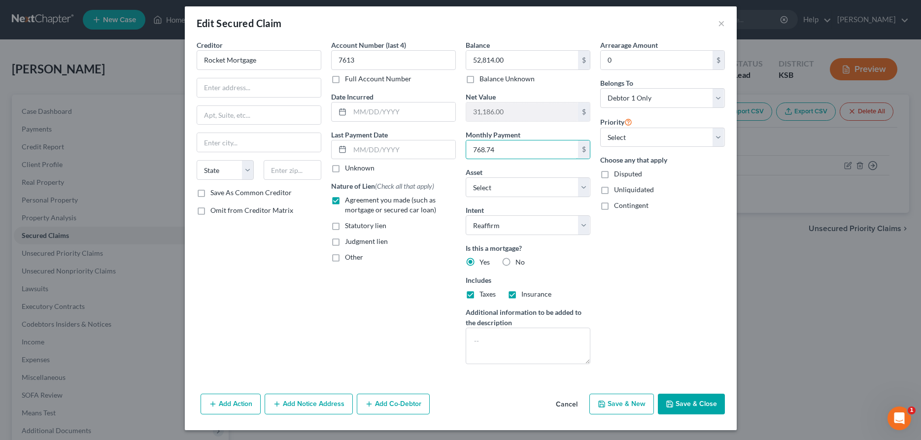
scroll to position [7, 0]
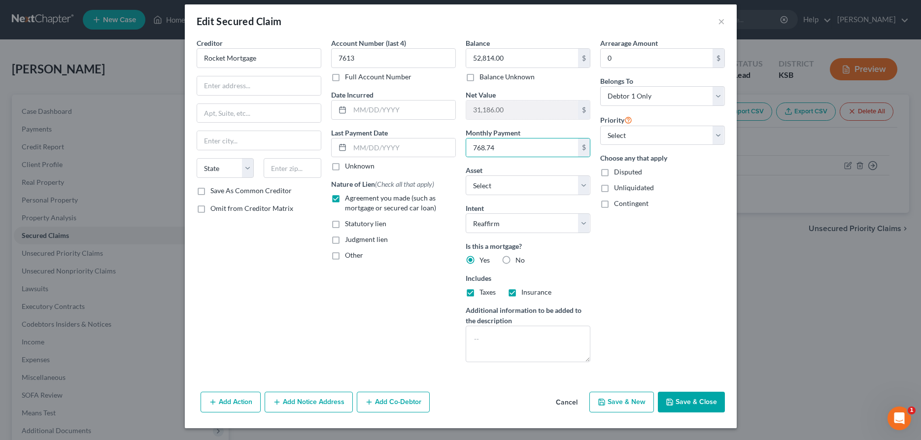
click at [714, 401] on button "Save & Close" at bounding box center [691, 402] width 67 height 21
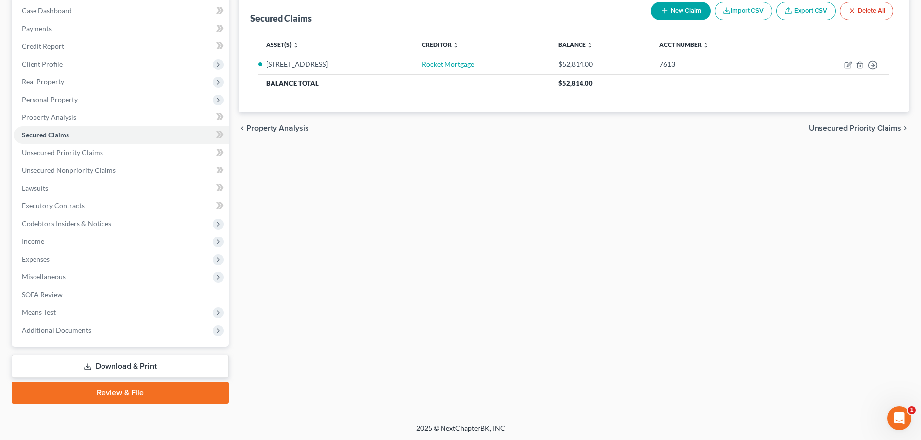
click at [98, 364] on link "Download & Print" at bounding box center [120, 366] width 217 height 23
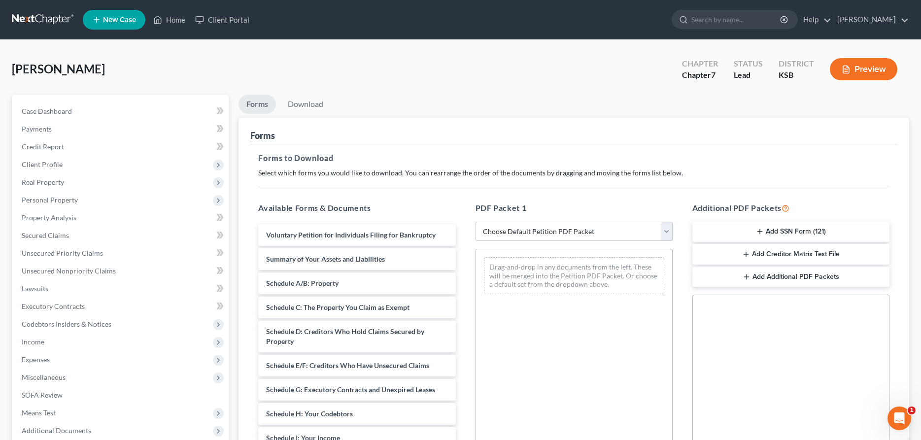
click at [476, 222] on select "Choose Default Petition PDF Packet Complete Bankruptcy Petition (all forms and …" at bounding box center [574, 232] width 197 height 20
click option "District of KS" at bounding box center [0, 0] width 0 height 0
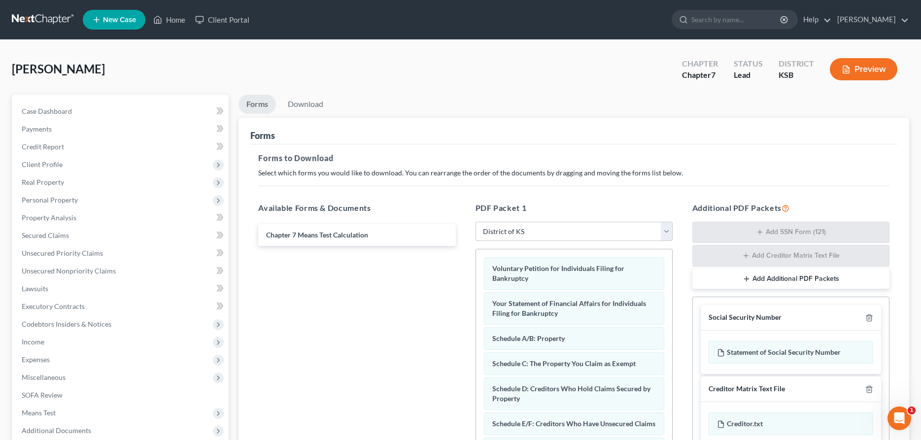
scroll to position [169, 0]
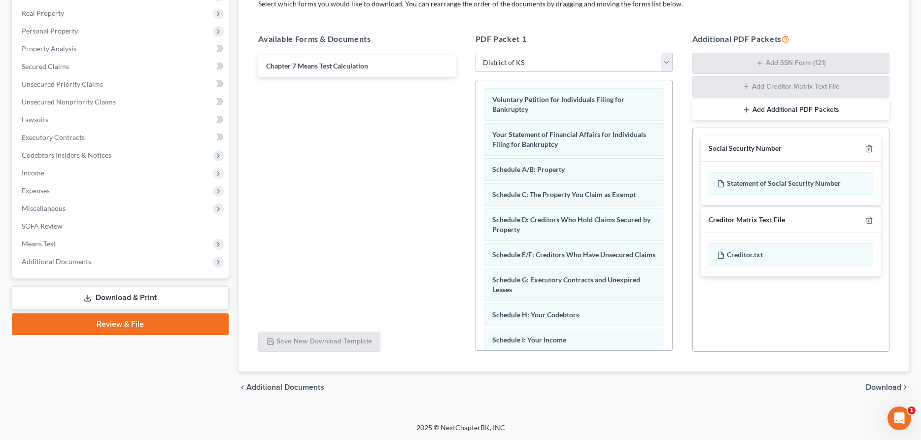
click at [879, 388] on span "Download" at bounding box center [883, 387] width 35 height 8
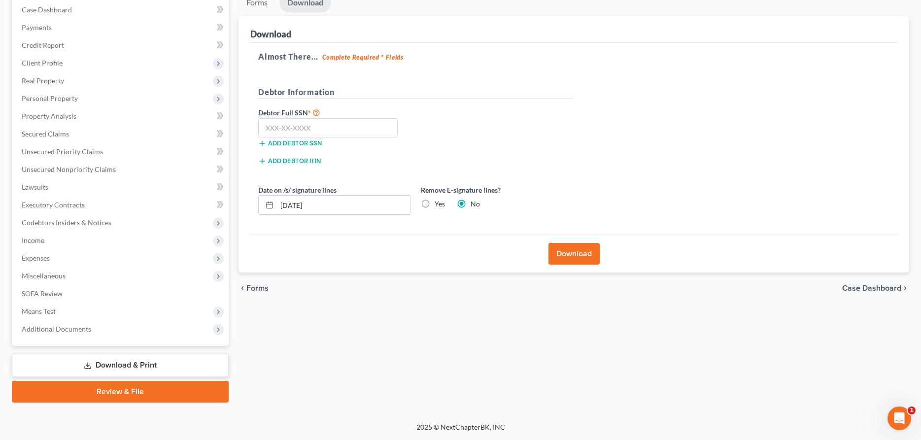
scroll to position [101, 0]
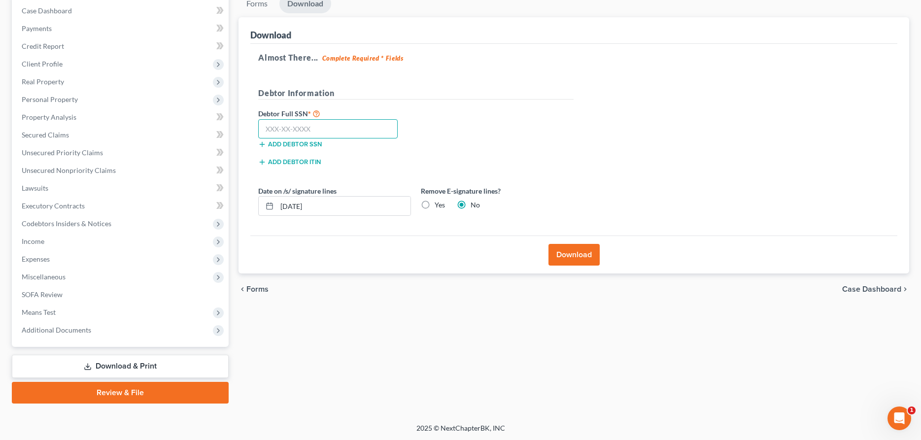
click at [344, 134] on input "text" at bounding box center [327, 129] width 139 height 20
click at [575, 255] on button "Download" at bounding box center [574, 255] width 51 height 22
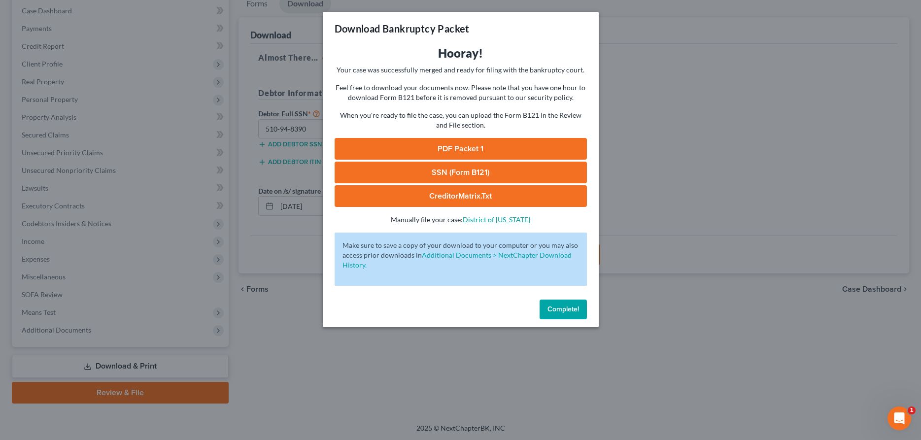
click at [422, 148] on link "PDF Packet 1" at bounding box center [461, 149] width 252 height 22
click at [562, 313] on span "Complete!" at bounding box center [564, 309] width 32 height 8
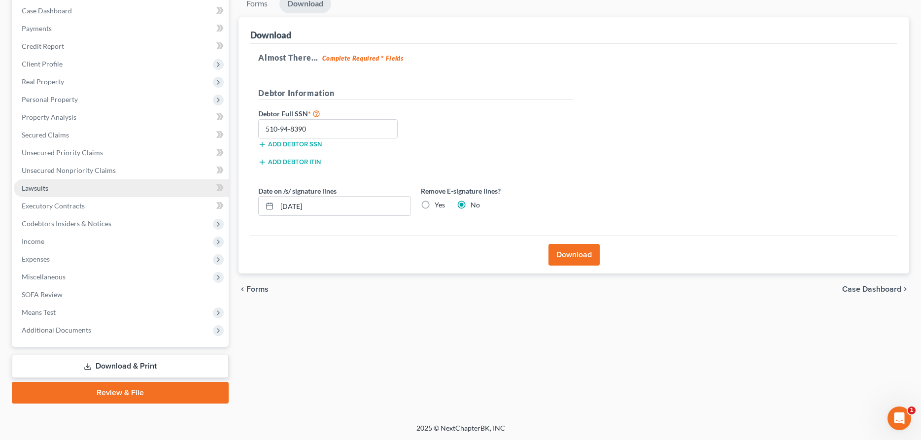
scroll to position [50, 0]
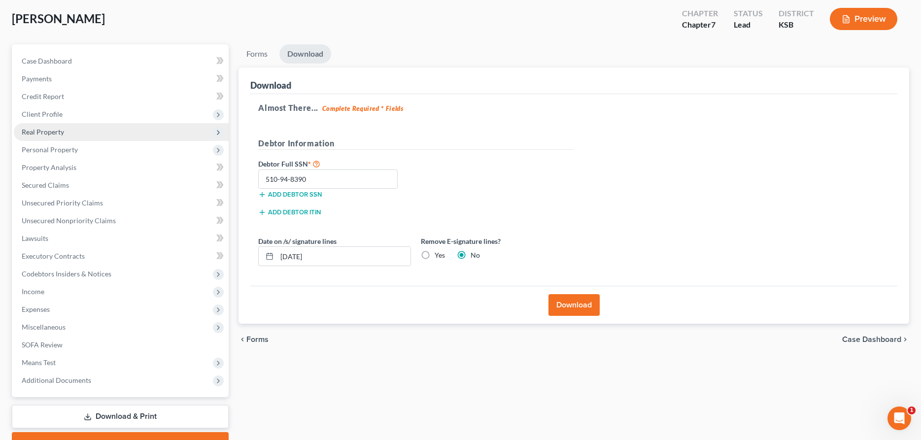
click at [59, 135] on span "Real Property" at bounding box center [43, 132] width 42 height 8
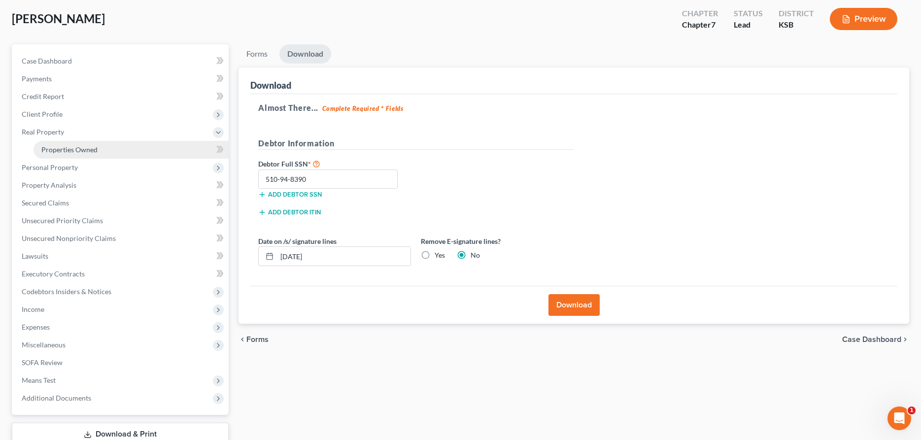
click at [62, 148] on span "Properties Owned" at bounding box center [69, 149] width 56 height 8
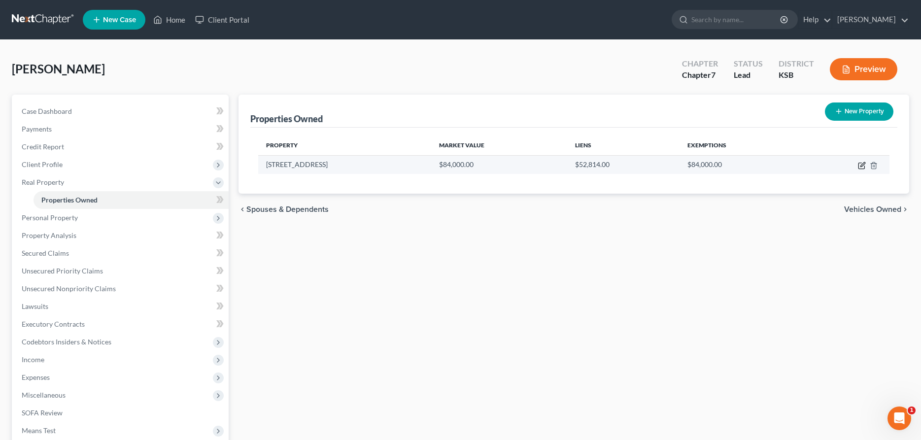
click at [862, 165] on icon "button" at bounding box center [862, 166] width 8 height 8
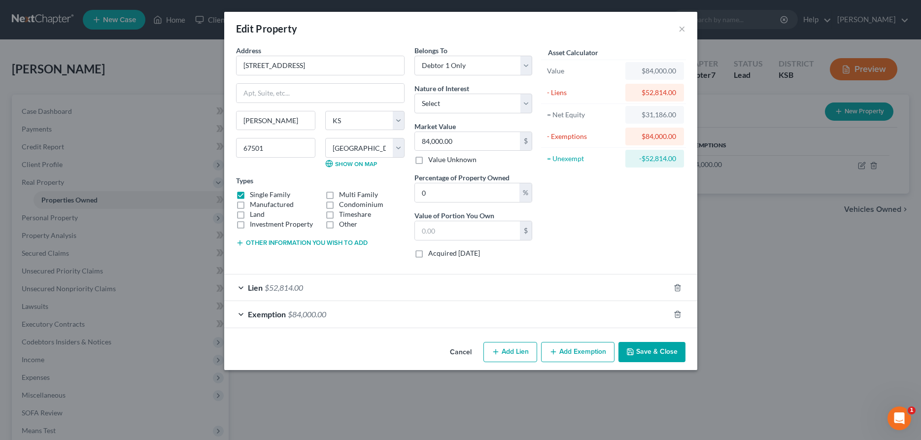
click at [250, 289] on span "Lien" at bounding box center [255, 287] width 15 height 9
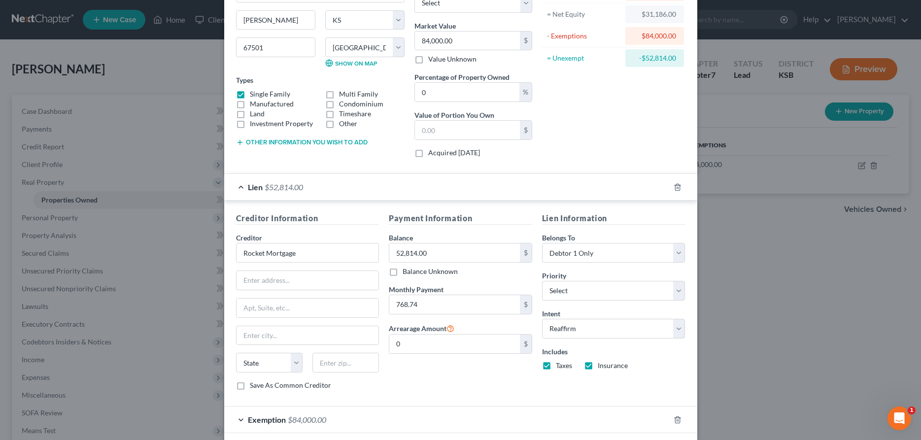
scroll to position [148, 0]
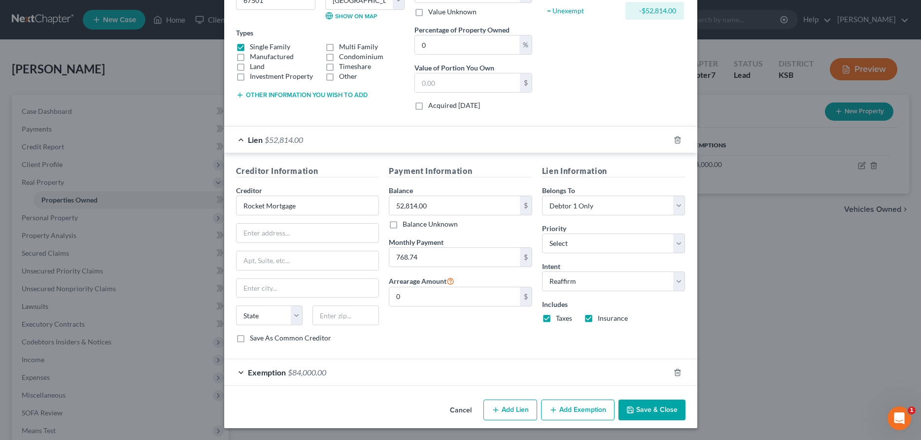
click at [262, 374] on span "Exemption" at bounding box center [267, 372] width 38 height 9
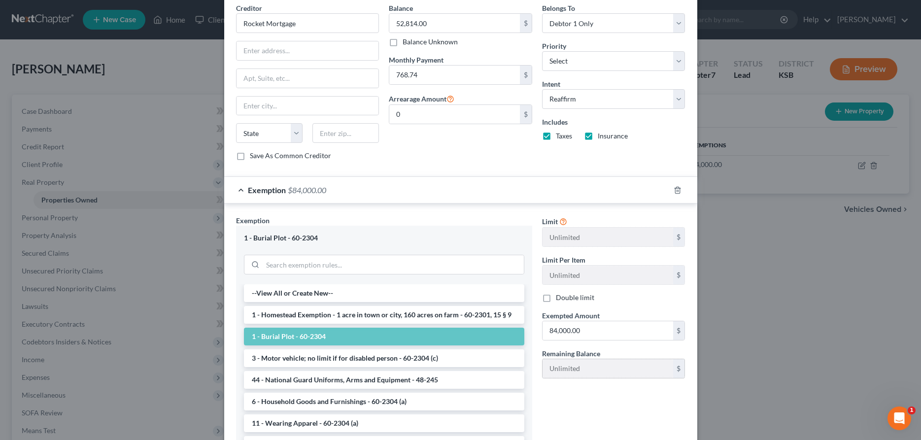
scroll to position [349, 0]
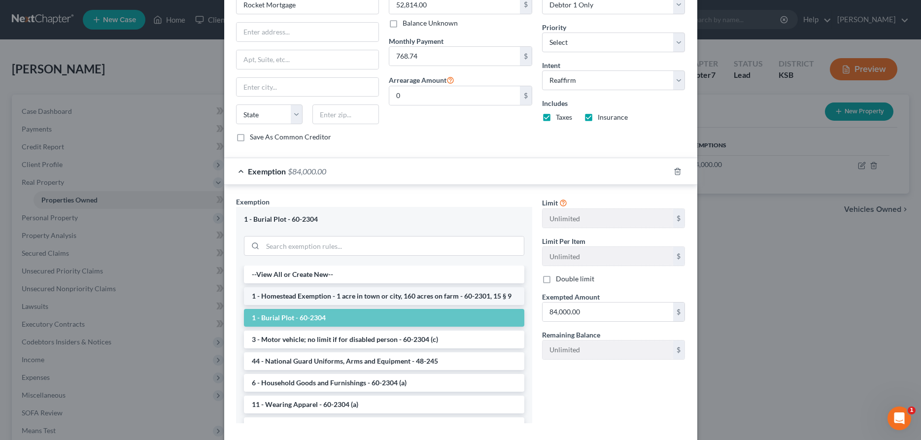
click at [427, 296] on li "1 - Homestead Exemption - 1 acre in town or city, 160 acres on farm - 60-2301, …" at bounding box center [384, 296] width 280 height 18
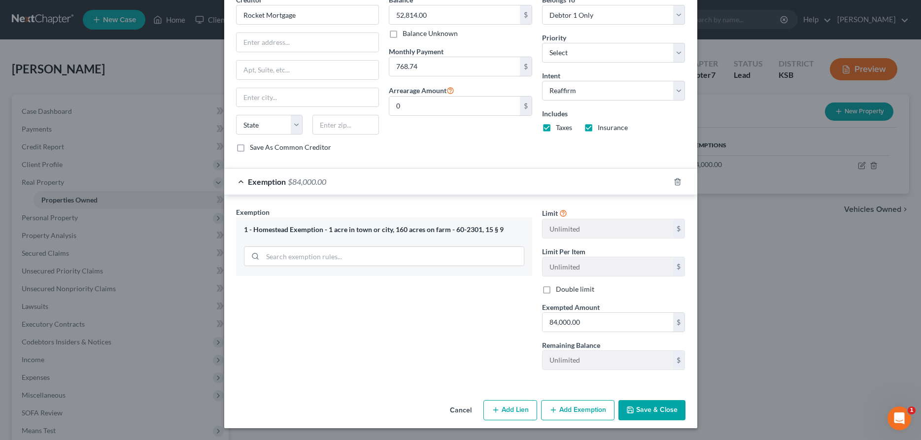
scroll to position [339, 0]
click at [438, 256] on input "search" at bounding box center [393, 256] width 261 height 19
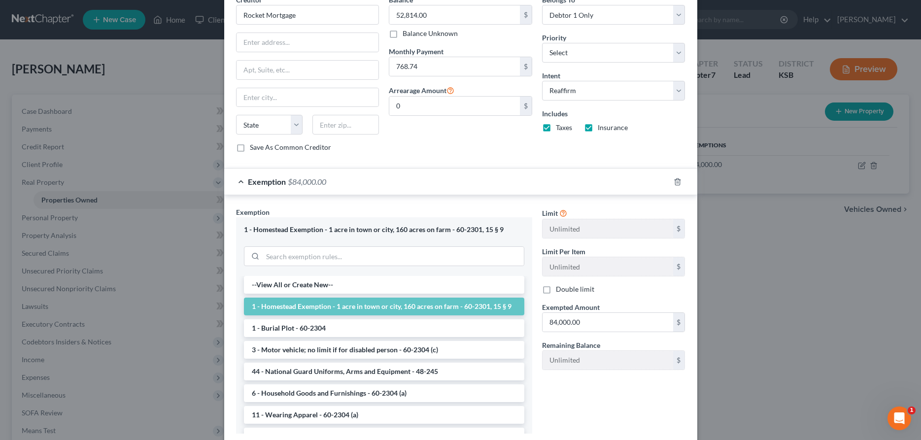
click at [412, 307] on li "1 - Homestead Exemption - 1 acre in town or city, 160 acres on farm - 60-2301, …" at bounding box center [384, 307] width 280 height 18
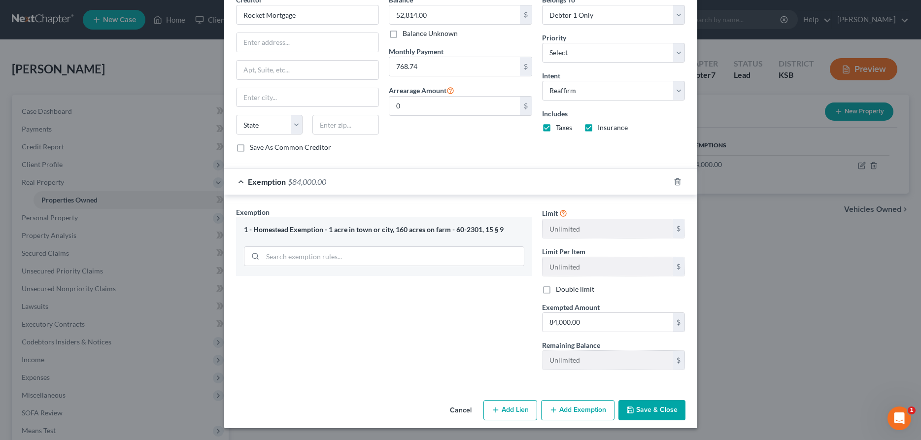
click at [667, 414] on button "Save & Close" at bounding box center [652, 410] width 67 height 21
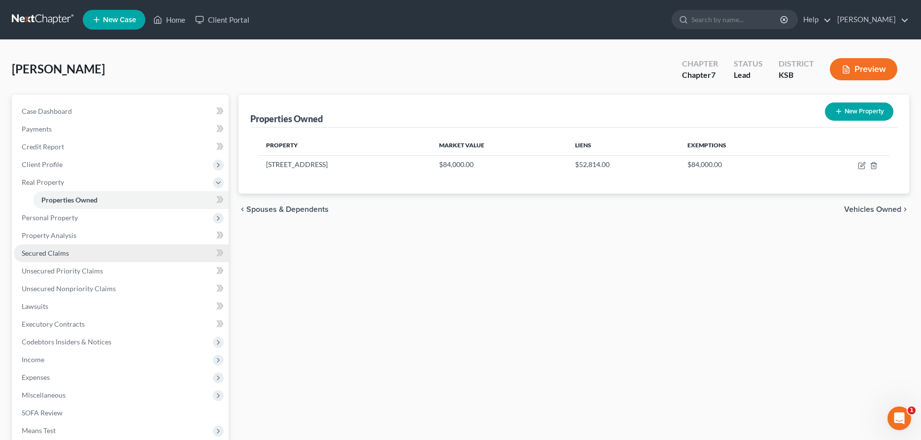
click at [56, 253] on span "Secured Claims" at bounding box center [45, 253] width 47 height 8
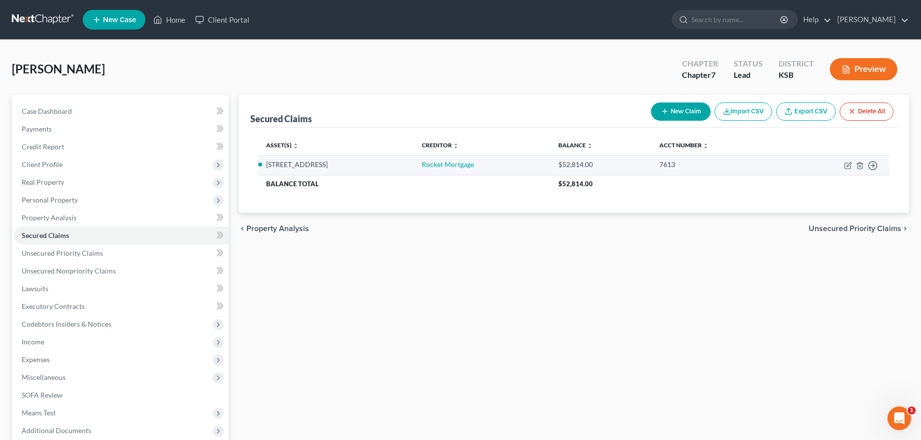
click at [847, 161] on td "Move to E Move to F Move to G Move to Notice Only" at bounding box center [836, 165] width 107 height 20
click at [847, 165] on icon "button" at bounding box center [848, 166] width 8 height 8
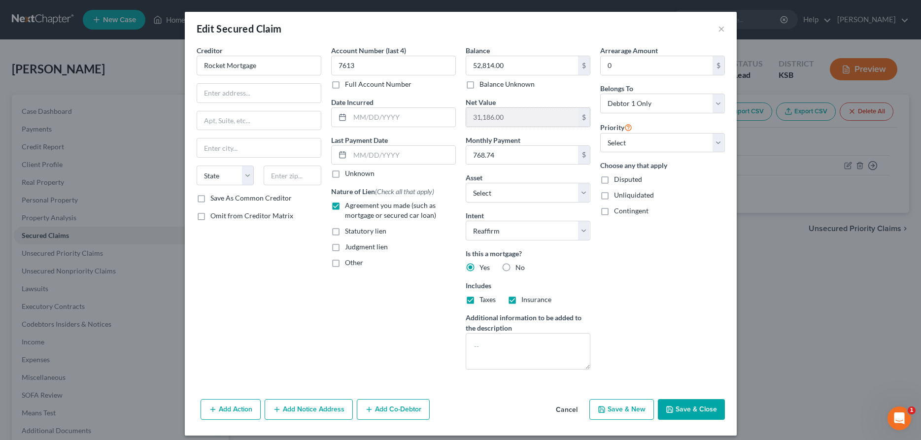
click at [535, 117] on input "31,186.00" at bounding box center [522, 117] width 112 height 19
drag, startPoint x: 535, startPoint y: 117, endPoint x: 456, endPoint y: 118, distance: 79.4
click at [466, 118] on input "31,186.00" at bounding box center [522, 117] width 112 height 19
click at [681, 404] on button "Save & Close" at bounding box center [691, 409] width 67 height 21
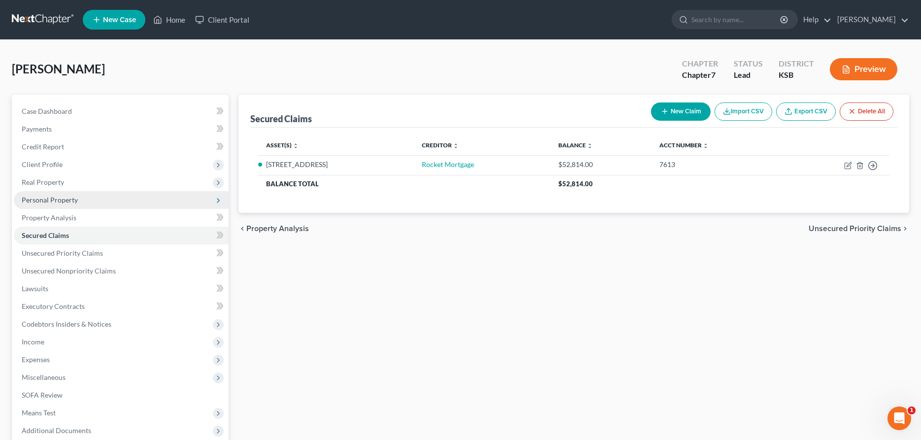
click at [64, 203] on span "Personal Property" at bounding box center [50, 200] width 56 height 8
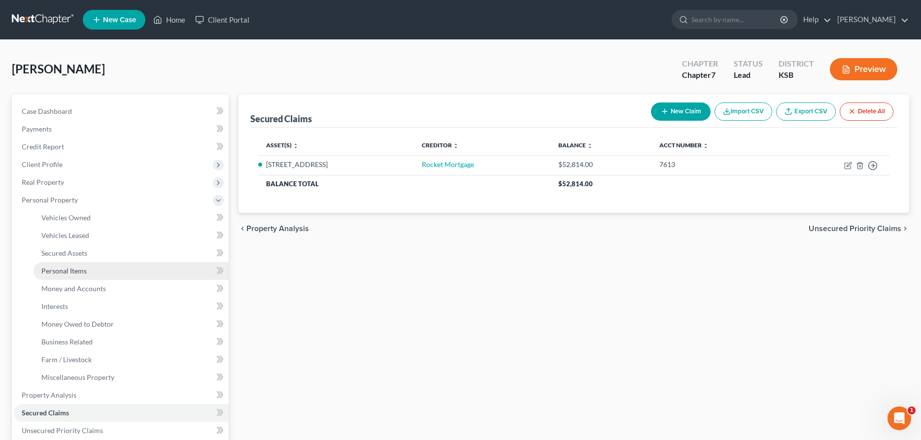
click at [62, 268] on span "Personal Items" at bounding box center [63, 271] width 45 height 8
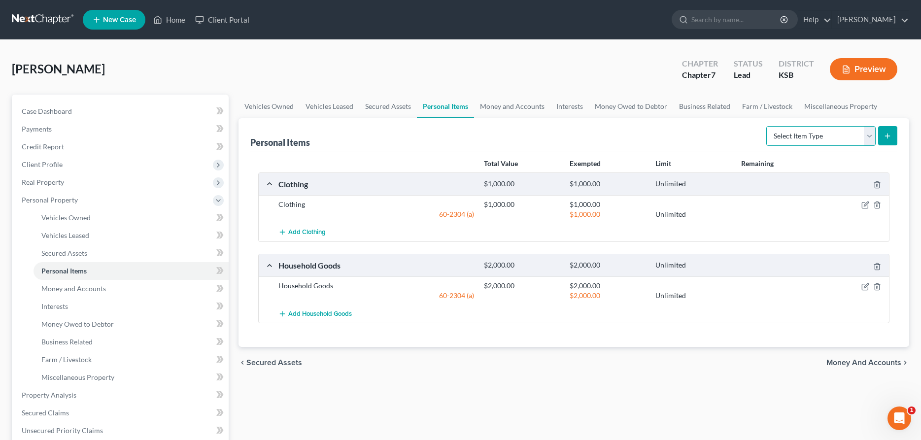
click at [766, 126] on select "Select Item Type Clothing Collectibles Of Value Electronics Firearms Household …" at bounding box center [820, 136] width 109 height 20
click option "Jewelry" at bounding box center [0, 0] width 0 height 0
click at [891, 133] on icon "submit" at bounding box center [888, 136] width 8 height 8
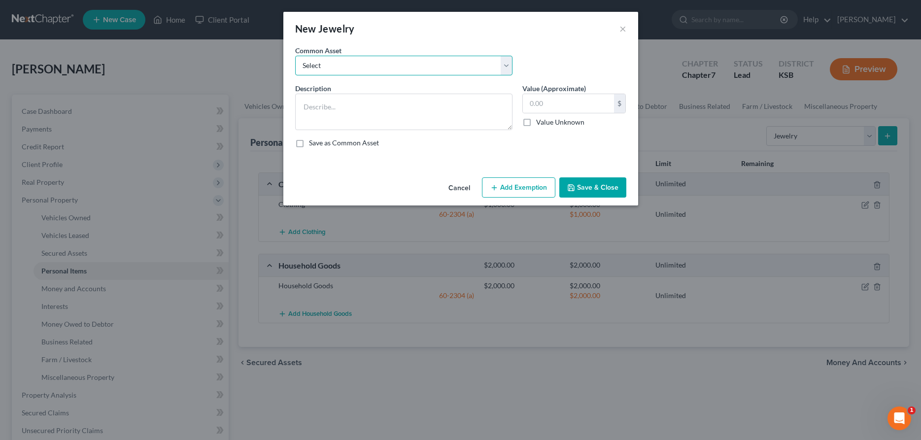
click at [295, 56] on select "Select Jewelry" at bounding box center [403, 66] width 217 height 20
click option "Jewelry" at bounding box center [0, 0] width 0 height 0
click at [556, 105] on input "25.00" at bounding box center [568, 103] width 91 height 19
click at [514, 189] on button "Add Exemption" at bounding box center [518, 187] width 73 height 21
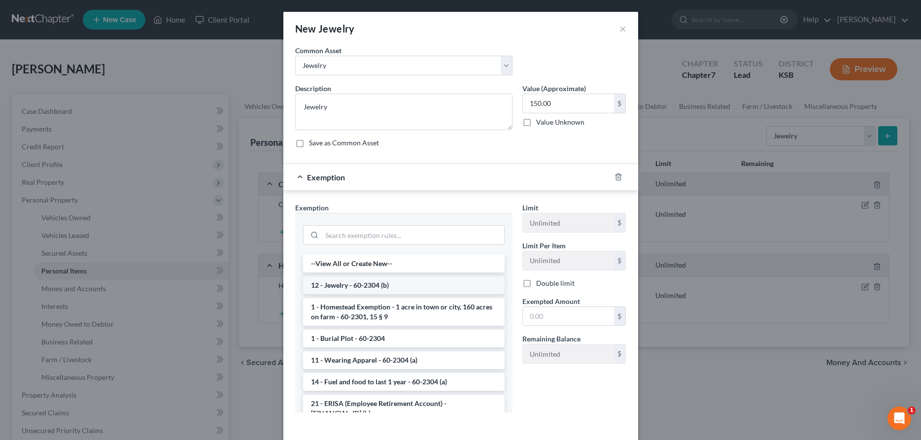
click at [412, 285] on li "12 - Jewelry - 60-2304 (b)" at bounding box center [404, 286] width 202 height 18
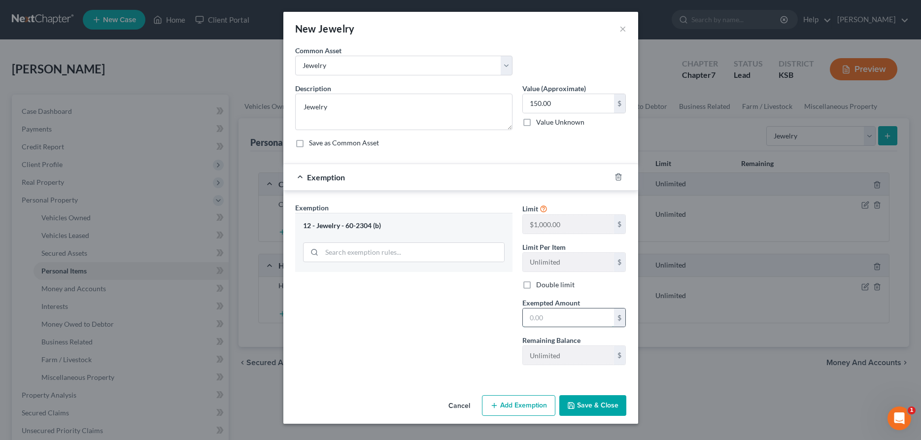
click at [535, 315] on input "text" at bounding box center [568, 318] width 91 height 19
click at [592, 398] on button "Save & Close" at bounding box center [592, 405] width 67 height 21
